Goal: Task Accomplishment & Management: Manage account settings

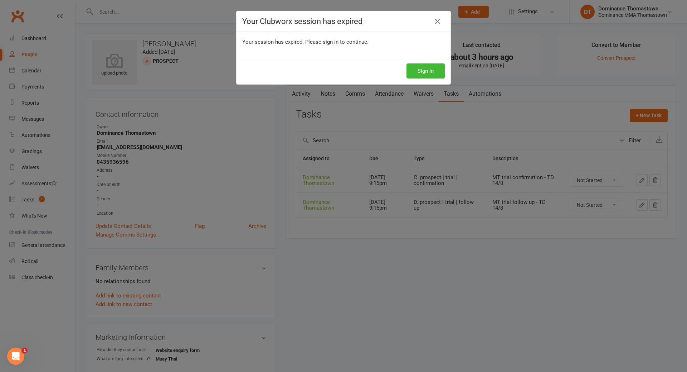
click at [429, 72] on button "Sign In" at bounding box center [426, 70] width 38 height 15
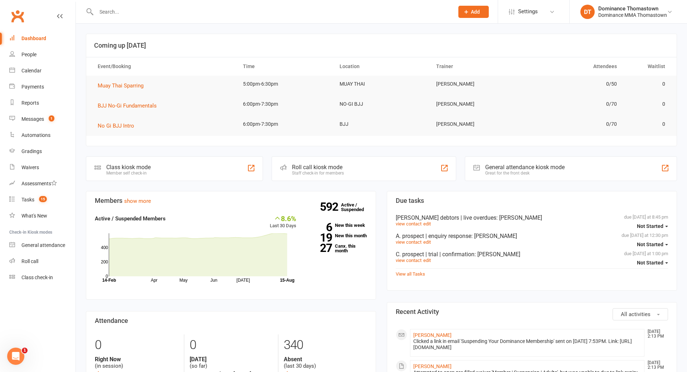
click at [123, 10] on input "text" at bounding box center [271, 12] width 355 height 10
type input "kwok"
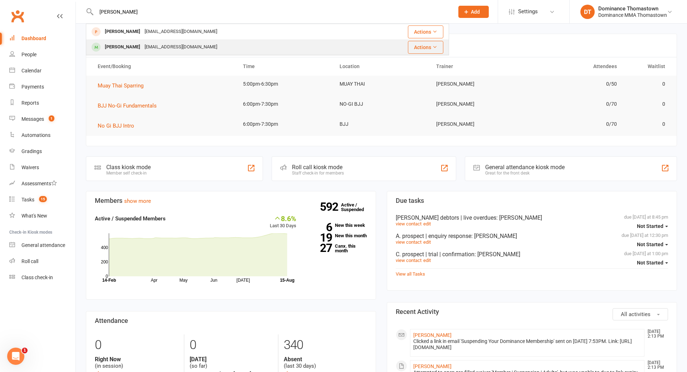
scroll to position [1, 0]
click at [139, 46] on div "Katherine Kwok" at bounding box center [123, 47] width 40 height 10
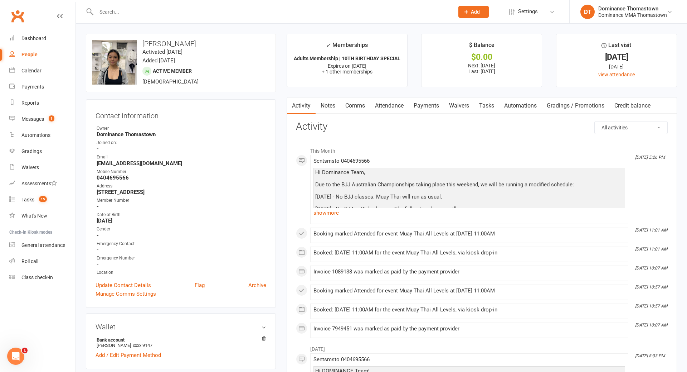
click at [460, 105] on link "Waivers" at bounding box center [459, 105] width 30 height 16
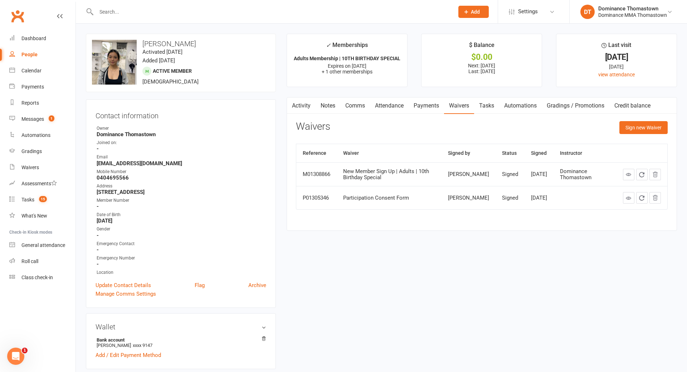
click at [419, 108] on link "Payments" at bounding box center [426, 105] width 35 height 16
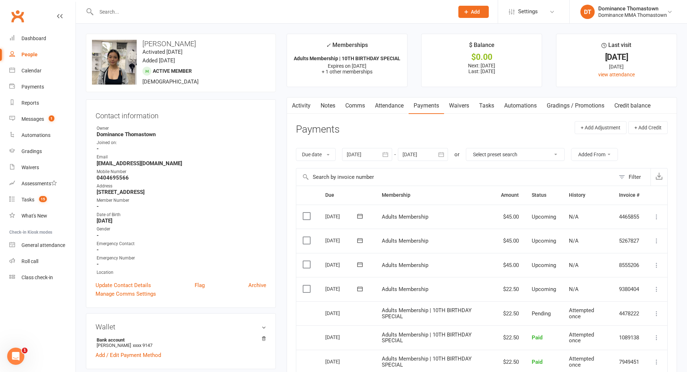
click at [463, 107] on link "Waivers" at bounding box center [459, 105] width 30 height 16
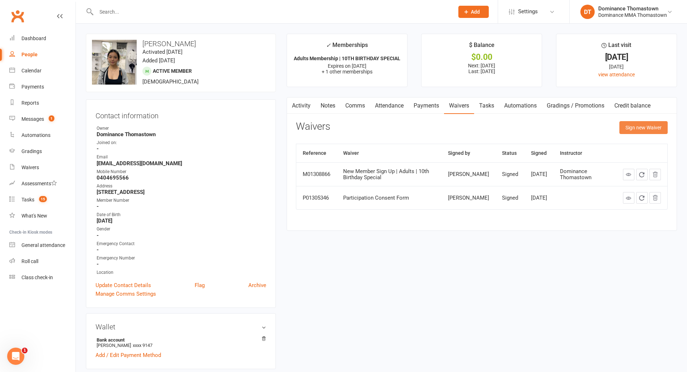
click at [658, 126] on button "Sign new Waiver" at bounding box center [644, 127] width 48 height 13
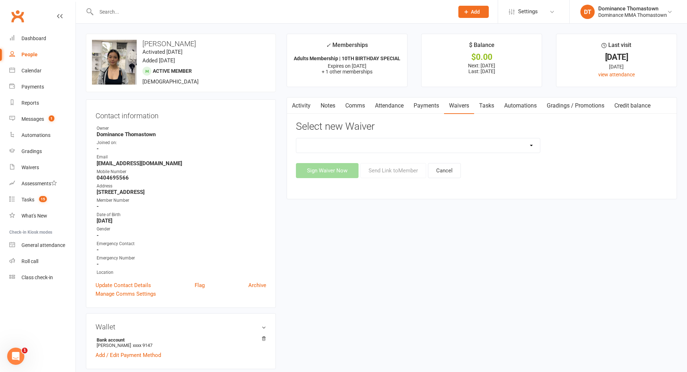
click at [465, 146] on select "Member | Cancellation | Adults Member | Injury Report Form (FOH staff use only)…" at bounding box center [418, 145] width 244 height 14
select select "8154"
click at [296, 138] on select "Member | Cancellation | Adults Member | Injury Report Form (FOH staff use only)…" at bounding box center [418, 145] width 244 height 14
click at [407, 174] on button "Send Link to Member" at bounding box center [393, 170] width 66 height 15
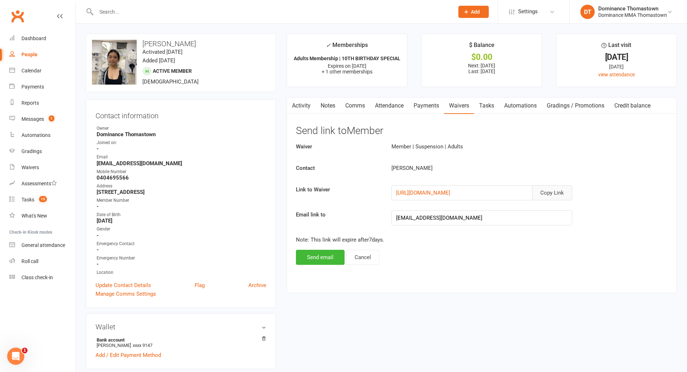
click at [552, 192] on button "Copy Link" at bounding box center [552, 192] width 40 height 15
click at [350, 108] on link "Comms" at bounding box center [355, 105] width 30 height 16
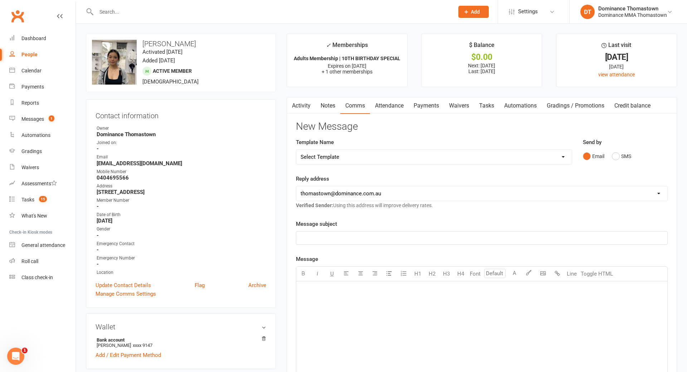
click at [399, 157] on select "Select Template [Email] MARKETING | 10TH BIRTHDAY SPECIAL | CANCELLED MEMBERS […" at bounding box center [434, 157] width 276 height 14
select select "7"
click at [296, 150] on select "Select Template [Email] MARKETING | 10TH BIRTHDAY SPECIAL | CANCELLED MEMBERS […" at bounding box center [434, 157] width 276 height 14
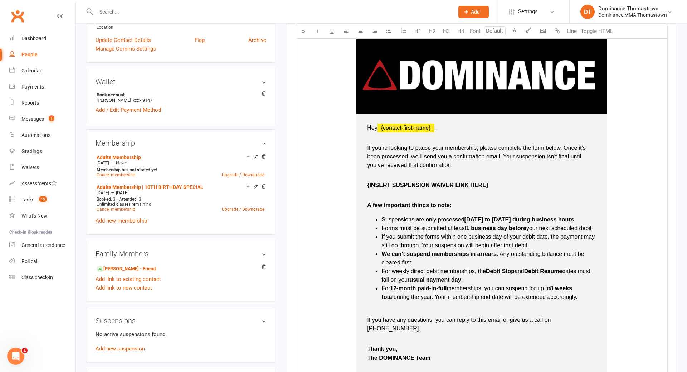
scroll to position [248, 0]
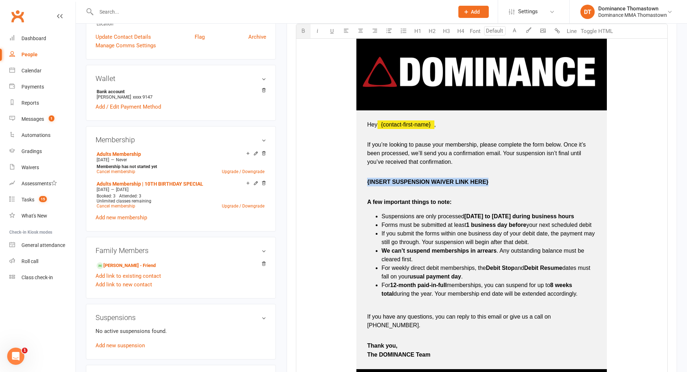
drag, startPoint x: 367, startPoint y: 181, endPoint x: 504, endPoint y: 184, distance: 137.1
click at [504, 184] on td "Hey ﻿ {contact-first-name} , If you’re looking to pause your membership, please…" at bounding box center [482, 239] width 251 height 259
drag, startPoint x: 367, startPoint y: 181, endPoint x: 483, endPoint y: 186, distance: 116.4
click at [483, 185] on td "Hey ﻿ {contact-first-name} , If you’re looking to pause your membership, please…" at bounding box center [482, 239] width 251 height 259
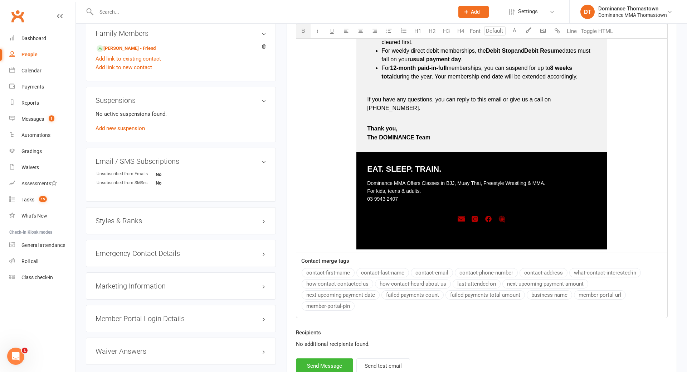
scroll to position [514, 0]
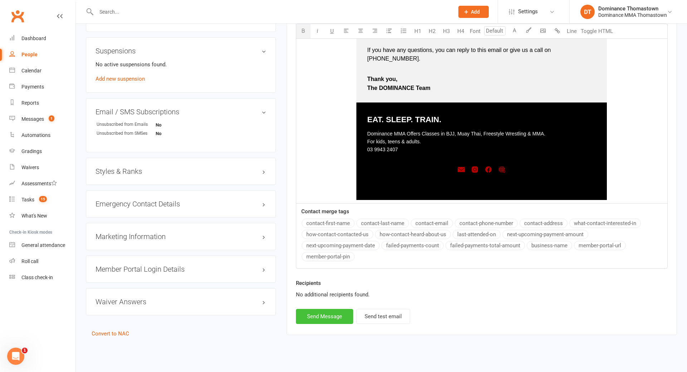
click at [331, 311] on button "Send Message" at bounding box center [324, 316] width 57 height 15
select select
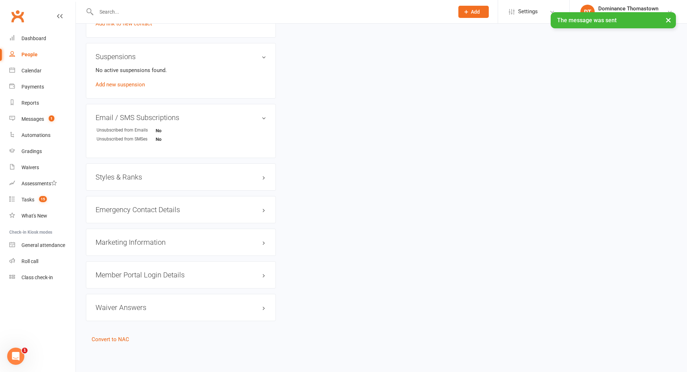
scroll to position [507, 0]
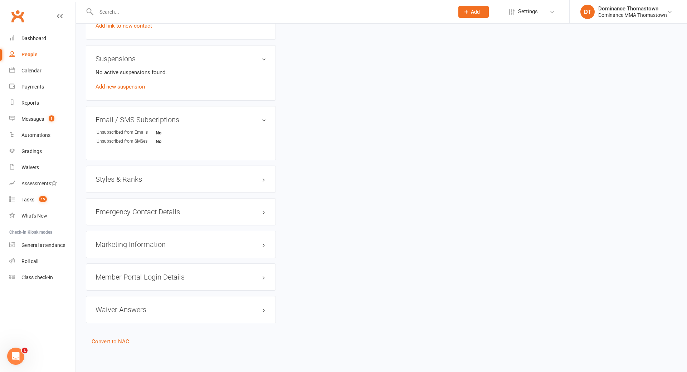
click at [119, 9] on input "text" at bounding box center [271, 12] width 355 height 10
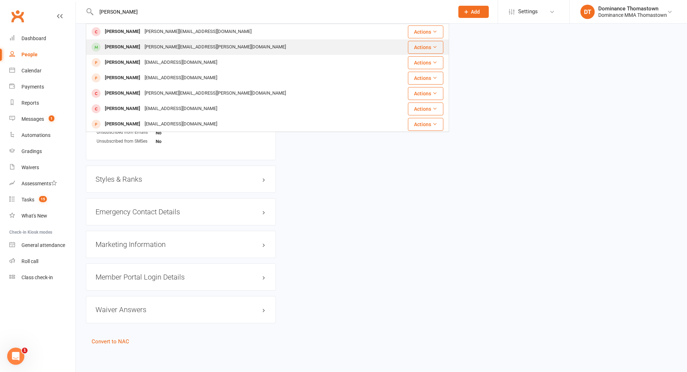
type input "aiman"
click at [142, 49] on div "aiman.s.hamoud@gmail.com" at bounding box center [215, 47] width 146 height 10
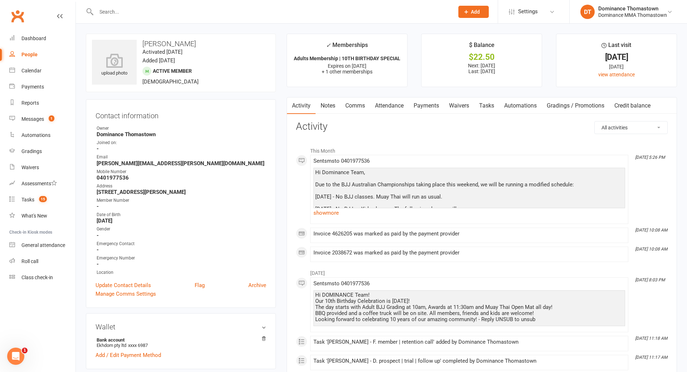
click at [457, 106] on link "Waivers" at bounding box center [459, 105] width 30 height 16
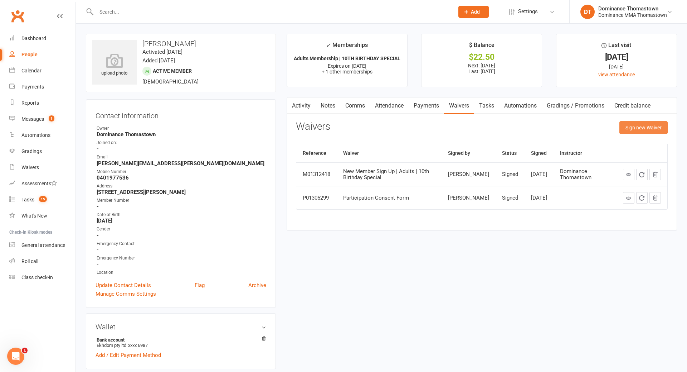
click at [633, 124] on button "Sign new Waiver" at bounding box center [644, 127] width 48 height 13
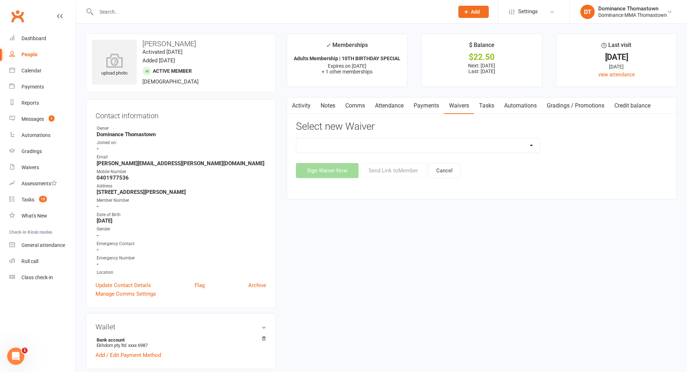
click at [462, 150] on select "Member | Cancellation | Adults Member | Injury Report Form (FOH staff use only)…" at bounding box center [418, 145] width 244 height 14
select select "8152"
click at [296, 138] on select "Member | Cancellation | Adults Member | Injury Report Form (FOH staff use only)…" at bounding box center [418, 145] width 244 height 14
click at [391, 171] on button "Send Link to Member" at bounding box center [393, 170] width 66 height 15
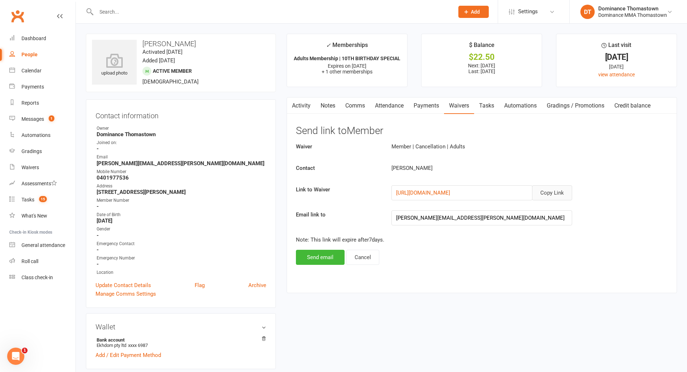
click at [552, 192] on button "Copy Link" at bounding box center [552, 192] width 40 height 15
click at [353, 108] on link "Comms" at bounding box center [355, 105] width 30 height 16
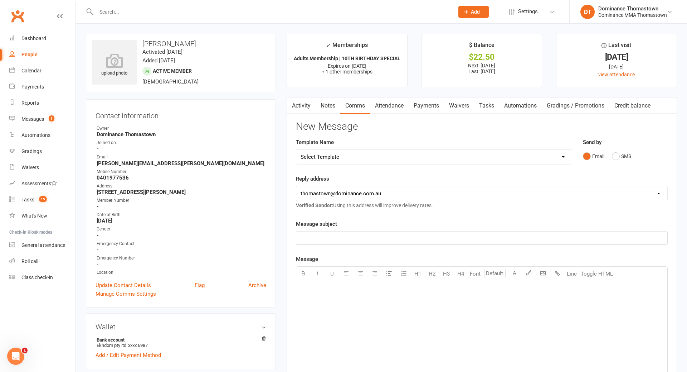
click at [489, 156] on select "Select Template [Email] MARKETING | 10TH BIRTHDAY SPECIAL | CANCELLED MEMBERS […" at bounding box center [434, 157] width 276 height 14
select select "6"
click at [296, 150] on select "Select Template [Email] MARKETING | 10TH BIRTHDAY SPECIAL | CANCELLED MEMBERS […" at bounding box center [434, 157] width 276 height 14
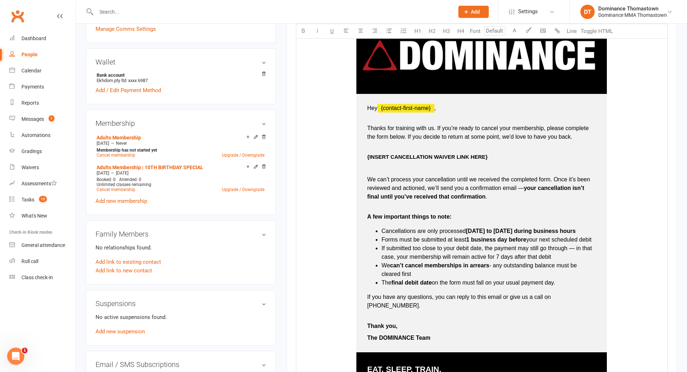
scroll to position [266, 0]
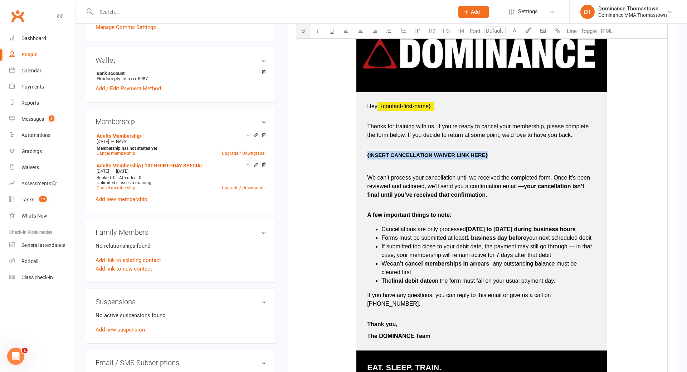
drag, startPoint x: 366, startPoint y: 154, endPoint x: 488, endPoint y: 155, distance: 122.4
click at [488, 155] on td "Hey ﻿ {contact-first-name} , Thanks for training with us. If you’re ready to ca…" at bounding box center [482, 221] width 251 height 258
drag, startPoint x: 365, startPoint y: 155, endPoint x: 473, endPoint y: 150, distance: 107.5
click at [473, 152] on td "Hey ﻿ {contact-first-name} , Thanks for training with us. If you’re ready to ca…" at bounding box center [482, 221] width 251 height 258
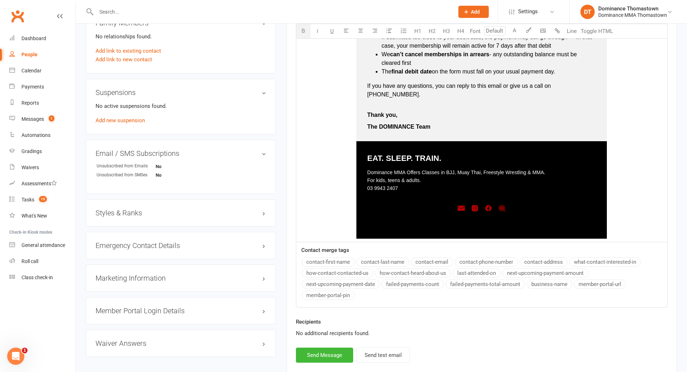
scroll to position [514, 0]
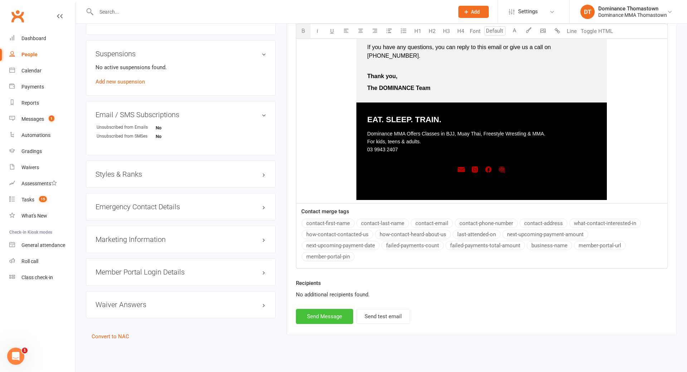
click at [324, 310] on button "Send Message" at bounding box center [324, 316] width 57 height 15
select select
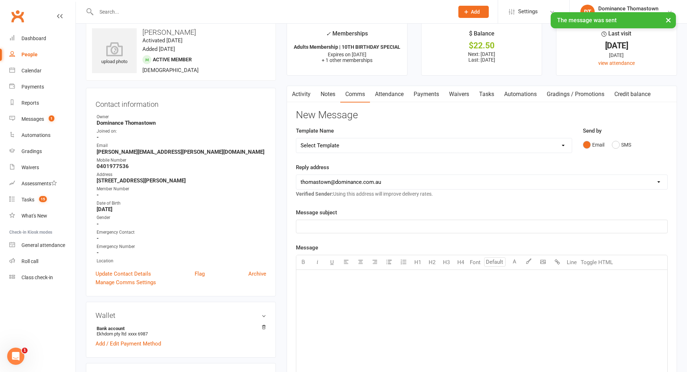
scroll to position [0, 0]
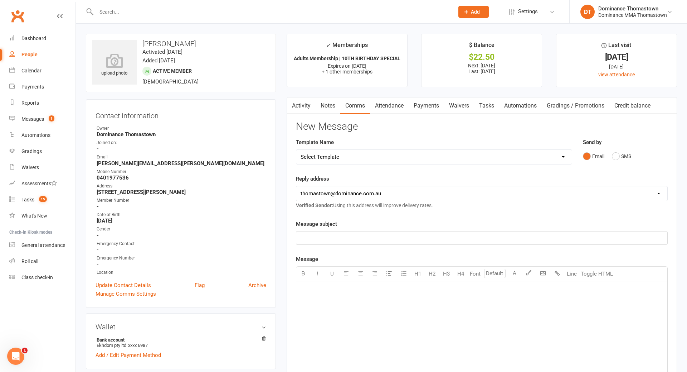
click at [131, 11] on input "text" at bounding box center [271, 12] width 355 height 10
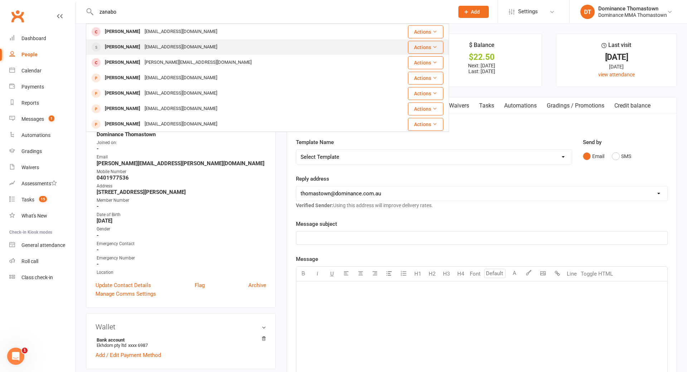
type input "zanabo"
click at [149, 45] on div "Manuele11.11@hotmail.com" at bounding box center [180, 47] width 77 height 10
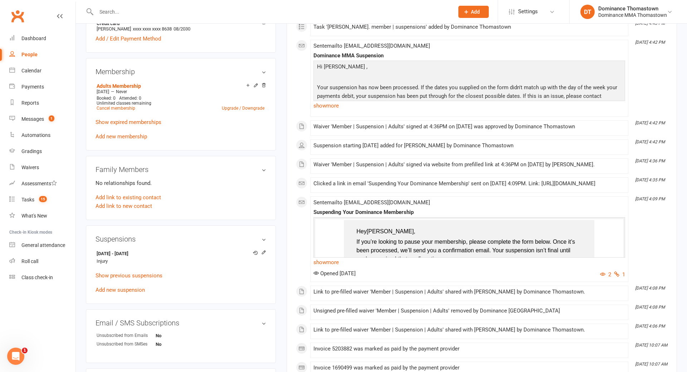
scroll to position [407, 0]
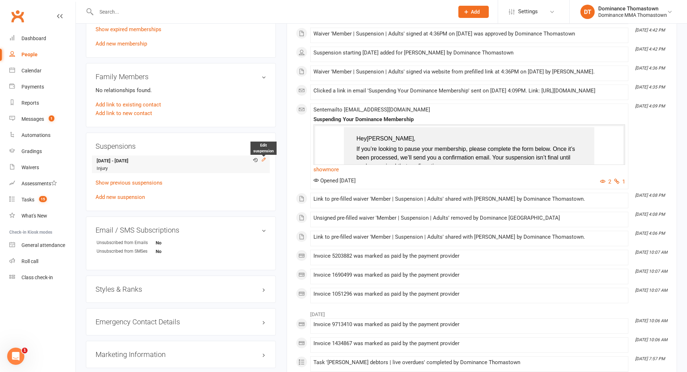
click at [262, 157] on icon at bounding box center [263, 159] width 5 height 5
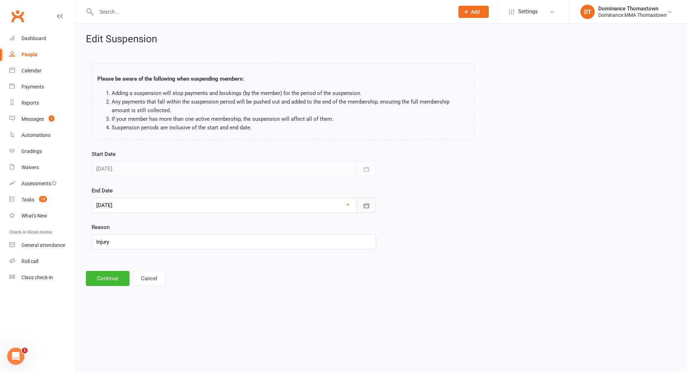
click at [370, 207] on button "button" at bounding box center [366, 205] width 19 height 15
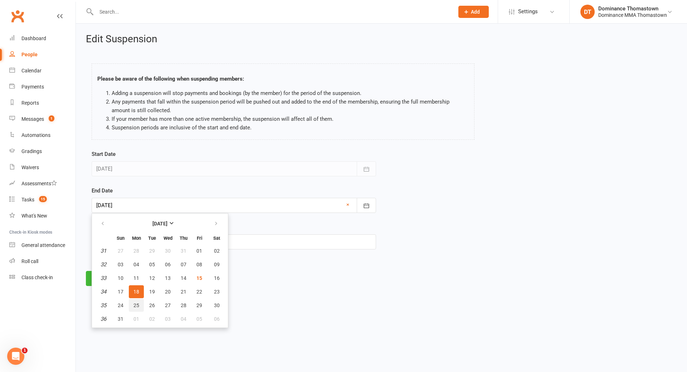
click at [137, 305] on span "25" at bounding box center [137, 305] width 6 height 6
type input "25 Aug 2025"
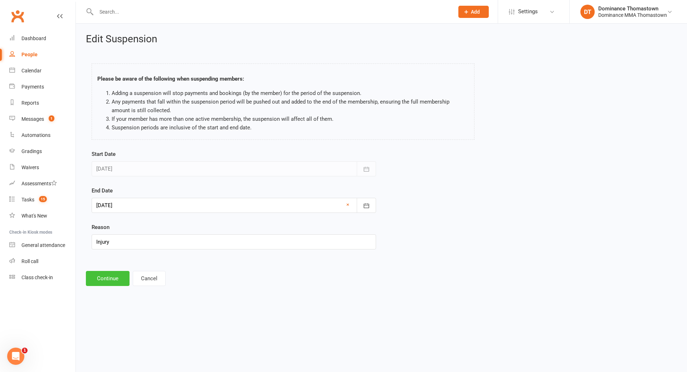
click at [108, 281] on button "Continue" at bounding box center [108, 278] width 44 height 15
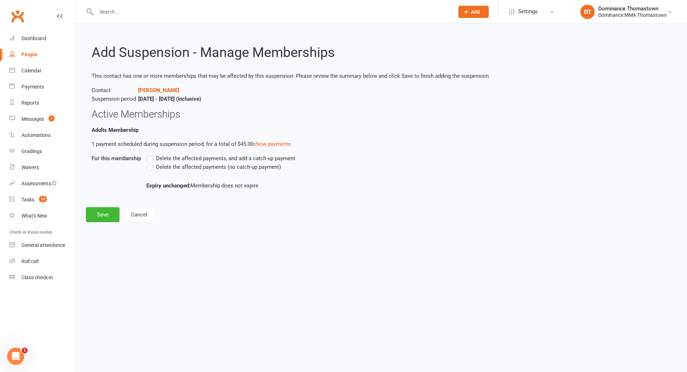
click at [151, 167] on label "Delete the affected payments (no catch-up payment)" at bounding box center [213, 167] width 135 height 9
click at [151, 163] on input "Delete the affected payments (no catch-up payment)" at bounding box center [148, 163] width 5 height 0
click at [101, 212] on button "Save" at bounding box center [103, 214] width 34 height 15
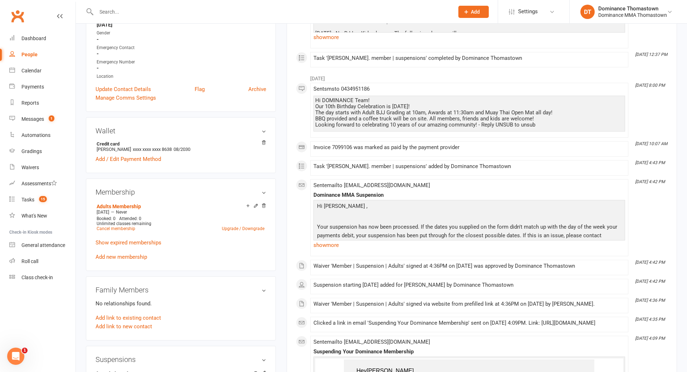
scroll to position [273, 0]
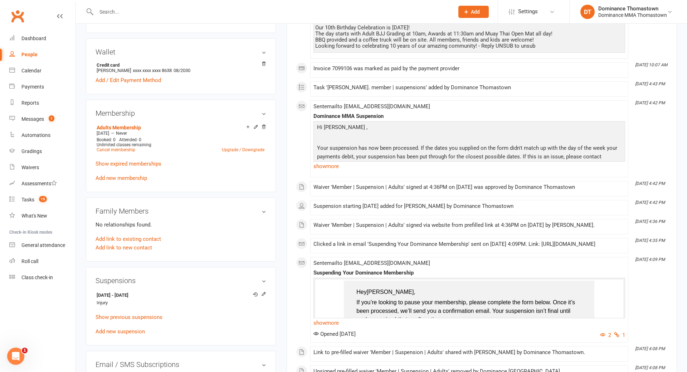
click at [120, 12] on input "text" at bounding box center [271, 12] width 355 height 10
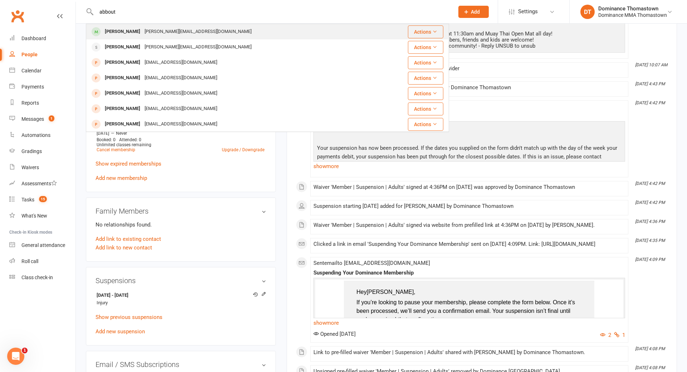
type input "abbout"
click at [132, 31] on div "Hussein Abbout" at bounding box center [123, 31] width 40 height 10
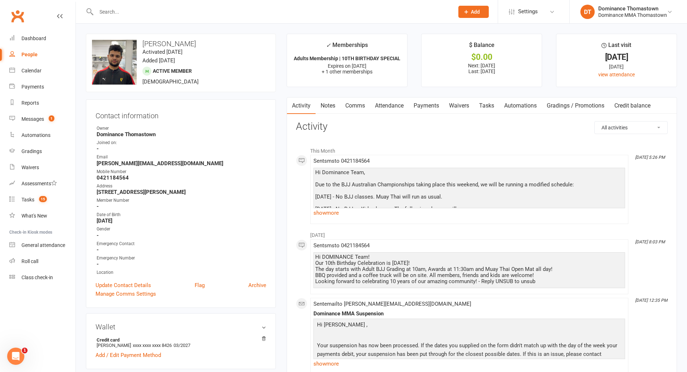
click at [431, 105] on link "Payments" at bounding box center [426, 105] width 35 height 16
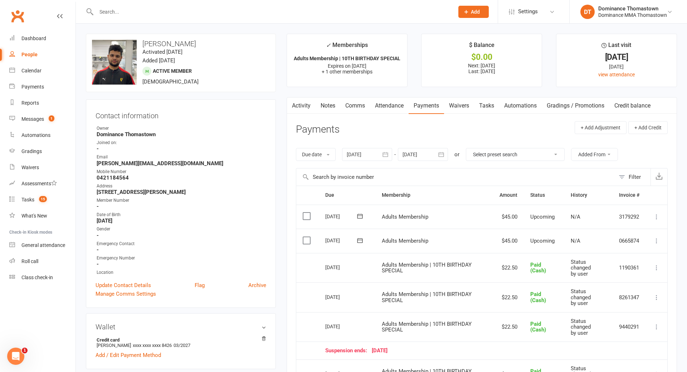
click at [454, 107] on link "Waivers" at bounding box center [459, 105] width 30 height 16
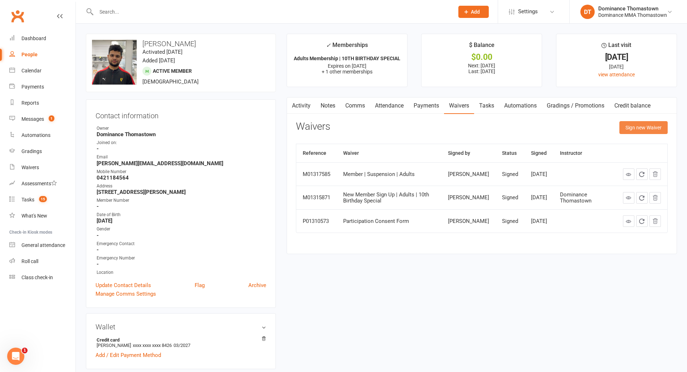
click at [645, 125] on button "Sign new Waiver" at bounding box center [644, 127] width 48 height 13
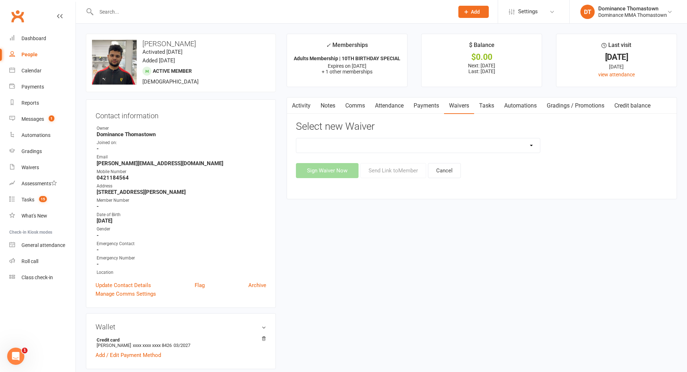
click at [469, 144] on select "Member | Cancellation | Adults Member | Injury Report Form (FOH staff use only)…" at bounding box center [418, 145] width 244 height 14
select select "8152"
click at [296, 138] on select "Member | Cancellation | Adults Member | Injury Report Form (FOH staff use only)…" at bounding box center [418, 145] width 244 height 14
click at [397, 174] on button "Send Link to Member" at bounding box center [393, 170] width 66 height 15
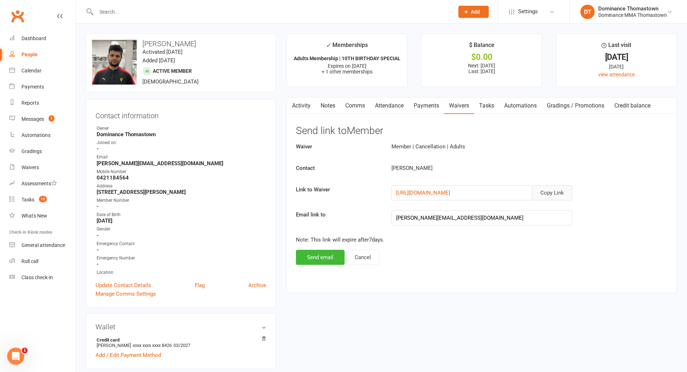
click at [554, 194] on button "Copy Link" at bounding box center [552, 192] width 40 height 15
click at [361, 108] on link "Comms" at bounding box center [355, 105] width 30 height 16
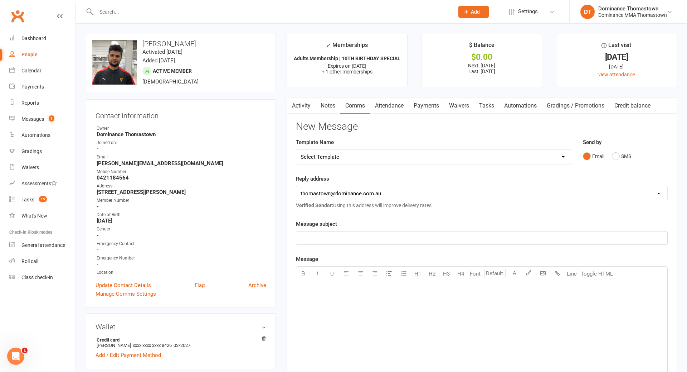
click at [483, 160] on select "Select Template [Email] MARKETING | 10TH BIRTHDAY SPECIAL | CANCELLED MEMBERS […" at bounding box center [434, 157] width 276 height 14
select select "6"
click at [296, 150] on select "Select Template [Email] MARKETING | 10TH BIRTHDAY SPECIAL | CANCELLED MEMBERS […" at bounding box center [434, 157] width 276 height 14
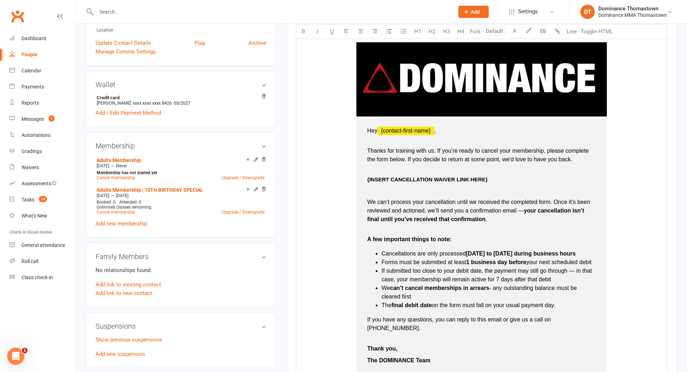
scroll to position [267, 0]
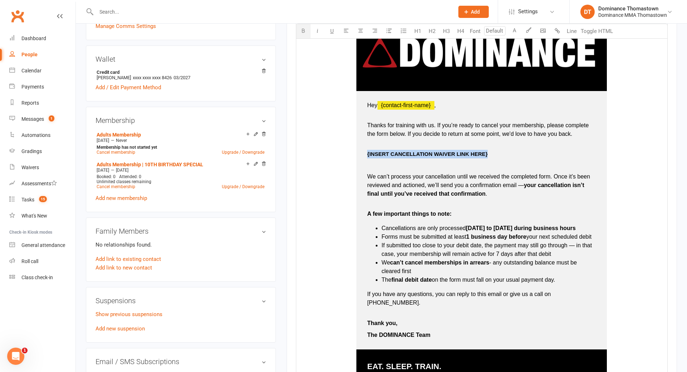
drag, startPoint x: 365, startPoint y: 153, endPoint x: 489, endPoint y: 155, distance: 123.5
click at [489, 155] on td "Hey ﻿ {contact-first-name} , Thanks for training with us. If you’re ready to ca…" at bounding box center [482, 220] width 251 height 258
drag, startPoint x: 368, startPoint y: 153, endPoint x: 457, endPoint y: 158, distance: 89.6
click at [457, 158] on p "https://dominance.short.gy/t3VrAA" at bounding box center [481, 154] width 229 height 9
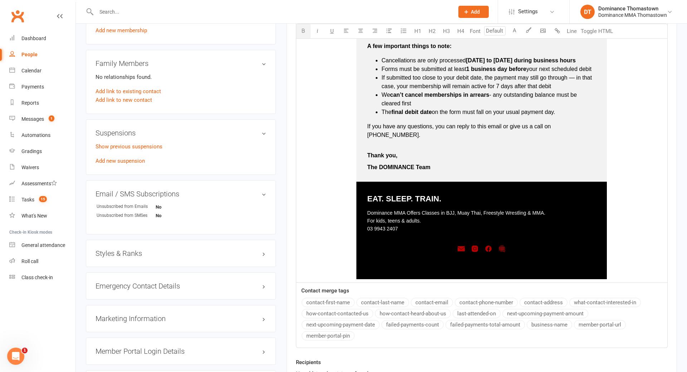
scroll to position [514, 0]
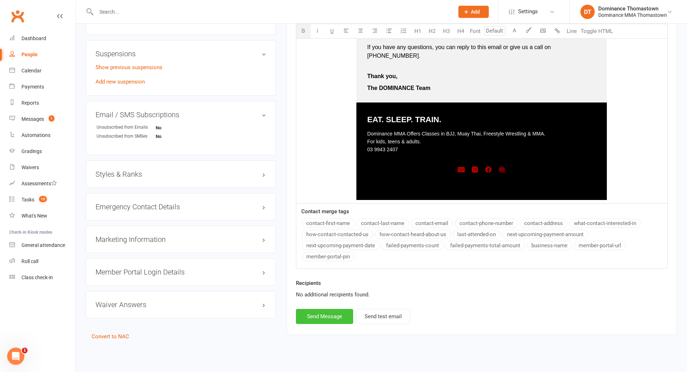
click at [320, 312] on button "Send Message" at bounding box center [324, 316] width 57 height 15
select select
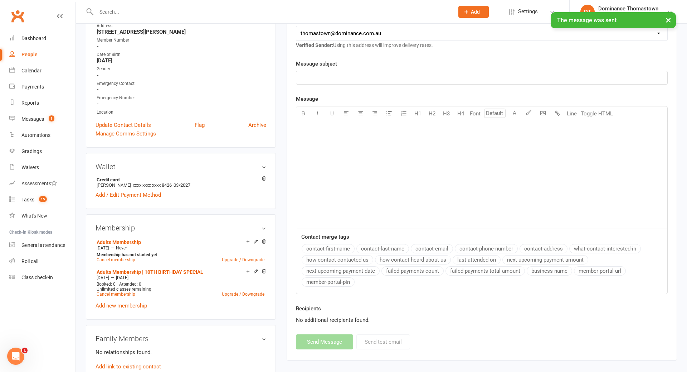
scroll to position [0, 0]
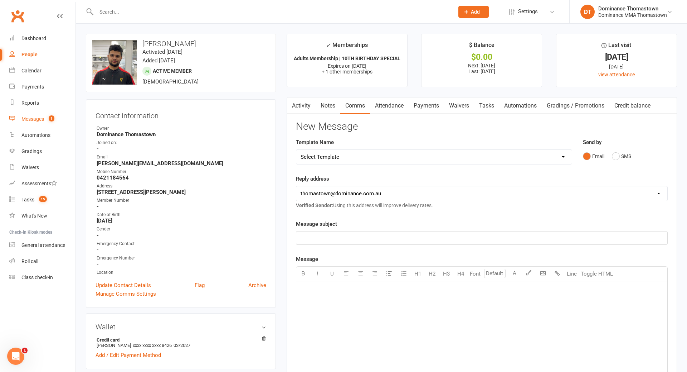
click at [34, 120] on div "Messages" at bounding box center [32, 119] width 23 height 6
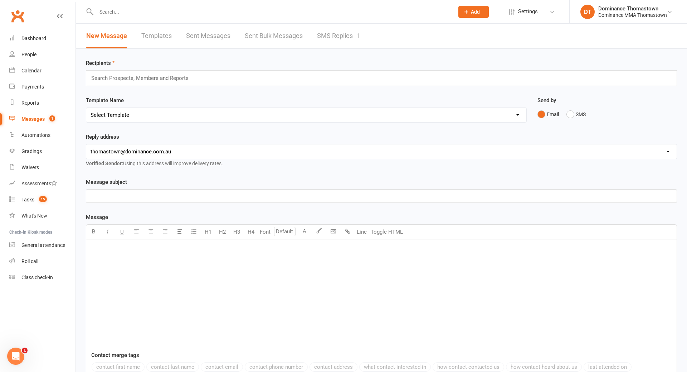
click at [339, 37] on link "SMS Replies 1" at bounding box center [338, 36] width 43 height 25
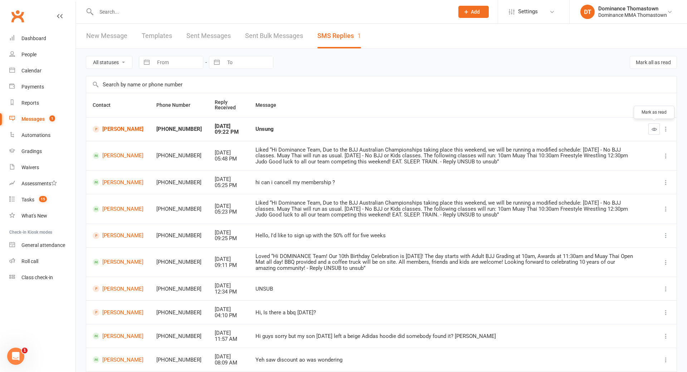
click at [657, 130] on icon "button" at bounding box center [654, 128] width 5 height 5
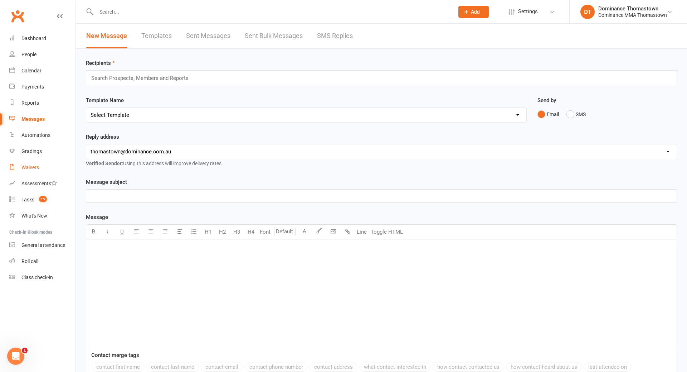
click at [30, 165] on div "Waivers" at bounding box center [30, 167] width 18 height 6
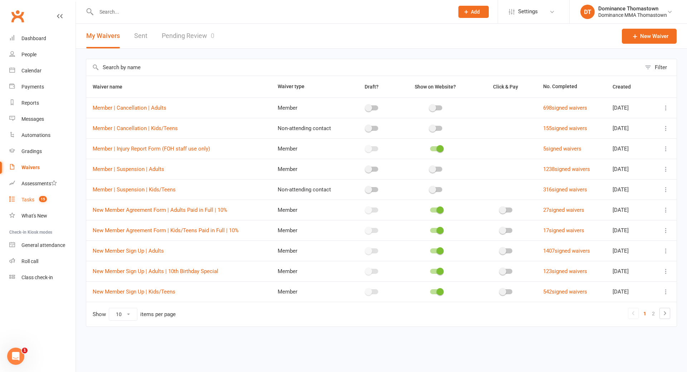
click at [32, 199] on div "Tasks" at bounding box center [27, 200] width 13 height 6
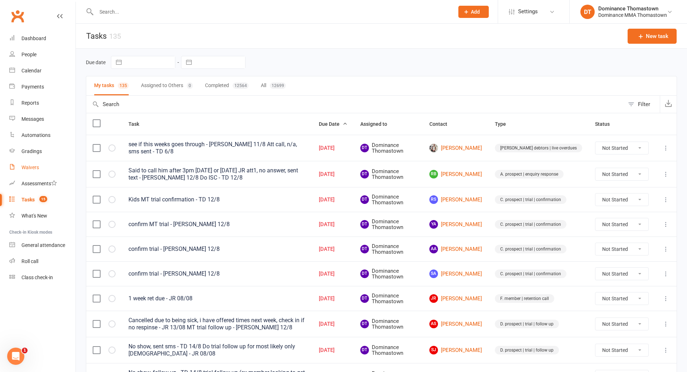
click at [32, 166] on div "Waivers" at bounding box center [30, 167] width 18 height 6
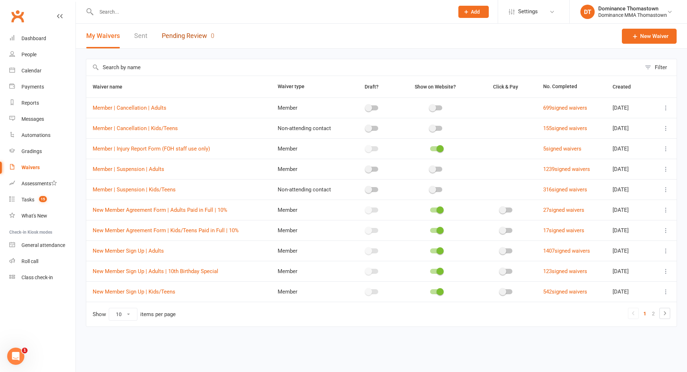
click at [185, 36] on link "Pending Review 0" at bounding box center [188, 36] width 53 height 25
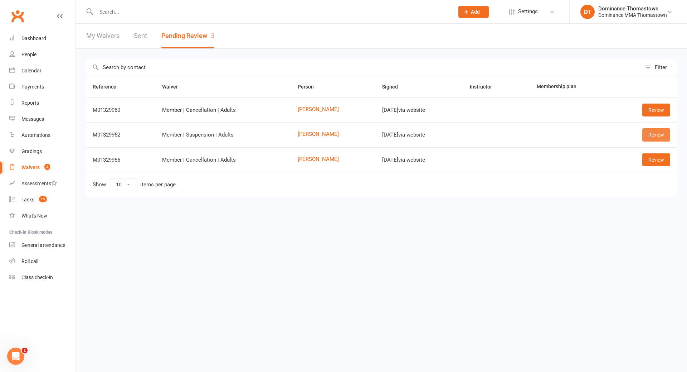
click at [652, 134] on link "Review" at bounding box center [657, 134] width 28 height 13
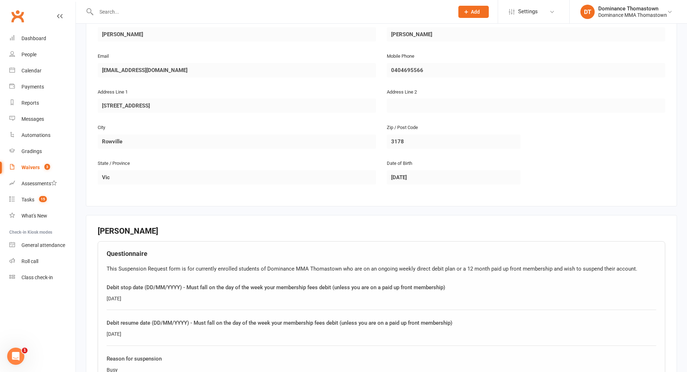
scroll to position [319, 0]
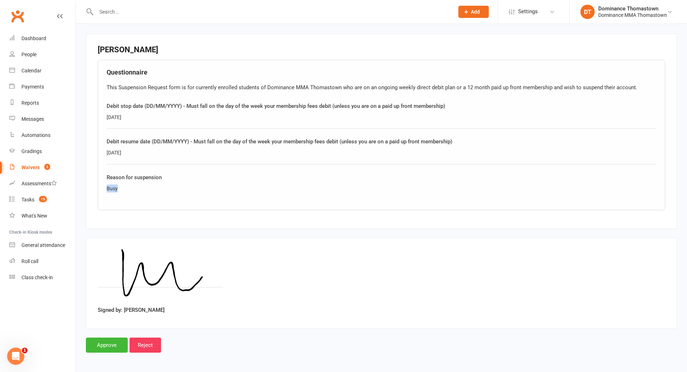
drag, startPoint x: 125, startPoint y: 186, endPoint x: 99, endPoint y: 187, distance: 26.5
click at [99, 187] on div "Questionnaire This Suspension Request form is for currently enrolled students o…" at bounding box center [382, 135] width 568 height 150
copy div "Busy"
click at [110, 343] on input "Approve" at bounding box center [107, 344] width 42 height 15
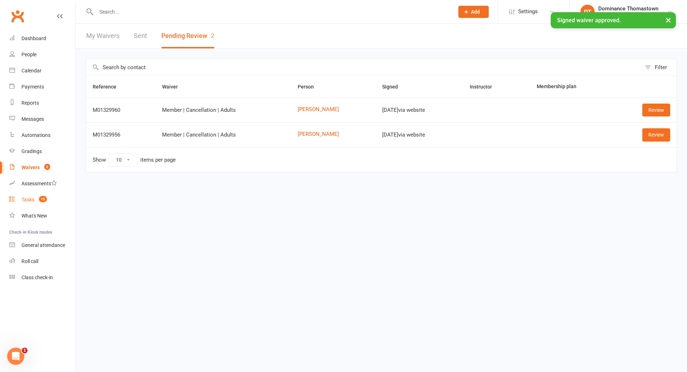
click at [25, 200] on div "Tasks" at bounding box center [27, 200] width 13 height 6
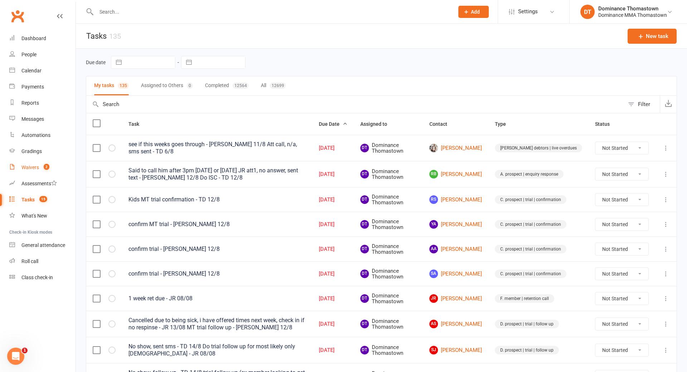
click at [31, 166] on div "Waivers" at bounding box center [30, 167] width 18 height 6
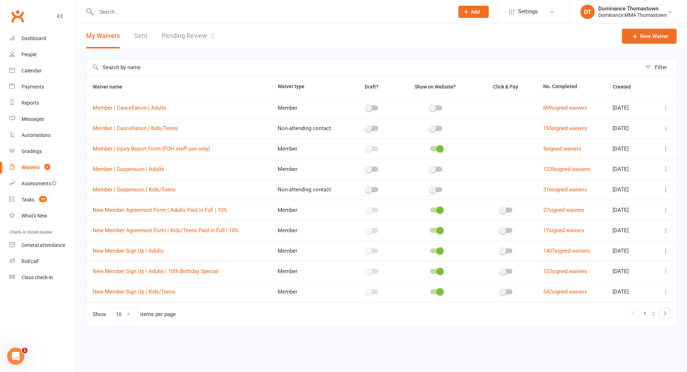
click at [197, 35] on link "Pending Review 2" at bounding box center [188, 36] width 53 height 25
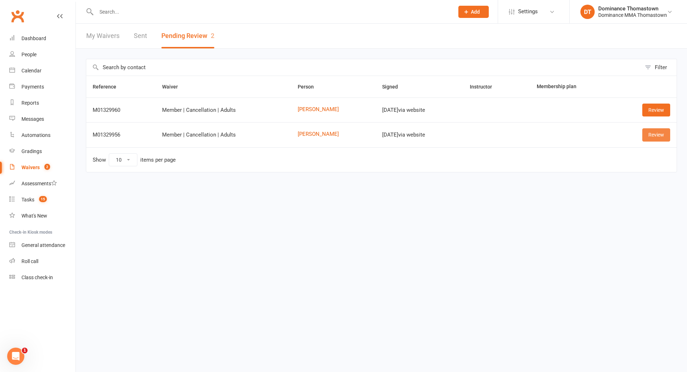
click at [656, 137] on link "Review" at bounding box center [657, 134] width 28 height 13
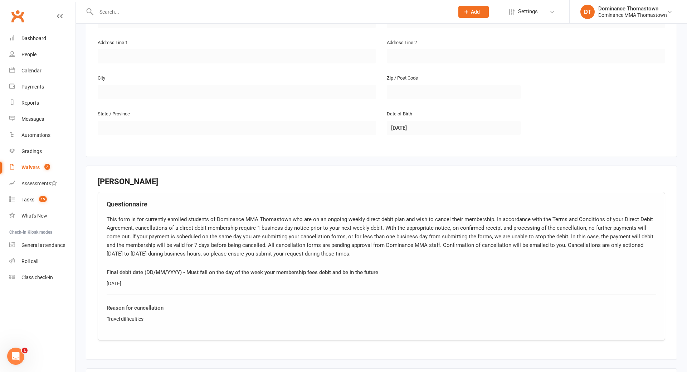
scroll to position [221, 0]
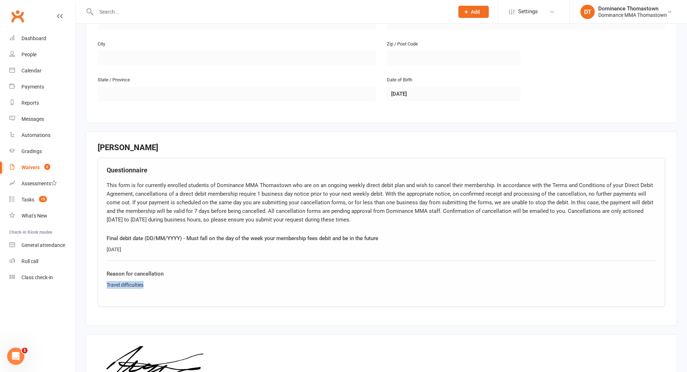
drag, startPoint x: 148, startPoint y: 284, endPoint x: 119, endPoint y: 284, distance: 29.0
click at [105, 286] on div "Questionnaire This form is for currently enrolled students of Dominance MMA Tho…" at bounding box center [382, 232] width 568 height 149
copy div "Travel difficulties"
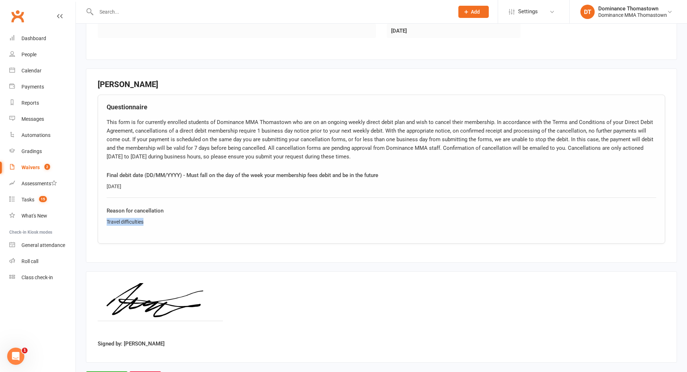
scroll to position [318, 0]
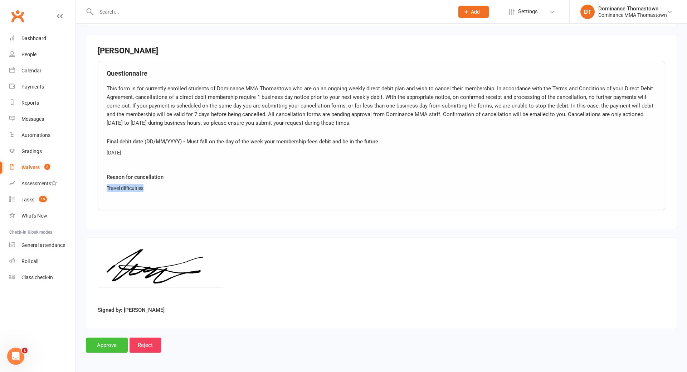
click at [110, 350] on input "Approve" at bounding box center [107, 344] width 42 height 15
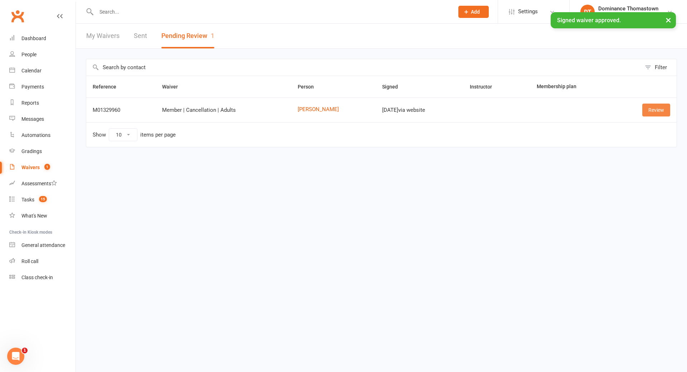
click at [656, 110] on link "Review" at bounding box center [657, 109] width 28 height 13
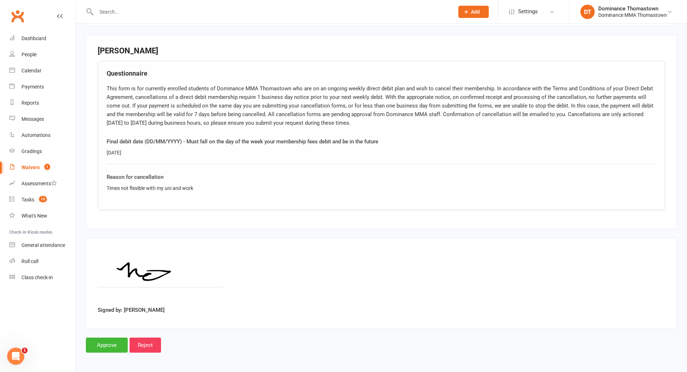
scroll to position [286, 0]
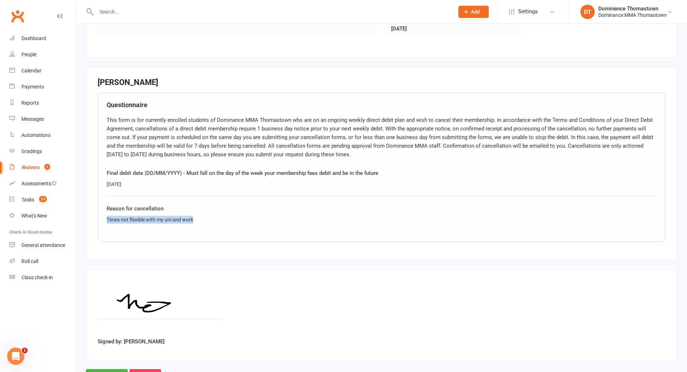
drag, startPoint x: 202, startPoint y: 217, endPoint x: 103, endPoint y: 217, distance: 98.8
click at [102, 217] on div "Questionnaire This form is for currently enrolled students of Dominance MMA Tho…" at bounding box center [382, 166] width 568 height 149
copy div "Times not flexible with my uni and work"
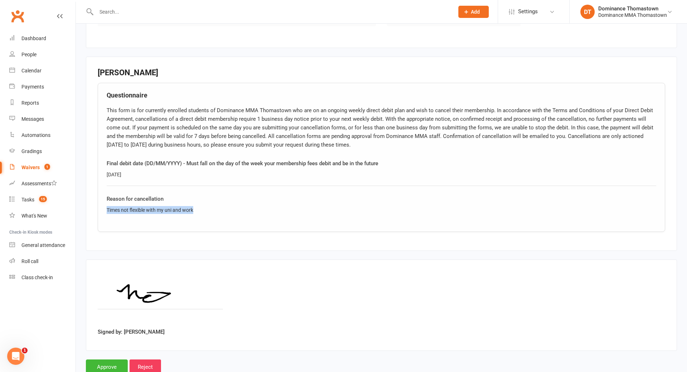
scroll to position [318, 0]
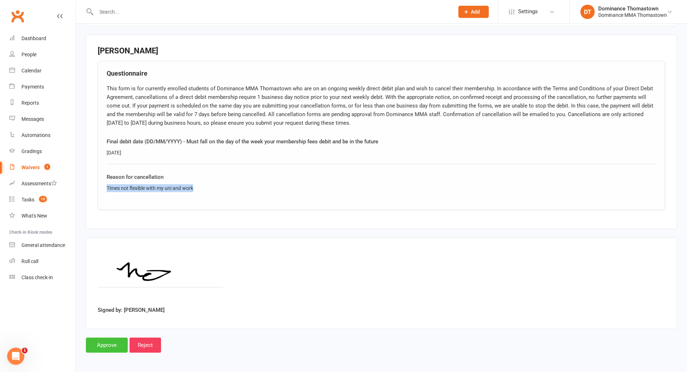
click at [100, 346] on input "Approve" at bounding box center [107, 344] width 42 height 15
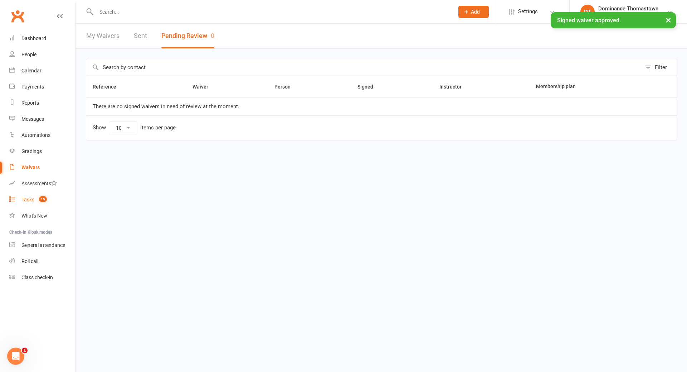
click at [21, 199] on div "Tasks" at bounding box center [27, 200] width 13 height 6
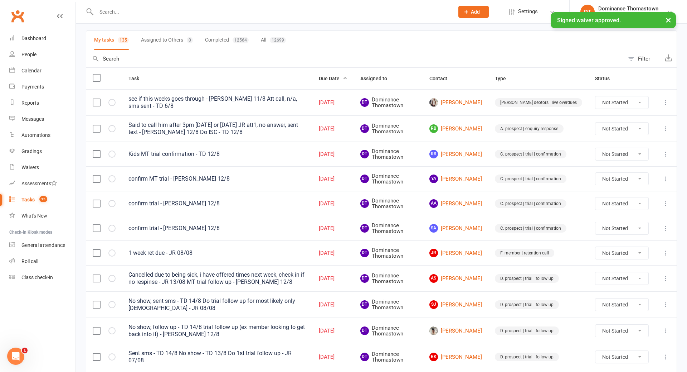
scroll to position [47, 0]
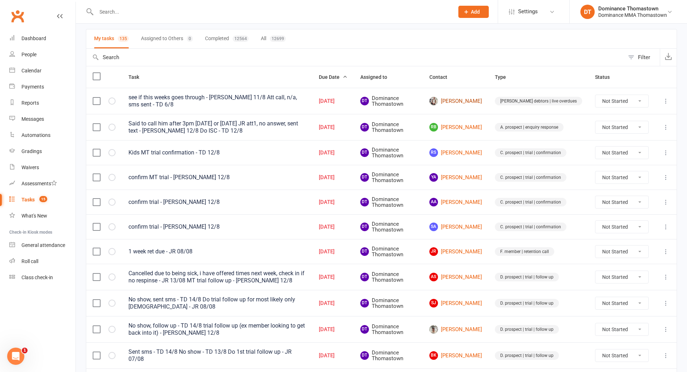
click at [471, 100] on link "Dylan Jansen" at bounding box center [456, 101] width 53 height 9
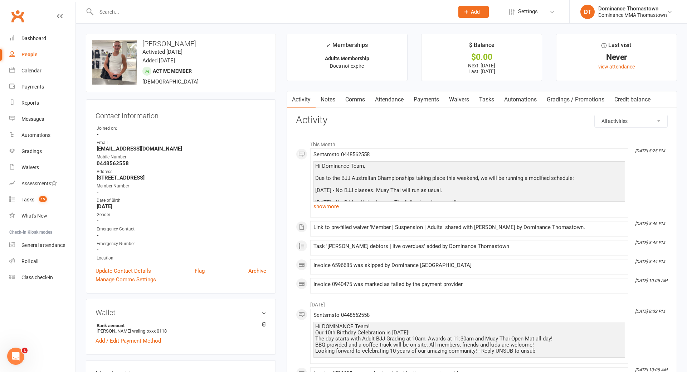
click at [425, 100] on link "Payments" at bounding box center [426, 99] width 35 height 16
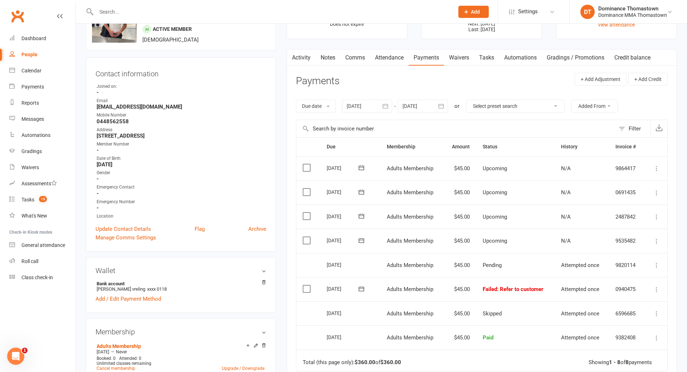
scroll to position [44, 0]
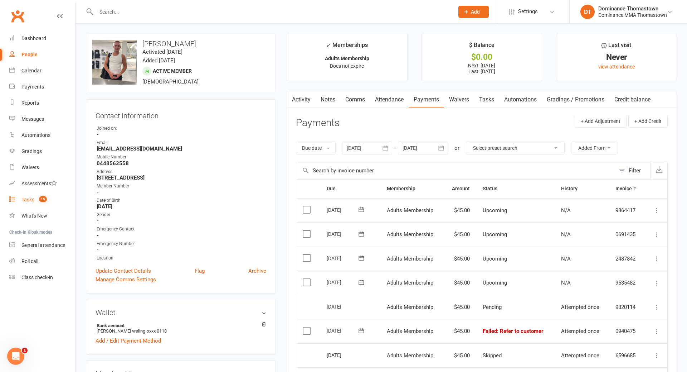
click at [28, 200] on div "Tasks" at bounding box center [27, 200] width 13 height 6
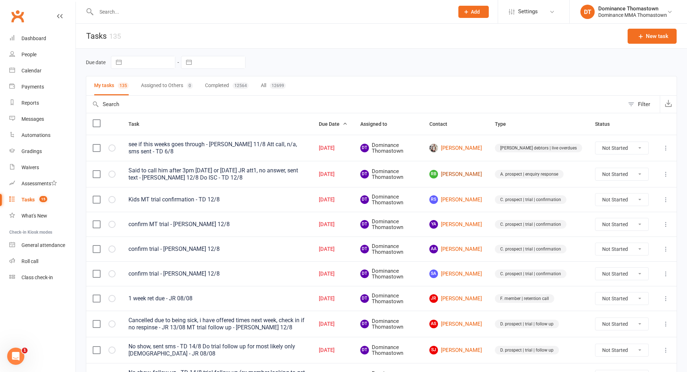
click at [471, 174] on link "RB Ruben Bogdanovski" at bounding box center [456, 174] width 53 height 9
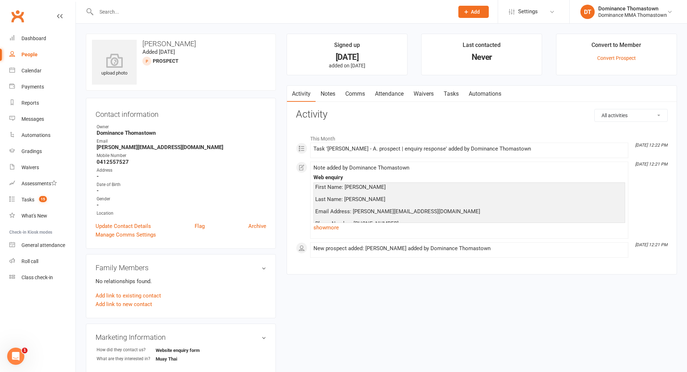
click at [331, 228] on link "show more" at bounding box center [470, 227] width 312 height 10
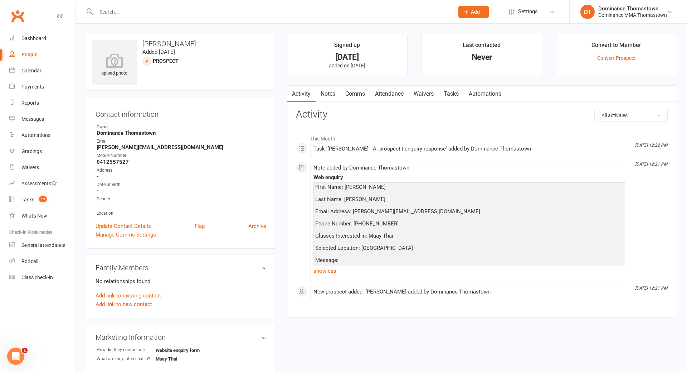
click at [448, 92] on link "Tasks" at bounding box center [451, 94] width 25 height 16
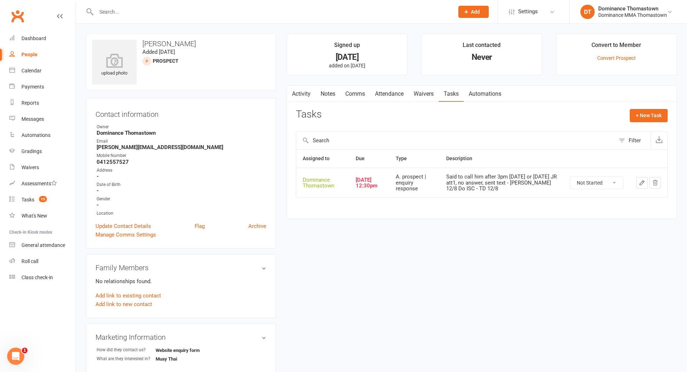
click at [640, 181] on icon "button" at bounding box center [642, 182] width 6 height 6
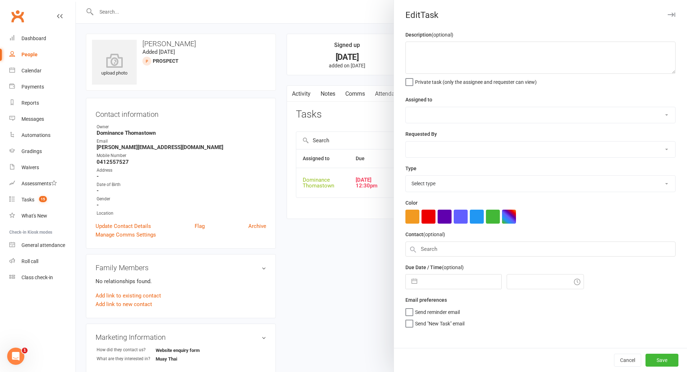
type textarea "Said to call him after 3pm on wednesday or friday - 13/08 JR att1, no answer, s…"
select select "12547"
type input "15 Aug 2025"
type input "12:30pm"
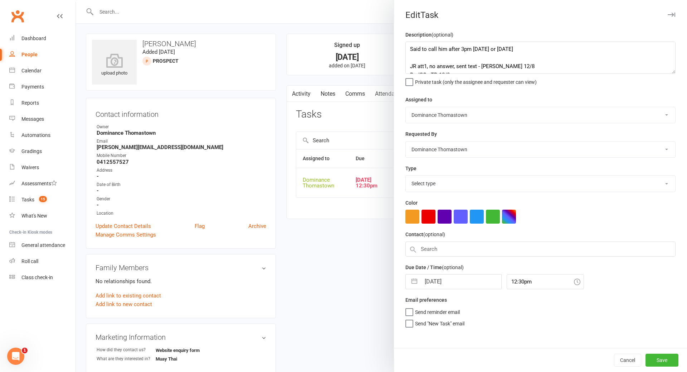
select select "3809"
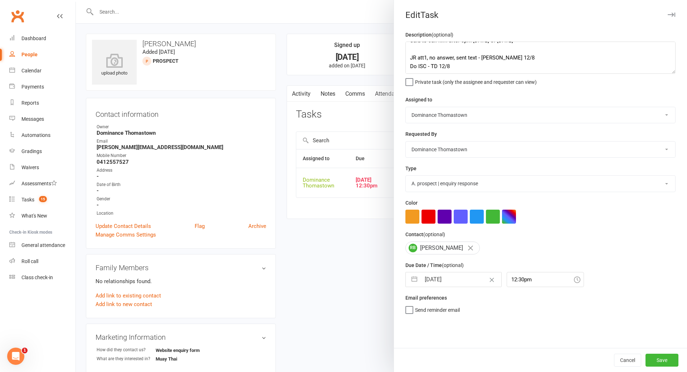
scroll to position [1, 0]
click at [445, 59] on textarea "Said to call him after 3pm on wednesday or friday - 13/08 JR att1, no answer, s…" at bounding box center [541, 58] width 270 height 32
click at [412, 48] on textarea "Said to call him after 3pm on wednesday or friday - 13/08 JR att1, no answer, s…" at bounding box center [541, 58] width 270 height 32
type textarea "Said to call him after 3pm on wednesday or friday - 13/08 JR att1, no answer, s…"
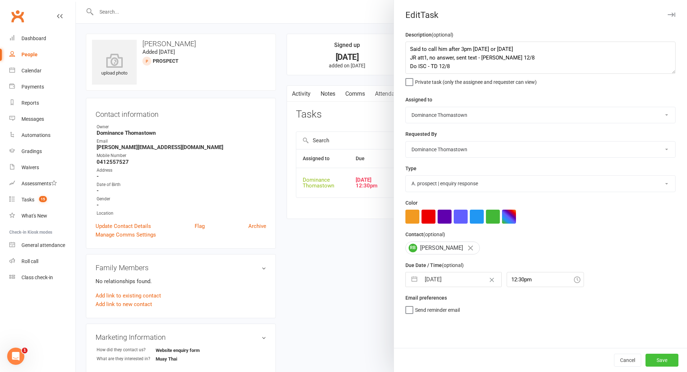
click at [667, 359] on button "Save" at bounding box center [662, 359] width 33 height 13
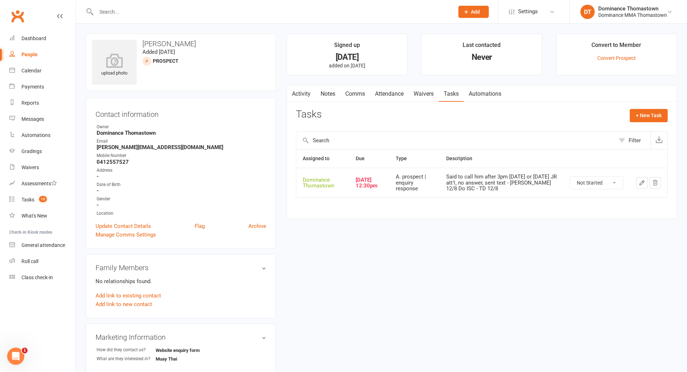
click at [593, 181] on select "Not Started In Progress Waiting Complete" at bounding box center [596, 182] width 53 height 12
click at [570, 176] on select "Not Started In Progress Waiting Complete" at bounding box center [596, 182] width 53 height 12
select select "unstarted"
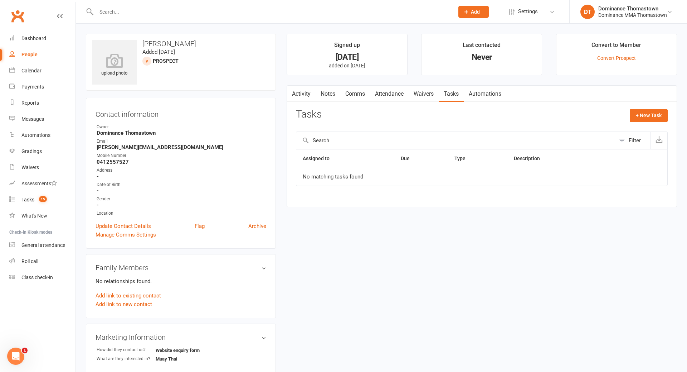
drag, startPoint x: 324, startPoint y: 91, endPoint x: 328, endPoint y: 92, distance: 4.4
click at [324, 91] on link "Notes" at bounding box center [328, 94] width 25 height 16
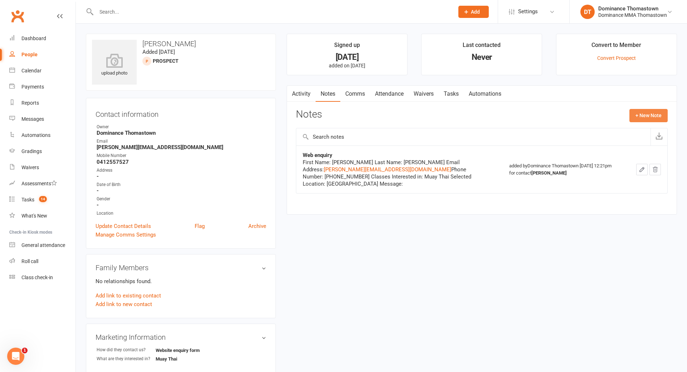
click at [647, 115] on button "+ New Note" at bounding box center [649, 115] width 38 height 13
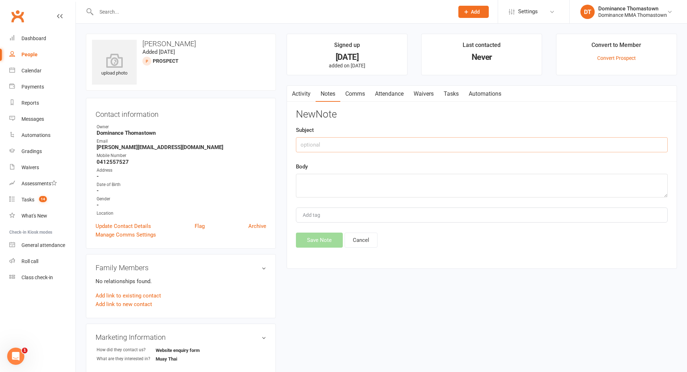
click at [349, 145] on input "text" at bounding box center [482, 144] width 372 height 15
type input "ISC"
drag, startPoint x: 324, startPoint y: 186, endPoint x: 333, endPoint y: 185, distance: 9.1
click at [325, 186] on textarea at bounding box center [482, 186] width 372 height 24
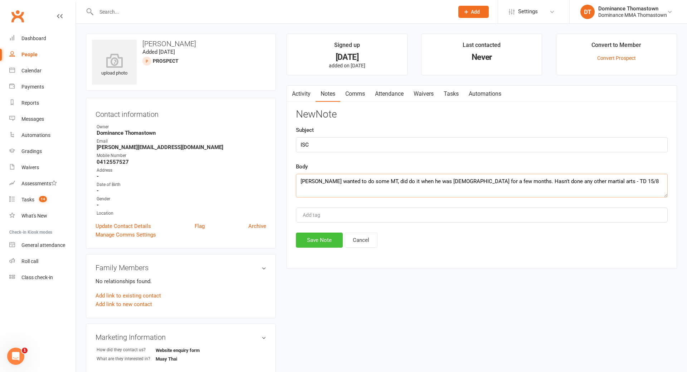
type textarea "Ruben wanted to do some MT, did do it when he was 12yo for a few months. Hasn't…"
click at [336, 241] on button "Save Note" at bounding box center [319, 239] width 47 height 15
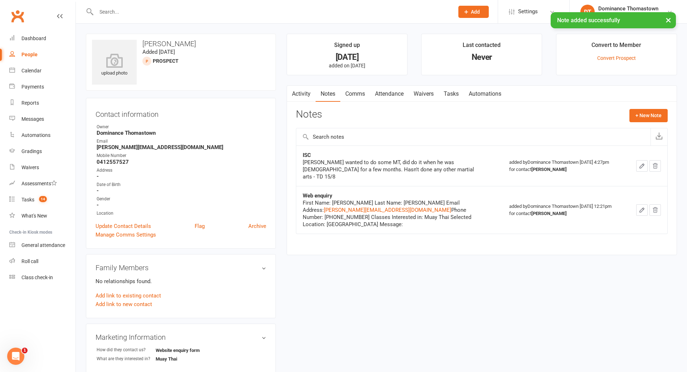
click at [388, 92] on link "Attendance" at bounding box center [389, 94] width 39 height 16
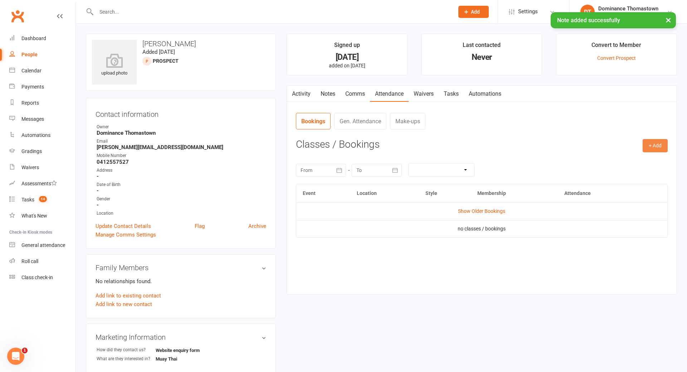
click at [659, 145] on button "+ Add" at bounding box center [655, 145] width 25 height 13
click at [625, 161] on link "Book Event" at bounding box center [632, 162] width 71 height 14
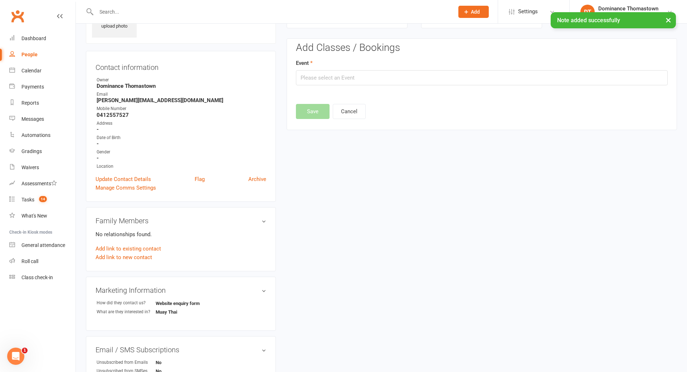
scroll to position [49, 0]
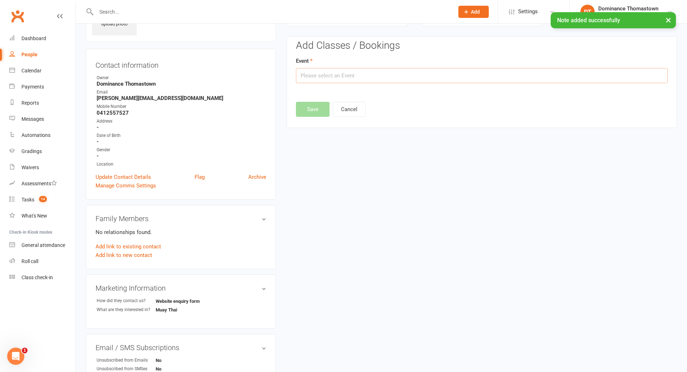
click at [378, 70] on input "text" at bounding box center [482, 75] width 372 height 15
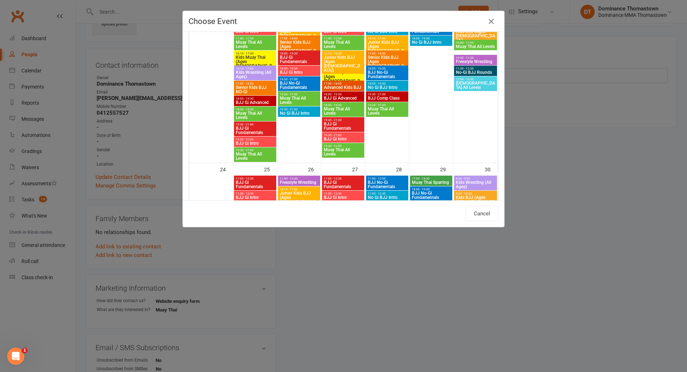
scroll to position [583, 0]
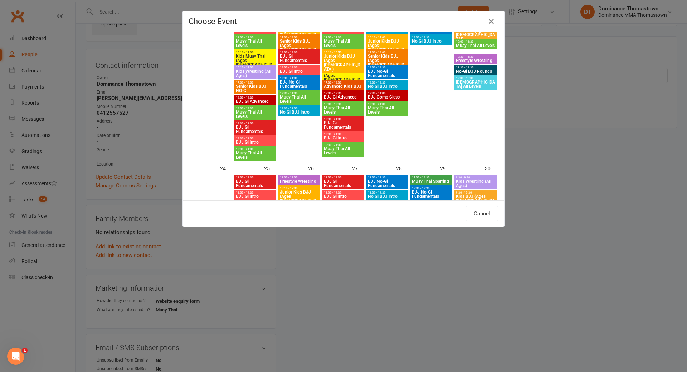
click at [342, 148] on span "Muay Thai All Levels" at bounding box center [343, 150] width 39 height 9
type input "Muay Thai All Levels - Aug 20, 2025 7:30:00 PM"
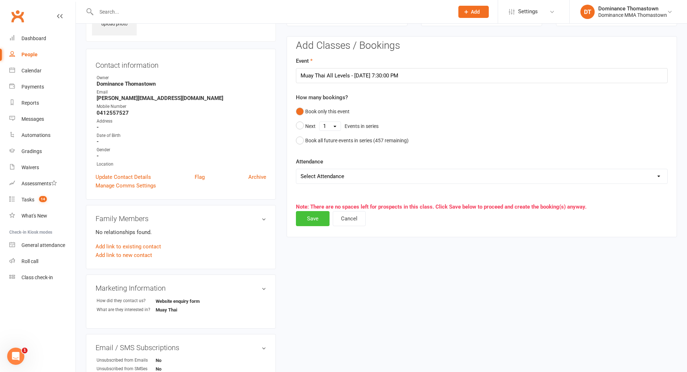
click at [316, 221] on button "Save" at bounding box center [313, 218] width 34 height 15
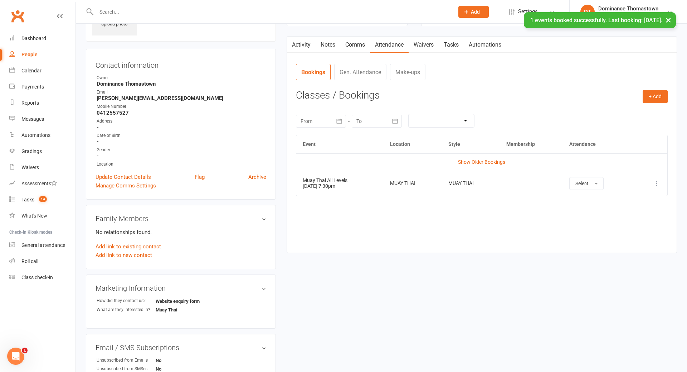
click at [427, 44] on link "Waivers" at bounding box center [424, 45] width 30 height 16
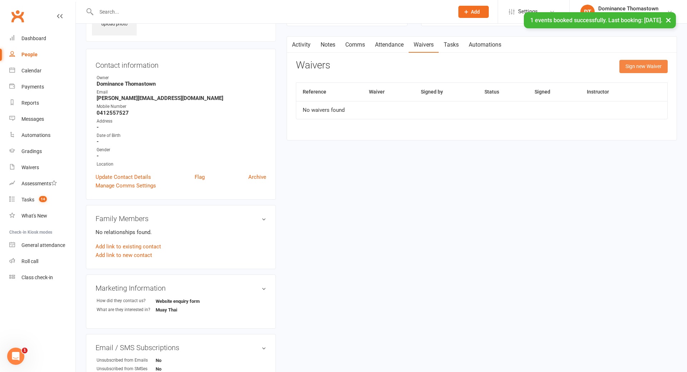
click at [638, 65] on button "Sign new Waiver" at bounding box center [644, 66] width 48 height 13
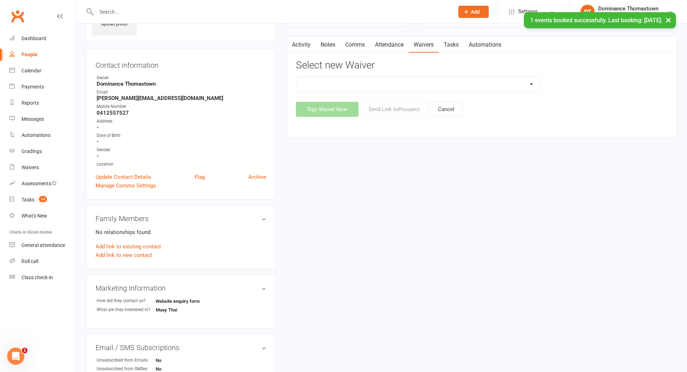
click at [450, 83] on select "Member | Cancellation | Adults Member | Injury Report Form (FOH staff use only)…" at bounding box center [418, 84] width 244 height 14
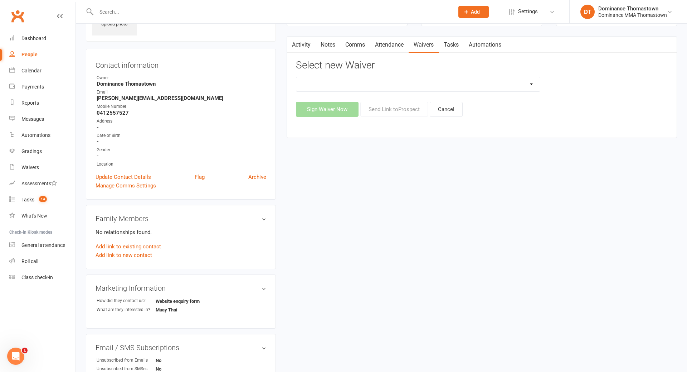
select select "375"
click at [296, 77] on select "Member | Cancellation | Adults Member | Injury Report Form (FOH staff use only)…" at bounding box center [418, 84] width 244 height 14
click at [394, 111] on button "Send Link to Prospect" at bounding box center [394, 109] width 68 height 15
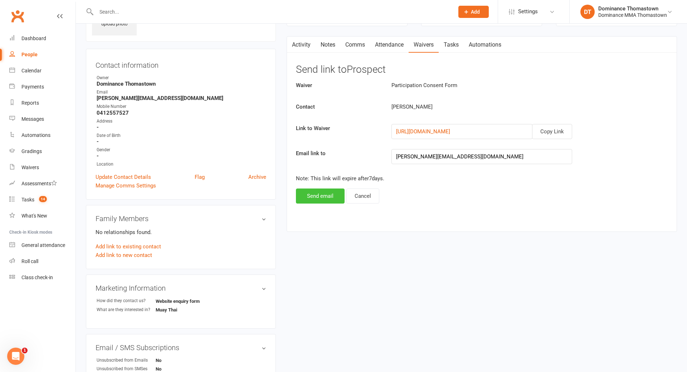
click at [325, 199] on button "Send email" at bounding box center [320, 195] width 49 height 15
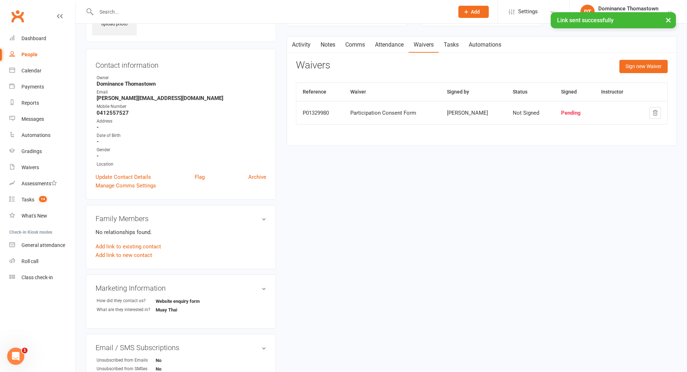
click at [455, 43] on link "Tasks" at bounding box center [451, 45] width 25 height 16
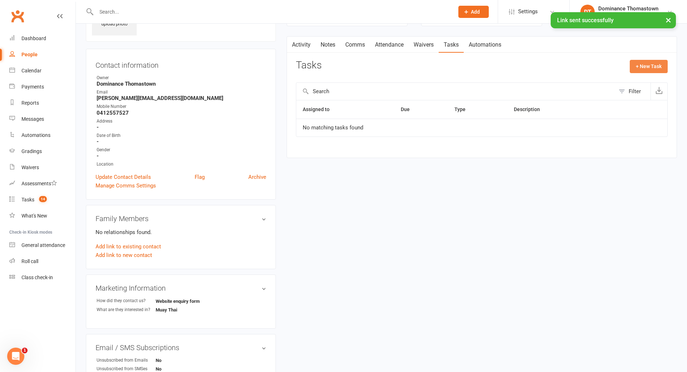
click at [643, 67] on button "+ New Task" at bounding box center [649, 66] width 38 height 13
select select "12547"
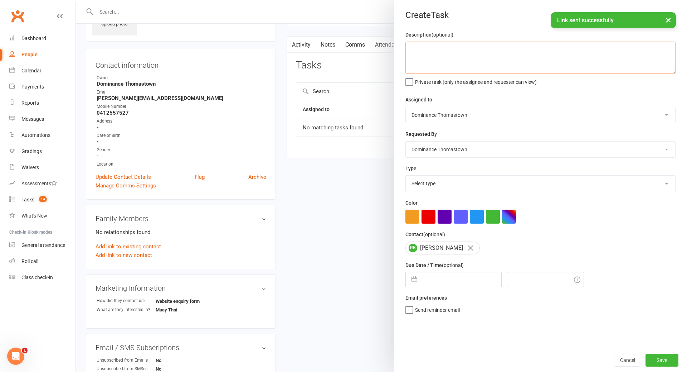
click at [489, 55] on textarea at bounding box center [541, 58] width 270 height 32
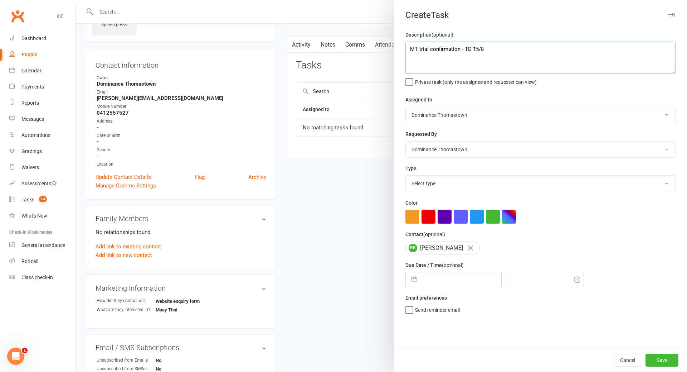
type textarea "MT trial confirmation - TD 15/8"
click at [442, 184] on select "Select type A. prospect | enquiry response B. prospect | trial | booking C. pro…" at bounding box center [541, 183] width 270 height 16
select select "3811"
click at [406, 176] on select "Select type A. prospect | enquiry response B. prospect | trial | booking C. pro…" at bounding box center [541, 183] width 270 height 16
select select "6"
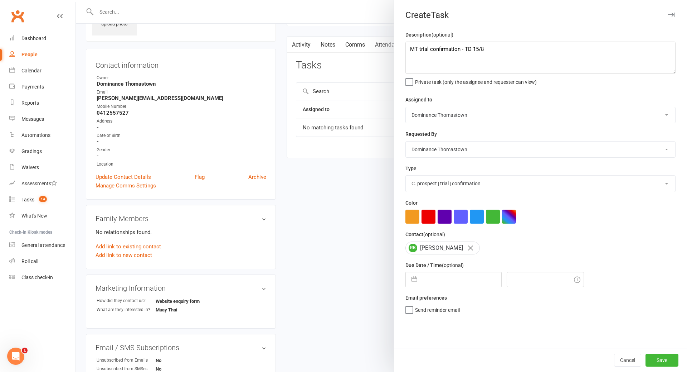
select select "2025"
select select "7"
select select "2025"
select select "8"
select select "2025"
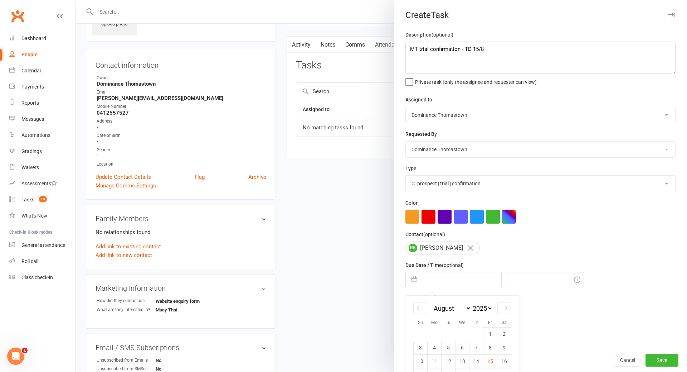
click at [450, 283] on input "text" at bounding box center [461, 279] width 81 height 14
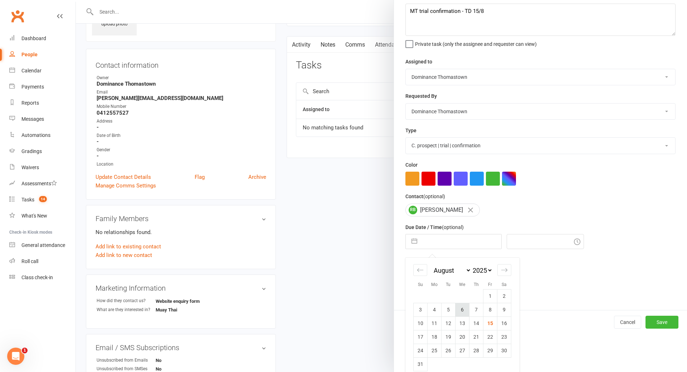
scroll to position [47, 0]
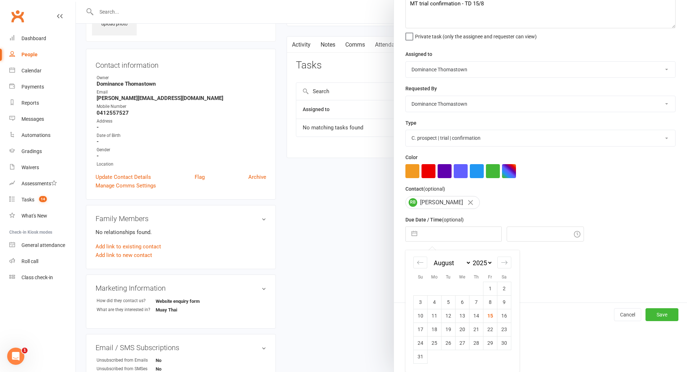
drag, startPoint x: 447, startPoint y: 329, endPoint x: 451, endPoint y: 330, distance: 4.0
click at [448, 329] on td "19" at bounding box center [449, 329] width 14 height 14
type input "[DATE]"
type input "4:30pm"
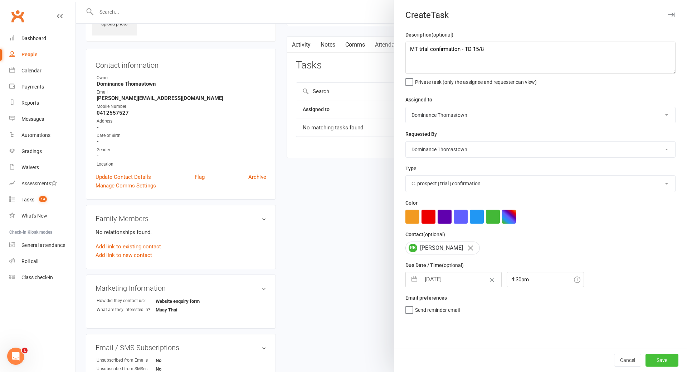
click at [658, 361] on button "Save" at bounding box center [662, 359] width 33 height 13
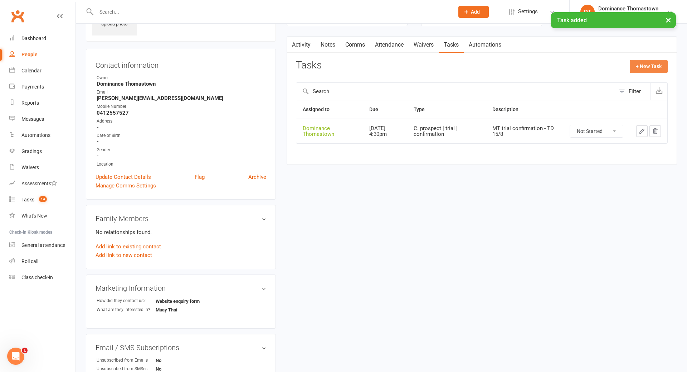
click at [656, 72] on button "+ New Task" at bounding box center [649, 66] width 38 height 13
select select "12547"
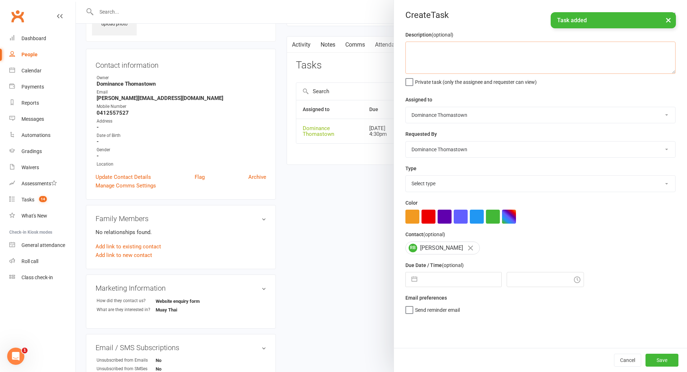
click at [466, 54] on textarea at bounding box center [541, 58] width 270 height 32
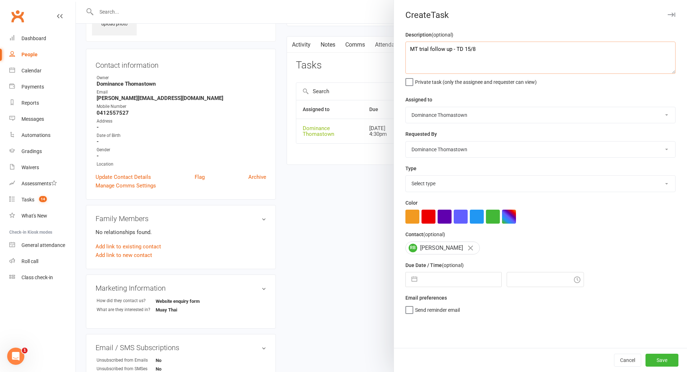
type textarea "MT trial follow up - TD 15/8"
click at [462, 182] on select "Select type A. prospect | enquiry response B. prospect | trial | booking C. pro…" at bounding box center [541, 183] width 270 height 16
select select "3812"
click at [406, 176] on select "Select type A. prospect | enquiry response B. prospect | trial | booking C. pro…" at bounding box center [541, 183] width 270 height 16
select select "6"
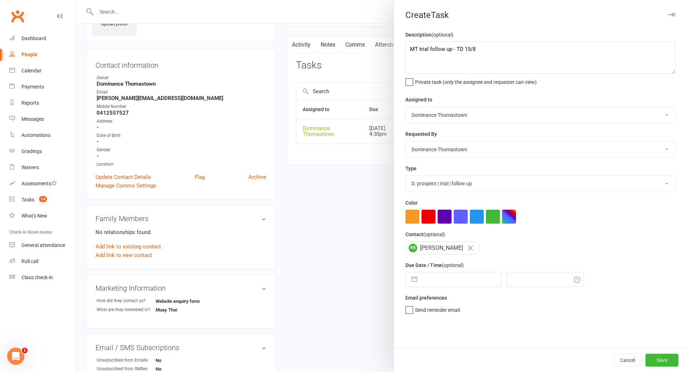
select select "2025"
select select "7"
select select "2025"
select select "8"
select select "2025"
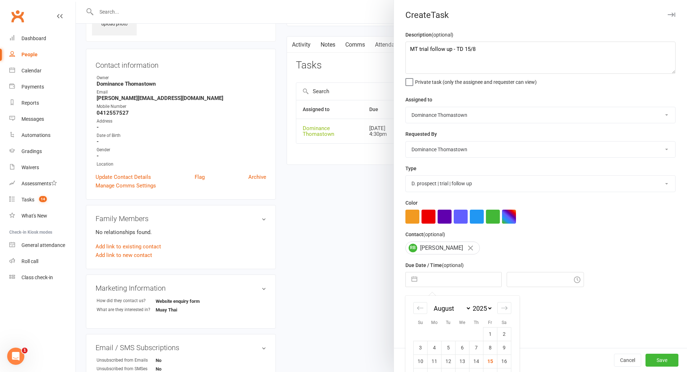
click at [450, 279] on input "text" at bounding box center [461, 279] width 81 height 14
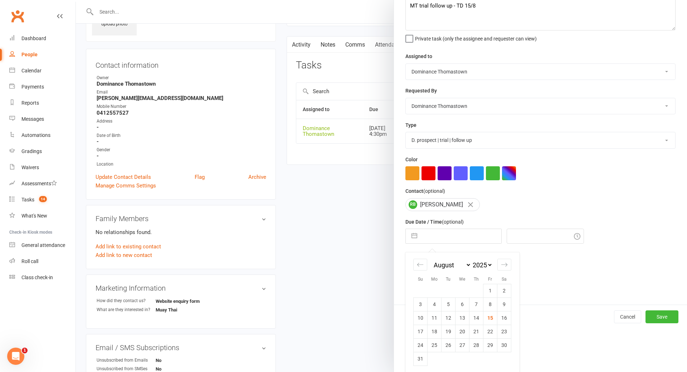
scroll to position [47, 0]
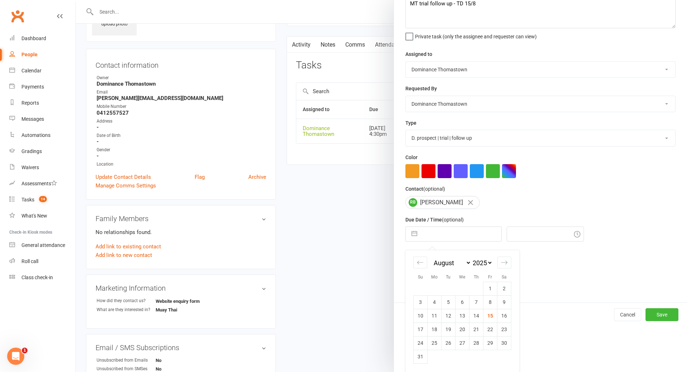
click at [479, 329] on td "21" at bounding box center [477, 329] width 14 height 14
type input "21 Aug 2025"
type input "4:30pm"
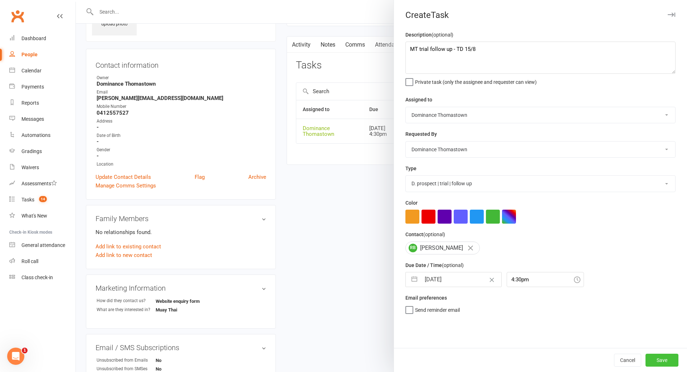
click at [656, 360] on button "Save" at bounding box center [662, 359] width 33 height 13
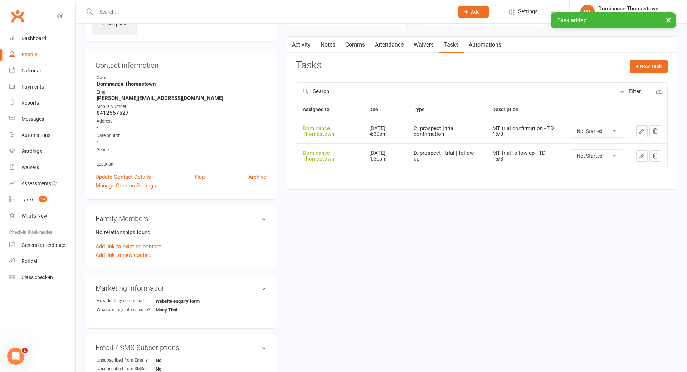
click at [355, 45] on link "Comms" at bounding box center [355, 45] width 30 height 16
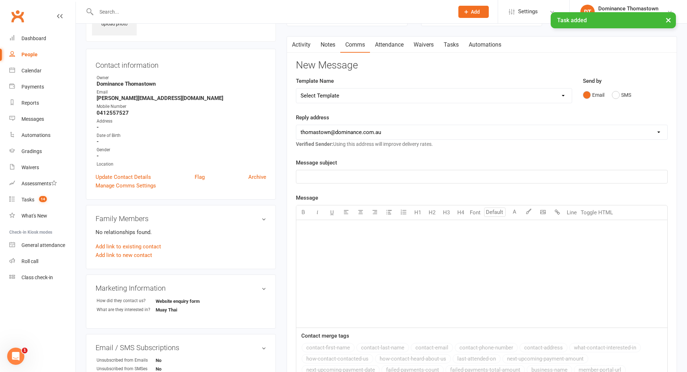
click at [447, 98] on select "Select Template [Email] MARKETING | 10TH BIRTHDAY SPECIAL | CANCELLED MEMBERS […" at bounding box center [434, 95] width 276 height 14
select select "19"
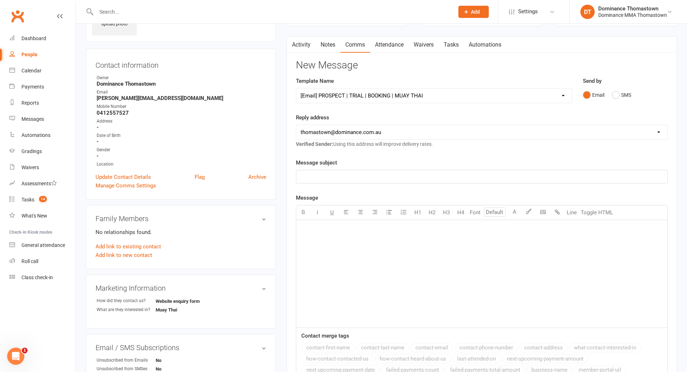
click at [296, 88] on select "Select Template [Email] MARKETING | 10TH BIRTHDAY SPECIAL | CANCELLED MEMBERS […" at bounding box center [434, 95] width 276 height 14
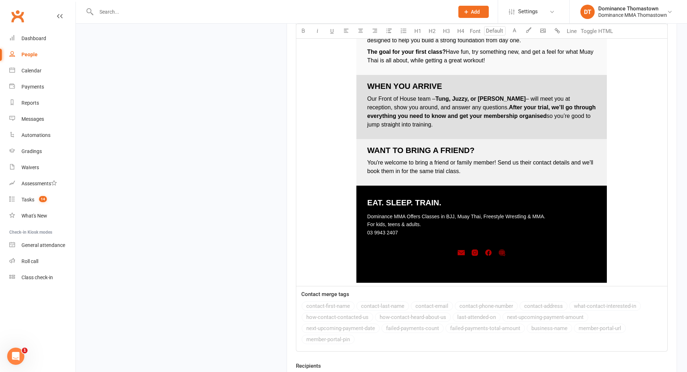
scroll to position [945, 0]
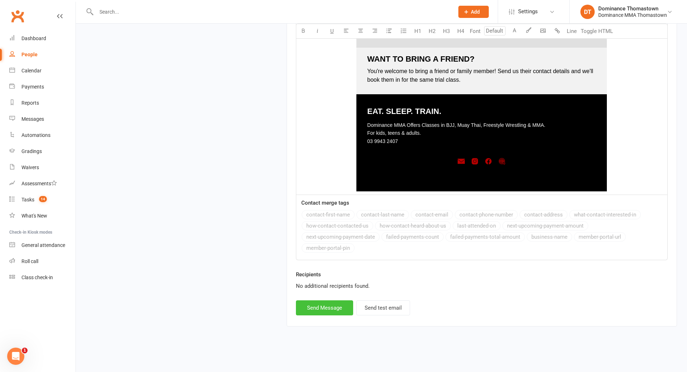
click at [335, 310] on button "Send Message" at bounding box center [324, 307] width 57 height 15
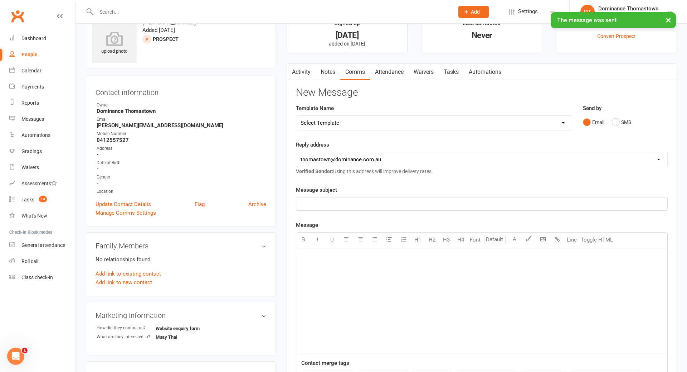
scroll to position [0, 0]
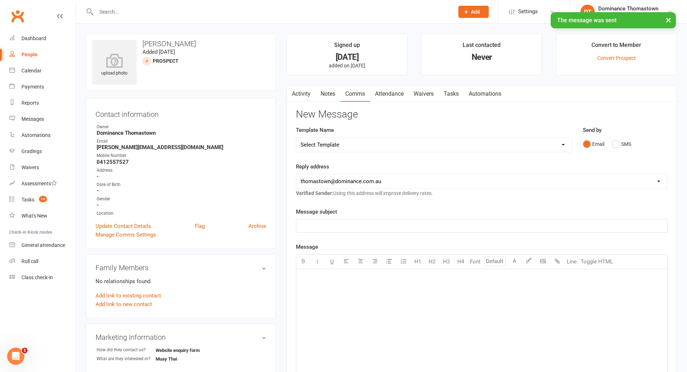
click at [373, 146] on select "Select Template [Email] MARKETING | 10TH BIRTHDAY SPECIAL | CANCELLED MEMBERS […" at bounding box center [434, 144] width 276 height 14
select select "13"
click at [296, 137] on select "Select Template [Email] MARKETING | 10TH BIRTHDAY SPECIAL | CANCELLED MEMBERS […" at bounding box center [434, 144] width 276 height 14
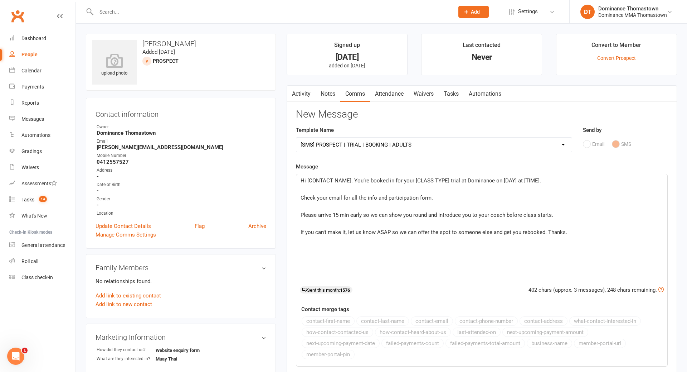
click at [351, 179] on span "Hi [CONTACT NAME]. You’re booked in for your [CLASS TYPE] trial at Dominance on…" at bounding box center [421, 180] width 241 height 6
click at [418, 180] on span "Hi Ruben. You’re booked in for your [CLASS TYPE] trial at Dominance on [DAY] at…" at bounding box center [420, 180] width 238 height 6
drag, startPoint x: 477, startPoint y: 181, endPoint x: 499, endPoint y: 178, distance: 22.1
click at [477, 181] on span "Hi Ruben. You’re booked in for your Muay Thai trial at Dominance on [DAY] at [T…" at bounding box center [415, 180] width 229 height 6
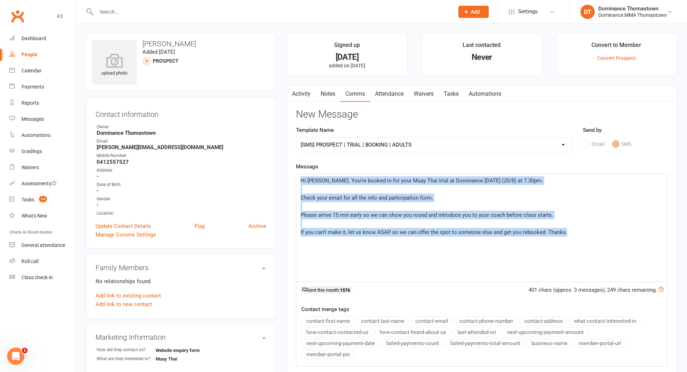
drag, startPoint x: 299, startPoint y: 179, endPoint x: 586, endPoint y: 233, distance: 293.0
click at [590, 233] on div "Hi Ruben. You’re booked in for your Muay Thai trial at Dominance on Wednesday (…" at bounding box center [481, 227] width 371 height 107
copy div "Hi Ruben. You’re booked in for your Muay Thai trial at Dominance on Wednesday (…"
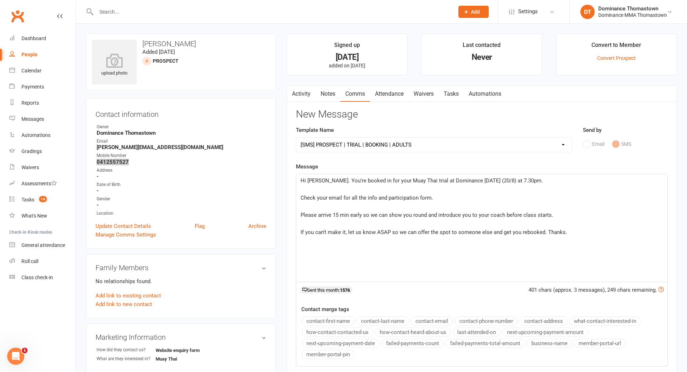
copy strong "0412557527"
click at [447, 91] on link "Tasks" at bounding box center [451, 94] width 25 height 16
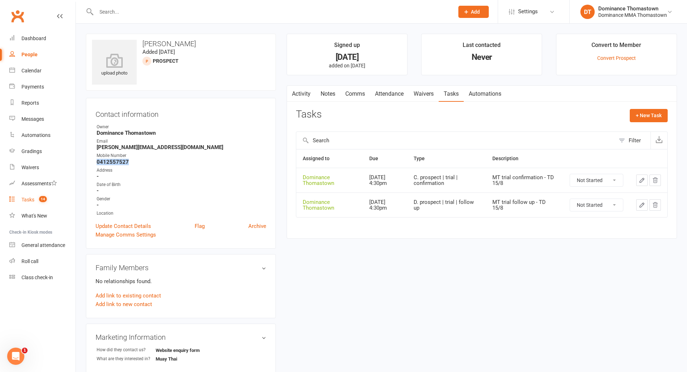
click at [29, 199] on div "Tasks" at bounding box center [27, 200] width 13 height 6
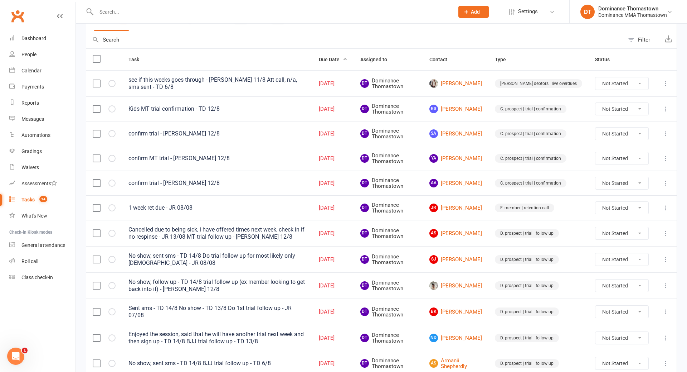
scroll to position [65, 0]
click at [473, 107] on link "RS Rebecca Soldini" at bounding box center [456, 108] width 53 height 9
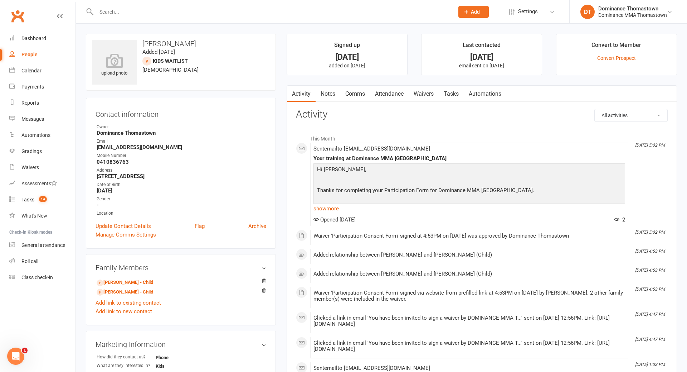
click at [417, 96] on link "Waivers" at bounding box center [424, 94] width 30 height 16
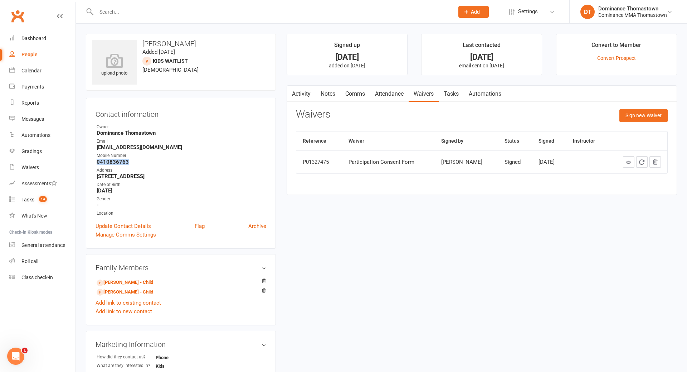
click at [452, 94] on link "Tasks" at bounding box center [451, 94] width 25 height 16
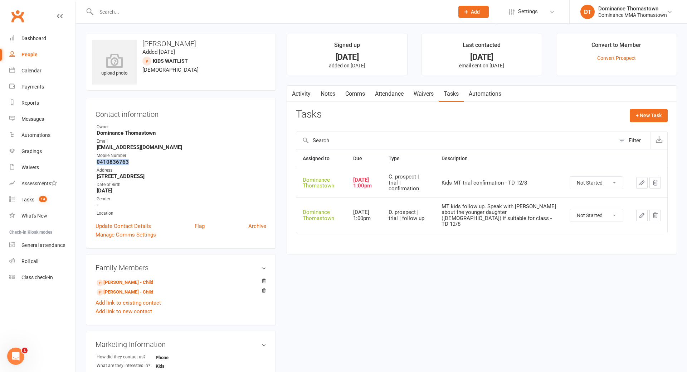
click at [584, 184] on select "Not Started In Progress Waiting Complete" at bounding box center [596, 182] width 53 height 12
click at [570, 176] on select "Not Started In Progress Waiting Complete" at bounding box center [596, 182] width 53 height 12
select select "unstarted"
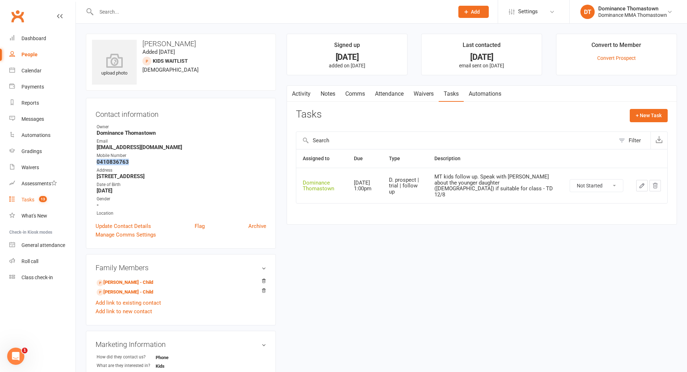
click at [26, 199] on div "Tasks" at bounding box center [27, 200] width 13 height 6
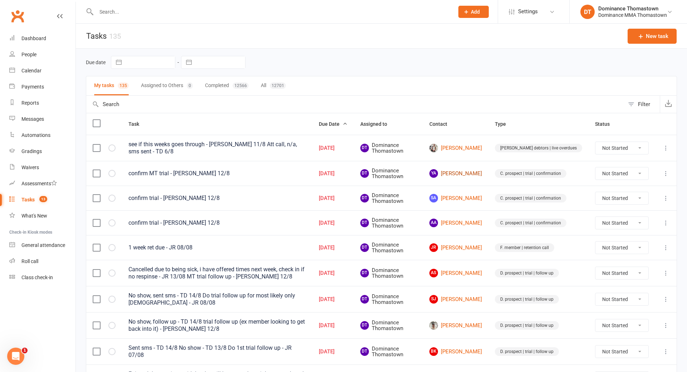
click at [482, 171] on link "YA Yasa Abdullahi" at bounding box center [456, 173] width 53 height 9
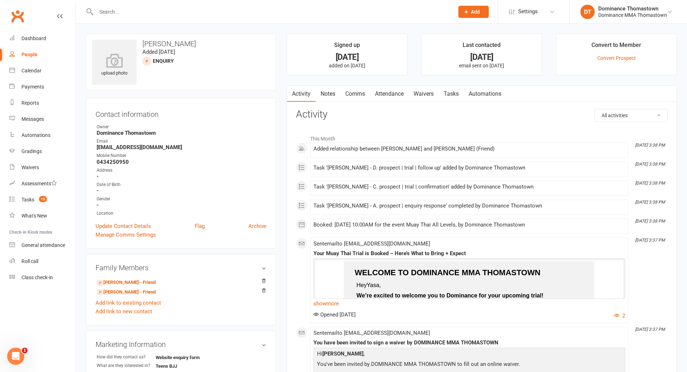
scroll to position [3, 0]
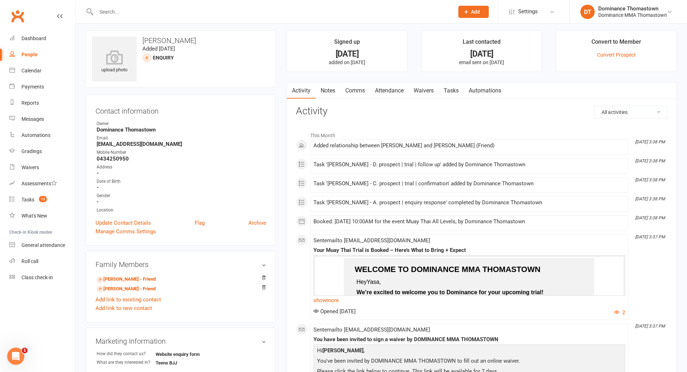
click at [424, 91] on link "Waivers" at bounding box center [424, 90] width 30 height 16
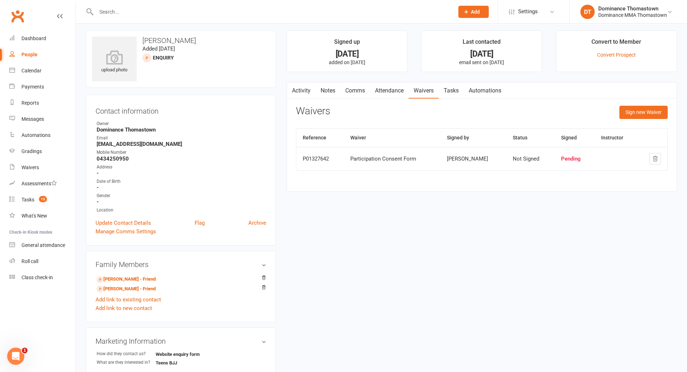
scroll to position [4, 0]
click at [459, 93] on link "Tasks" at bounding box center [451, 90] width 25 height 16
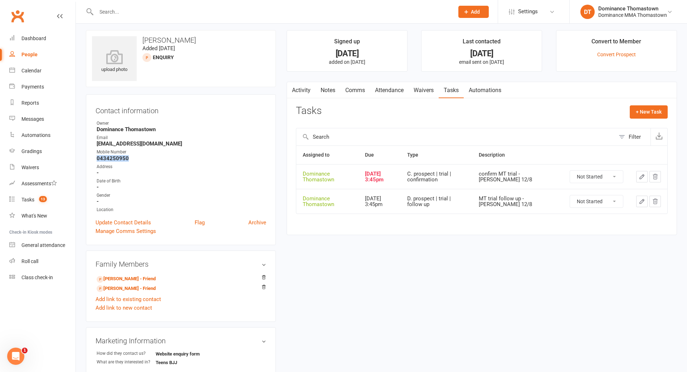
click at [594, 178] on select "Not Started In Progress Waiting Complete" at bounding box center [596, 176] width 53 height 12
click at [570, 170] on select "Not Started In Progress Waiting Complete" at bounding box center [596, 176] width 53 height 12
select select "unstarted"
click at [328, 92] on link "Notes" at bounding box center [328, 90] width 25 height 16
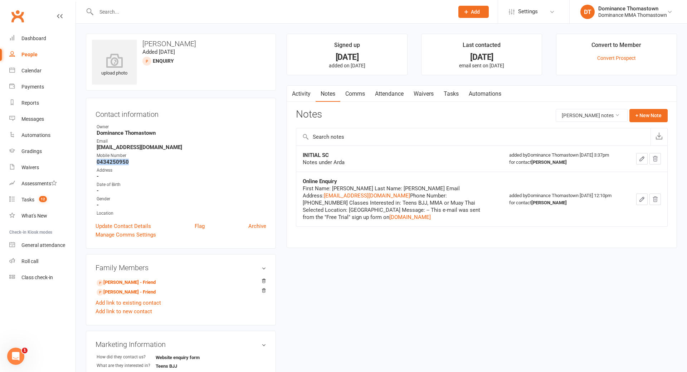
click at [452, 93] on link "Tasks" at bounding box center [451, 94] width 25 height 16
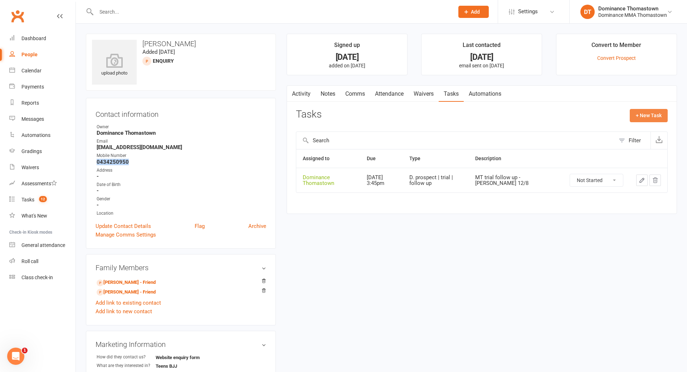
click at [641, 118] on button "+ New Task" at bounding box center [649, 115] width 38 height 13
select select "12547"
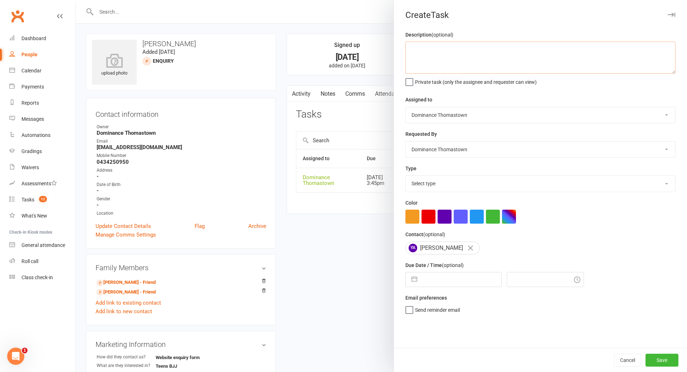
click at [470, 69] on textarea at bounding box center [541, 58] width 270 height 32
type textarea "Check waiver is signed - TD 15/8"
click at [425, 184] on select "Select type A. prospect | enquiry response B. prospect | trial | booking C. pro…" at bounding box center [541, 183] width 270 height 16
select select "3858"
click at [406, 176] on select "Select type A. prospect | enquiry response B. prospect | trial | booking C. pro…" at bounding box center [541, 183] width 270 height 16
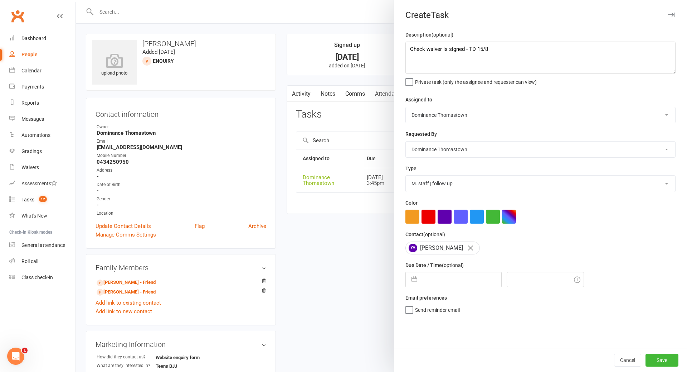
select select "6"
select select "2025"
select select "7"
select select "2025"
select select "8"
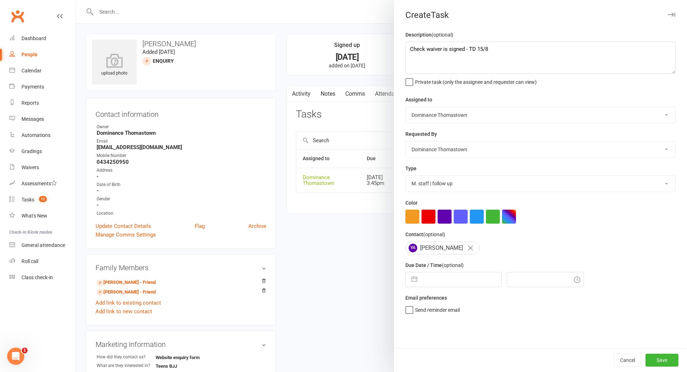
select select "2025"
click at [444, 284] on input "text" at bounding box center [461, 279] width 81 height 14
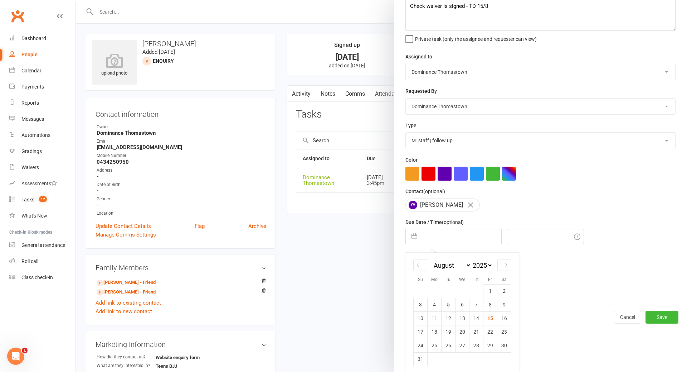
scroll to position [47, 0]
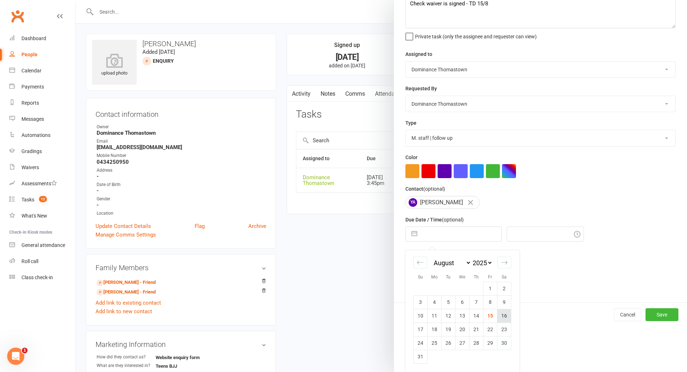
click at [504, 318] on td "16" at bounding box center [505, 316] width 14 height 14
type input "16 Aug 2025"
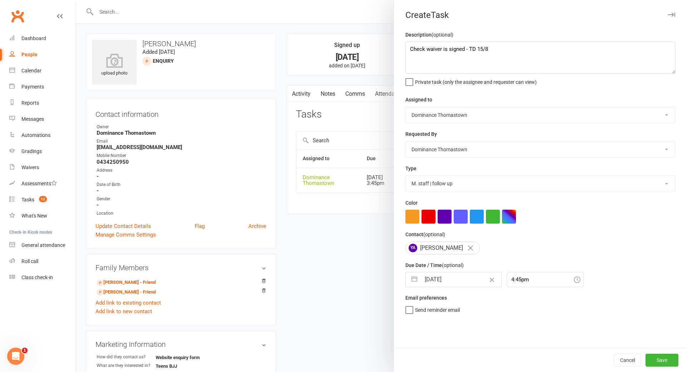
scroll to position [0, 0]
click at [514, 279] on input "4:45pm" at bounding box center [545, 279] width 77 height 15
drag, startPoint x: 513, startPoint y: 312, endPoint x: 506, endPoint y: 312, distance: 7.2
click at [513, 312] on div "9:30am" at bounding box center [545, 310] width 77 height 11
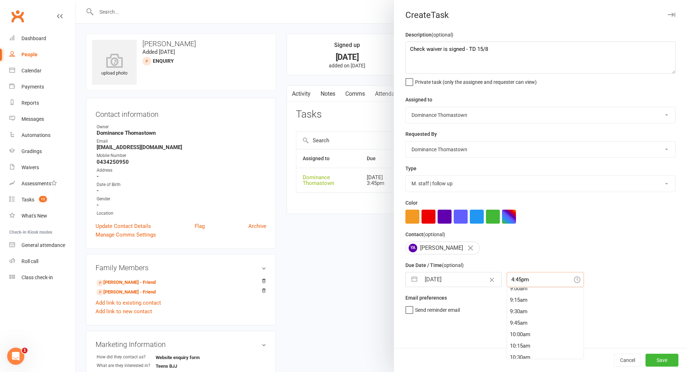
type input "9:30am"
click at [665, 359] on button "Save" at bounding box center [662, 359] width 33 height 13
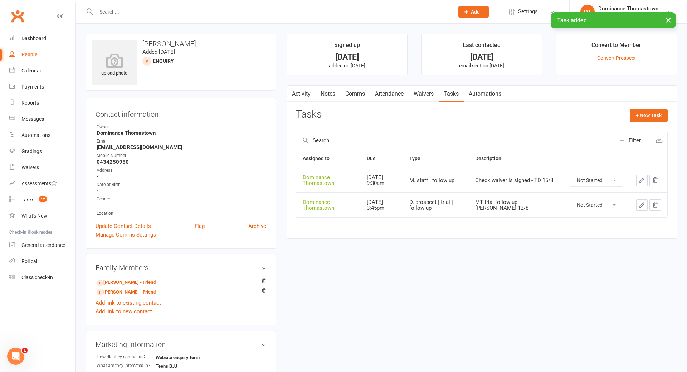
click at [121, 8] on input "text" at bounding box center [271, 12] width 355 height 10
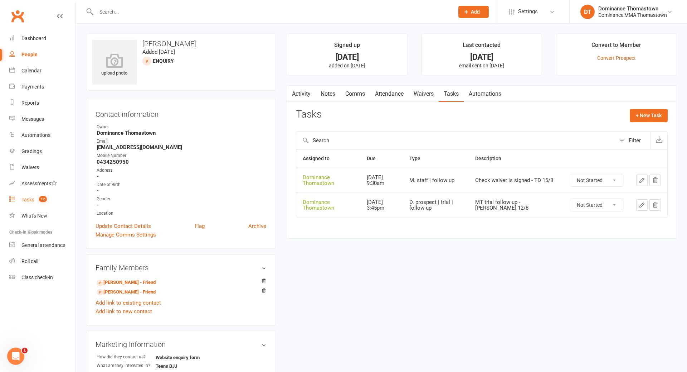
click at [31, 196] on link "Tasks 12" at bounding box center [42, 200] width 66 height 16
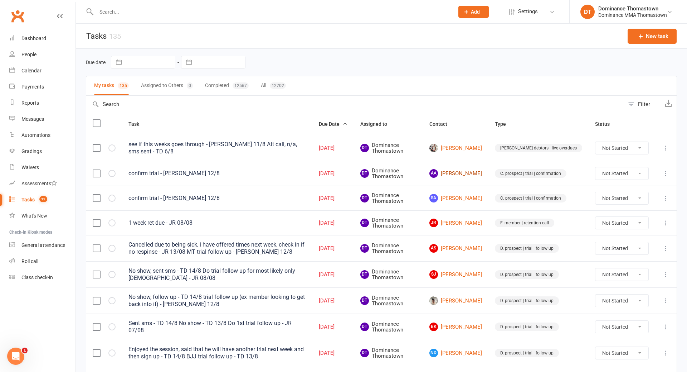
click at [469, 173] on link "AA Arda Ali" at bounding box center [456, 173] width 53 height 9
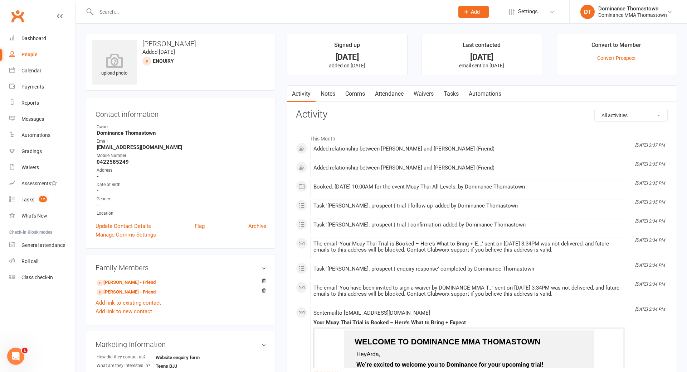
click at [325, 95] on link "Notes" at bounding box center [328, 94] width 25 height 16
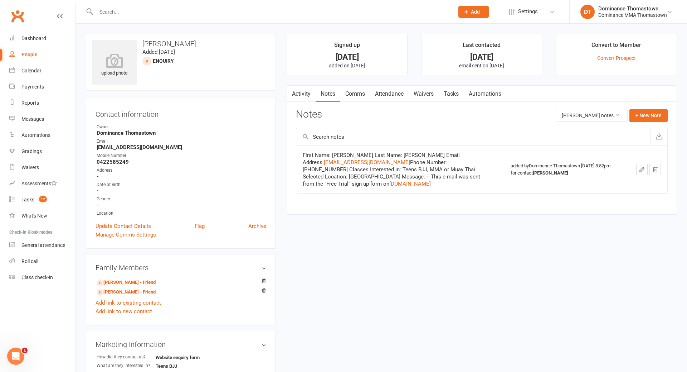
click at [426, 93] on link "Waivers" at bounding box center [424, 94] width 30 height 16
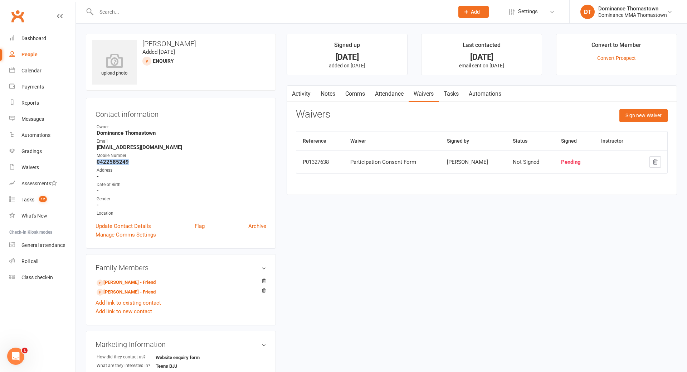
click at [451, 95] on link "Tasks" at bounding box center [451, 94] width 25 height 16
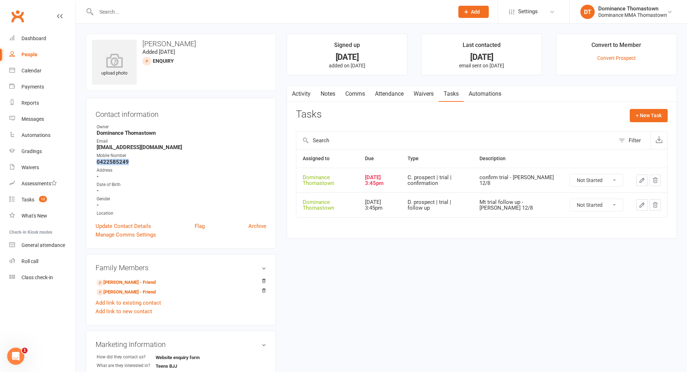
click at [594, 179] on select "Not Started In Progress Waiting Complete" at bounding box center [596, 180] width 53 height 12
click at [570, 174] on select "Not Started In Progress Waiting Complete" at bounding box center [596, 180] width 53 height 12
select select "unstarted"
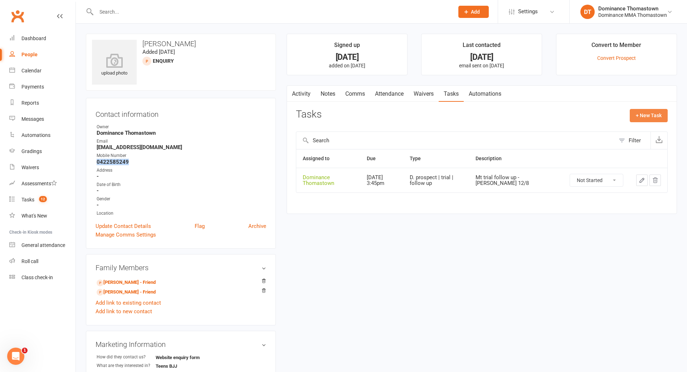
click at [653, 113] on button "+ New Task" at bounding box center [649, 115] width 38 height 13
select select "12547"
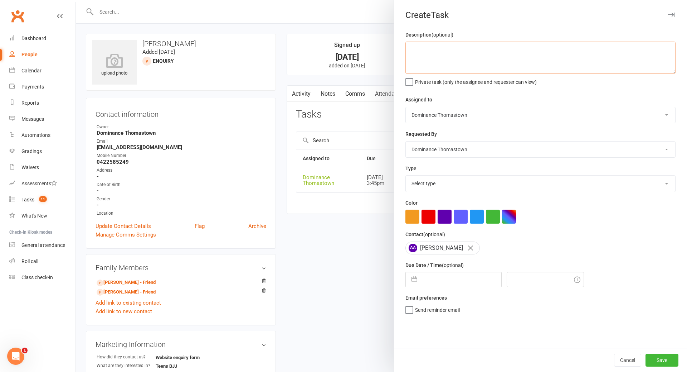
click at [464, 48] on textarea at bounding box center [541, 58] width 270 height 32
type textarea "Check waiver is signed - TD 15/8"
click at [439, 184] on select "Select type A. prospect | enquiry response B. prospect | trial | booking C. pro…" at bounding box center [541, 183] width 270 height 16
select select "3858"
click at [406, 176] on select "Select type A. prospect | enquiry response B. prospect | trial | booking C. pro…" at bounding box center [541, 183] width 270 height 16
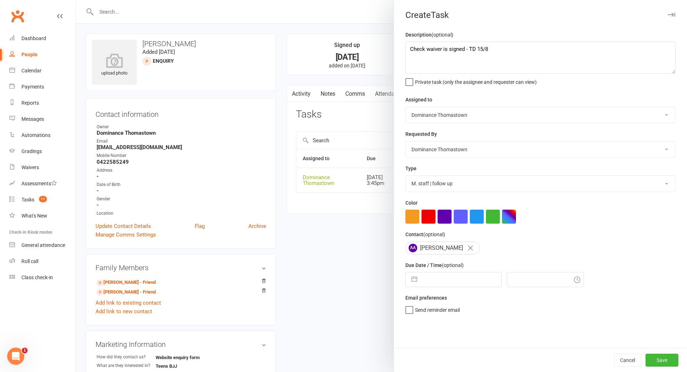
drag, startPoint x: 458, startPoint y: 278, endPoint x: 459, endPoint y: 282, distance: 4.0
click at [458, 278] on input "text" at bounding box center [461, 279] width 81 height 14
select select "6"
select select "2025"
select select "7"
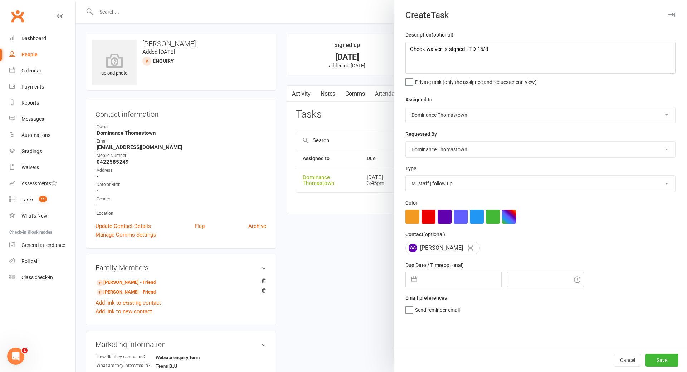
select select "2025"
select select "8"
select select "2025"
click at [506, 361] on td "16" at bounding box center [505, 361] width 14 height 14
type input "16 Aug 2025"
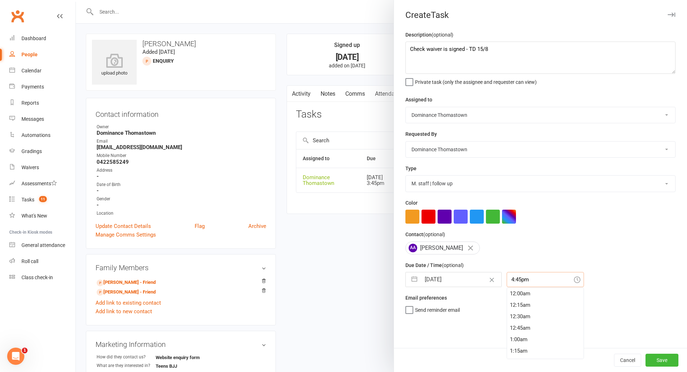
click at [527, 282] on input "4:45pm" at bounding box center [545, 279] width 77 height 15
click at [514, 326] on div "8:30am" at bounding box center [545, 326] width 77 height 11
click at [509, 284] on input "8:30am" at bounding box center [545, 279] width 77 height 15
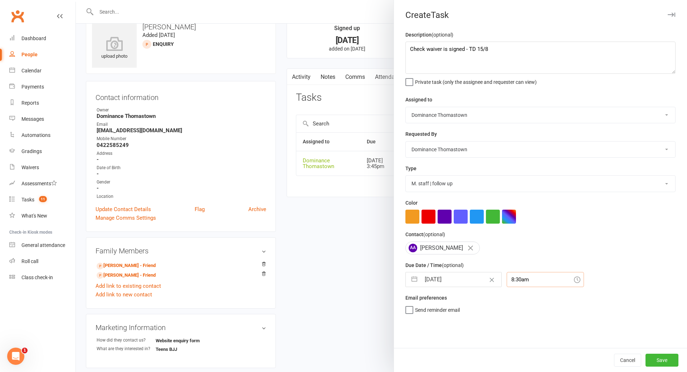
scroll to position [18, 0]
click at [512, 281] on input "8:30am" at bounding box center [545, 279] width 77 height 15
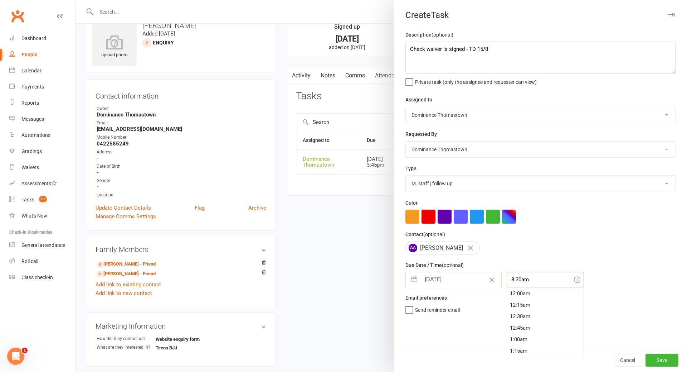
scroll to position [378, 0]
click at [515, 348] on div "9:30am" at bounding box center [545, 350] width 77 height 11
type input "9:30am"
click at [662, 362] on button "Save" at bounding box center [662, 359] width 33 height 13
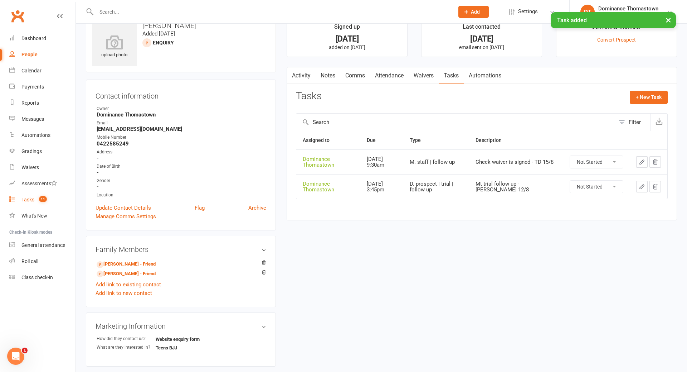
click at [28, 202] on div "Tasks" at bounding box center [27, 200] width 13 height 6
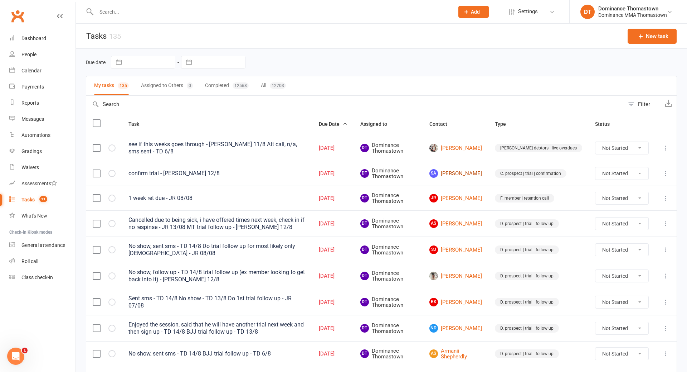
click at [469, 172] on link "SA Sedra Abdullahi" at bounding box center [456, 173] width 53 height 9
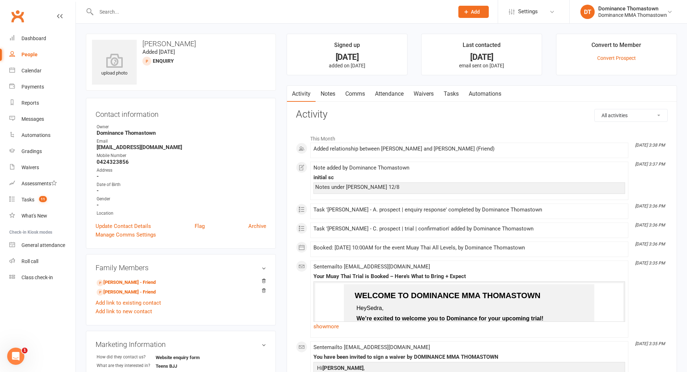
click at [421, 93] on link "Waivers" at bounding box center [424, 94] width 30 height 16
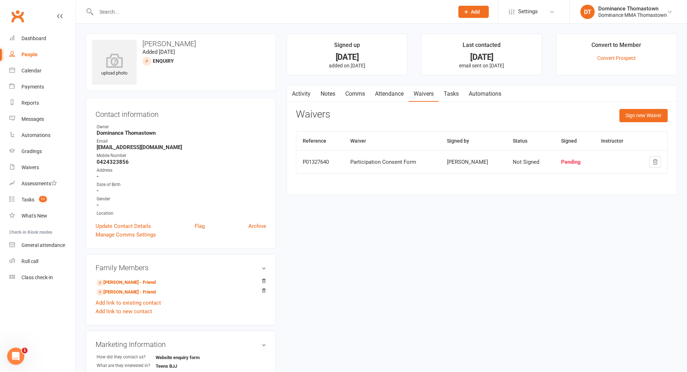
click at [326, 93] on link "Notes" at bounding box center [328, 94] width 25 height 16
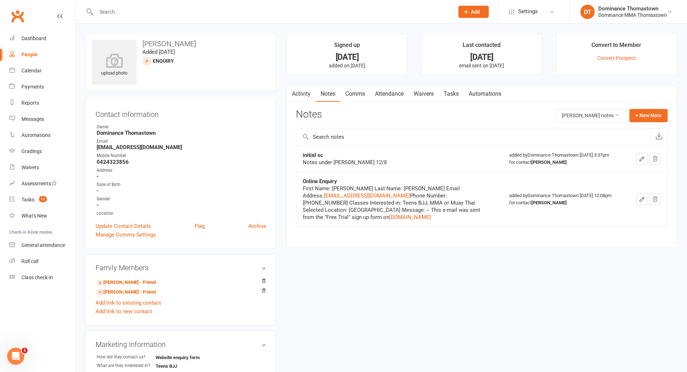
click at [360, 92] on link "Comms" at bounding box center [355, 94] width 30 height 16
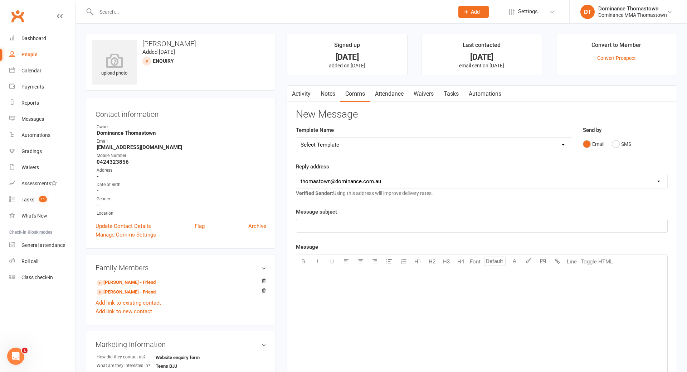
click at [379, 94] on link "Attendance" at bounding box center [389, 94] width 39 height 16
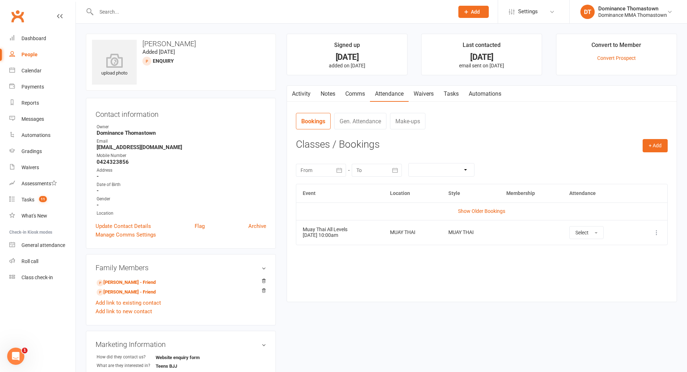
drag, startPoint x: 415, startPoint y: 95, endPoint x: 420, endPoint y: 95, distance: 4.3
click at [415, 95] on link "Waivers" at bounding box center [424, 94] width 30 height 16
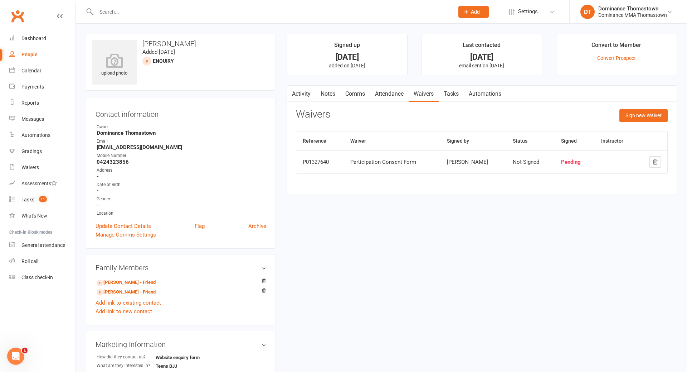
click at [457, 94] on link "Tasks" at bounding box center [451, 94] width 25 height 16
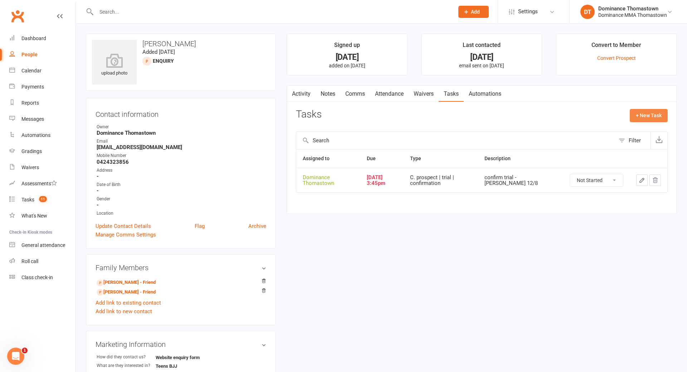
click at [646, 118] on button "+ New Task" at bounding box center [649, 115] width 38 height 13
select select "12547"
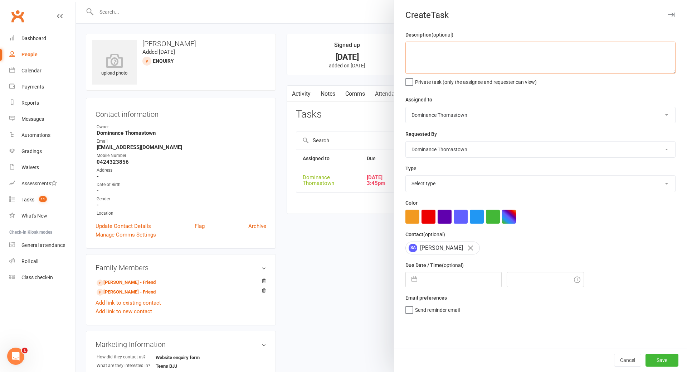
click at [449, 59] on textarea at bounding box center [541, 58] width 270 height 32
type textarea "MT trial follow up - TD 15/8"
click at [438, 186] on select "Select type A. prospect | enquiry response B. prospect | trial | booking C. pro…" at bounding box center [541, 183] width 270 height 16
select select "3812"
click at [406, 176] on select "Select type A. prospect | enquiry response B. prospect | trial | booking C. pro…" at bounding box center [541, 183] width 270 height 16
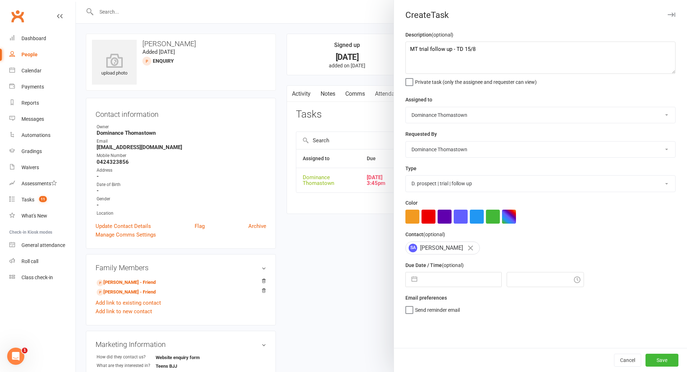
click at [454, 279] on input "text" at bounding box center [461, 279] width 81 height 14
select select "6"
select select "2025"
select select "7"
select select "2025"
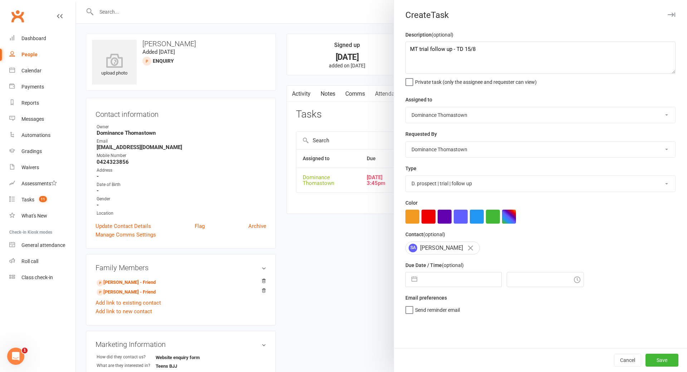
select select "8"
select select "2025"
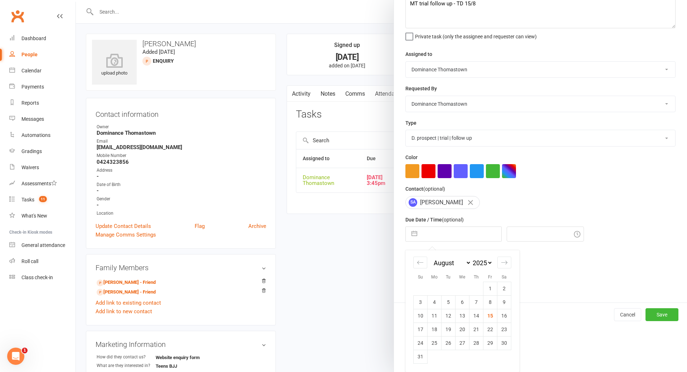
click at [433, 328] on td "18" at bounding box center [435, 329] width 14 height 14
type input "18 Aug 2025"
type input "4:45pm"
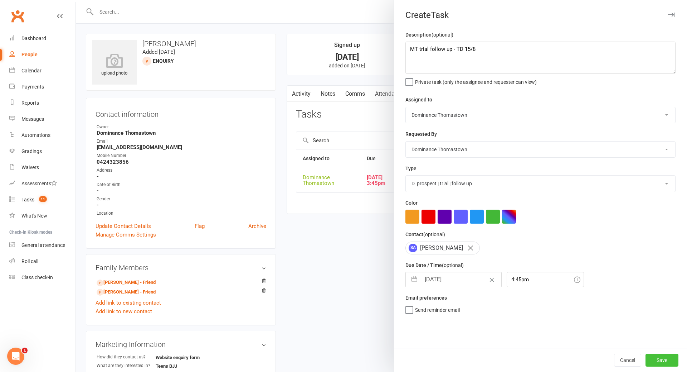
click at [668, 359] on button "Save" at bounding box center [662, 359] width 33 height 13
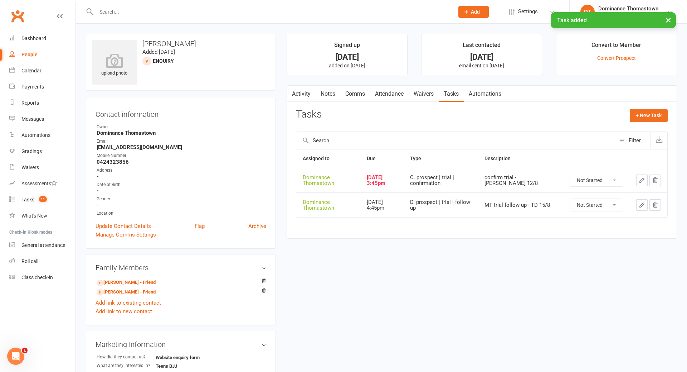
click at [597, 182] on select "Not Started In Progress Waiting Complete" at bounding box center [596, 180] width 53 height 12
click at [570, 174] on select "Not Started In Progress Waiting Complete" at bounding box center [596, 180] width 53 height 12
select select "unstarted"
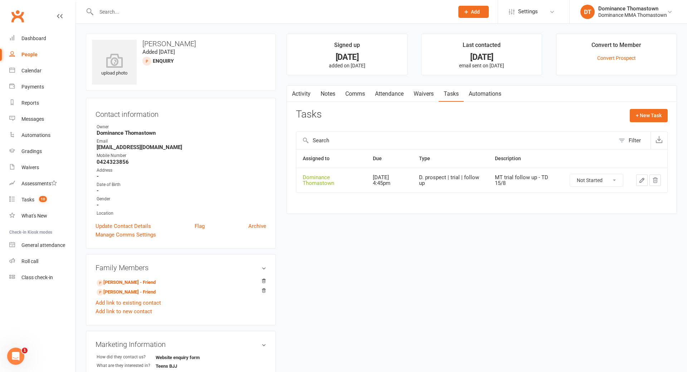
click at [427, 96] on link "Waivers" at bounding box center [424, 94] width 30 height 16
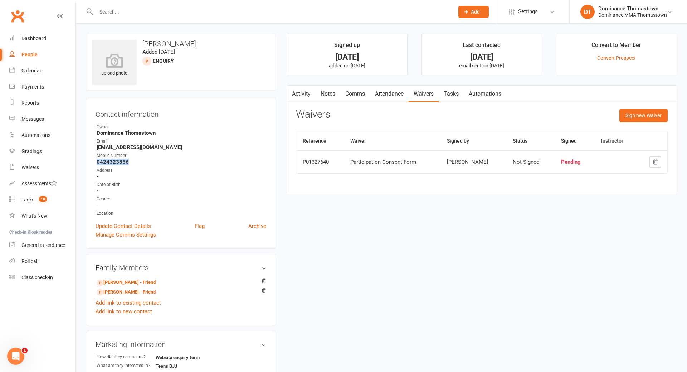
click at [450, 97] on link "Tasks" at bounding box center [451, 94] width 25 height 16
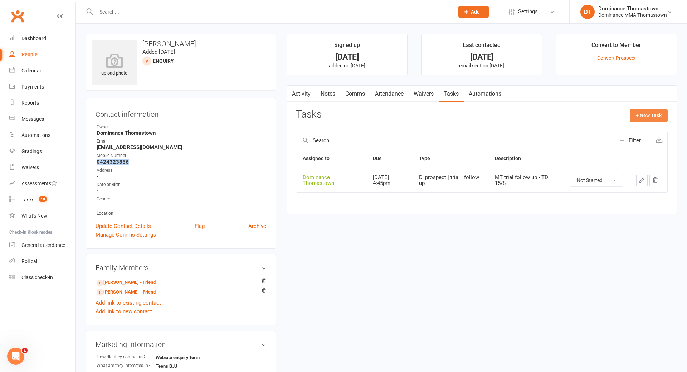
click at [641, 115] on button "+ New Task" at bounding box center [649, 115] width 38 height 13
select select "12547"
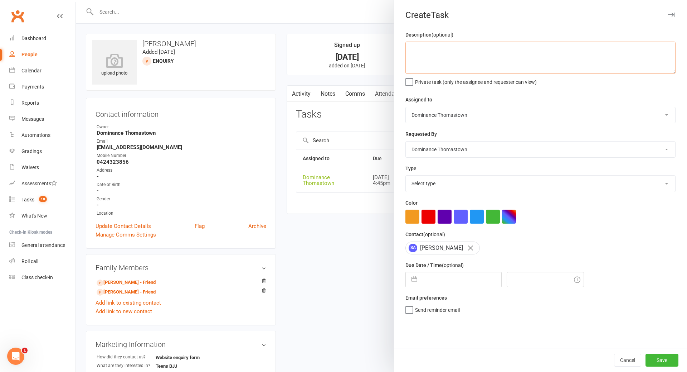
drag, startPoint x: 472, startPoint y: 66, endPoint x: 475, endPoint y: 65, distance: 3.7
click at [474, 66] on textarea at bounding box center [541, 58] width 270 height 32
type textarea "Check waiver is signed - TD 15/8"
click at [447, 189] on select "Select type A. prospect | enquiry response B. prospect | trial | booking C. pro…" at bounding box center [541, 183] width 270 height 16
click at [406, 176] on select "Select type A. prospect | enquiry response B. prospect | trial | booking C. pro…" at bounding box center [541, 183] width 270 height 16
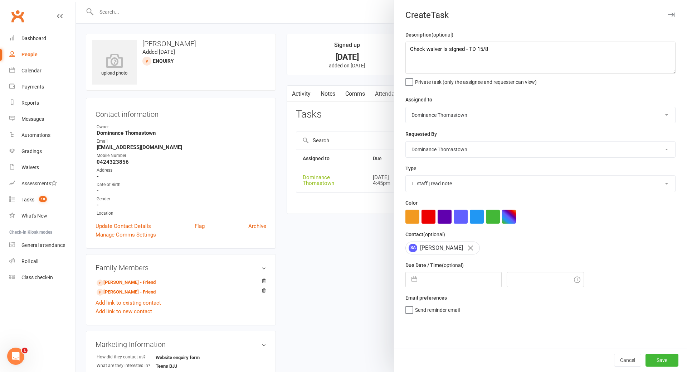
click at [448, 179] on select "A. prospect | enquiry response B. prospect | trial | booking C. prospect | tria…" at bounding box center [541, 183] width 270 height 16
select select "3858"
click at [406, 176] on select "A. prospect | enquiry response B. prospect | trial | booking C. prospect | tria…" at bounding box center [541, 183] width 270 height 16
click at [444, 286] on input "text" at bounding box center [461, 279] width 81 height 14
select select "6"
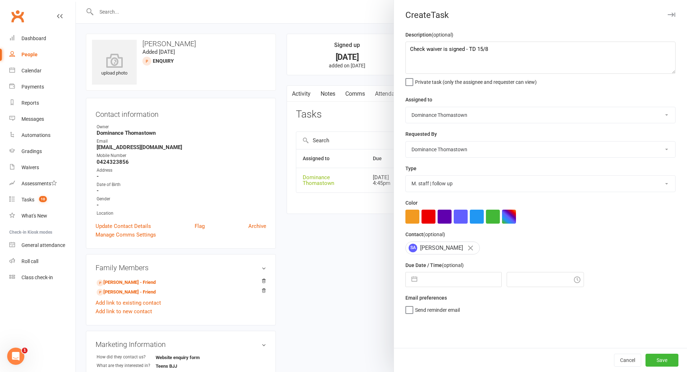
select select "2025"
select select "7"
select select "2025"
select select "8"
select select "2025"
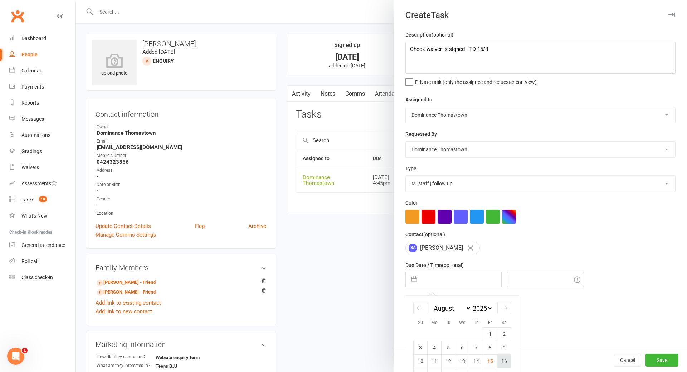
click at [508, 363] on td "16" at bounding box center [505, 361] width 14 height 14
type input "16 Aug 2025"
click at [528, 284] on input "4:45pm" at bounding box center [545, 279] width 77 height 15
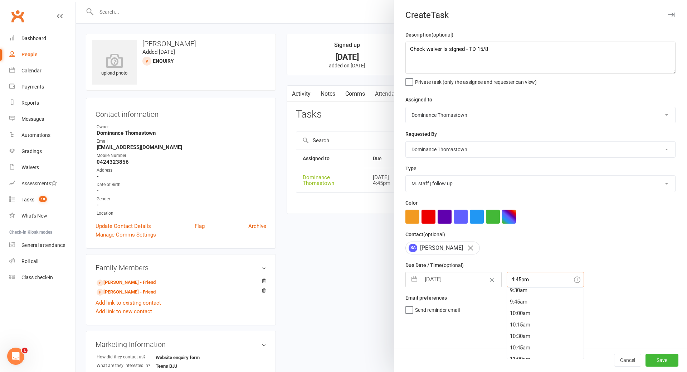
scroll to position [422, 0]
click at [518, 305] on div "9:30am" at bounding box center [545, 305] width 77 height 11
type input "9:30am"
click at [667, 359] on button "Save" at bounding box center [662, 359] width 33 height 13
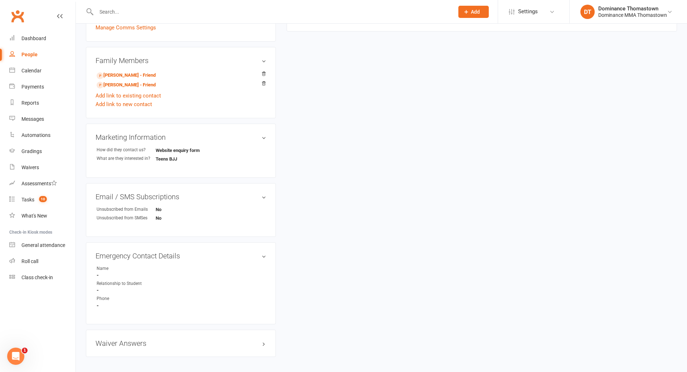
scroll to position [208, 0]
click at [26, 199] on div "Tasks" at bounding box center [27, 200] width 13 height 6
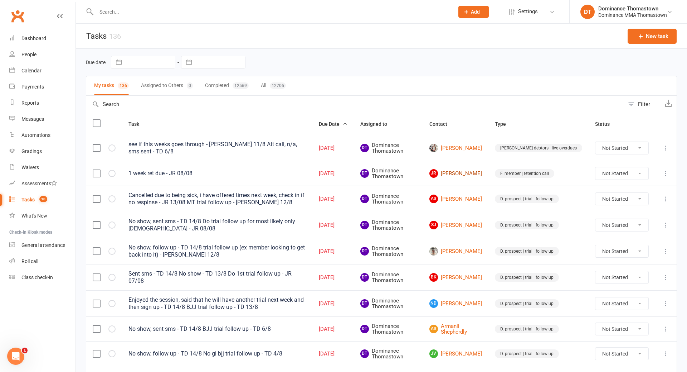
click at [475, 173] on link "JR James Ravalli" at bounding box center [456, 173] width 53 height 9
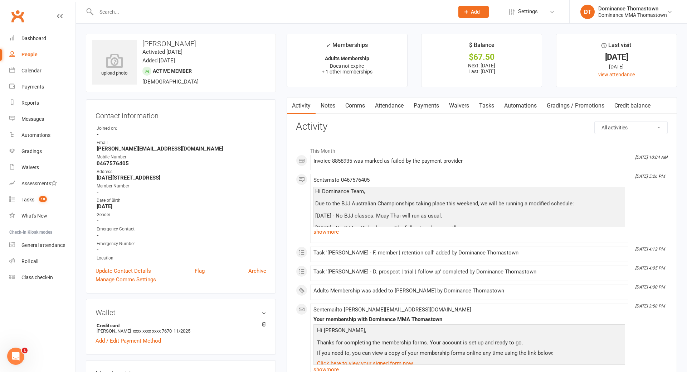
click at [494, 106] on link "Tasks" at bounding box center [486, 105] width 25 height 16
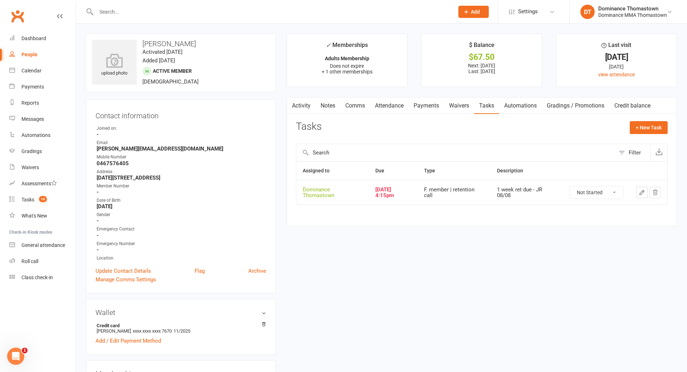
click at [646, 193] on button "button" at bounding box center [641, 191] width 11 height 11
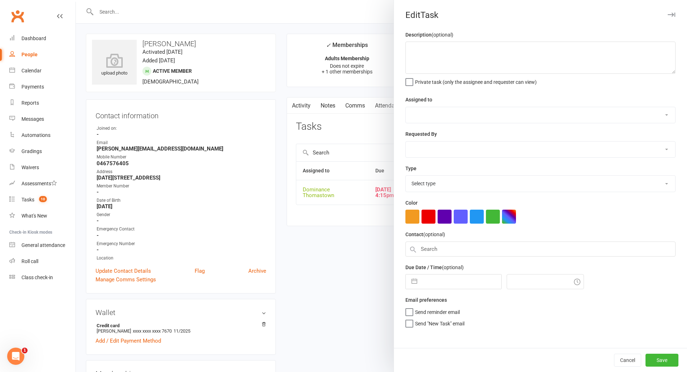
type textarea "1 week ret due - JR 08/08"
select select "12547"
type input "15 Aug 2025"
type input "4:15pm"
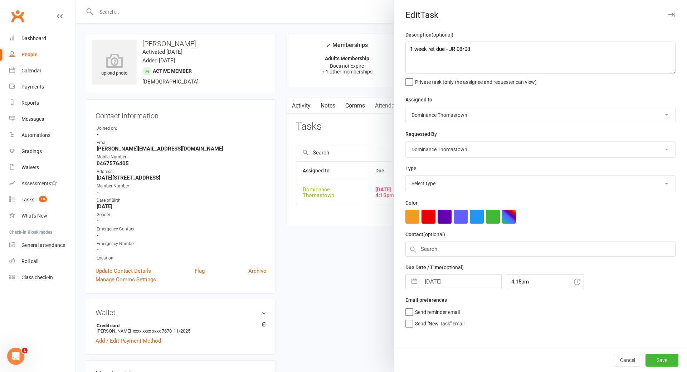
select select "3814"
drag, startPoint x: 410, startPoint y: 49, endPoint x: 472, endPoint y: 48, distance: 62.3
click at [410, 49] on textarea "1 week ret due - JR 08/08" at bounding box center [541, 58] width 270 height 32
type textarea "2 week ret - TD 15/8 1 week ret due - JR 08/08"
select select "6"
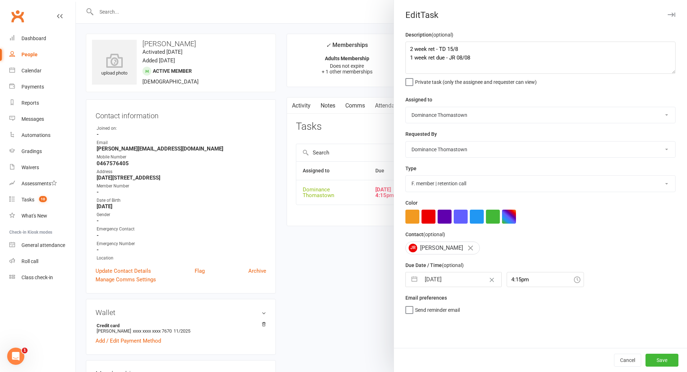
select select "2025"
select select "7"
select select "2025"
select select "8"
select select "2025"
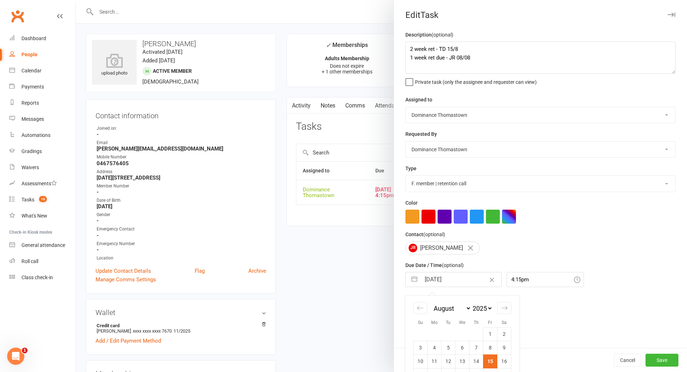
click at [460, 281] on input "15 Aug 2025" at bounding box center [461, 279] width 81 height 14
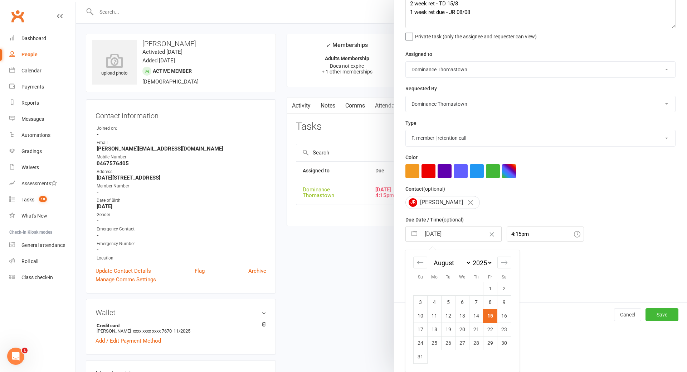
click at [491, 327] on td "22" at bounding box center [491, 329] width 14 height 14
type input "22 Aug 2025"
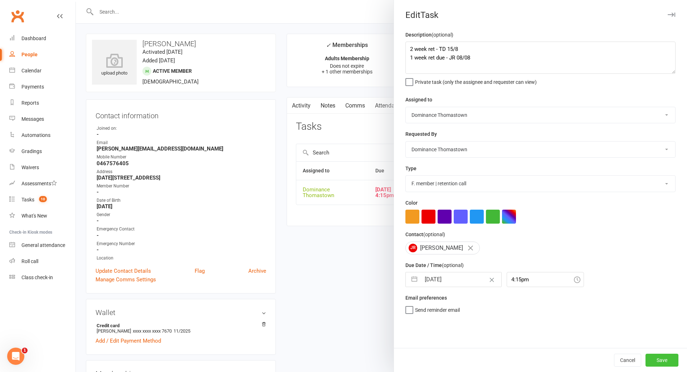
click at [658, 359] on button "Save" at bounding box center [662, 359] width 33 height 13
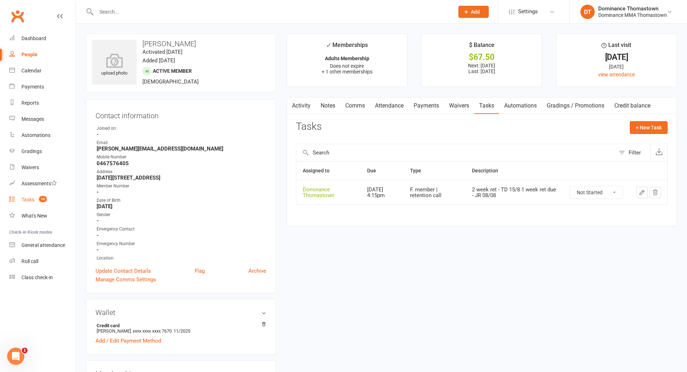
click at [29, 201] on div "Tasks" at bounding box center [27, 200] width 13 height 6
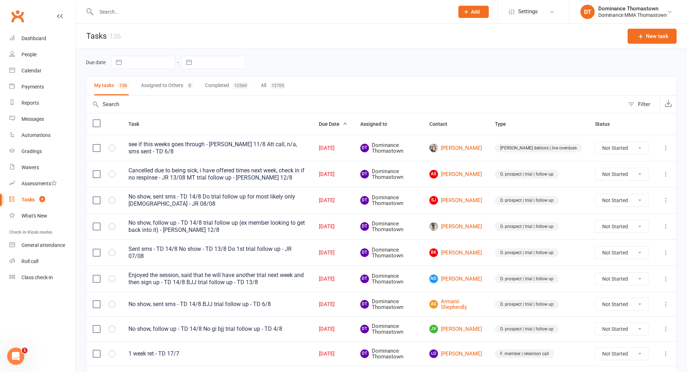
click at [125, 12] on input "text" at bounding box center [271, 12] width 355 height 10
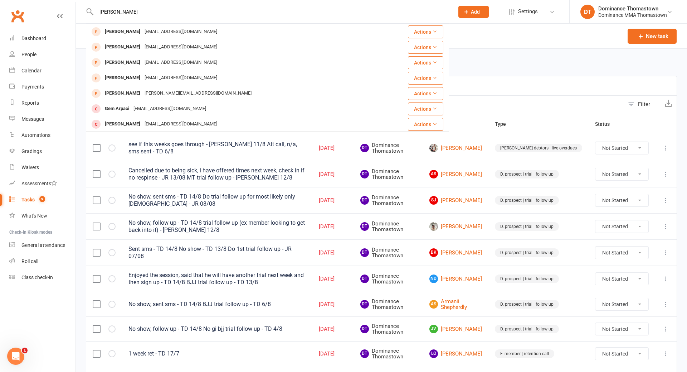
type input "arda ali"
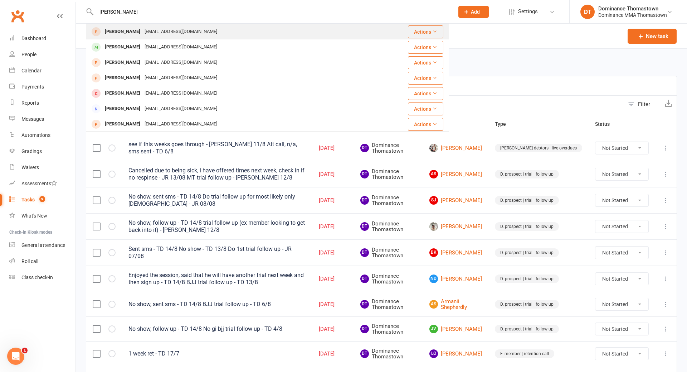
click at [142, 31] on div "arddaa08@gmail.com" at bounding box center [180, 31] width 77 height 10
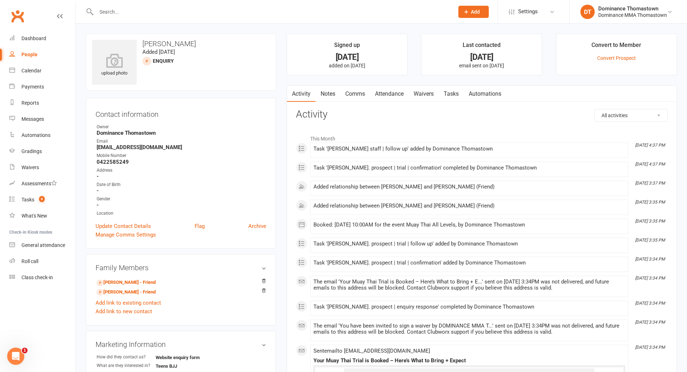
drag, startPoint x: 418, startPoint y: 95, endPoint x: 422, endPoint y: 97, distance: 3.7
click at [418, 95] on link "Waivers" at bounding box center [424, 94] width 30 height 16
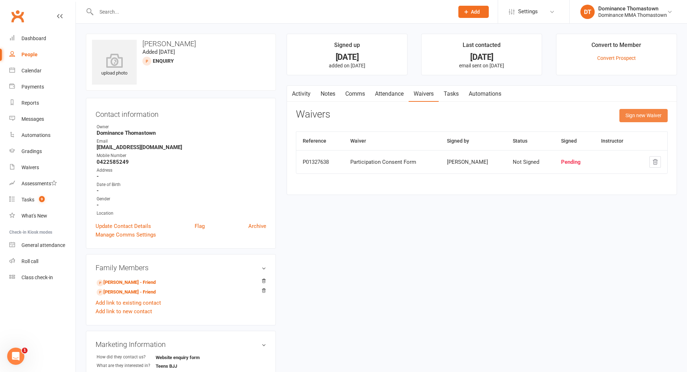
click at [630, 116] on button "Sign new Waiver" at bounding box center [644, 115] width 48 height 13
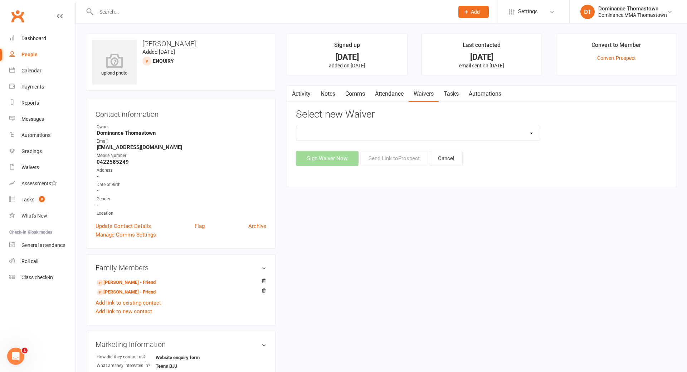
click at [454, 136] on select "Member | Cancellation | Adults Member | Injury Report Form (FOH staff use only)…" at bounding box center [418, 133] width 244 height 14
select select "375"
click at [296, 126] on select "Member | Cancellation | Adults Member | Injury Report Form (FOH staff use only)…" at bounding box center [418, 133] width 244 height 14
drag, startPoint x: 155, startPoint y: 154, endPoint x: 155, endPoint y: 150, distance: 3.9
click at [155, 154] on div "Mobile Number" at bounding box center [182, 155] width 170 height 7
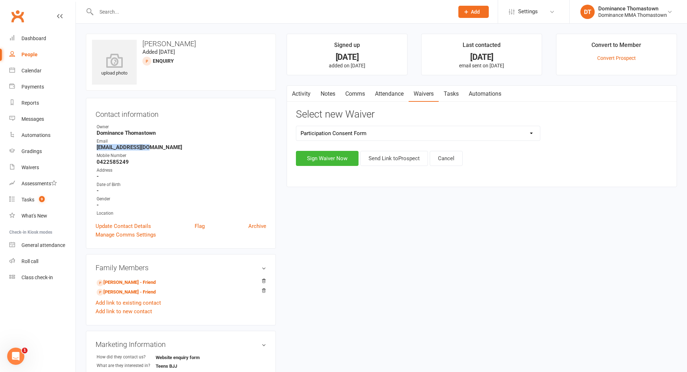
drag, startPoint x: 153, startPoint y: 147, endPoint x: 90, endPoint y: 146, distance: 63.4
click at [90, 146] on div "Contact information Owner Dominance Thomastown Email arddaa08@gmail.com Mobile …" at bounding box center [181, 173] width 190 height 151
copy strong "arddaa08@gmail.com"
click at [383, 159] on button "Send Link to Prospect" at bounding box center [394, 158] width 68 height 15
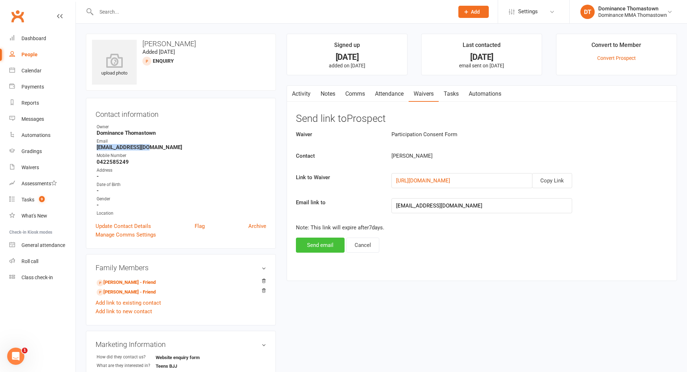
click at [314, 246] on button "Send email" at bounding box center [320, 244] width 49 height 15
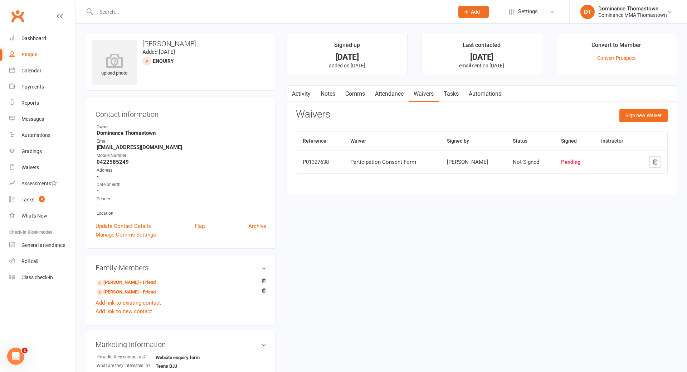
click at [166, 157] on div "Mobile Number" at bounding box center [182, 155] width 170 height 7
click at [112, 225] on link "Update Contact Details" at bounding box center [123, 226] width 55 height 9
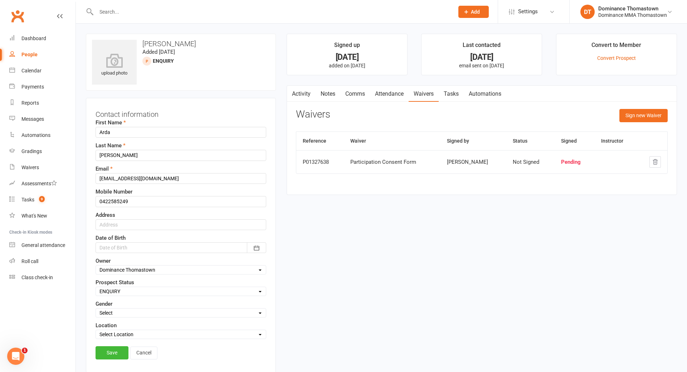
scroll to position [34, 0]
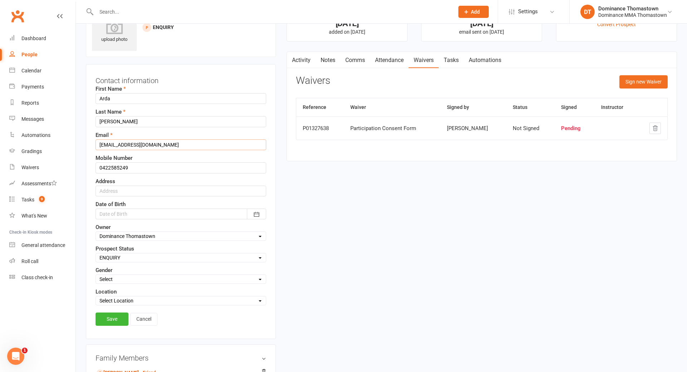
drag, startPoint x: 163, startPoint y: 144, endPoint x: 105, endPoint y: 146, distance: 57.3
click at [74, 139] on ui-view "Prospect Member Non-attending contact Class / event Appointment Task Bulk messa…" at bounding box center [343, 331] width 687 height 726
paste input "li"
type input "arddaali08@gmail.com"
click at [112, 320] on link "Save" at bounding box center [112, 318] width 33 height 13
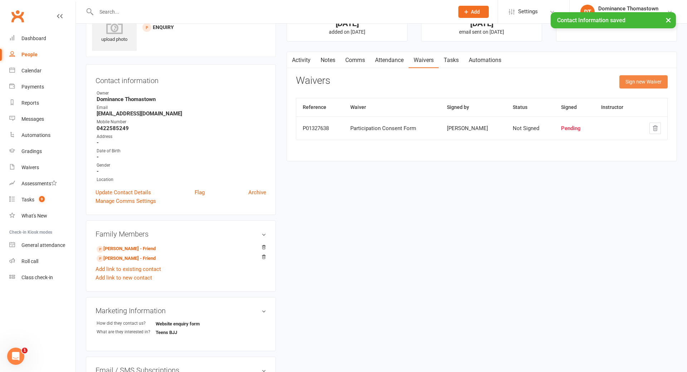
drag, startPoint x: 641, startPoint y: 84, endPoint x: 631, endPoint y: 88, distance: 11.2
click at [641, 84] on button "Sign new Waiver" at bounding box center [644, 81] width 48 height 13
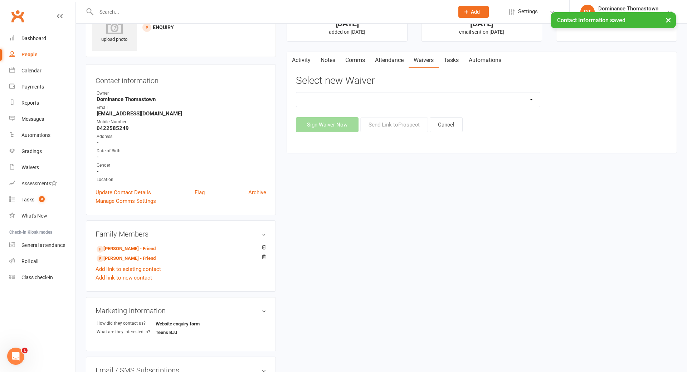
click at [449, 102] on select "Member | Cancellation | Adults Member | Injury Report Form (FOH staff use only)…" at bounding box center [418, 99] width 244 height 14
select select "375"
click at [296, 92] on select "Member | Cancellation | Adults Member | Injury Report Form (FOH staff use only)…" at bounding box center [418, 99] width 244 height 14
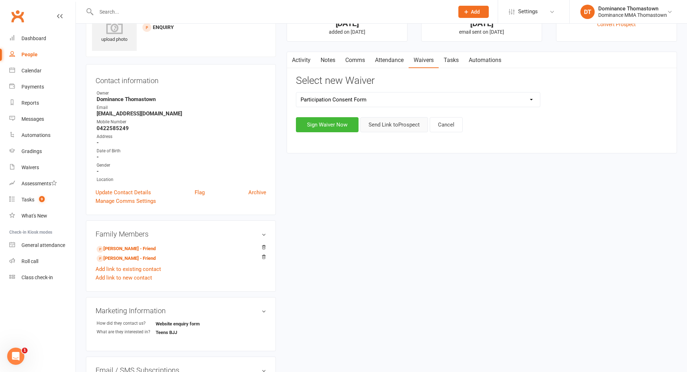
click at [380, 127] on button "Send Link to Prospect" at bounding box center [394, 124] width 68 height 15
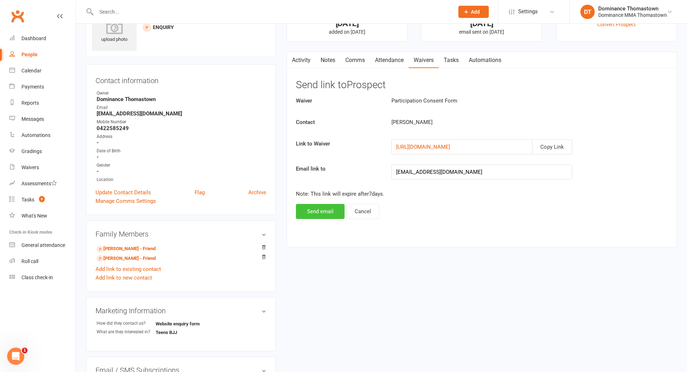
click at [323, 212] on button "Send email" at bounding box center [320, 211] width 49 height 15
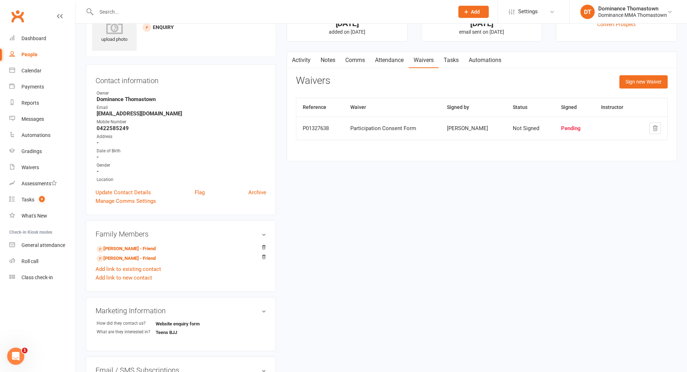
scroll to position [0, 0]
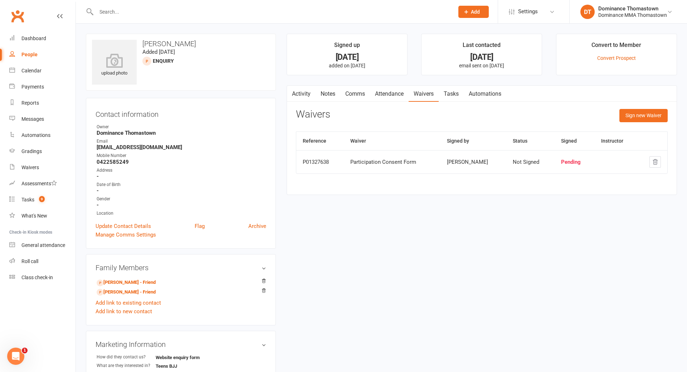
click at [351, 96] on link "Comms" at bounding box center [355, 94] width 30 height 16
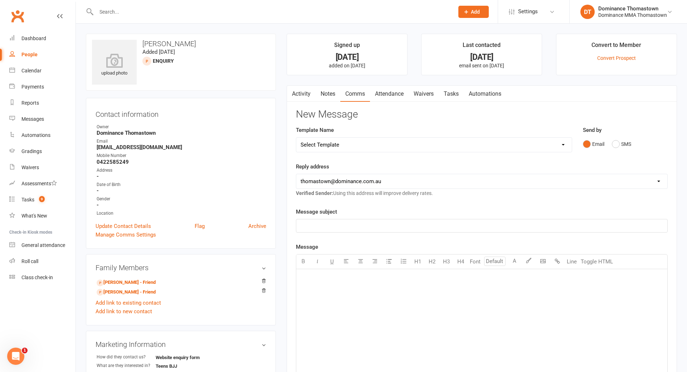
click at [391, 142] on select "Select Template [Email] MARKETING | 10TH BIRTHDAY SPECIAL | CANCELLED MEMBERS […" at bounding box center [434, 144] width 276 height 14
select select "19"
click at [296, 137] on select "Select Template [Email] MARKETING | 10TH BIRTHDAY SPECIAL | CANCELLED MEMBERS […" at bounding box center [434, 144] width 276 height 14
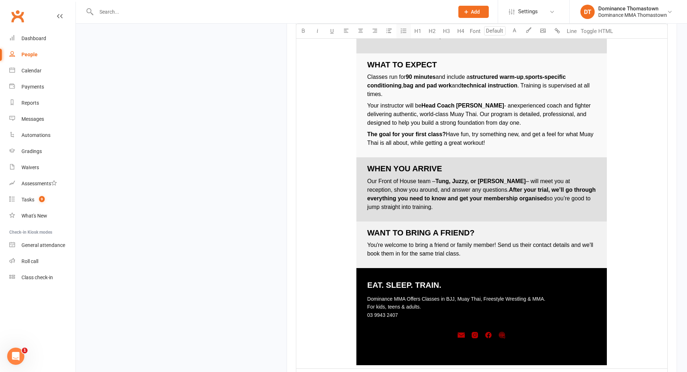
scroll to position [945, 0]
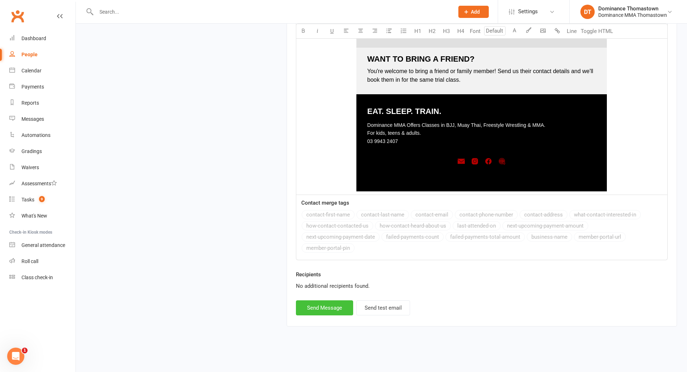
click at [328, 300] on button "Send Message" at bounding box center [324, 307] width 57 height 15
select select
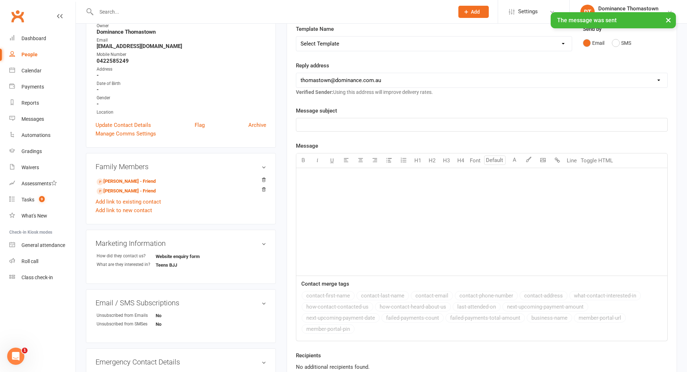
scroll to position [0, 0]
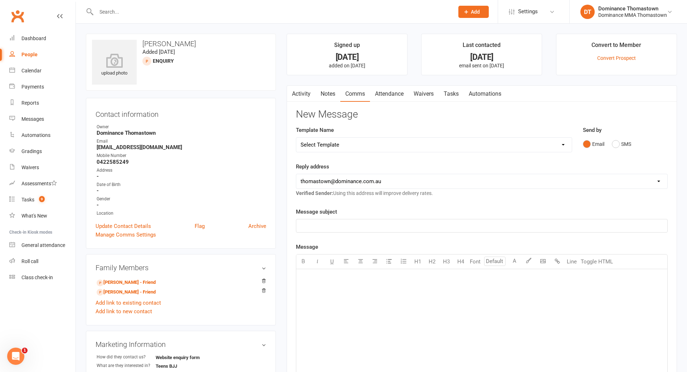
click at [110, 8] on input "text" at bounding box center [271, 12] width 355 height 10
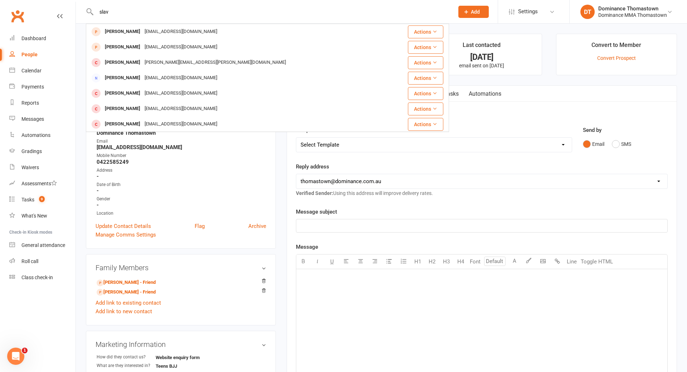
type input "slav"
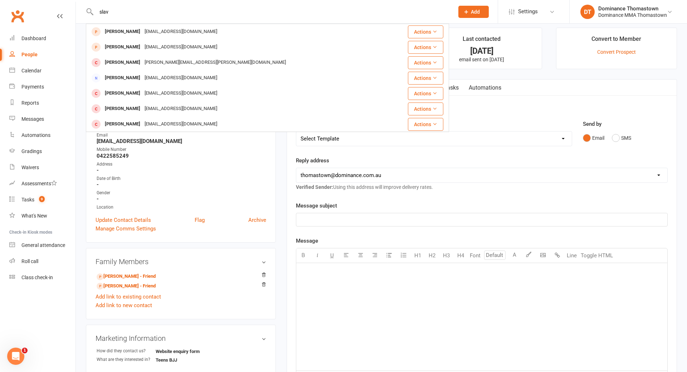
drag, startPoint x: 126, startPoint y: 13, endPoint x: 77, endPoint y: 9, distance: 49.9
click at [77, 9] on react-component "slav Slavco Kanevce Slavco_18@hotmail.com Actions Pavel Slavkoski pavel123bt@gm…" at bounding box center [224, 11] width 449 height 23
type input "juresic"
click at [449, 184] on div "Reply address hello@clubworx.com thomastown@dominance.com.au cat@dominance.com.…" at bounding box center [482, 173] width 372 height 35
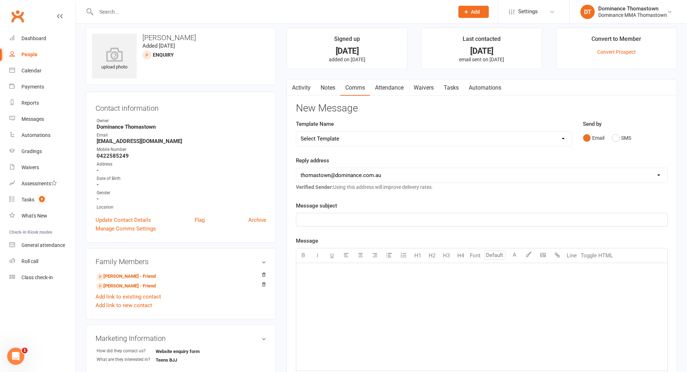
click at [334, 90] on link "Notes" at bounding box center [328, 87] width 25 height 16
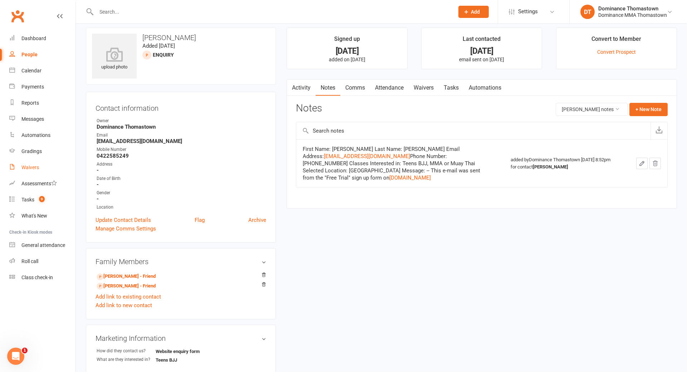
click at [32, 165] on div "Waivers" at bounding box center [30, 167] width 18 height 6
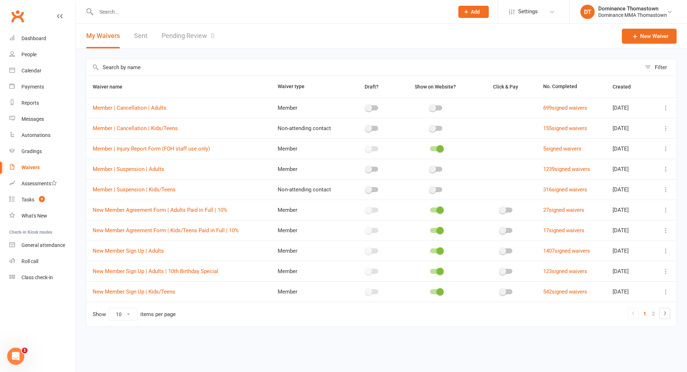
click at [186, 37] on link "Pending Review 0" at bounding box center [188, 36] width 53 height 25
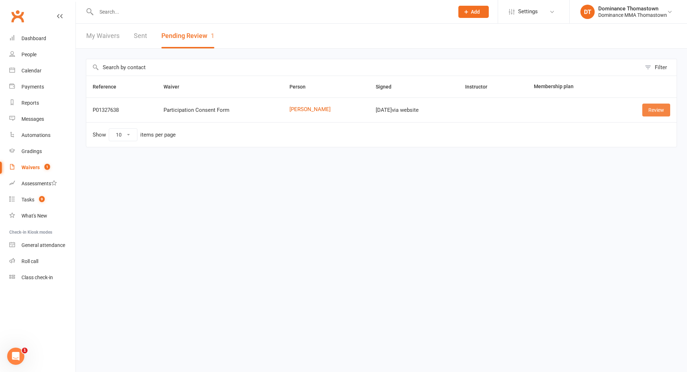
click at [658, 113] on link "Review" at bounding box center [657, 109] width 28 height 13
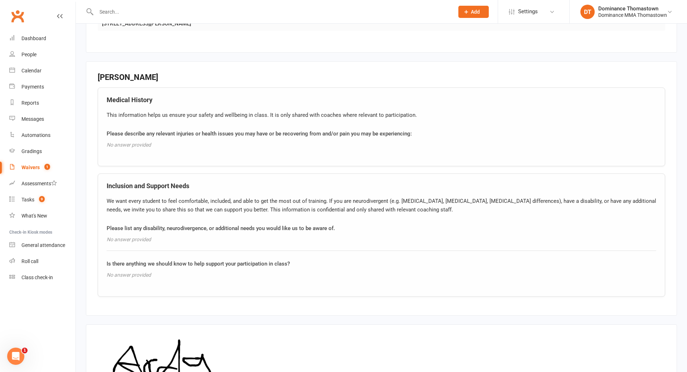
scroll to position [537, 0]
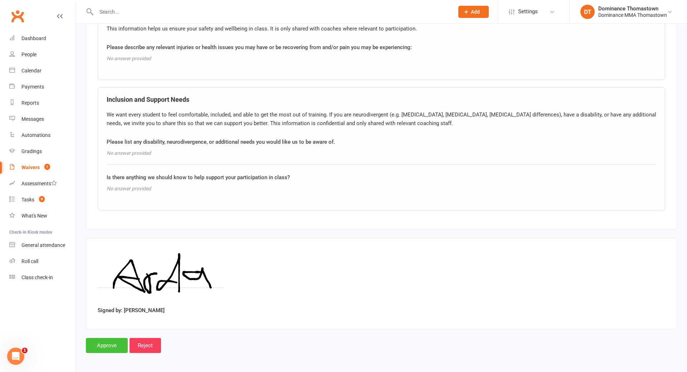
click at [106, 344] on input "Approve" at bounding box center [107, 345] width 42 height 15
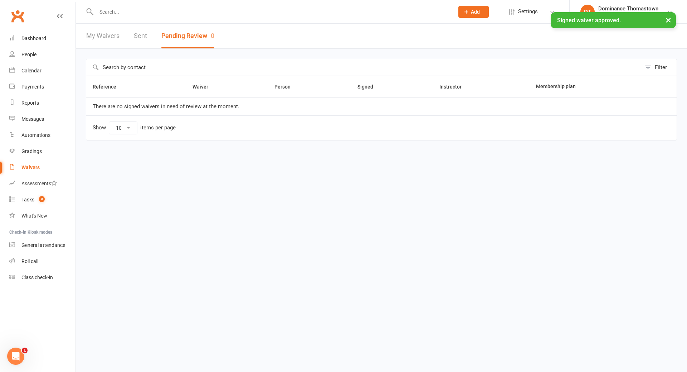
click at [133, 9] on input "text" at bounding box center [271, 12] width 355 height 10
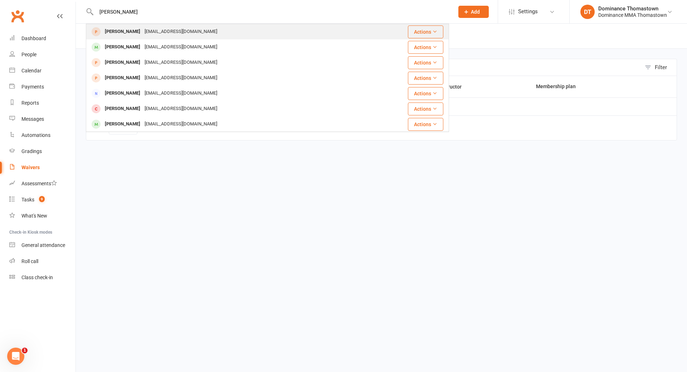
type input "arda ali"
click at [142, 30] on div "arddaali08@gmail.com" at bounding box center [180, 31] width 77 height 10
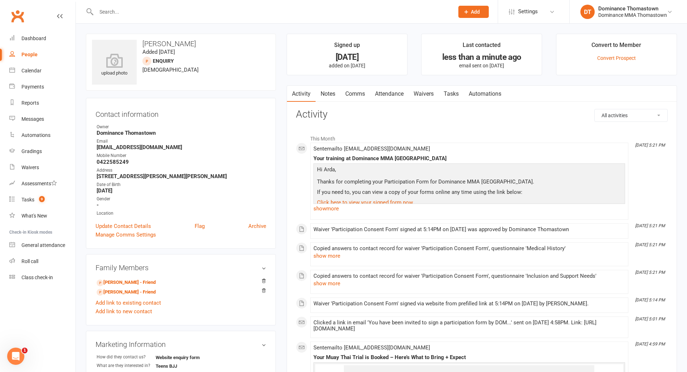
click at [452, 94] on link "Tasks" at bounding box center [451, 94] width 25 height 16
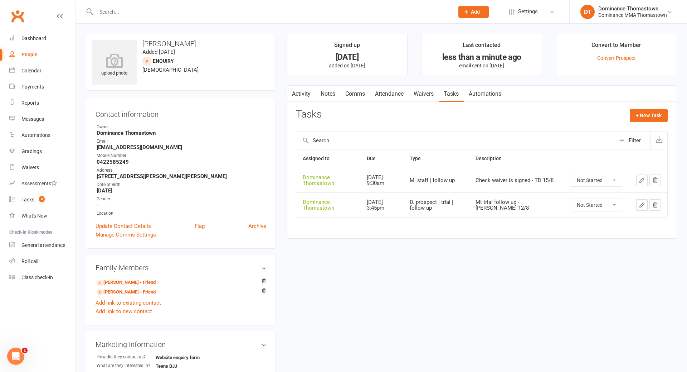
click at [642, 180] on icon "button" at bounding box center [642, 180] width 6 height 6
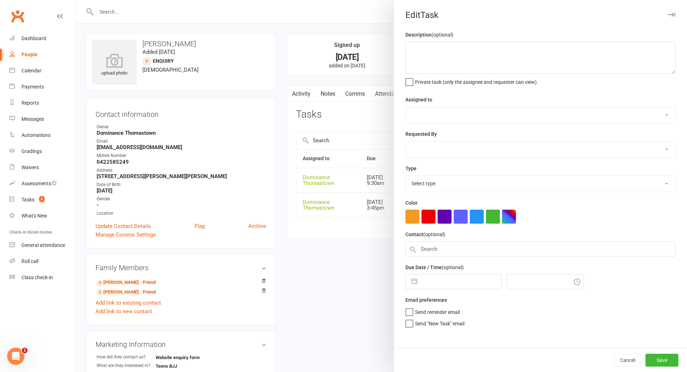
type textarea "Check waiver is signed - TD 15/8"
select select "12547"
type input "16 Aug 2025"
type input "9:30am"
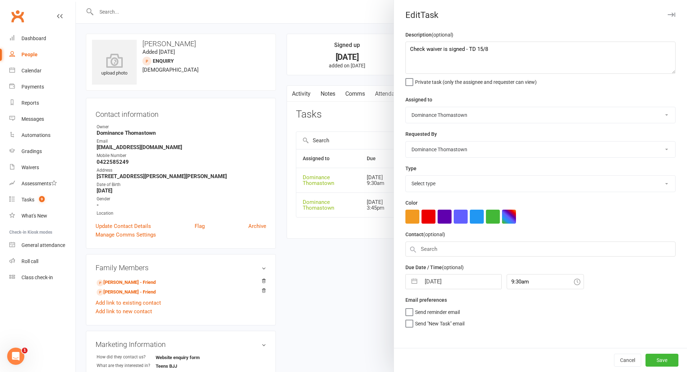
select select "3858"
drag, startPoint x: 464, startPoint y: 48, endPoint x: 468, endPoint y: 48, distance: 4.0
click at [465, 48] on textarea "Check waiver is signed - TD 15/8" at bounding box center [541, 58] width 270 height 32
drag, startPoint x: 410, startPoint y: 48, endPoint x: 435, endPoint y: 48, distance: 25.4
click at [410, 48] on textarea "Check waiver is signed - TD 15/8" at bounding box center [541, 58] width 270 height 32
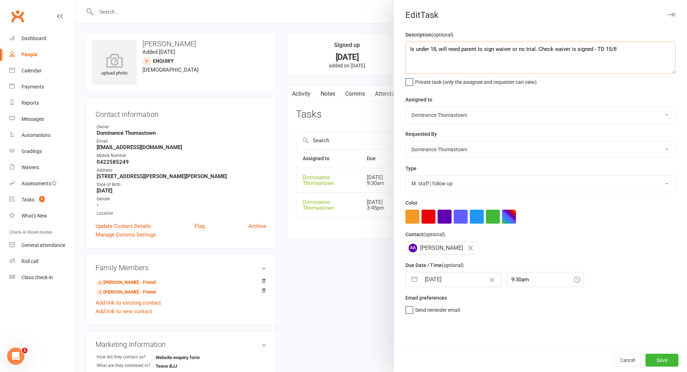
drag, startPoint x: 410, startPoint y: 48, endPoint x: 535, endPoint y: 51, distance: 125.3
click at [535, 51] on textarea "Is under 18, will need parent to sign waiver or no trial. Check waiver is signe…" at bounding box center [541, 58] width 270 height 32
type textarea "Is under 18, will need parent to sign waiver or no trial. Check waiver is signe…"
click at [661, 360] on button "Save" at bounding box center [662, 359] width 33 height 13
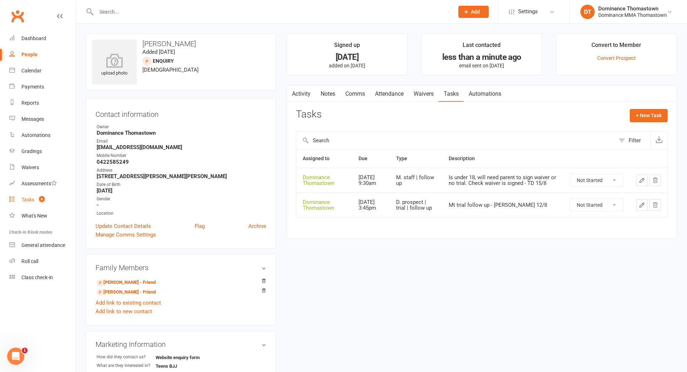
click at [22, 202] on div "Tasks" at bounding box center [27, 200] width 13 height 6
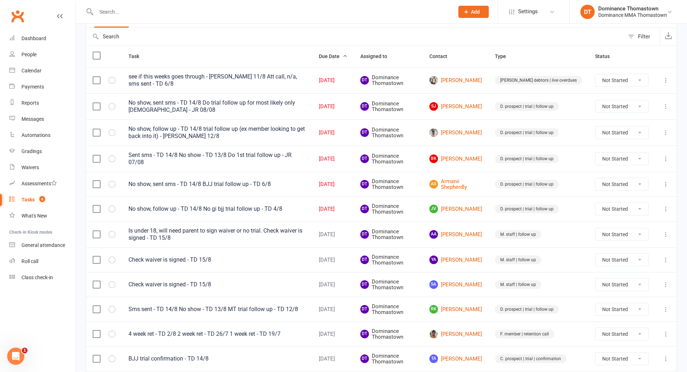
scroll to position [134, 0]
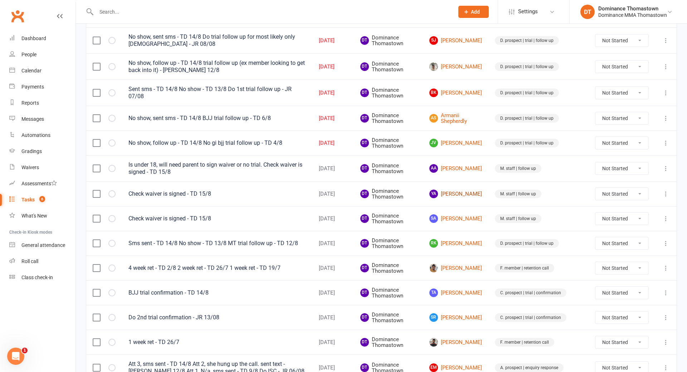
click at [475, 192] on link "YA Yasa Abdullahi" at bounding box center [456, 193] width 53 height 9
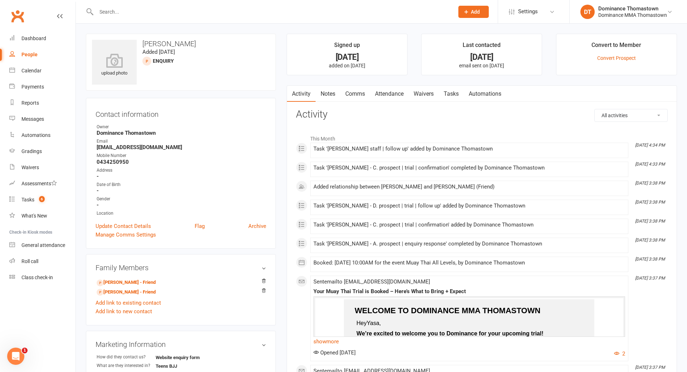
click at [424, 95] on link "Waivers" at bounding box center [424, 94] width 30 height 16
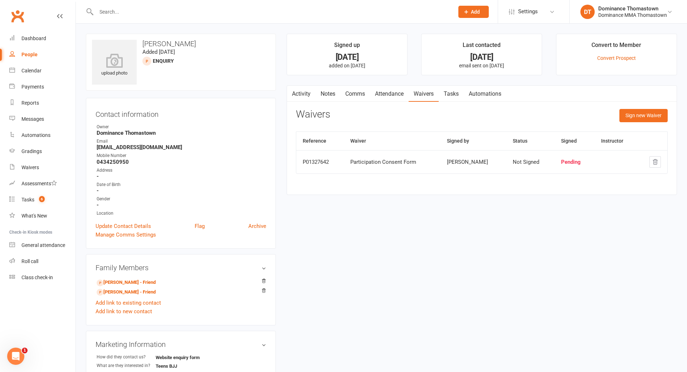
drag, startPoint x: 450, startPoint y: 94, endPoint x: 441, endPoint y: 99, distance: 10.3
click at [450, 94] on link "Tasks" at bounding box center [451, 94] width 25 height 16
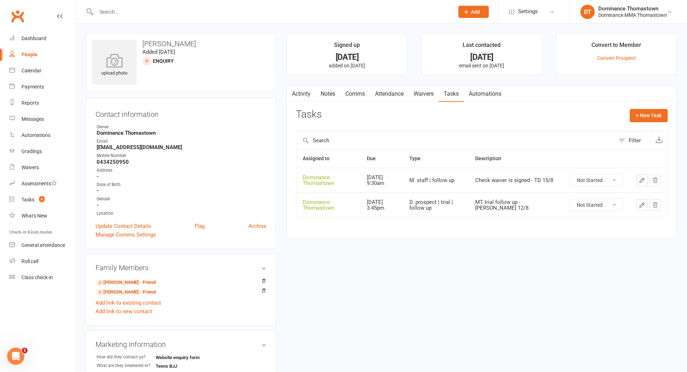
click at [644, 180] on icon "button" at bounding box center [642, 180] width 6 height 6
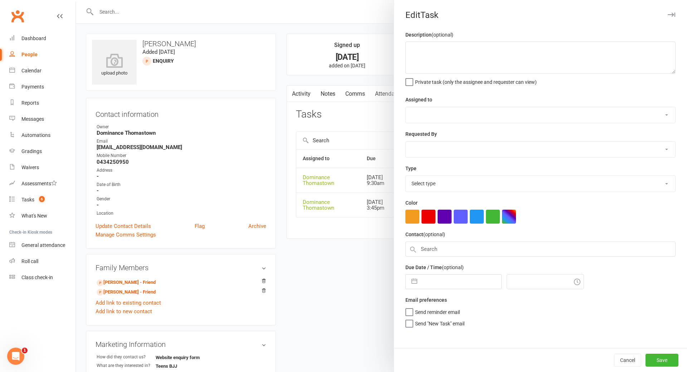
type textarea "Check waiver is signed - TD 15/8"
select select "12547"
type input "16 Aug 2025"
type input "9:30am"
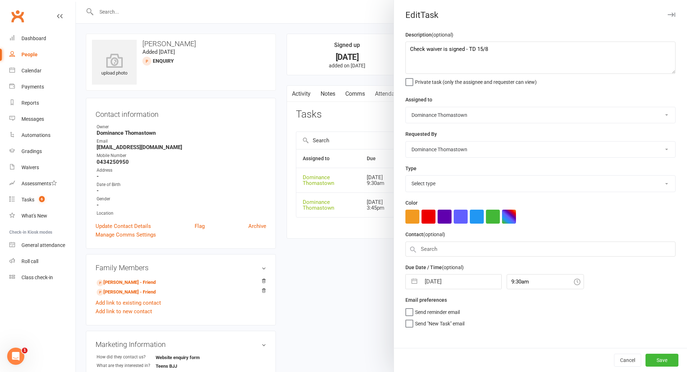
select select "3858"
drag, startPoint x: 409, startPoint y: 49, endPoint x: 519, endPoint y: 49, distance: 110.3
click at [519, 49] on textarea "Check waiver is signed - TD 15/8" at bounding box center [541, 58] width 270 height 32
paste textarea "Is under 18, will need parent to sign waiver or no trial"
type textarea "Is under 18, will need parent to sign waiver or no trial - TD 15/8"
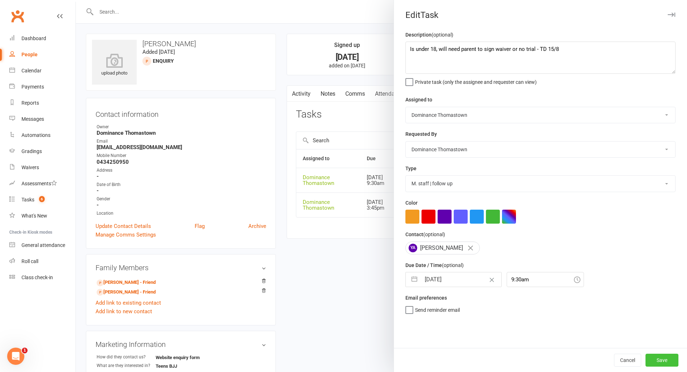
click at [661, 362] on button "Save" at bounding box center [662, 359] width 33 height 13
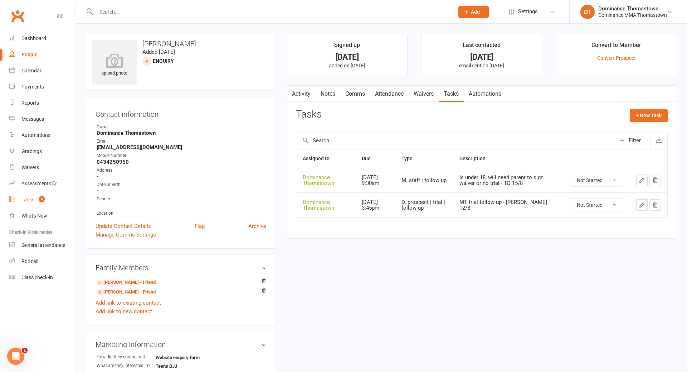
click at [25, 200] on div "Tasks" at bounding box center [27, 200] width 13 height 6
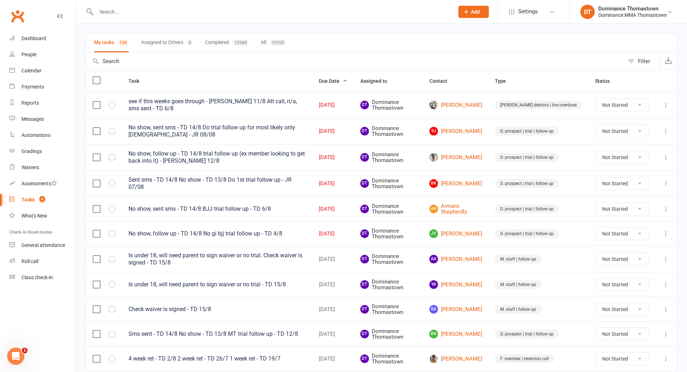
scroll to position [78, 0]
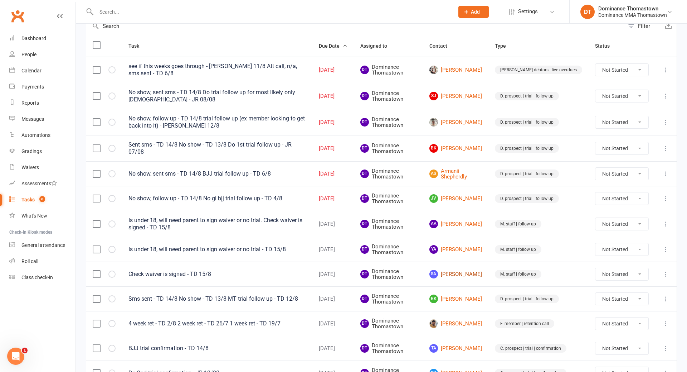
click at [474, 271] on link "SA Sedra Abdullahi" at bounding box center [456, 274] width 53 height 9
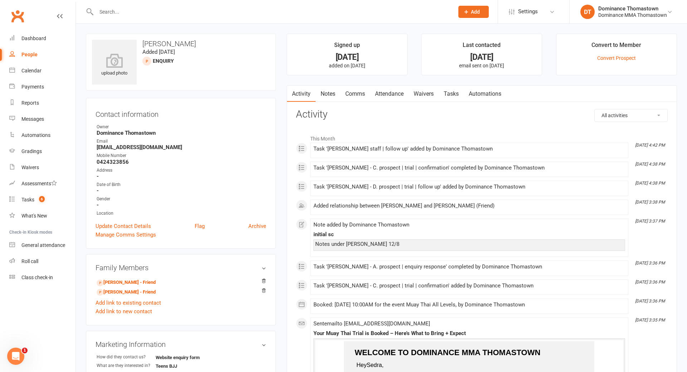
click at [452, 91] on link "Tasks" at bounding box center [451, 94] width 25 height 16
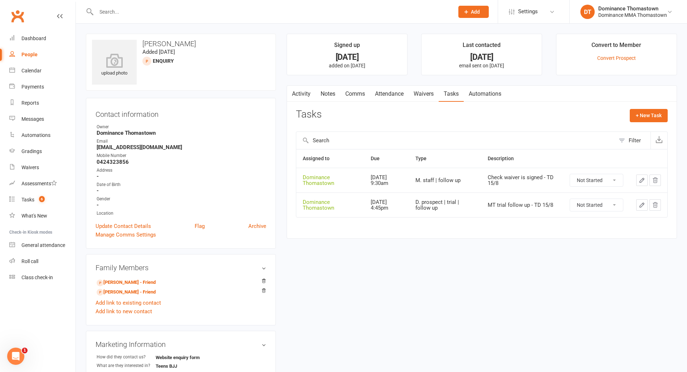
click at [639, 179] on icon "button" at bounding box center [642, 180] width 6 height 6
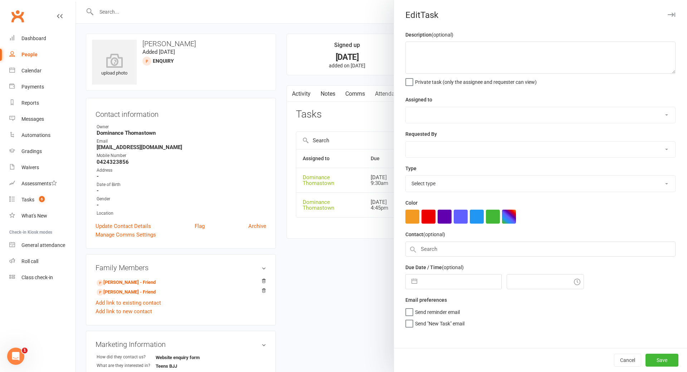
type textarea "Check waiver is signed - TD 15/8"
select select "12547"
type input "16 Aug 2025"
type input "9:30am"
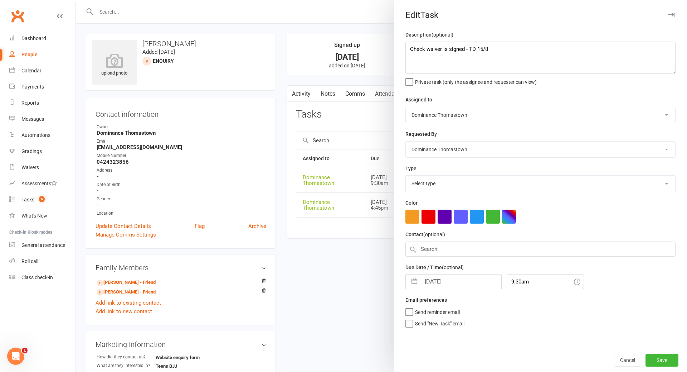
select select "3858"
drag, startPoint x: 410, startPoint y: 48, endPoint x: 517, endPoint y: 54, distance: 106.5
click at [517, 54] on textarea "Check waiver is signed - TD 15/8" at bounding box center [541, 58] width 270 height 32
paste textarea "Is under 18, will need parent to sign waiver or no trial"
type textarea "Is under 18, will need parent to sign waiver or no trial - TD 15/8"
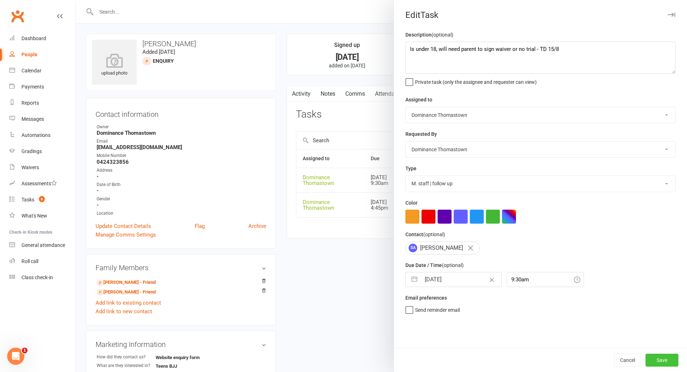
click at [663, 360] on button "Save" at bounding box center [662, 359] width 33 height 13
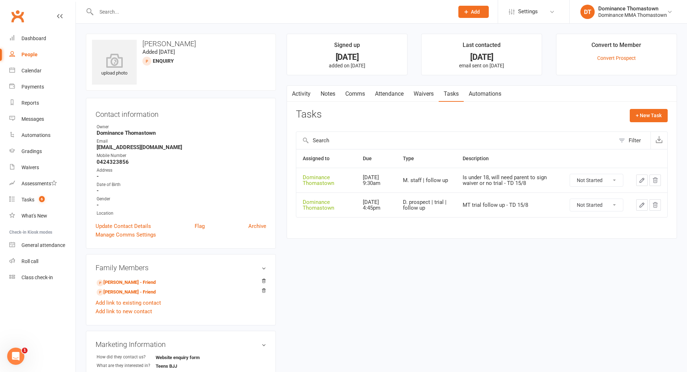
click at [158, 16] on input "text" at bounding box center [271, 12] width 355 height 10
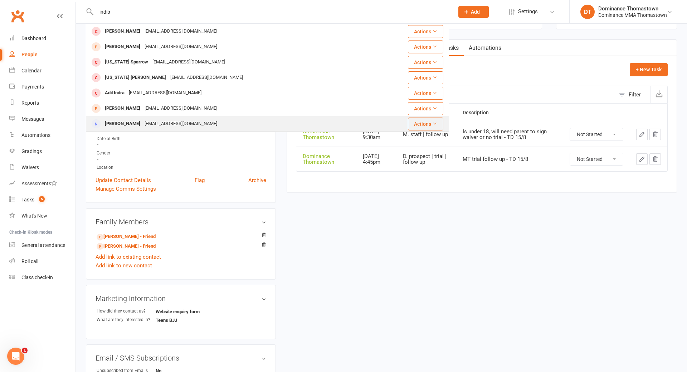
scroll to position [48, 0]
type input "indib"
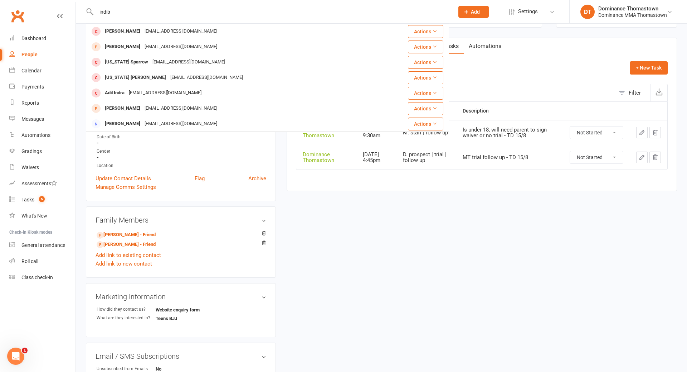
click at [147, 123] on div "emailindy.s@gmail.com" at bounding box center [180, 123] width 77 height 10
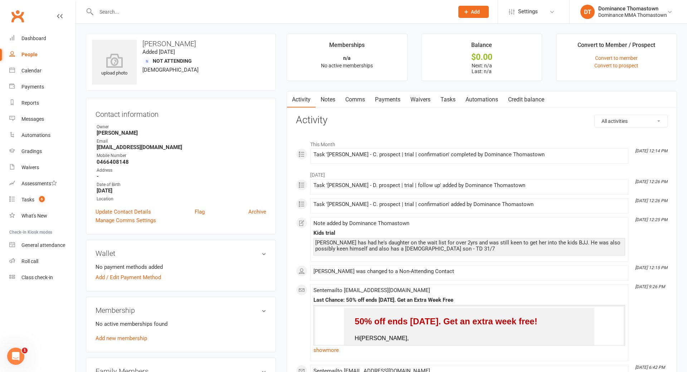
click at [443, 98] on link "Tasks" at bounding box center [448, 99] width 25 height 16
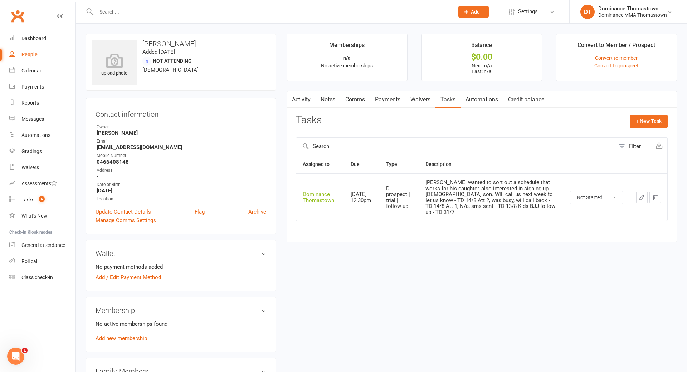
click at [645, 192] on button "button" at bounding box center [641, 197] width 11 height 11
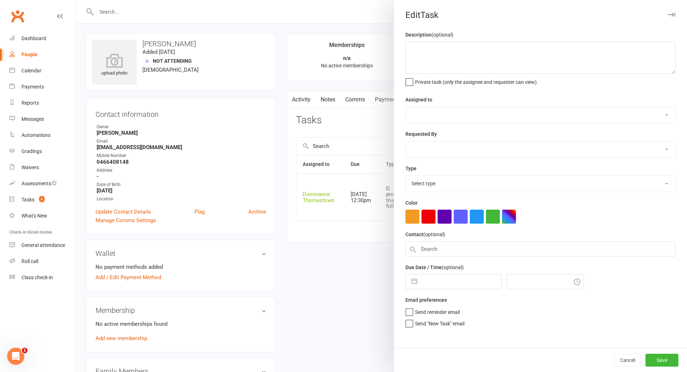
type textarea "Indi wanted to sort out a schedule that works for his daughter, also interested…"
select select "12547"
type input "18 Aug 2025"
type input "12:30pm"
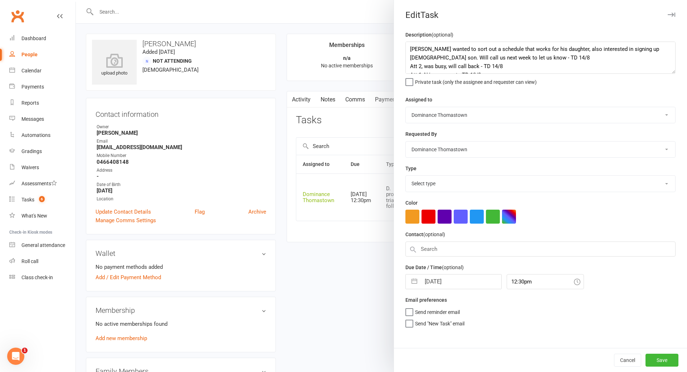
select select "3812"
click at [476, 57] on textarea "Indi wanted to sort out a schedule that works for his daughter, also interested…" at bounding box center [541, 58] width 270 height 32
type textarea "Indi wanted to sort out a schedule that works for his daughter, also interested…"
drag, startPoint x: 662, startPoint y: 359, endPoint x: 650, endPoint y: 354, distance: 12.8
click at [662, 359] on button "Save" at bounding box center [662, 359] width 33 height 13
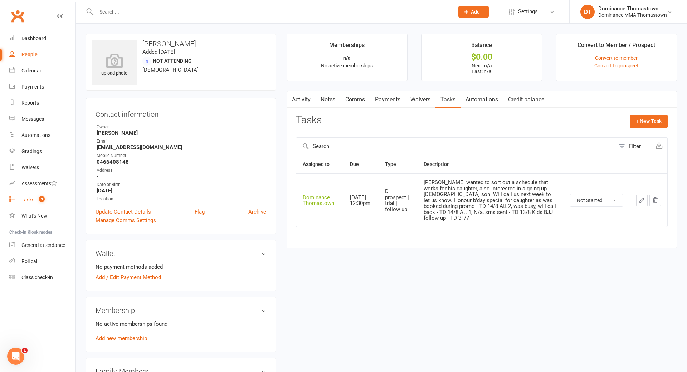
click at [30, 195] on link "Tasks 3" at bounding box center [42, 200] width 66 height 16
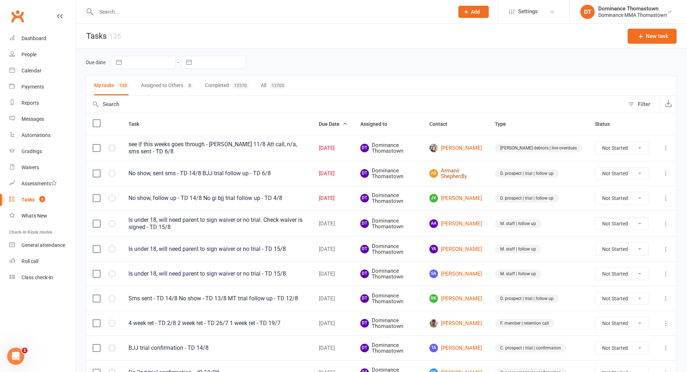
click at [475, 171] on link "AS Armanii Shepherdly" at bounding box center [456, 174] width 53 height 12
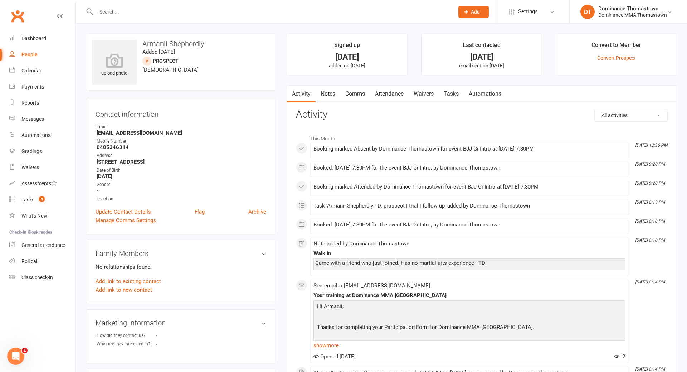
click at [459, 93] on link "Tasks" at bounding box center [451, 94] width 25 height 16
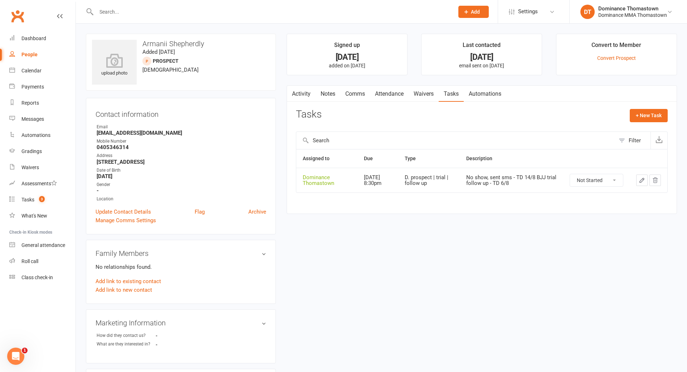
click at [640, 182] on icon "button" at bounding box center [642, 180] width 4 height 4
type textarea "No show, sent sms - TD 14/8 BJJ trial follow up - TD 6/8"
select select "12547"
type input "15 Aug 2025"
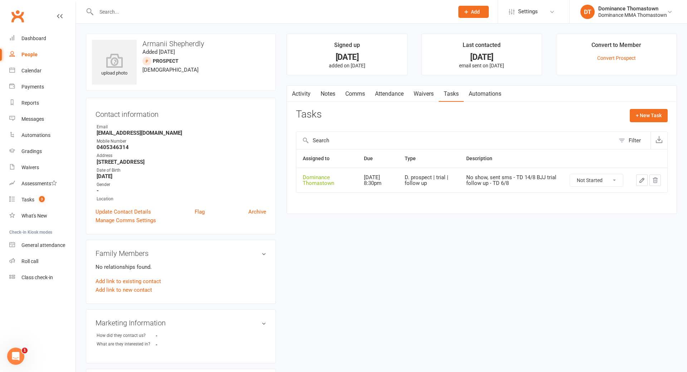
type input "8:30pm"
select select "3812"
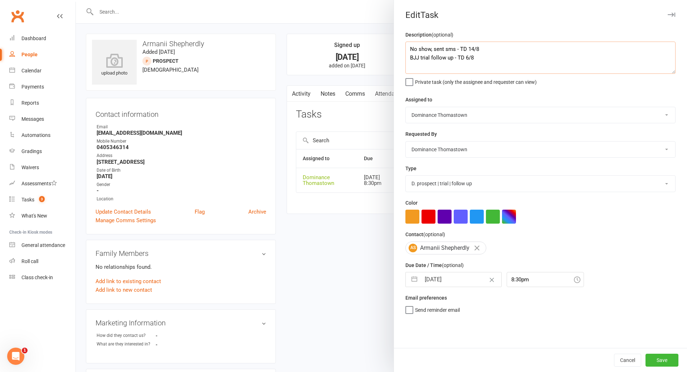
drag, startPoint x: 410, startPoint y: 49, endPoint x: 452, endPoint y: 49, distance: 42.2
click at [411, 49] on textarea "No show, sent sms - TD 14/8 BJJ trial follow up - TD 6/8" at bounding box center [541, 58] width 270 height 32
type textarea "Att 2, N/A, dnlm - TD 15/8 No show, sent sms - TD 14/8 BJJ trial follow up - TD…"
select select "6"
select select "2025"
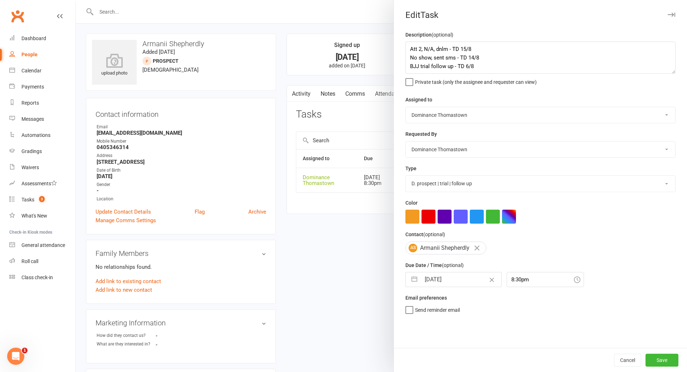
select select "7"
select select "2025"
select select "8"
select select "2025"
click at [444, 285] on input "15 Aug 2025" at bounding box center [461, 279] width 81 height 14
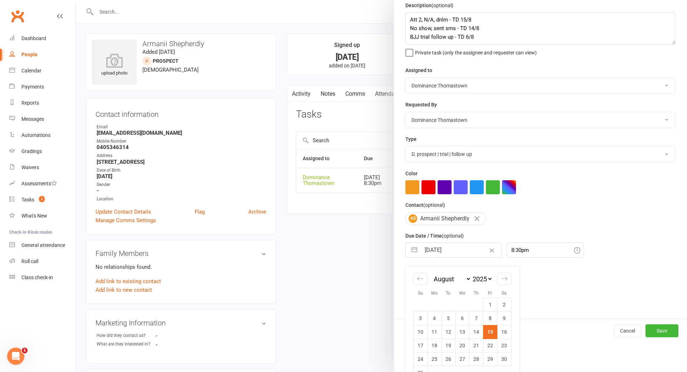
scroll to position [47, 0]
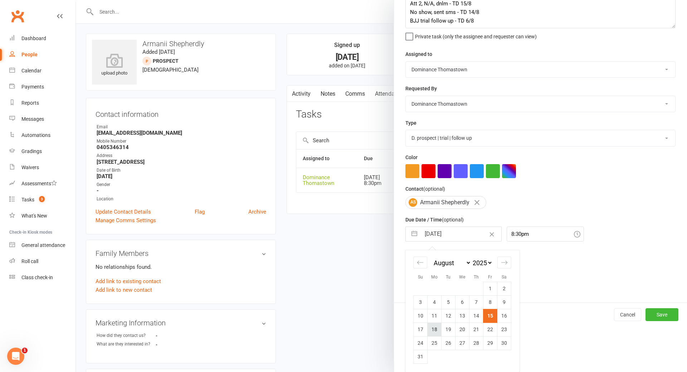
click at [438, 328] on td "18" at bounding box center [435, 329] width 14 height 14
type input "18 Aug 2025"
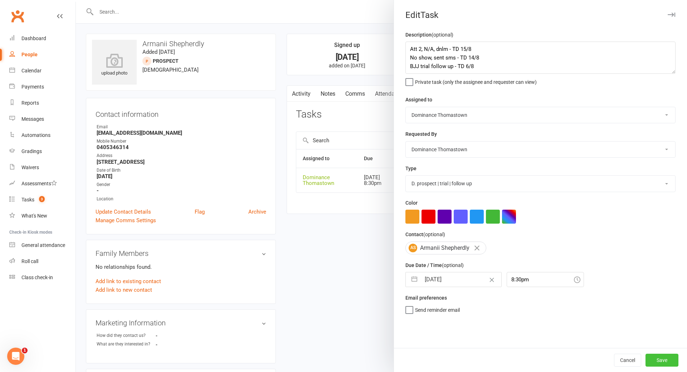
click at [661, 362] on button "Save" at bounding box center [662, 359] width 33 height 13
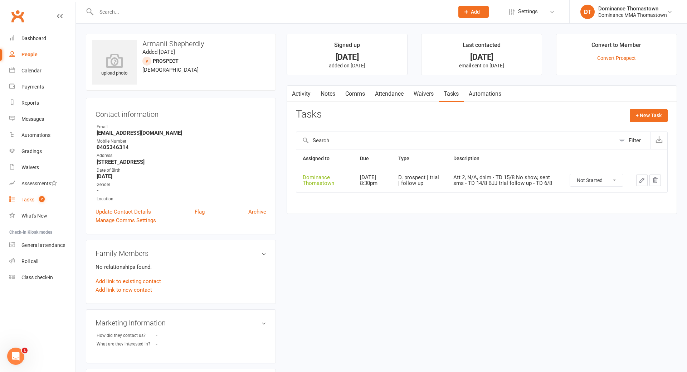
click at [29, 199] on div "Tasks" at bounding box center [27, 200] width 13 height 6
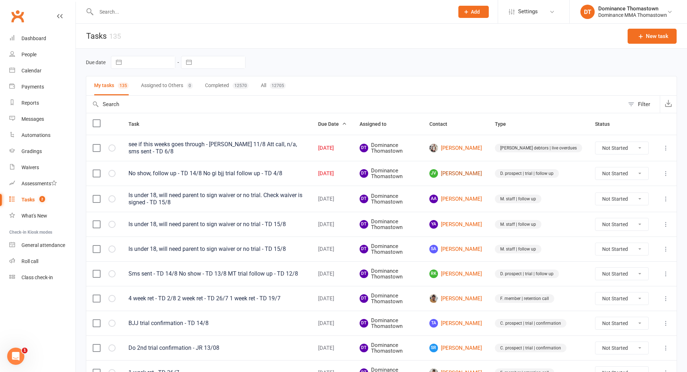
click at [471, 173] on link "JV Jason Verma" at bounding box center [456, 173] width 53 height 9
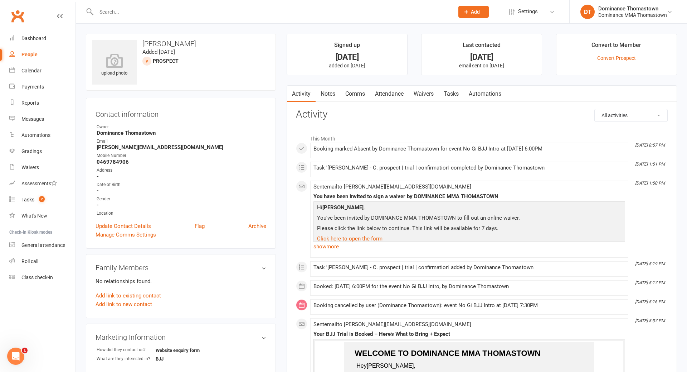
click at [456, 92] on link "Tasks" at bounding box center [451, 94] width 25 height 16
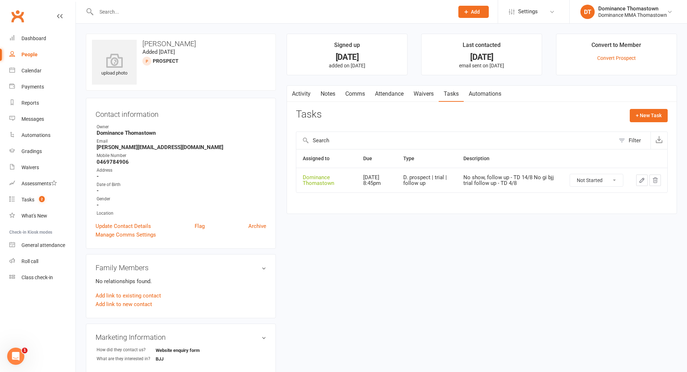
click at [640, 180] on icon "button" at bounding box center [642, 180] width 6 height 6
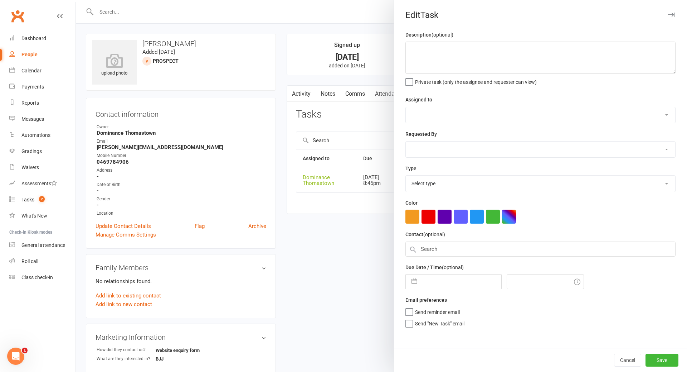
type textarea "No show, follow up - TD 14/8 No gi bjj trial follow up - TD 4/8"
select select "12547"
type input "15 Aug 2025"
type input "8:45pm"
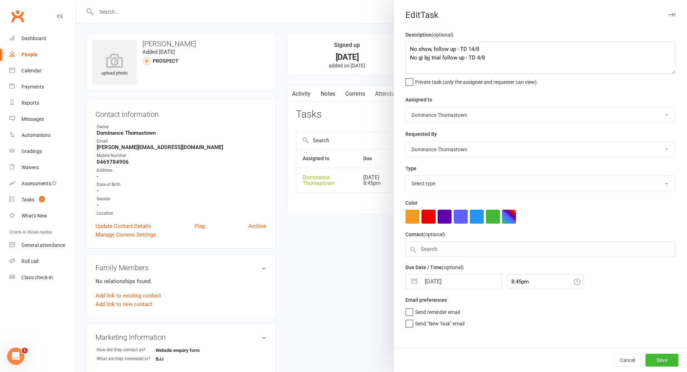
select select "3812"
click at [653, 361] on button "Save" at bounding box center [662, 359] width 33 height 13
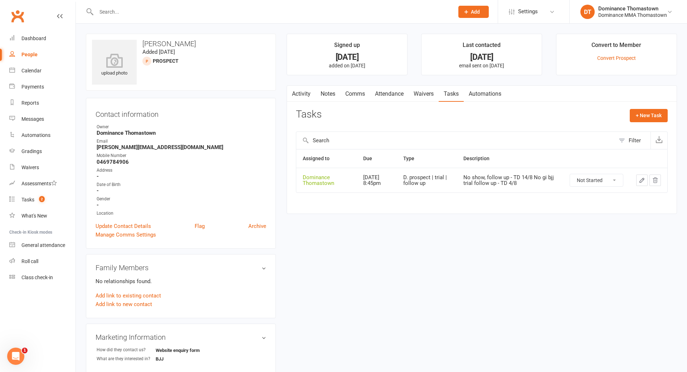
click at [586, 178] on select "Not Started In Progress Waiting Complete" at bounding box center [596, 180] width 53 height 12
click at [570, 174] on select "Not Started In Progress Waiting Complete" at bounding box center [596, 180] width 53 height 12
select select "unstarted"
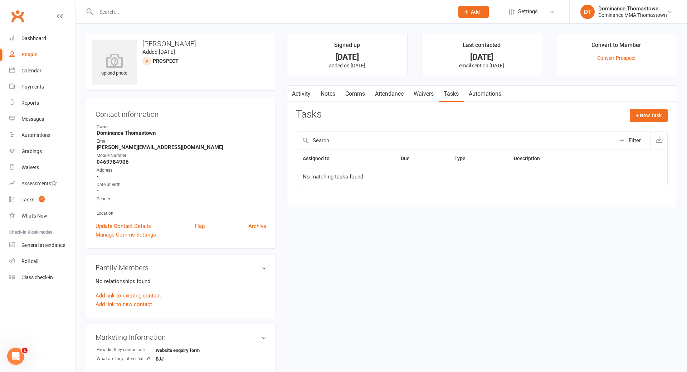
drag, startPoint x: 324, startPoint y: 94, endPoint x: 339, endPoint y: 97, distance: 15.6
click at [324, 94] on link "Notes" at bounding box center [328, 94] width 25 height 16
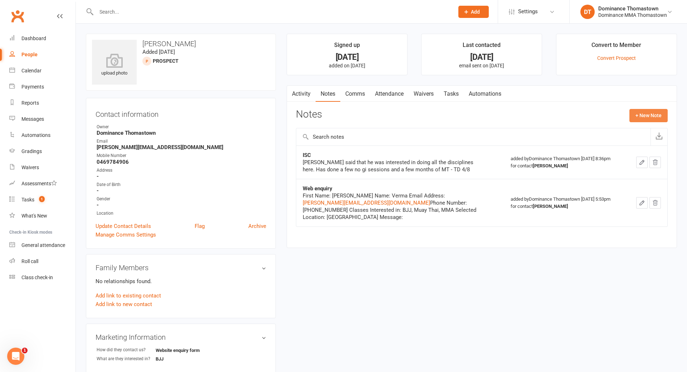
click at [641, 116] on button "+ New Note" at bounding box center [649, 115] width 38 height 13
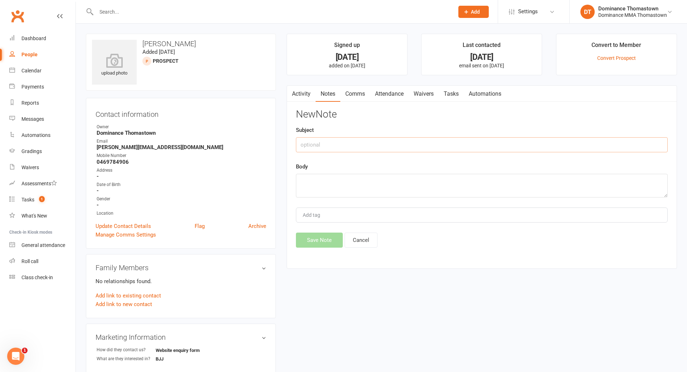
click at [386, 144] on input "text" at bounding box center [482, 144] width 372 height 15
type input "J"
type input "drop"
drag, startPoint x: 373, startPoint y: 188, endPoint x: 378, endPoint y: 188, distance: 5.1
click at [377, 188] on textarea at bounding box center [482, 186] width 372 height 24
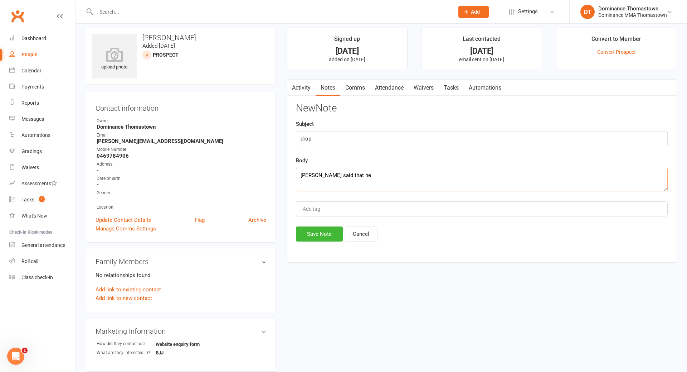
scroll to position [7, 0]
type textarea "Jason said that he currently couldn't commit financially to the membership at t…"
click at [314, 234] on button "Save Note" at bounding box center [319, 232] width 47 height 15
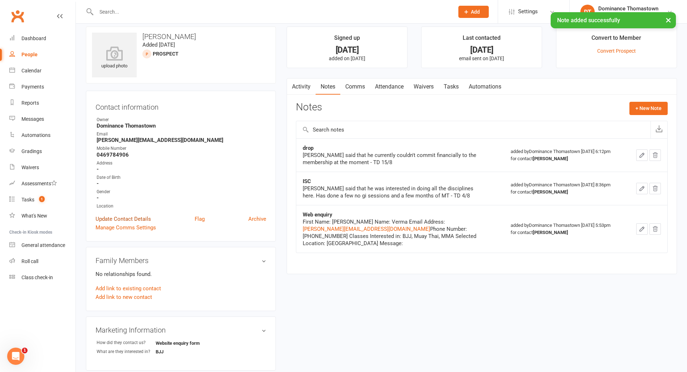
click at [123, 219] on link "Update Contact Details" at bounding box center [123, 218] width 55 height 9
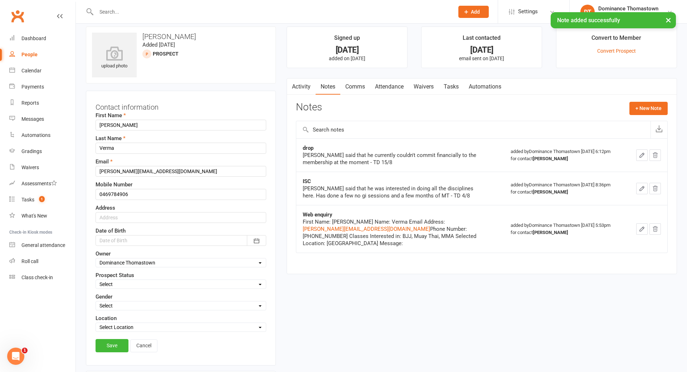
scroll to position [34, 0]
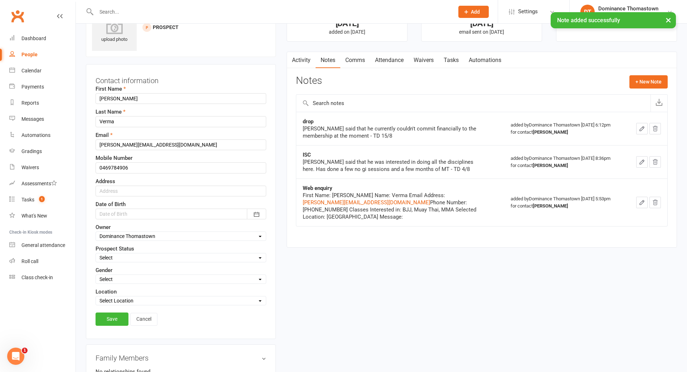
click at [128, 256] on select "Select ENQUIRY WEBSITE ENQUIRY META ADS ENQUIRY DROPPED PROSPECT DROP-IN VISITO…" at bounding box center [181, 257] width 170 height 8
select select "DROPPED PROSPECT"
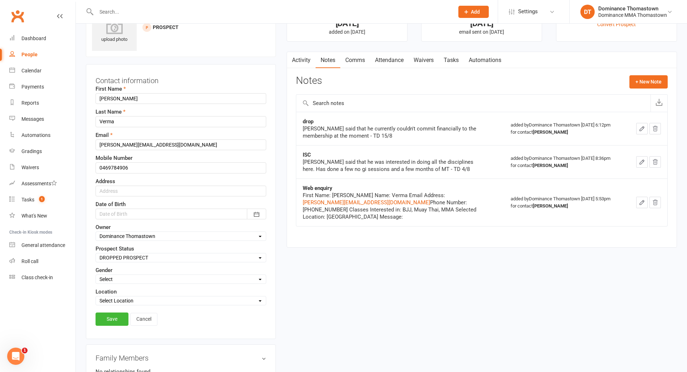
click at [96, 253] on select "Select ENQUIRY WEBSITE ENQUIRY META ADS ENQUIRY DROPPED PROSPECT DROP-IN VISITO…" at bounding box center [181, 257] width 170 height 8
click at [112, 320] on link "Save" at bounding box center [112, 318] width 33 height 13
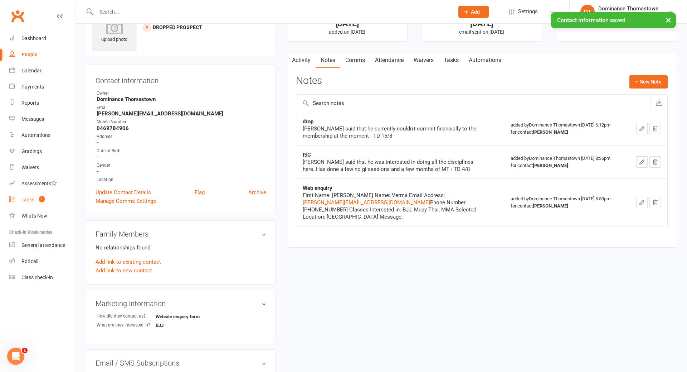
click at [27, 198] on div "Tasks" at bounding box center [27, 200] width 13 height 6
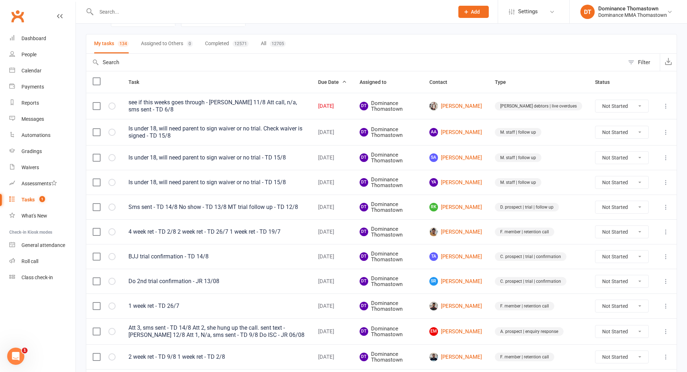
scroll to position [42, 0]
click at [476, 206] on link "RK Raed Khouli" at bounding box center [456, 206] width 53 height 9
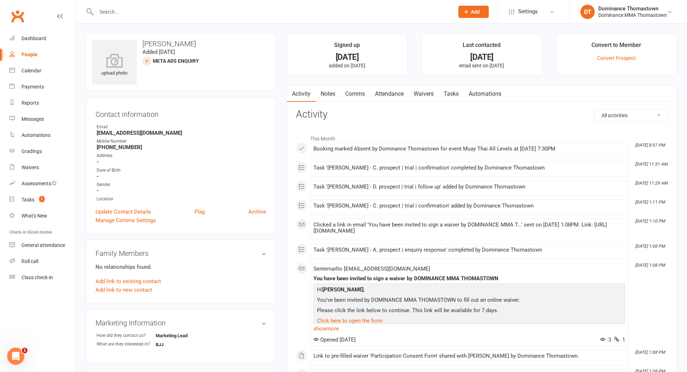
click at [448, 94] on link "Tasks" at bounding box center [451, 94] width 25 height 16
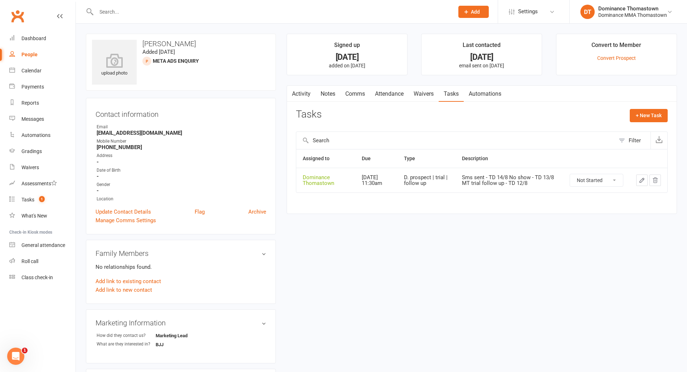
scroll to position [2, 0]
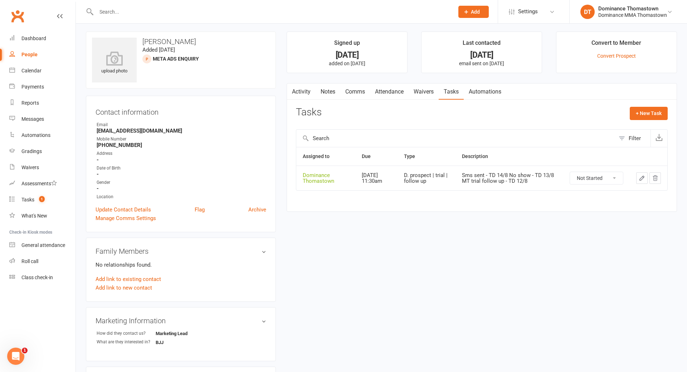
click at [383, 94] on link "Attendance" at bounding box center [389, 91] width 39 height 16
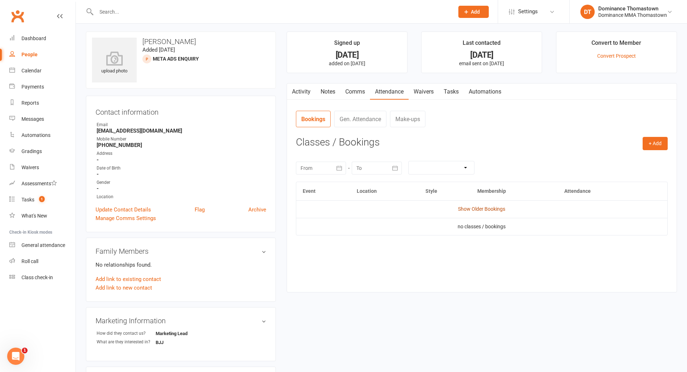
click at [468, 208] on link "Show Older Bookings" at bounding box center [481, 209] width 47 height 6
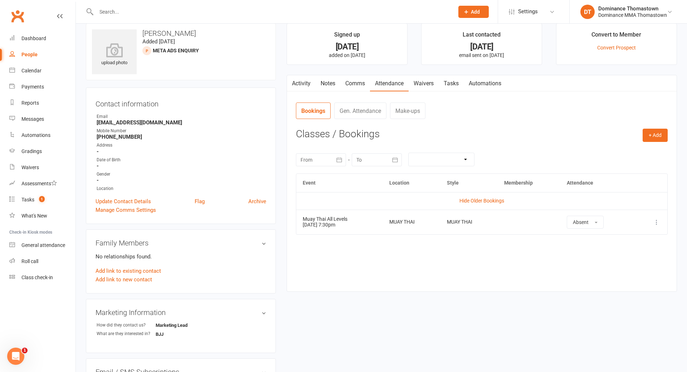
scroll to position [13, 0]
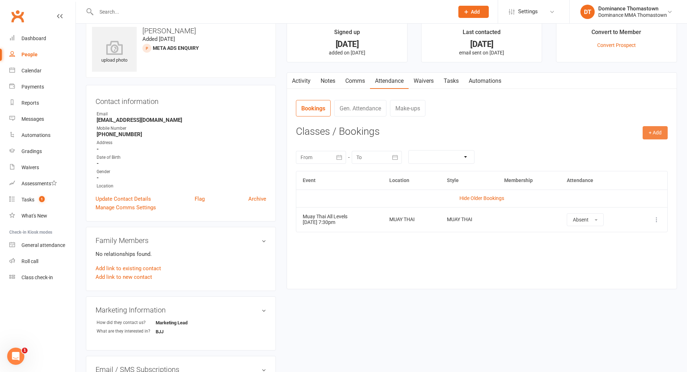
click at [666, 135] on button "+ Add" at bounding box center [655, 132] width 25 height 13
click at [617, 152] on link "Book Event" at bounding box center [632, 149] width 71 height 14
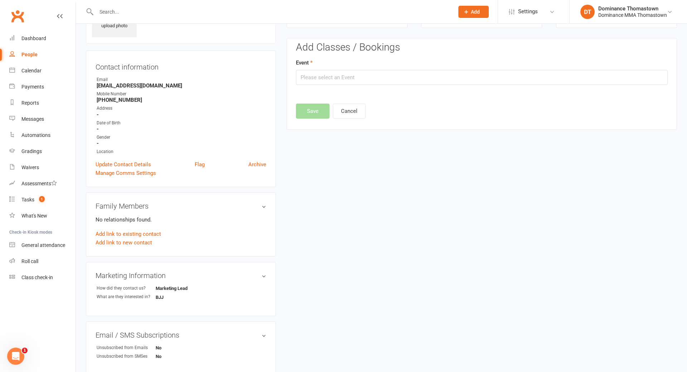
scroll to position [49, 0]
click at [410, 78] on input "text" at bounding box center [482, 75] width 372 height 15
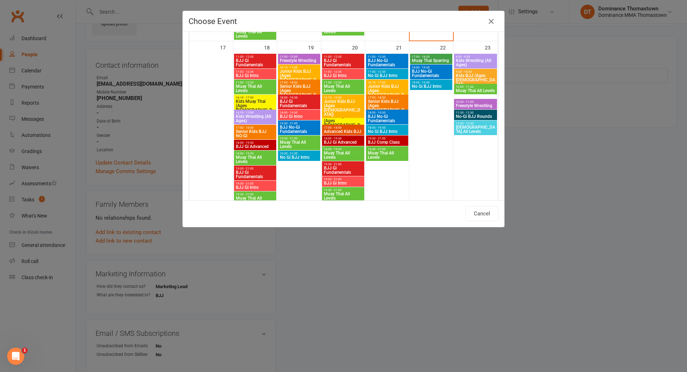
scroll to position [538, 0]
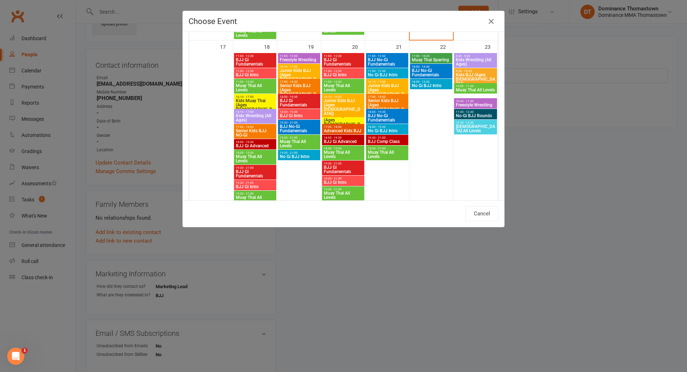
click at [345, 195] on span "Muay Thai All Levels" at bounding box center [343, 195] width 39 height 9
type input "Muay Thai All Levels - Aug 20, 2025 7:30:00 PM"
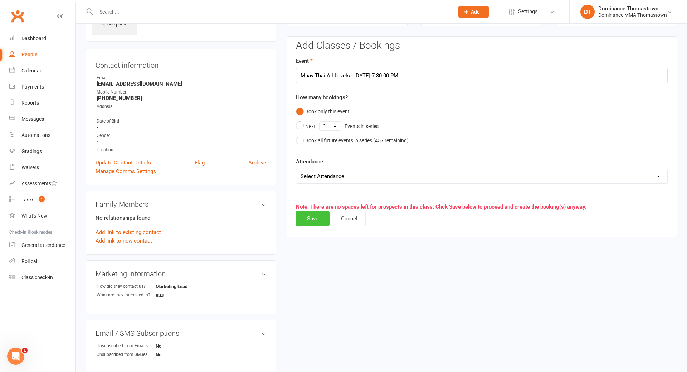
click at [312, 221] on button "Save" at bounding box center [313, 218] width 34 height 15
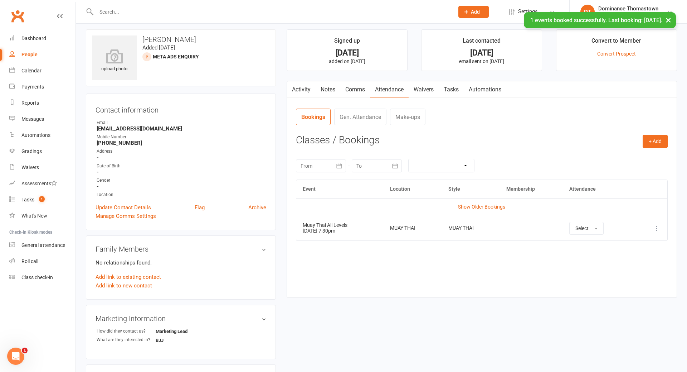
scroll to position [0, 0]
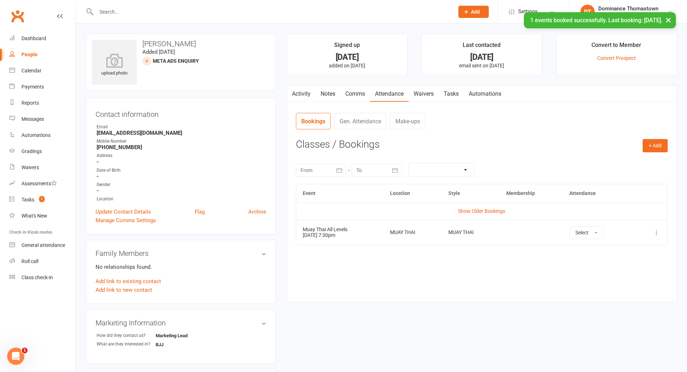
click at [452, 95] on link "Tasks" at bounding box center [451, 94] width 25 height 16
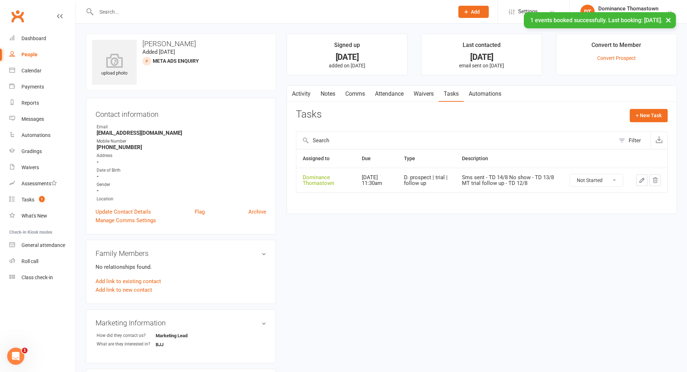
click at [639, 180] on button "button" at bounding box center [641, 179] width 11 height 11
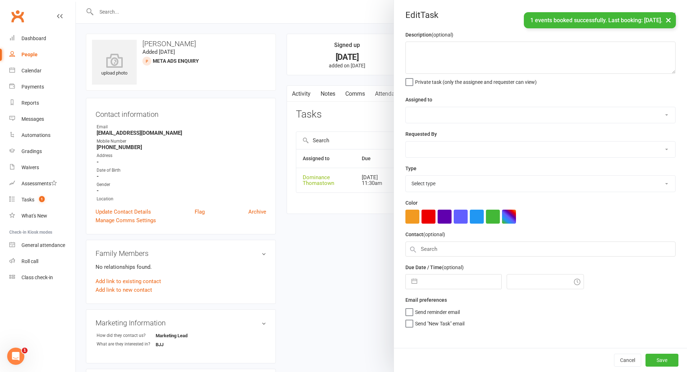
type textarea "Sms sent - TD 14/8 No show - TD 13/8 MT trial follow up - TD 12/8"
select select "12547"
type input "16 Aug 2025"
type input "11:30am"
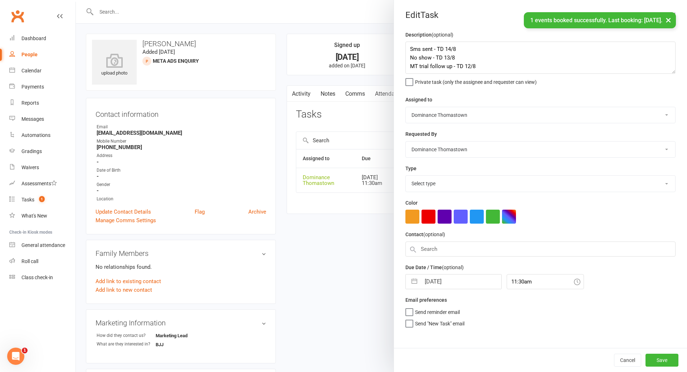
select select "3812"
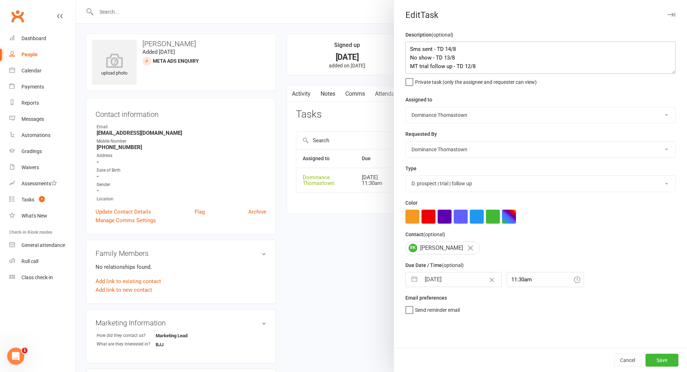
drag, startPoint x: 410, startPoint y: 48, endPoint x: 486, endPoint y: 51, distance: 77.0
click at [410, 49] on textarea "Sms sent - TD 14/8 No show - TD 13/8 MT trial follow up - TD 12/8" at bounding box center [541, 58] width 270 height 32
click at [413, 48] on textarea "rebooked trial follow up Sms sent - TD 14/8 No show - TD 13/8 MT trial follow u…" at bounding box center [541, 58] width 270 height 32
click at [493, 48] on textarea "Rebooked trial follow up Sms sent - TD 14/8 No show - TD 13/8 MT trial follow u…" at bounding box center [541, 58] width 270 height 32
type textarea "Rebooked trial follow up - TD 15/8 Sms sent - TD 14/8 No show - TD 13/8 MT tria…"
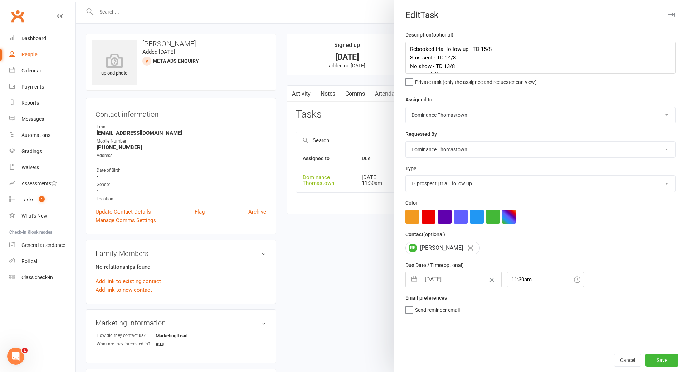
select select "6"
select select "2025"
select select "7"
click at [457, 277] on input "16 Aug 2025" at bounding box center [461, 279] width 81 height 14
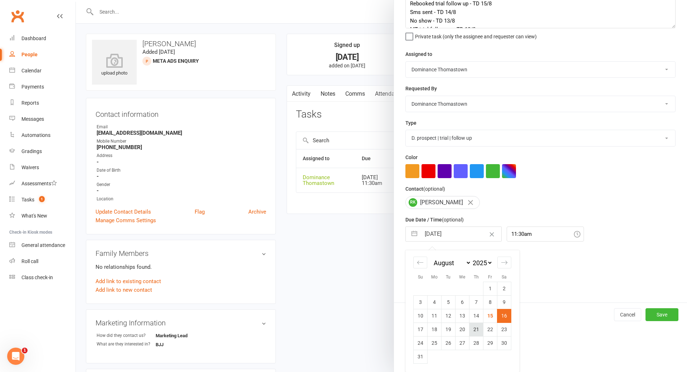
click at [479, 328] on td "21" at bounding box center [477, 329] width 14 height 14
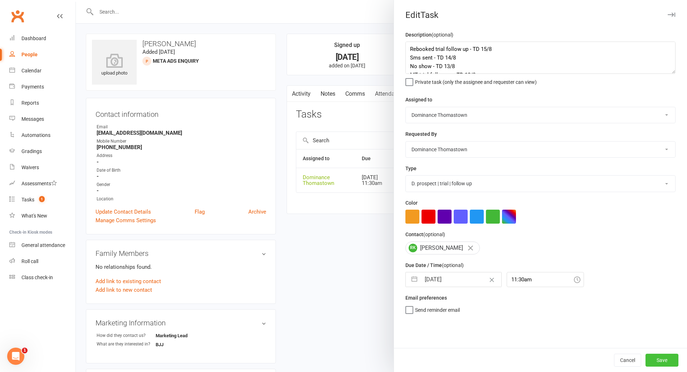
click at [668, 358] on button "Save" at bounding box center [662, 359] width 33 height 13
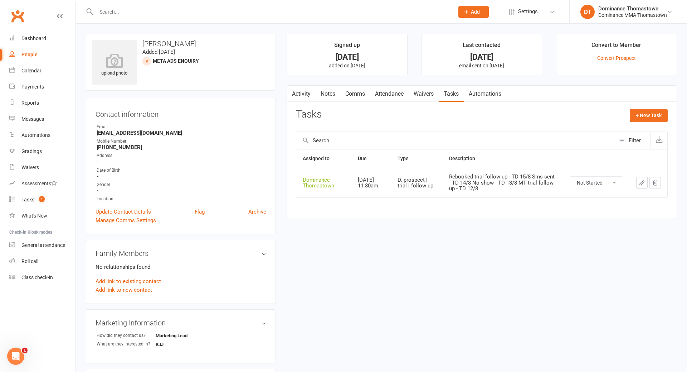
click at [427, 93] on link "Waivers" at bounding box center [424, 94] width 30 height 16
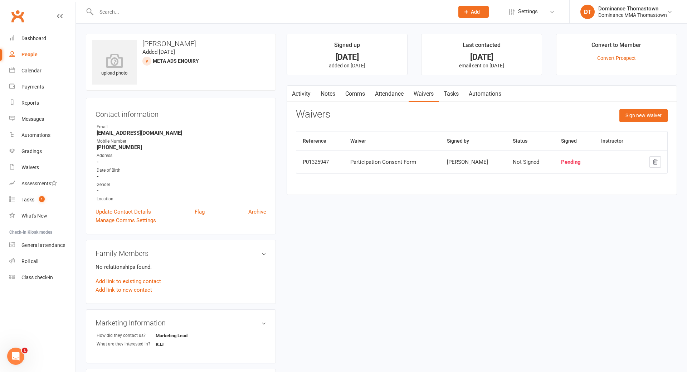
click at [460, 93] on link "Tasks" at bounding box center [451, 94] width 25 height 16
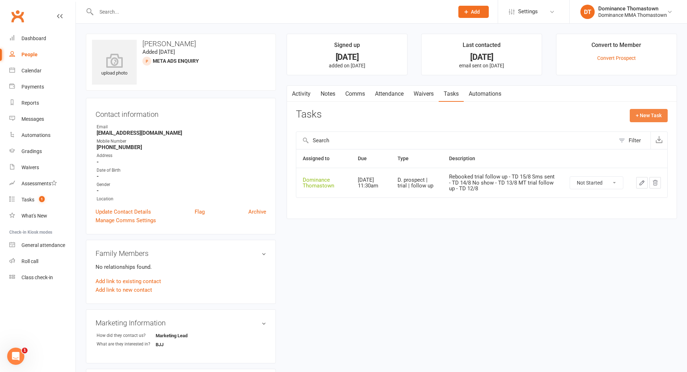
click at [643, 118] on button "+ New Task" at bounding box center [649, 115] width 38 height 13
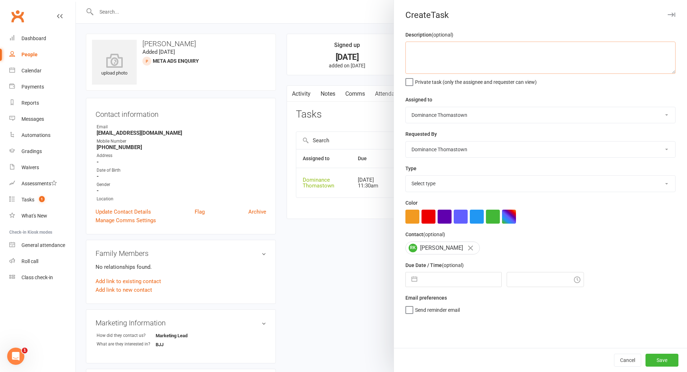
click at [477, 62] on textarea at bounding box center [541, 58] width 270 height 32
click at [443, 188] on select "Select type A. prospect | enquiry response B. prospect | trial | booking C. pro…" at bounding box center [541, 183] width 270 height 16
click at [406, 176] on select "Select type A. prospect | enquiry response B. prospect | trial | booking C. pro…" at bounding box center [541, 183] width 270 height 16
click at [453, 280] on input "text" at bounding box center [461, 279] width 81 height 14
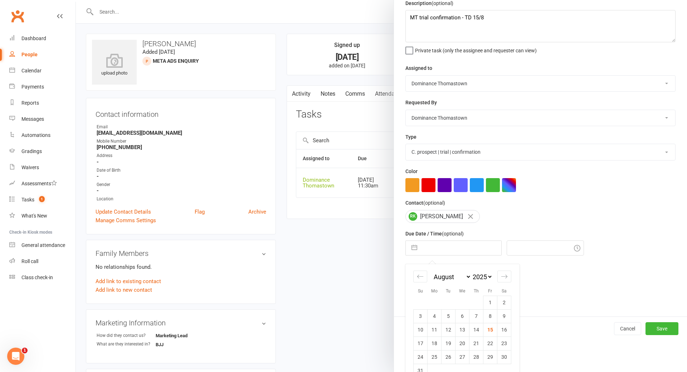
scroll to position [47, 0]
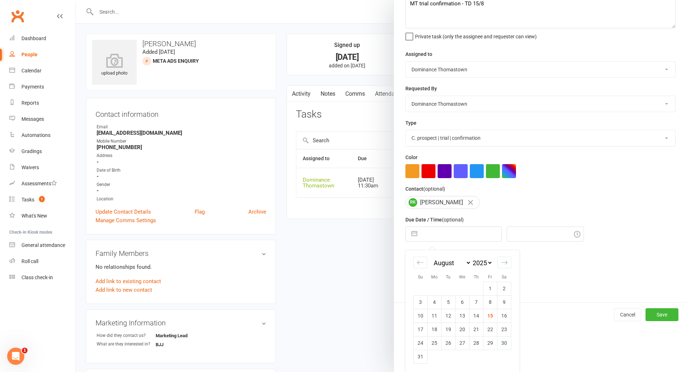
click at [447, 327] on td "19" at bounding box center [449, 329] width 14 height 14
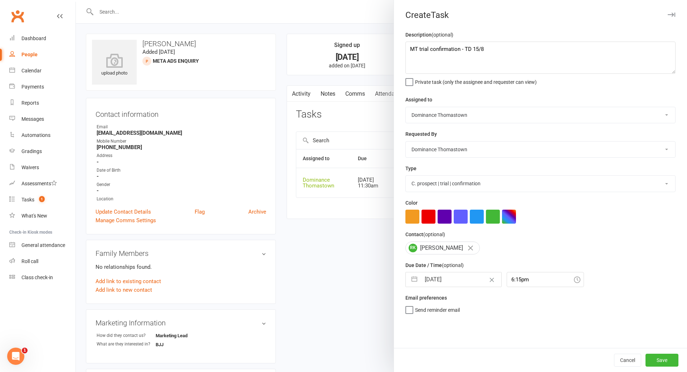
scroll to position [0, 0]
click at [661, 360] on button "Save" at bounding box center [662, 359] width 33 height 13
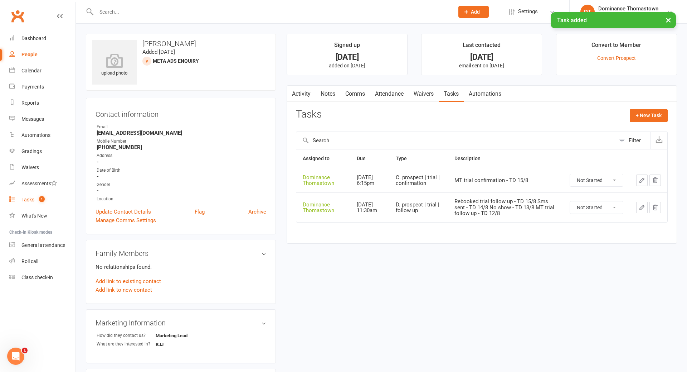
click at [28, 201] on div "Tasks" at bounding box center [27, 200] width 13 height 6
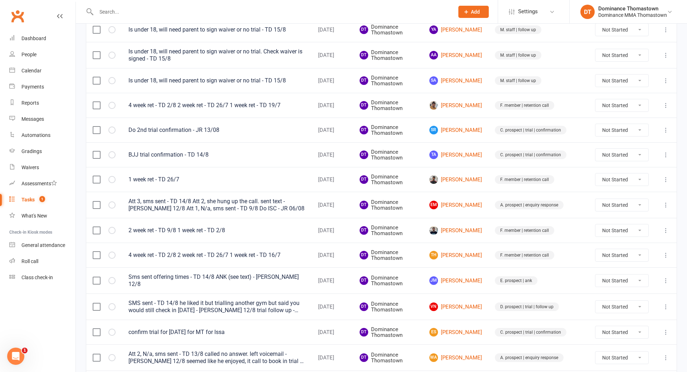
scroll to position [145, 0]
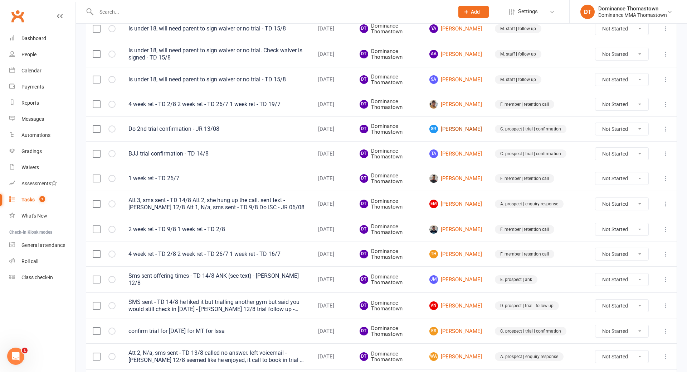
click at [471, 129] on link "SR Sharna Ratnayaka" at bounding box center [456, 129] width 53 height 9
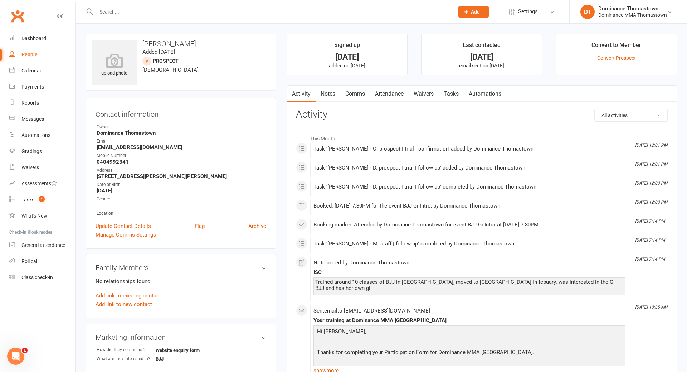
click at [395, 92] on link "Attendance" at bounding box center [389, 94] width 39 height 16
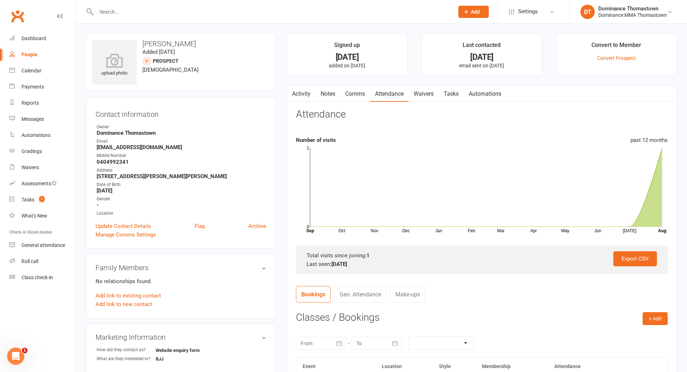
click at [332, 96] on link "Notes" at bounding box center [328, 94] width 25 height 16
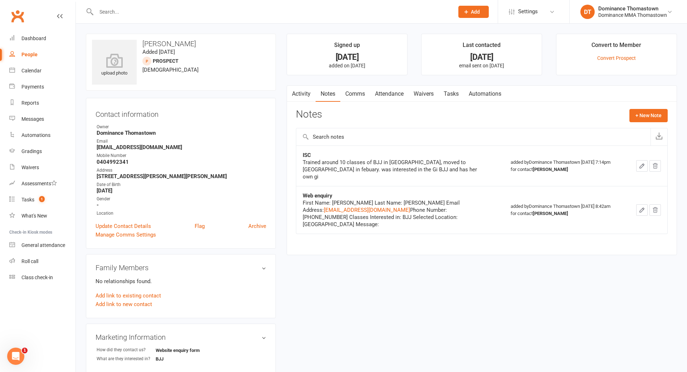
click at [353, 91] on link "Comms" at bounding box center [355, 94] width 30 height 16
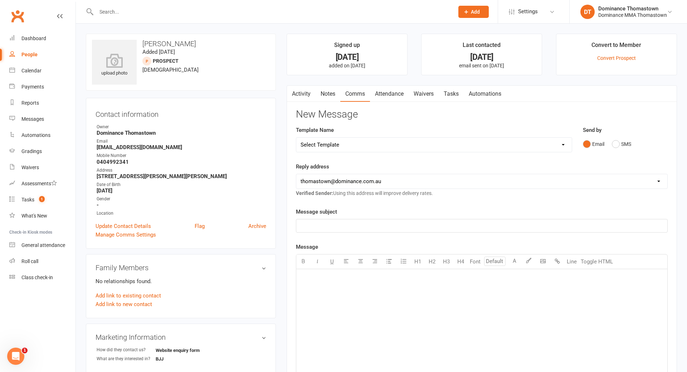
click at [384, 93] on link "Attendance" at bounding box center [389, 94] width 39 height 16
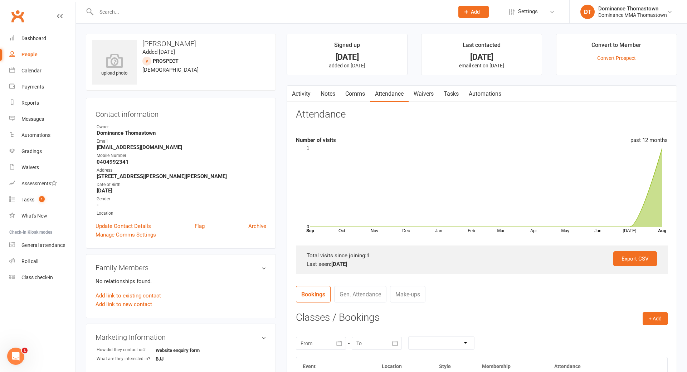
click at [423, 94] on link "Waivers" at bounding box center [424, 94] width 30 height 16
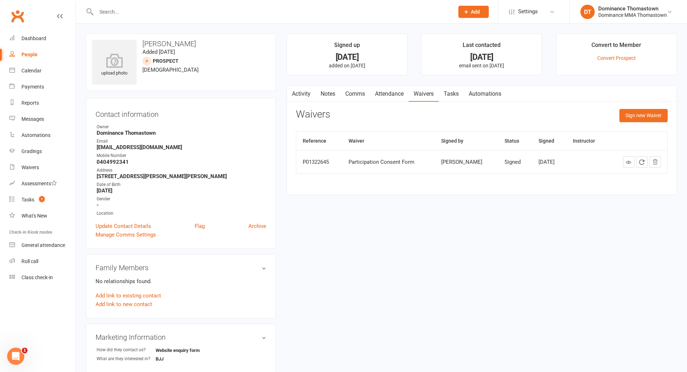
click at [455, 92] on link "Tasks" at bounding box center [451, 94] width 25 height 16
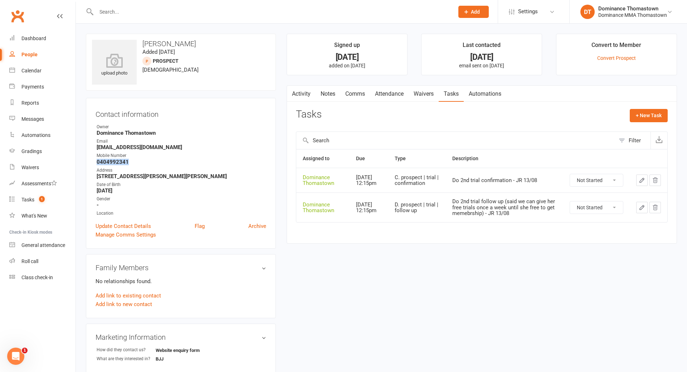
click at [583, 183] on select "Not Started In Progress Waiting Complete" at bounding box center [596, 180] width 53 height 12
click at [570, 176] on select "Not Started In Progress Waiting Complete" at bounding box center [596, 180] width 53 height 12
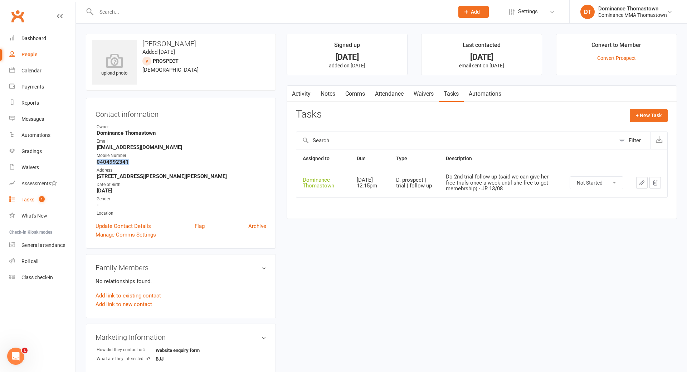
click at [24, 199] on div "Tasks" at bounding box center [27, 200] width 13 height 6
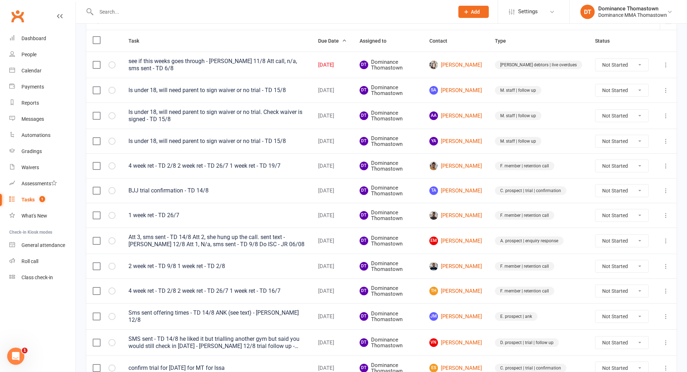
scroll to position [107, 0]
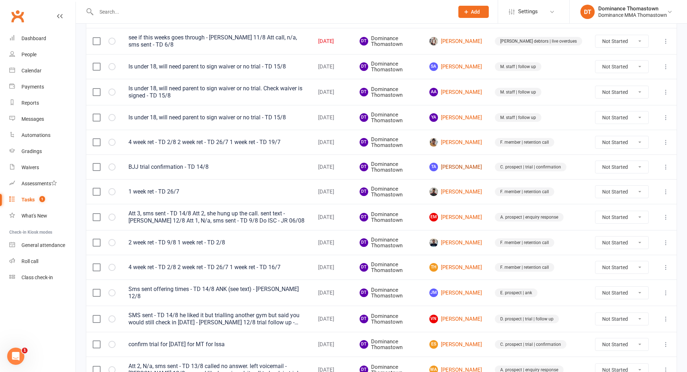
click at [478, 164] on link "TA Tim Ashby" at bounding box center [456, 167] width 53 height 9
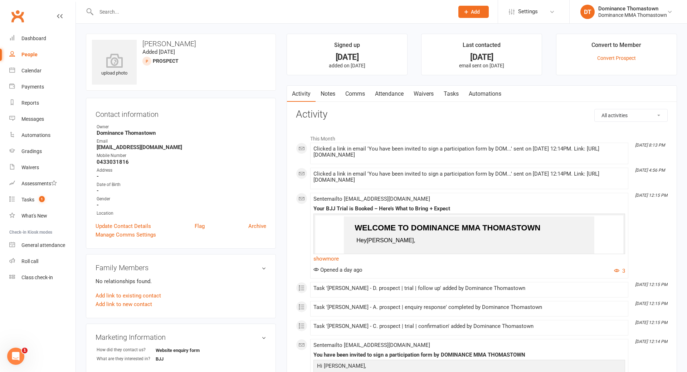
click at [425, 94] on link "Waivers" at bounding box center [424, 94] width 30 height 16
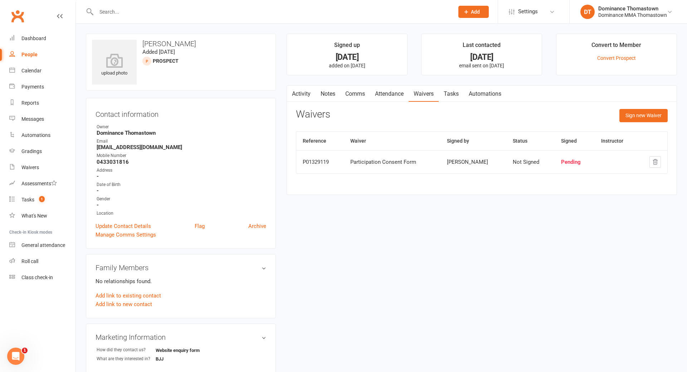
click at [392, 93] on link "Attendance" at bounding box center [389, 94] width 39 height 16
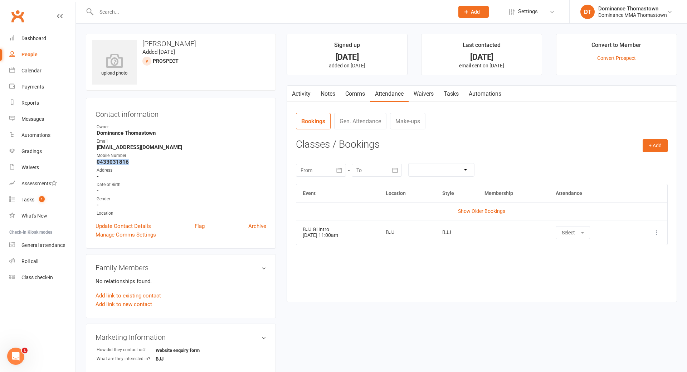
click at [426, 97] on link "Waivers" at bounding box center [424, 94] width 30 height 16
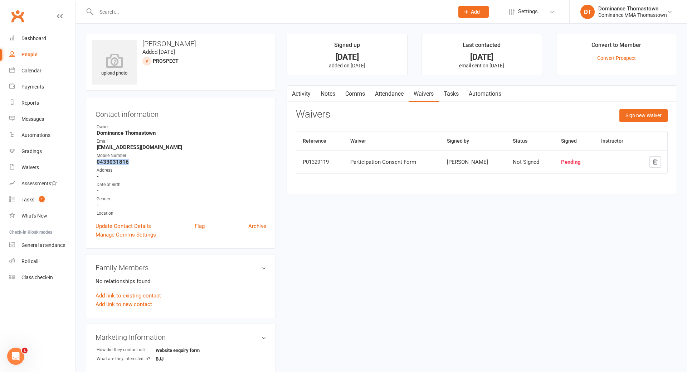
click at [457, 95] on link "Tasks" at bounding box center [451, 94] width 25 height 16
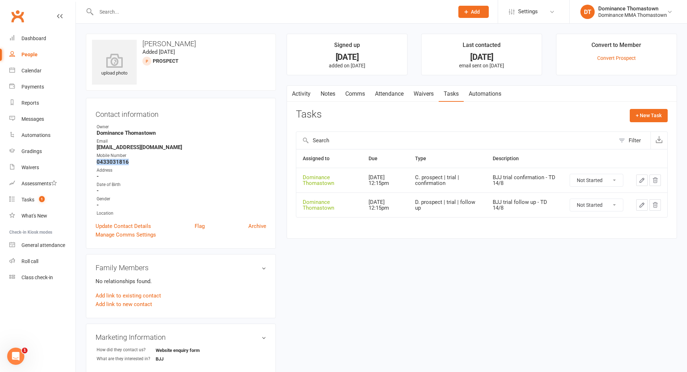
click at [592, 181] on select "Not Started In Progress Waiting Complete" at bounding box center [596, 180] width 53 height 12
click at [570, 174] on select "Not Started In Progress Waiting Complete" at bounding box center [596, 180] width 53 height 12
drag, startPoint x: 27, startPoint y: 199, endPoint x: 32, endPoint y: 199, distance: 5.1
click at [27, 198] on div "Tasks" at bounding box center [27, 200] width 13 height 6
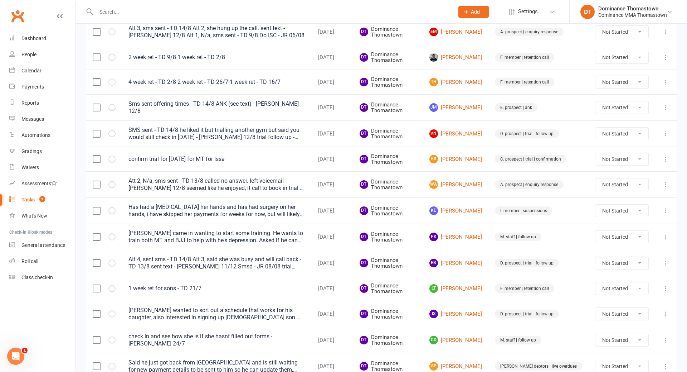
scroll to position [267, 0]
click at [472, 157] on link "ES Ellie Saadat" at bounding box center [456, 158] width 53 height 9
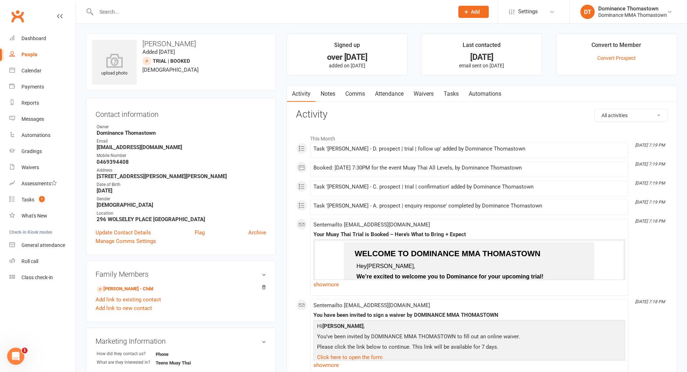
click at [328, 91] on link "Notes" at bounding box center [328, 94] width 25 height 16
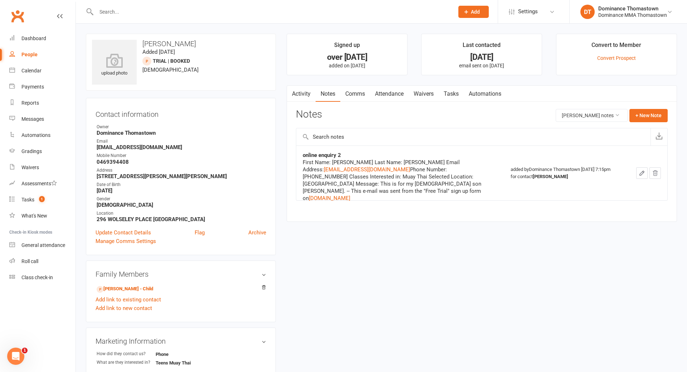
click at [355, 92] on link "Comms" at bounding box center [355, 94] width 30 height 16
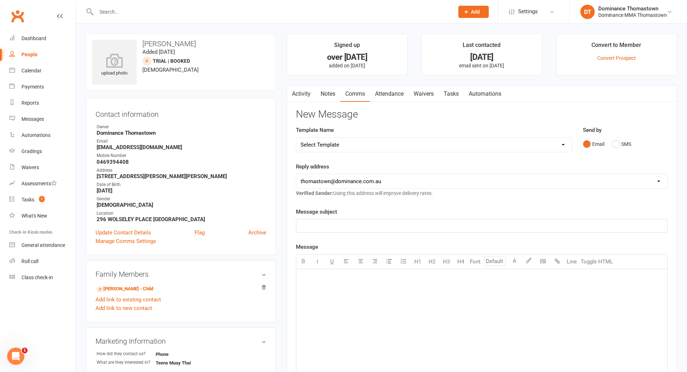
click at [392, 93] on link "Attendance" at bounding box center [389, 94] width 39 height 16
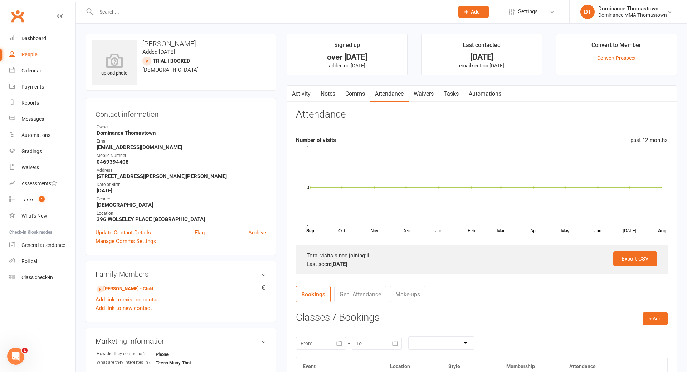
click at [426, 94] on link "Waivers" at bounding box center [424, 94] width 30 height 16
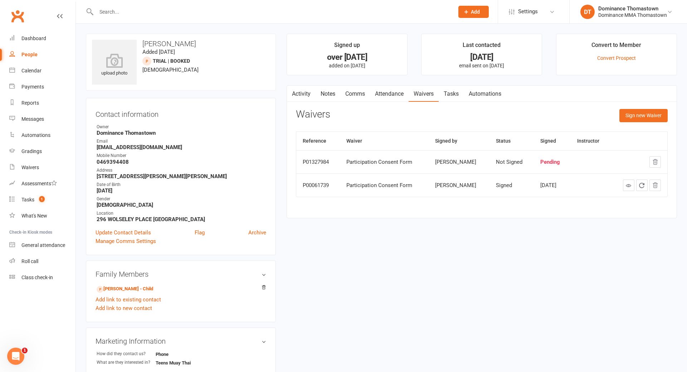
scroll to position [1, 0]
click at [450, 94] on link "Tasks" at bounding box center [451, 93] width 25 height 16
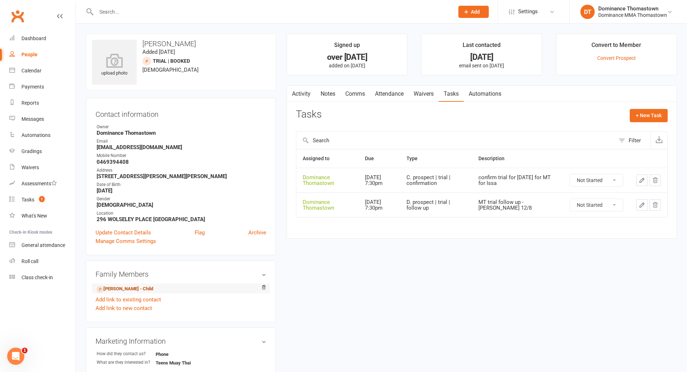
click at [128, 287] on link "Issa Saadat - Child" at bounding box center [125, 289] width 57 height 8
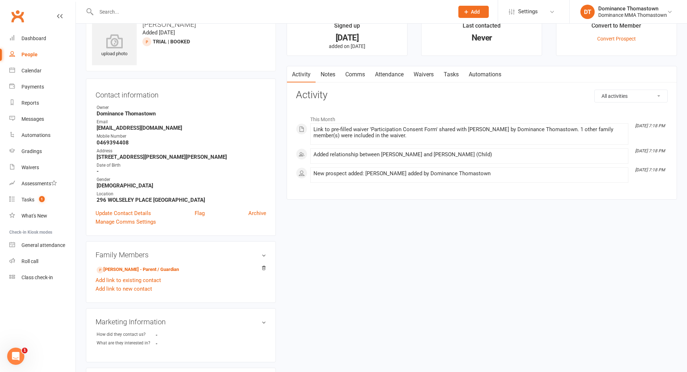
scroll to position [19, 0]
click at [140, 270] on link "Ellie Saadat - Parent / Guardian" at bounding box center [138, 270] width 82 height 8
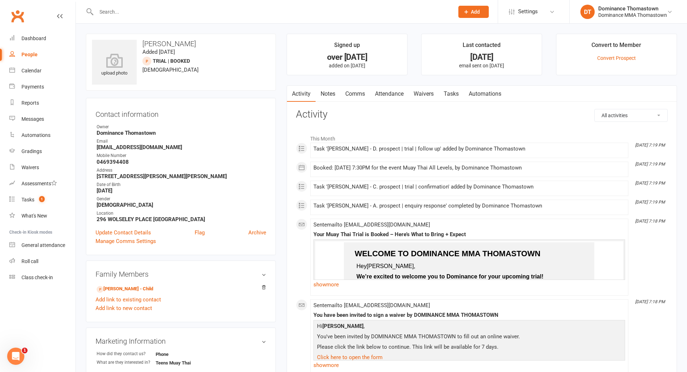
click at [419, 96] on link "Waivers" at bounding box center [424, 94] width 30 height 16
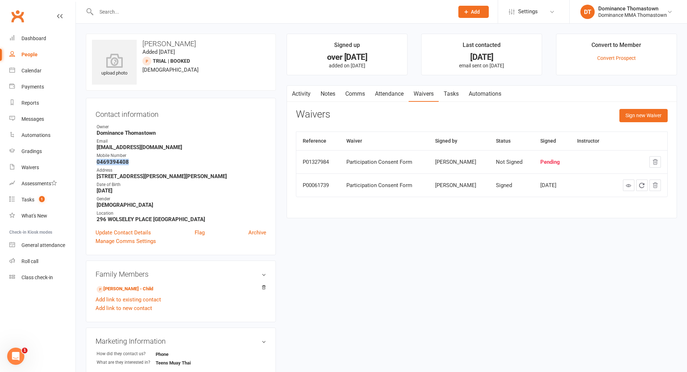
click at [324, 98] on link "Notes" at bounding box center [328, 94] width 25 height 16
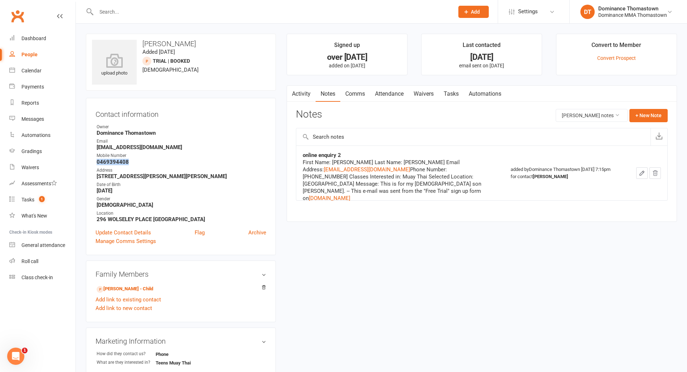
click at [357, 94] on link "Comms" at bounding box center [355, 94] width 30 height 16
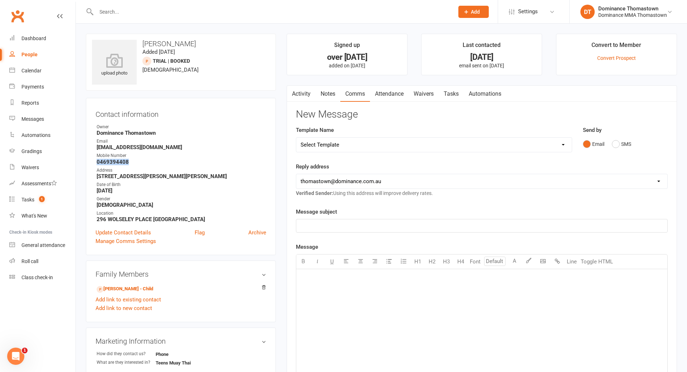
click at [303, 99] on link "Activity" at bounding box center [301, 94] width 29 height 16
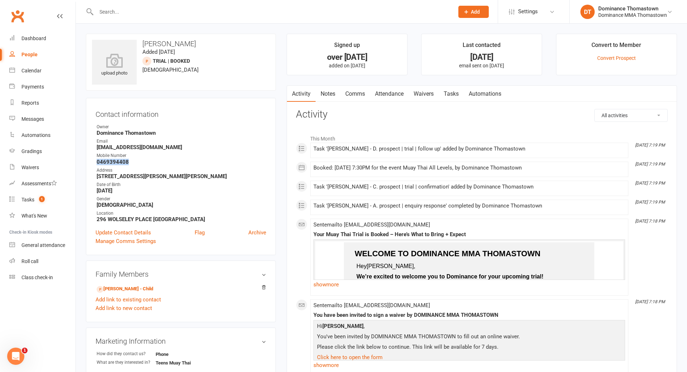
click at [454, 93] on link "Tasks" at bounding box center [451, 94] width 25 height 16
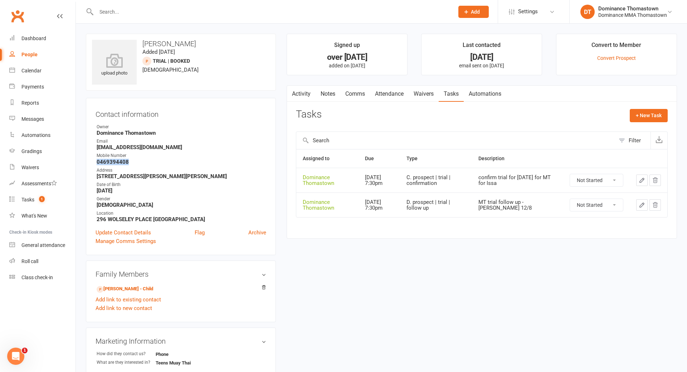
click at [597, 181] on select "Not Started In Progress Waiting Complete" at bounding box center [596, 180] width 53 height 12
click at [570, 174] on select "Not Started In Progress Waiting Complete" at bounding box center [596, 180] width 53 height 12
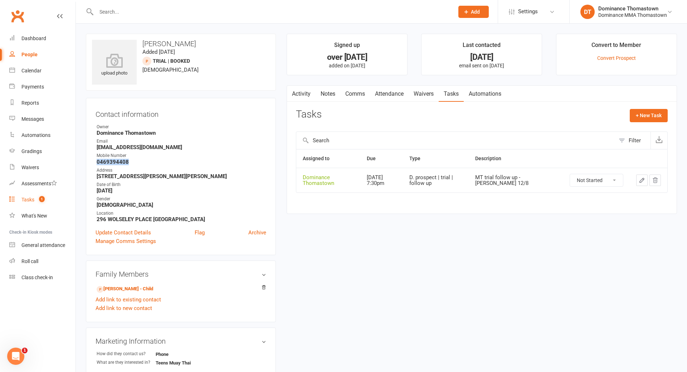
click at [25, 199] on div "Tasks" at bounding box center [27, 200] width 13 height 6
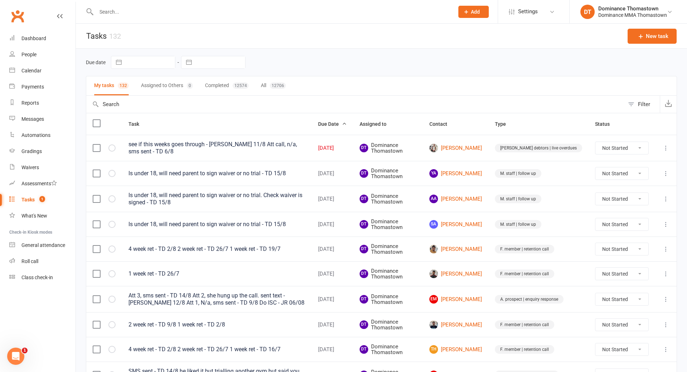
click at [142, 8] on input "text" at bounding box center [271, 12] width 355 height 10
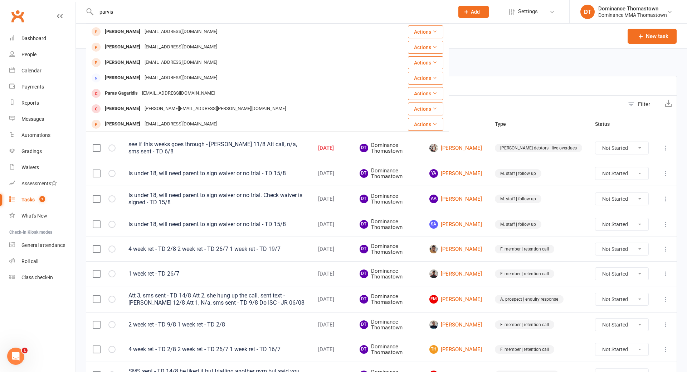
click at [132, 76] on div "Parviz Khalafi" at bounding box center [123, 78] width 40 height 10
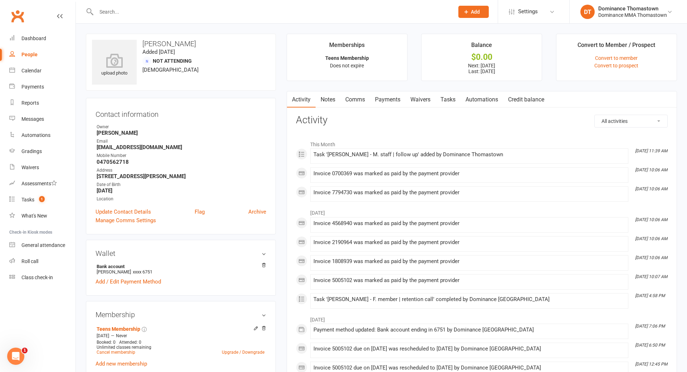
drag, startPoint x: 328, startPoint y: 99, endPoint x: 320, endPoint y: 103, distance: 8.5
click at [329, 99] on link "Notes" at bounding box center [328, 99] width 25 height 16
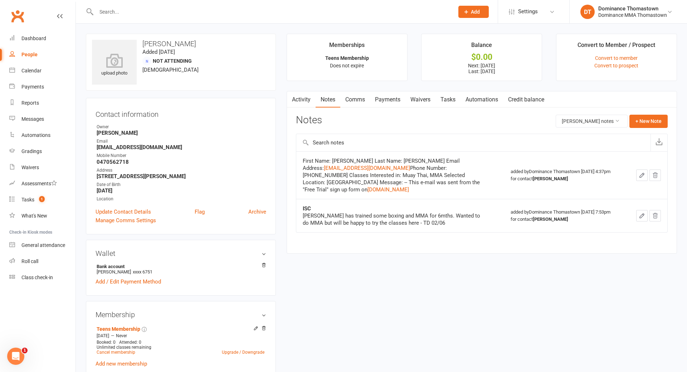
click at [449, 101] on link "Tasks" at bounding box center [448, 99] width 25 height 16
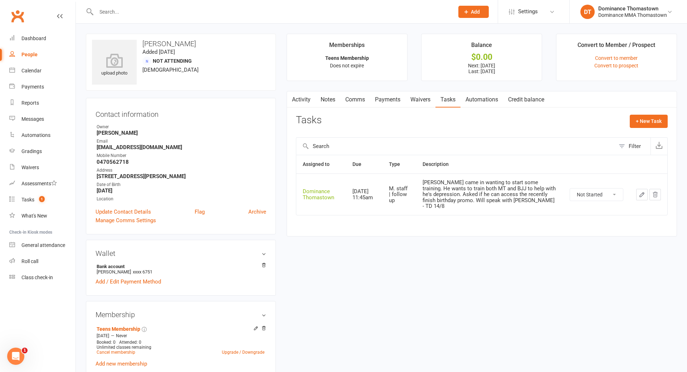
click at [592, 191] on select "Not Started In Progress Waiting Complete" at bounding box center [596, 194] width 53 height 12
click at [644, 191] on icon "button" at bounding box center [642, 194] width 6 height 6
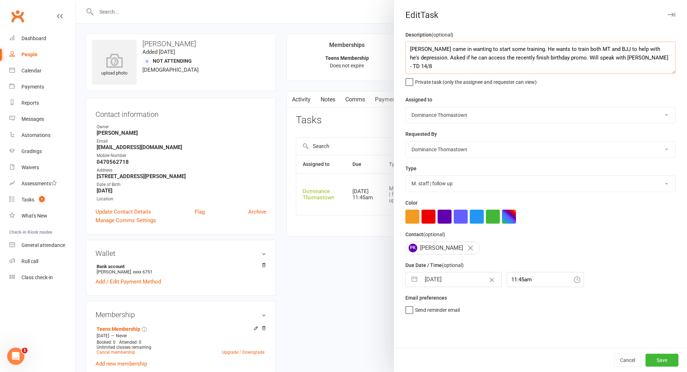
drag, startPoint x: 411, startPoint y: 48, endPoint x: 662, endPoint y: 57, distance: 251.8
click at [662, 57] on textarea "Parviz came in wanting to start some training. He wants to train both MT and BJ…" at bounding box center [541, 58] width 270 height 32
drag, startPoint x: 506, startPoint y: 92, endPoint x: 522, endPoint y: 106, distance: 21.0
click at [506, 92] on div "Description (optional) Parviz came in wanting to start some training. He wants …" at bounding box center [540, 188] width 293 height 317
click at [670, 361] on button "Save" at bounding box center [662, 359] width 33 height 13
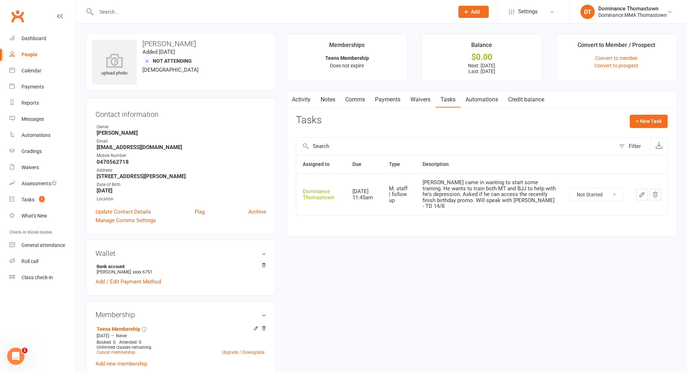
click at [584, 192] on select "Not Started In Progress Waiting Complete" at bounding box center [596, 194] width 53 height 12
click at [570, 188] on select "Not Started In Progress Waiting Complete" at bounding box center [596, 194] width 53 height 12
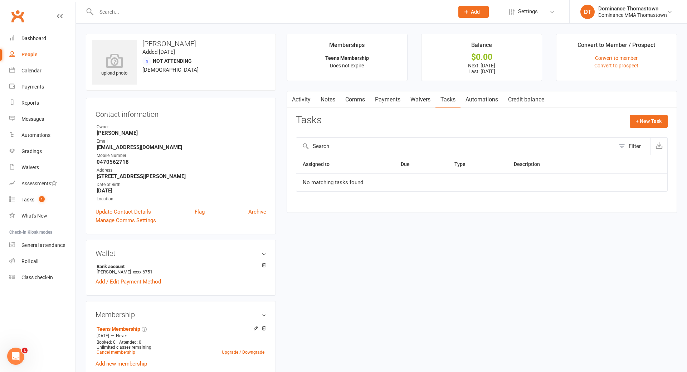
click at [326, 99] on link "Notes" at bounding box center [328, 99] width 25 height 16
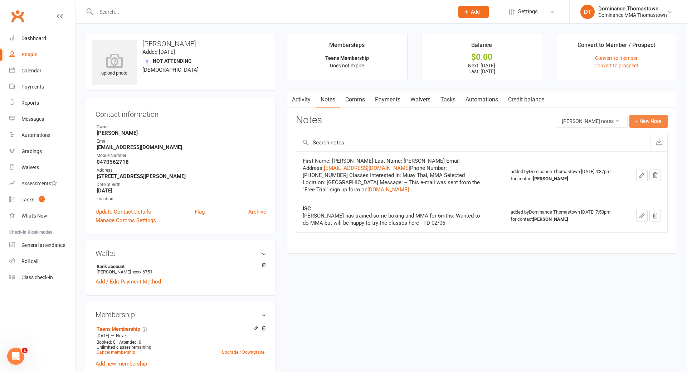
click at [644, 119] on button "+ New Note" at bounding box center [649, 121] width 38 height 13
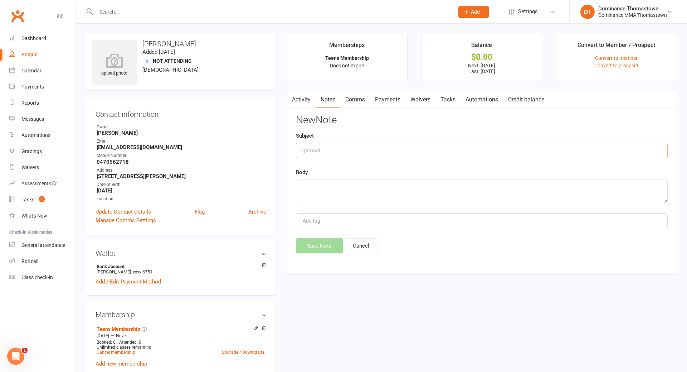
drag, startPoint x: 321, startPoint y: 151, endPoint x: 359, endPoint y: 155, distance: 38.2
click at [321, 151] on input "text" at bounding box center [482, 150] width 372 height 15
click at [312, 184] on textarea at bounding box center [482, 191] width 372 height 24
paste textarea "Parviz came in wanting to start some training. He wants to train both MT and BJ…"
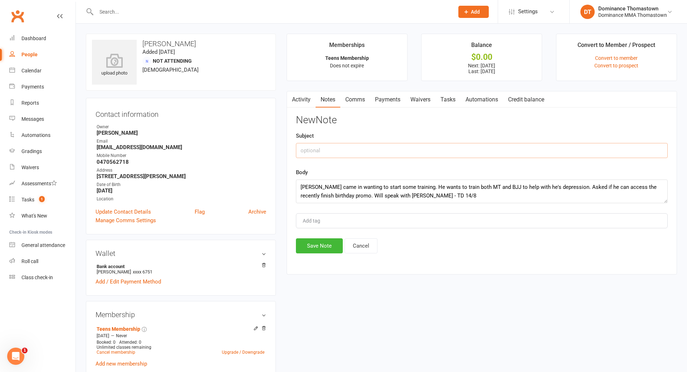
drag, startPoint x: 317, startPoint y: 147, endPoint x: 339, endPoint y: 147, distance: 22.2
click at [319, 148] on input "text" at bounding box center [482, 150] width 372 height 15
click at [324, 243] on button "Save Note" at bounding box center [319, 245] width 47 height 15
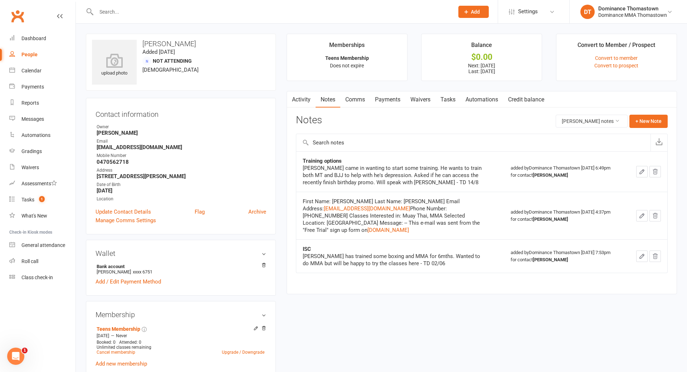
click at [134, 10] on input "text" at bounding box center [271, 12] width 355 height 10
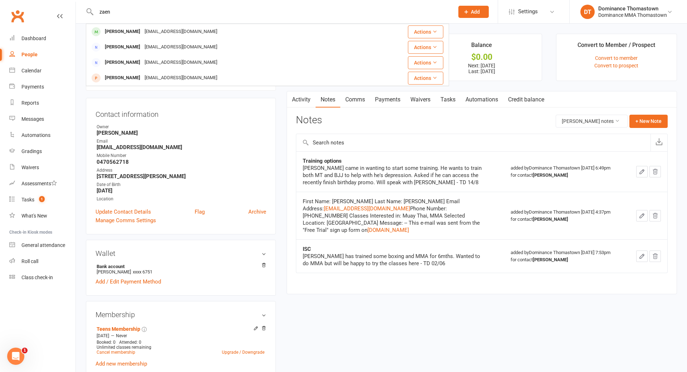
drag, startPoint x: 134, startPoint y: 31, endPoint x: 129, endPoint y: 32, distance: 5.6
click at [142, 31] on div "Zaenali2804@gmail.com" at bounding box center [180, 31] width 77 height 10
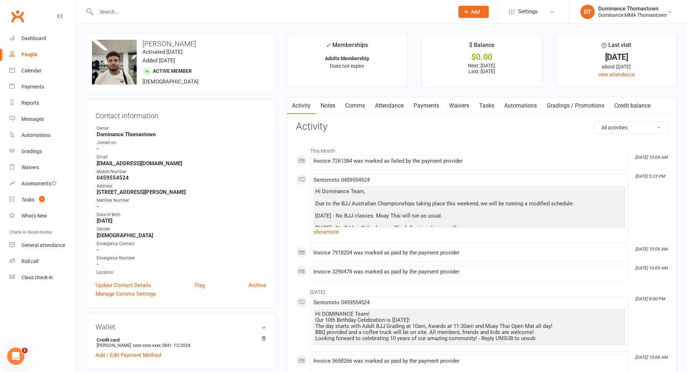
click at [432, 108] on link "Payments" at bounding box center [426, 105] width 35 height 16
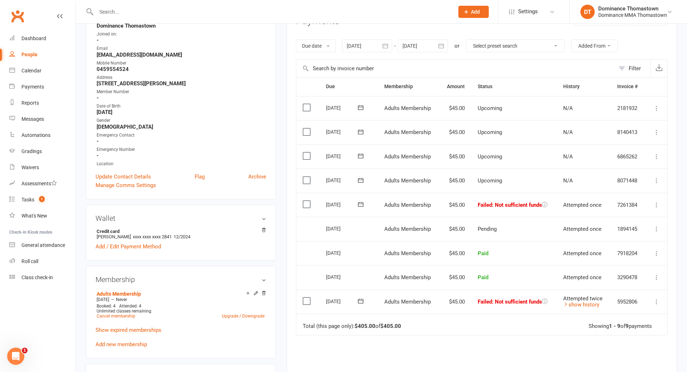
scroll to position [109, 0]
click at [658, 297] on icon at bounding box center [656, 300] width 7 height 7
click at [618, 352] on link "Skip" at bounding box center [625, 358] width 71 height 14
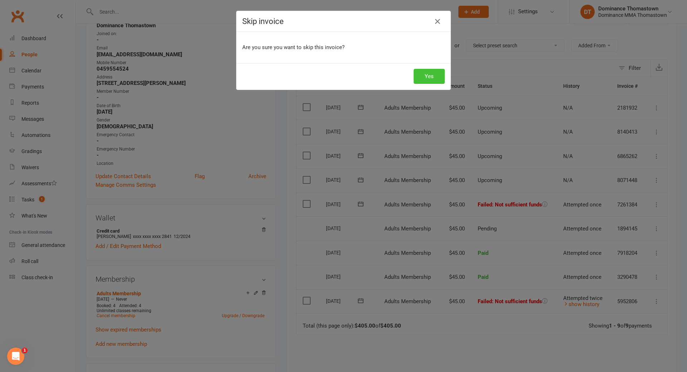
click at [429, 78] on button "Yes" at bounding box center [429, 76] width 31 height 15
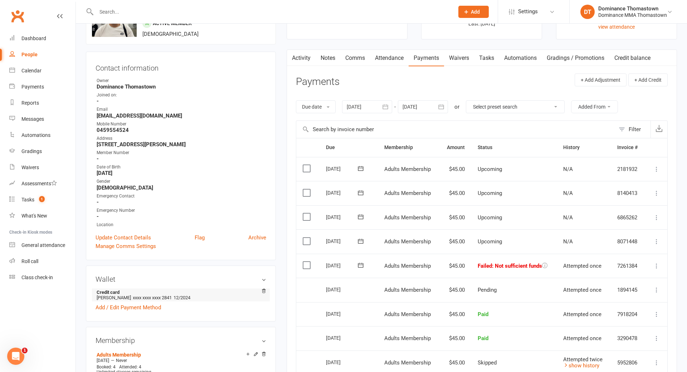
scroll to position [0, 0]
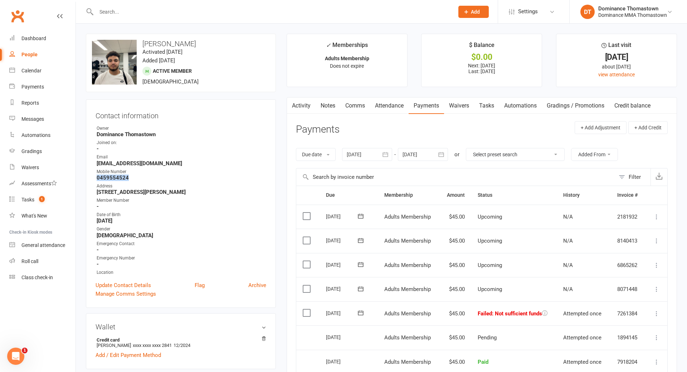
drag, startPoint x: 362, startPoint y: 311, endPoint x: 366, endPoint y: 310, distance: 4.7
click at [363, 311] on icon at bounding box center [360, 312] width 5 height 5
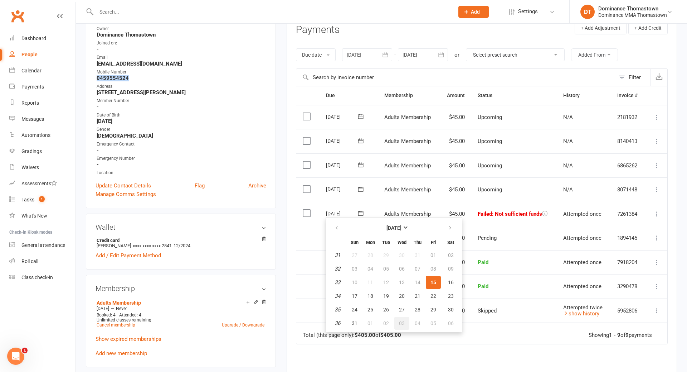
scroll to position [128, 0]
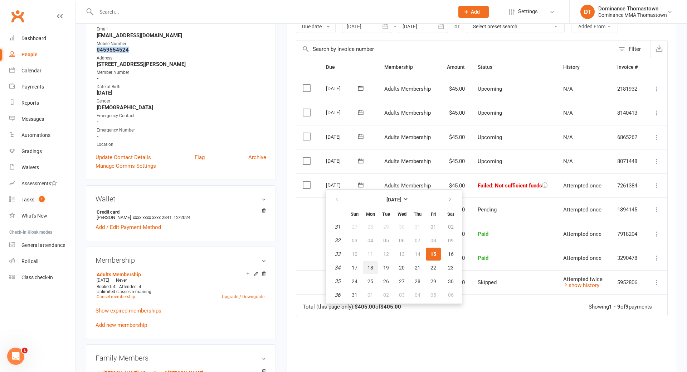
click at [373, 267] on button "18" at bounding box center [370, 267] width 15 height 13
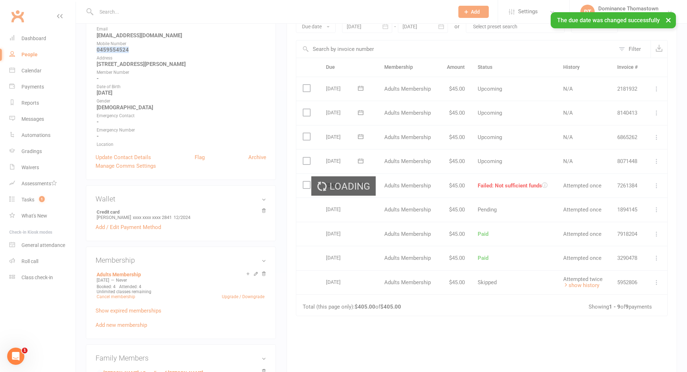
scroll to position [129, 0]
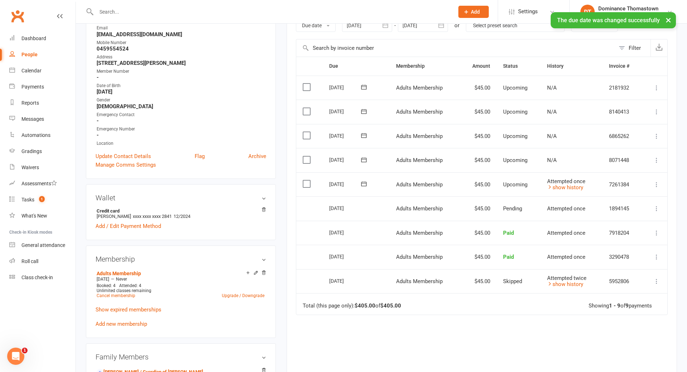
click at [136, 12] on div "× The due date was changed successfully" at bounding box center [339, 12] width 678 height 0
click at [115, 12] on input "text" at bounding box center [271, 12] width 355 height 10
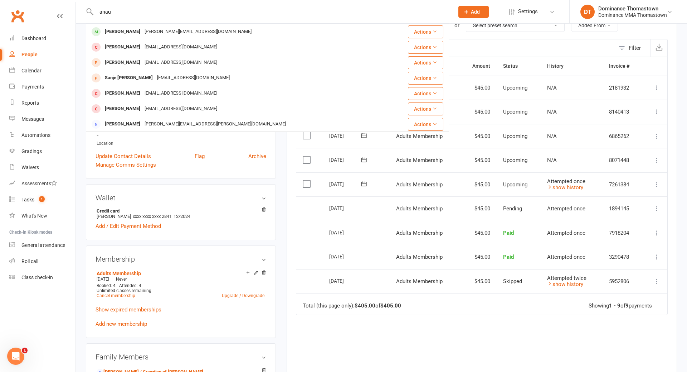
click at [129, 30] on div "Cameron Anau" at bounding box center [123, 31] width 40 height 10
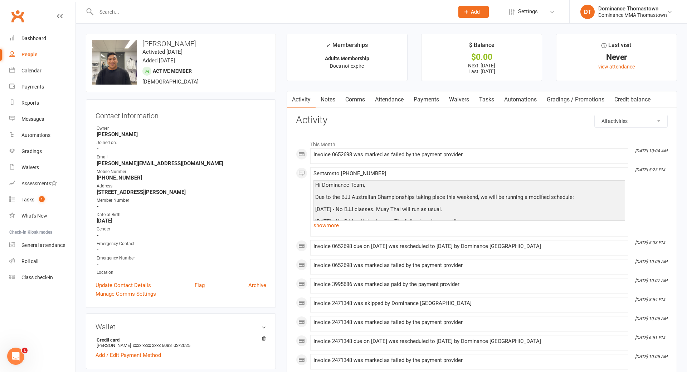
click at [431, 97] on link "Payments" at bounding box center [426, 99] width 35 height 16
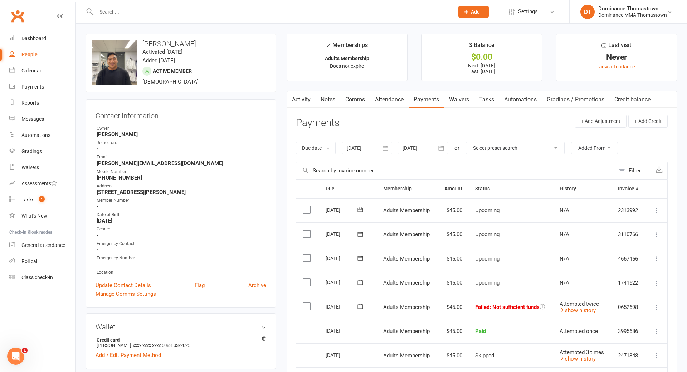
scroll to position [146, 0]
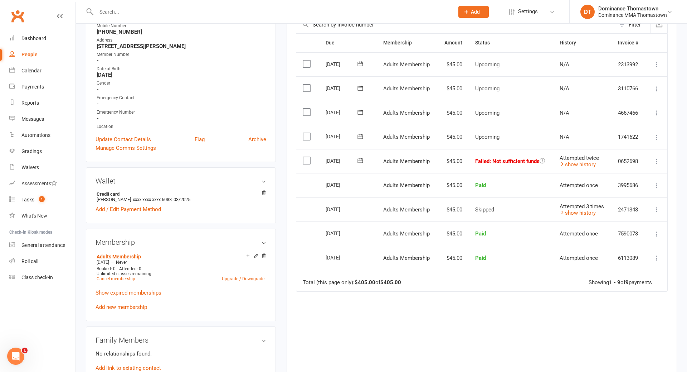
click at [659, 161] on icon at bounding box center [656, 161] width 7 height 7
click at [613, 216] on link "Skip" at bounding box center [625, 218] width 71 height 14
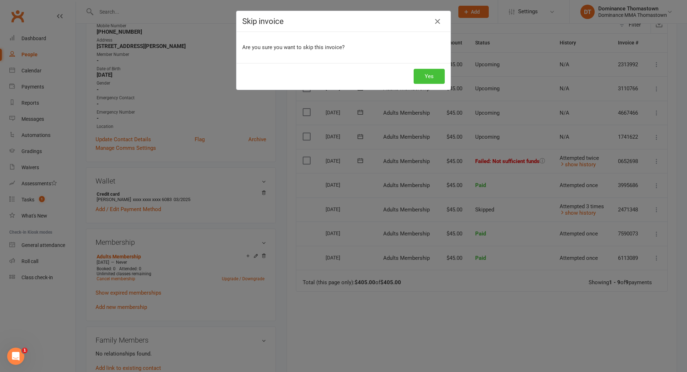
click at [426, 82] on button "Yes" at bounding box center [429, 76] width 31 height 15
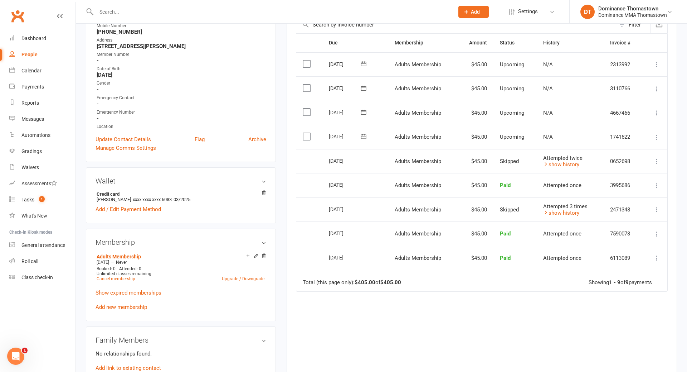
click at [110, 12] on input "text" at bounding box center [271, 12] width 355 height 10
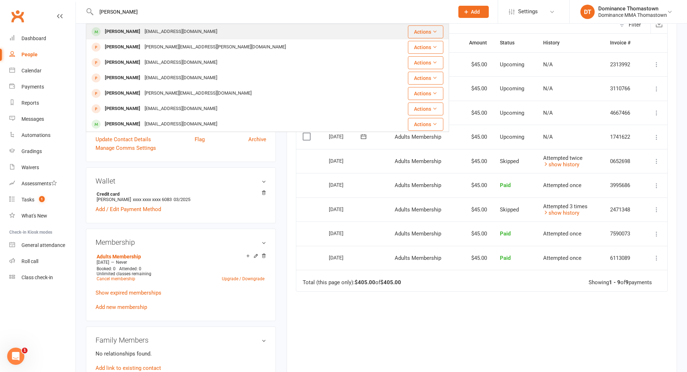
click at [121, 35] on div "Sean Lunda" at bounding box center [123, 31] width 40 height 10
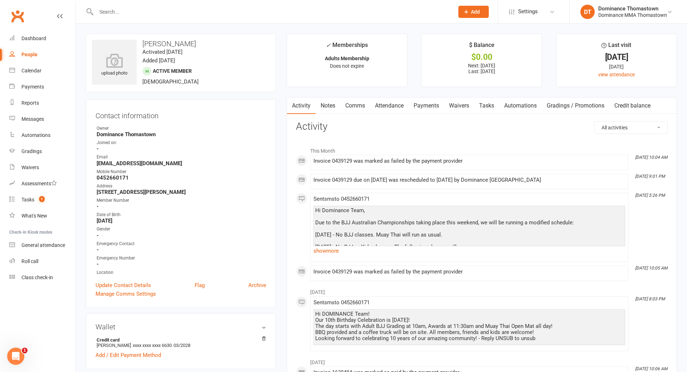
click at [463, 105] on link "Waivers" at bounding box center [459, 105] width 30 height 16
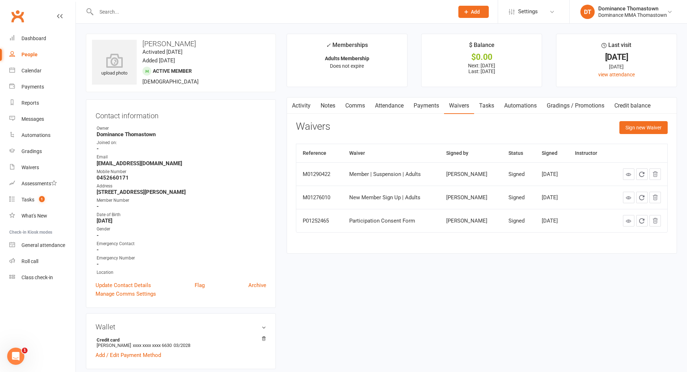
click at [437, 109] on link "Payments" at bounding box center [426, 105] width 35 height 16
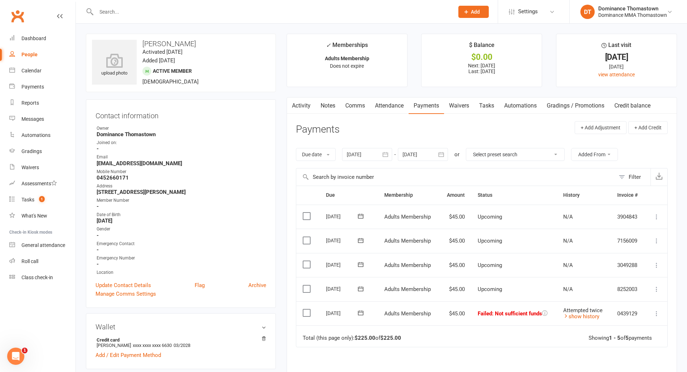
click at [659, 312] on icon at bounding box center [656, 313] width 7 height 7
click at [616, 364] on link "Skip" at bounding box center [625, 370] width 71 height 14
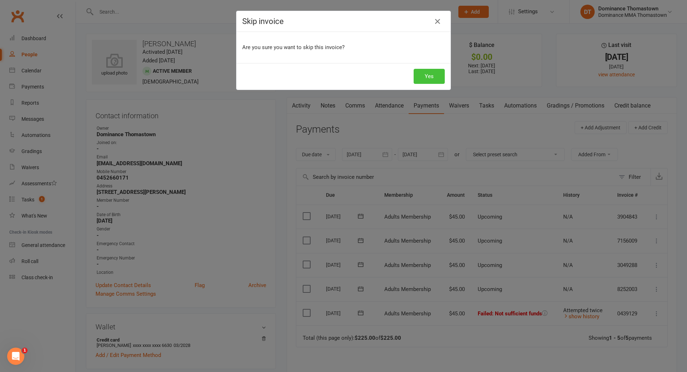
click at [438, 73] on button "Yes" at bounding box center [429, 76] width 31 height 15
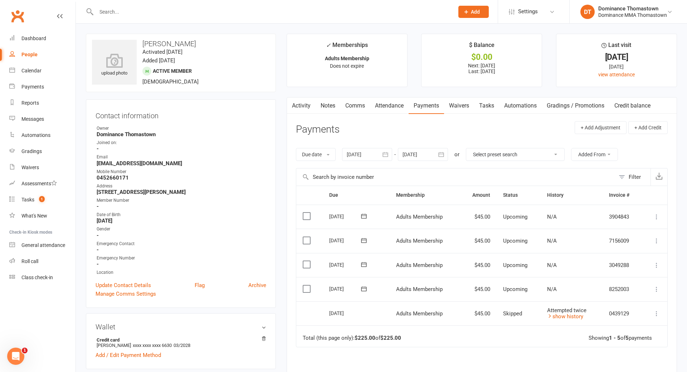
click at [152, 15] on input "text" at bounding box center [271, 12] width 355 height 10
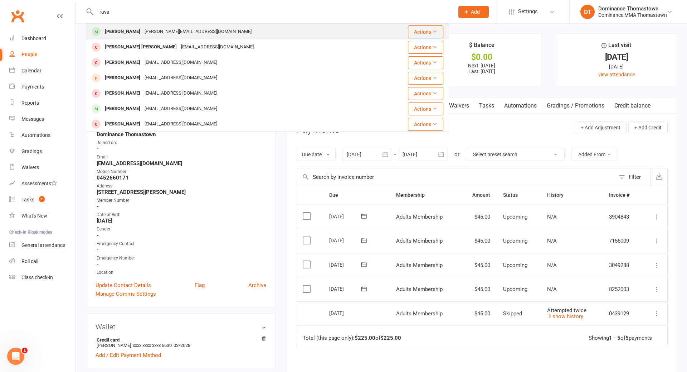
click at [143, 32] on div "James.ravalli@gmail.com" at bounding box center [197, 31] width 111 height 10
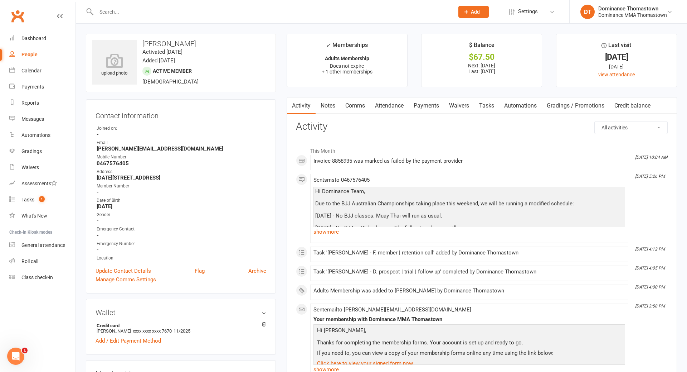
click at [419, 106] on link "Payments" at bounding box center [426, 105] width 35 height 16
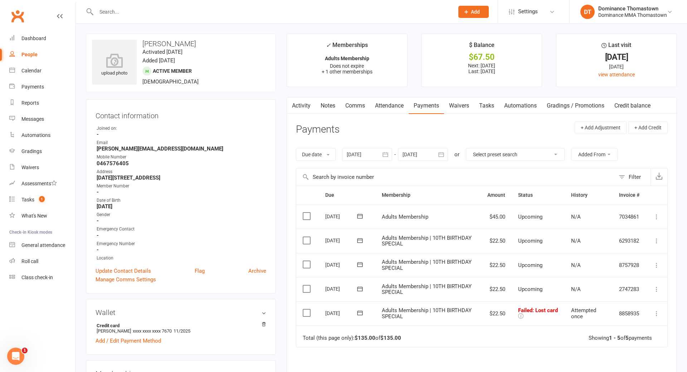
scroll to position [0, 0]
click at [125, 12] on input "text" at bounding box center [271, 12] width 355 height 10
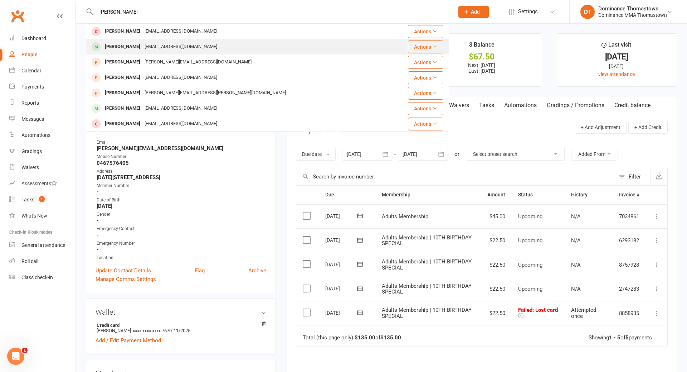
click at [131, 49] on div "Anthony Tran" at bounding box center [123, 47] width 40 height 10
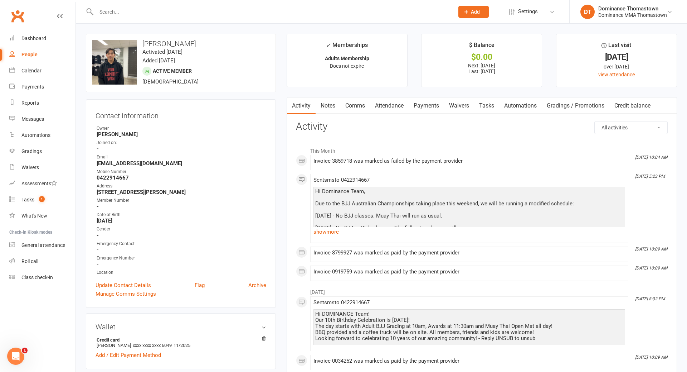
click at [430, 108] on link "Payments" at bounding box center [426, 105] width 35 height 16
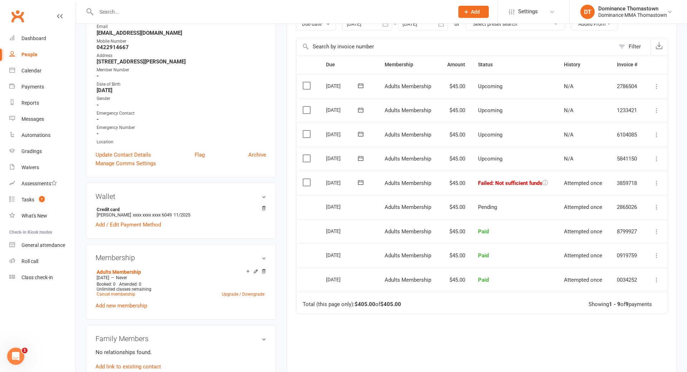
scroll to position [131, 0]
click at [363, 181] on icon at bounding box center [360, 181] width 5 height 5
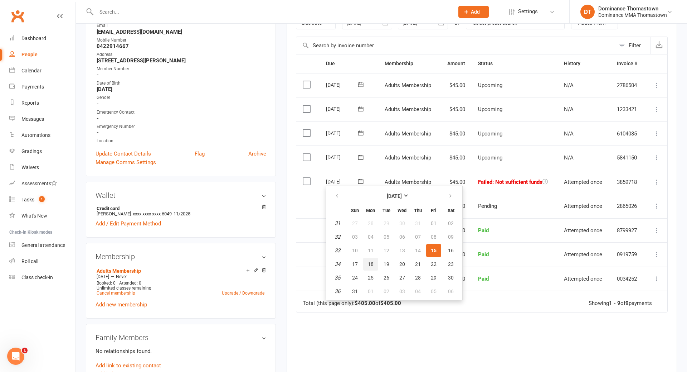
click at [370, 263] on span "18" at bounding box center [371, 264] width 6 height 6
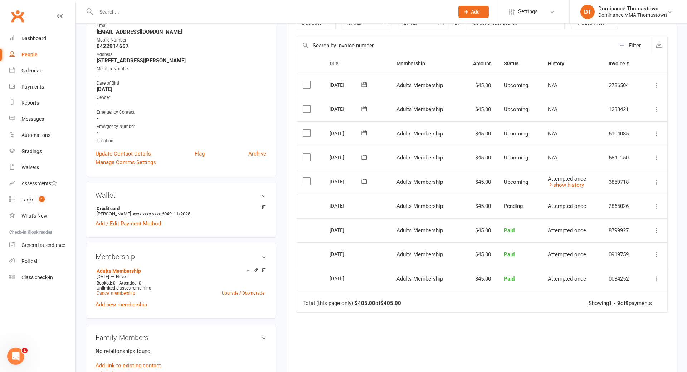
scroll to position [0, 0]
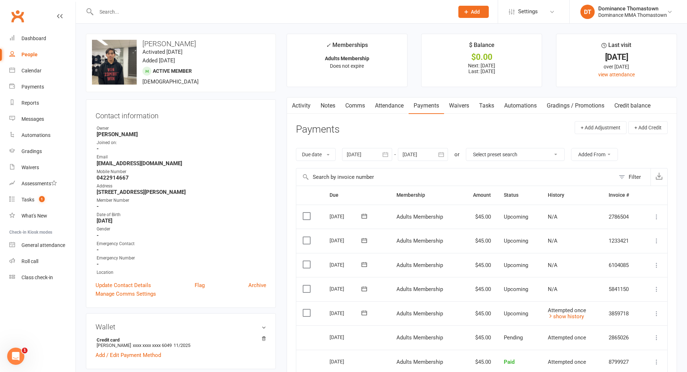
click at [116, 13] on input "text" at bounding box center [271, 12] width 355 height 10
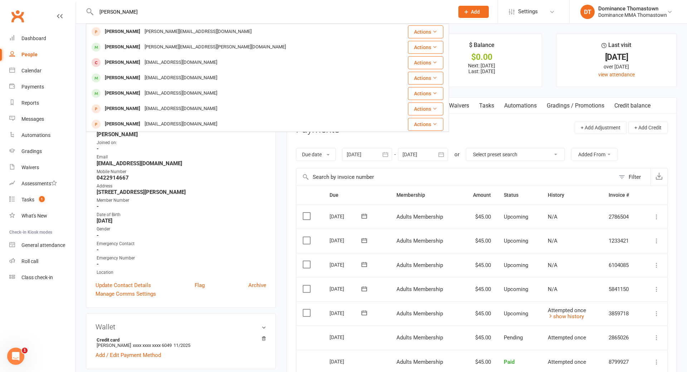
click at [142, 77] on div "Corey Saylor-Brunskill" at bounding box center [123, 78] width 40 height 10
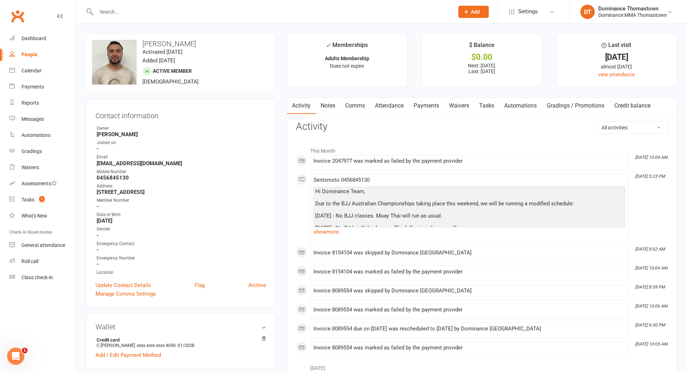
click at [457, 106] on link "Waivers" at bounding box center [459, 105] width 30 height 16
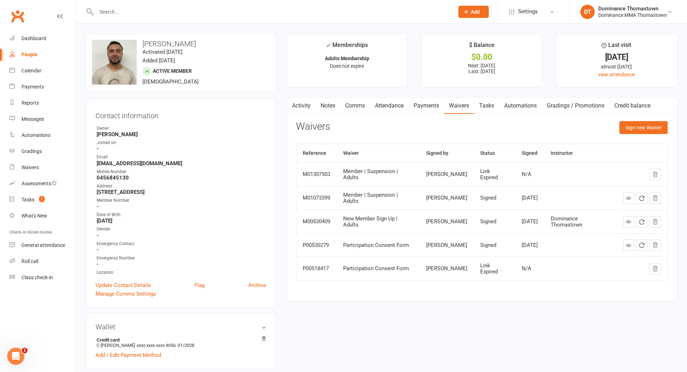
scroll to position [2, 0]
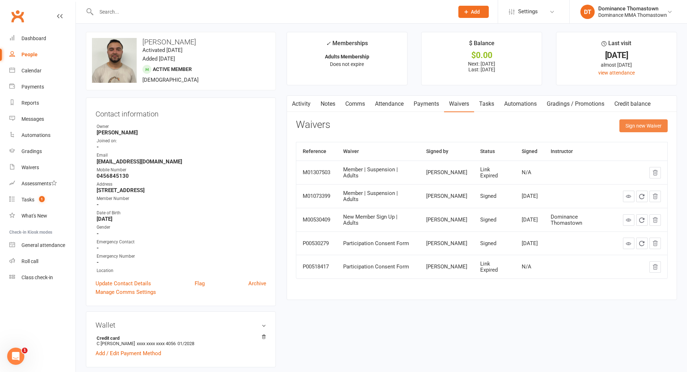
click at [632, 126] on button "Sign new Waiver" at bounding box center [644, 125] width 48 height 13
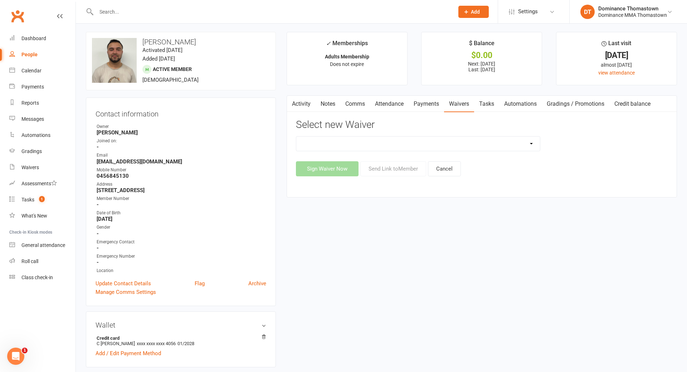
click at [424, 149] on select "Member | Cancellation | Adults Member | Injury Report Form (FOH staff use only)…" at bounding box center [418, 143] width 244 height 14
click at [296, 136] on select "Member | Cancellation | Adults Member | Injury Report Form (FOH staff use only)…" at bounding box center [418, 143] width 244 height 14
click at [387, 168] on button "Send Link to Member" at bounding box center [393, 168] width 66 height 15
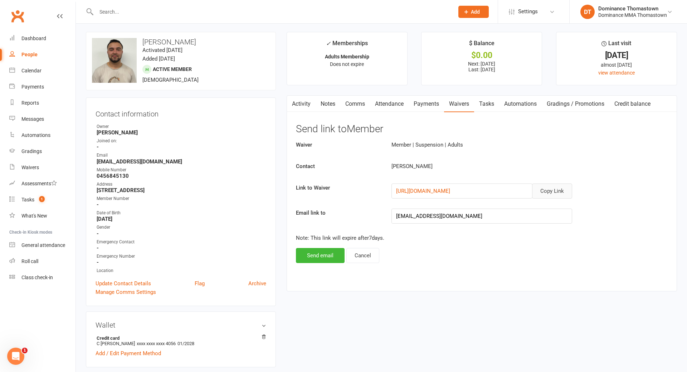
click at [549, 191] on button "Copy Link" at bounding box center [552, 190] width 40 height 15
click at [128, 10] on input "text" at bounding box center [271, 12] width 355 height 10
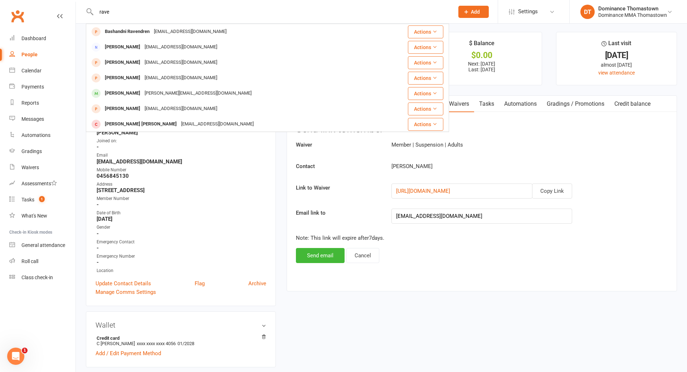
click at [154, 92] on div "James.ravalli@gmail.com" at bounding box center [197, 93] width 111 height 10
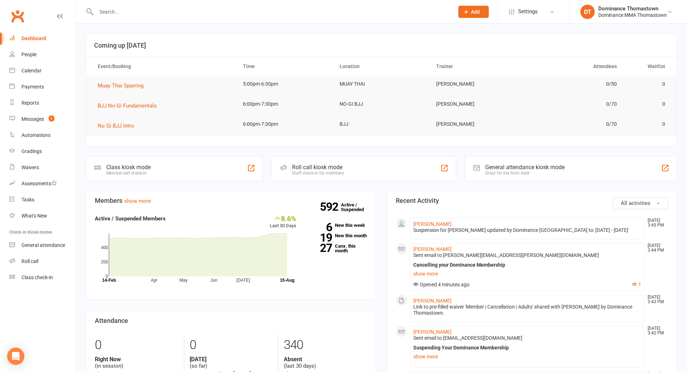
click at [162, 9] on input "text" at bounding box center [271, 12] width 355 height 10
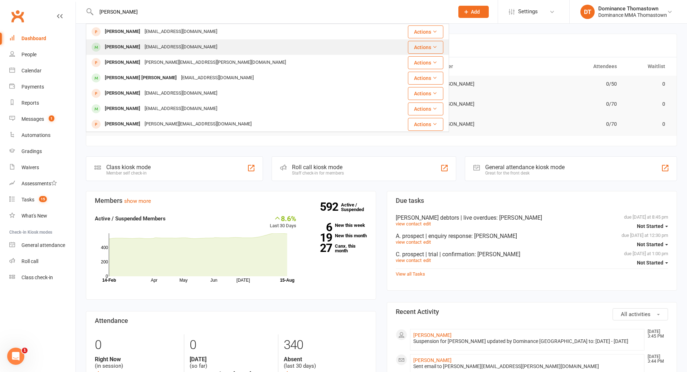
type input "katherin"
click at [150, 42] on div "kwokyvonnede@gmail.com" at bounding box center [180, 47] width 77 height 10
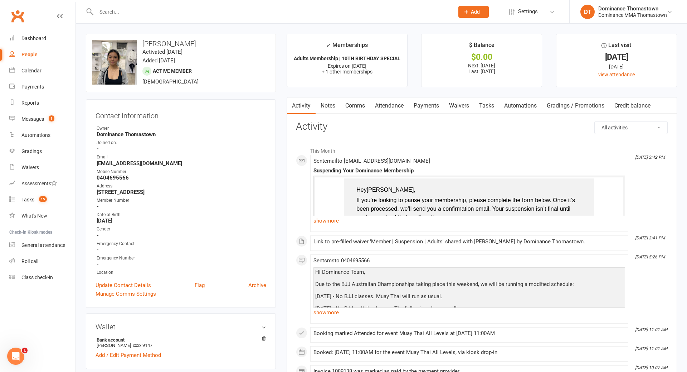
click at [437, 108] on link "Payments" at bounding box center [426, 105] width 35 height 16
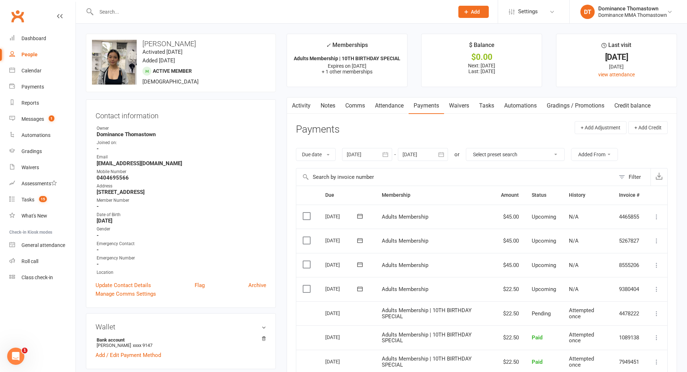
scroll to position [124, 0]
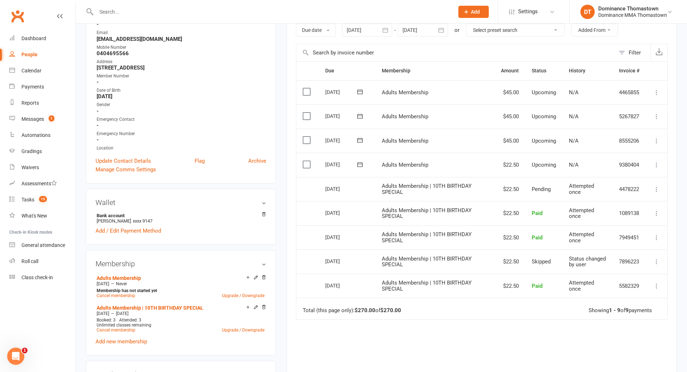
click at [117, 11] on input "text" at bounding box center [271, 12] width 355 height 10
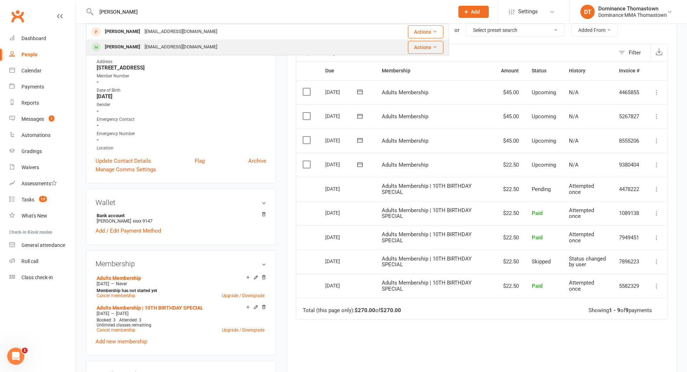
type input "kwok"
click at [121, 45] on div "[PERSON_NAME]" at bounding box center [123, 47] width 40 height 10
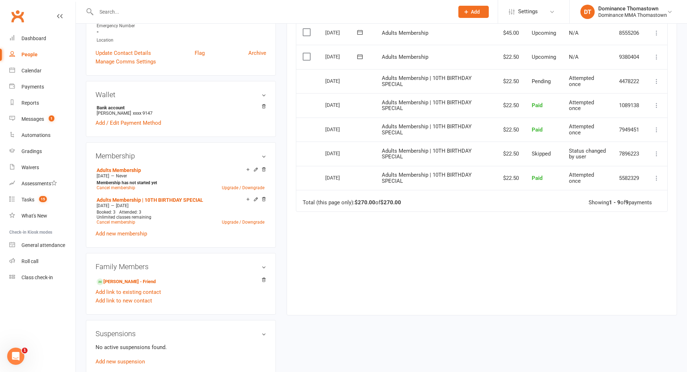
scroll to position [328, 0]
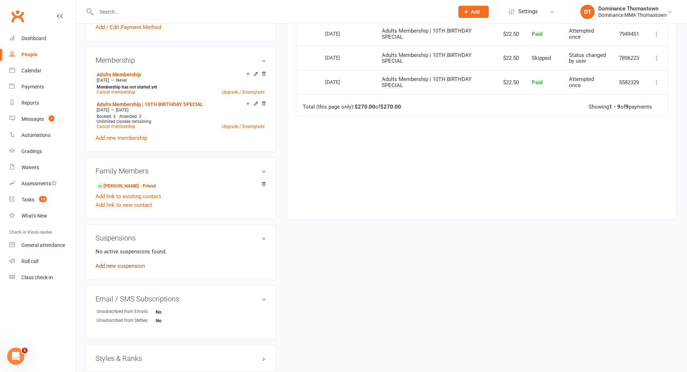
click at [124, 263] on link "Add new suspension" at bounding box center [120, 265] width 49 height 6
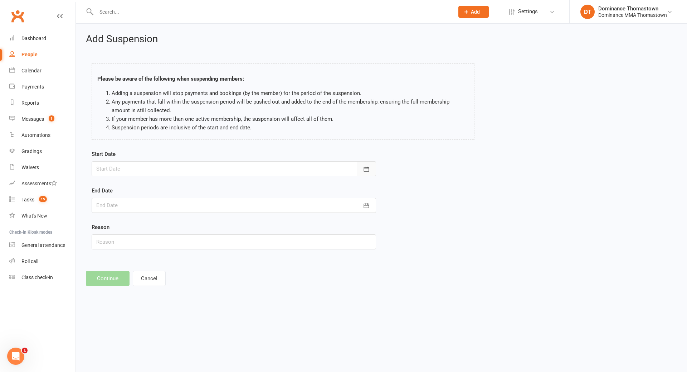
click at [375, 171] on button "button" at bounding box center [366, 168] width 19 height 15
click at [139, 255] on button "18" at bounding box center [136, 254] width 15 height 13
type input "18 Aug 2025"
click at [365, 206] on icon "button" at bounding box center [366, 205] width 7 height 7
click at [137, 302] on span "25" at bounding box center [137, 305] width 6 height 6
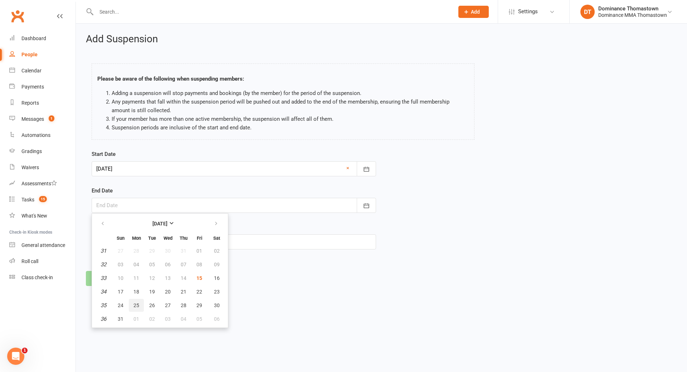
type input "25 Aug 2025"
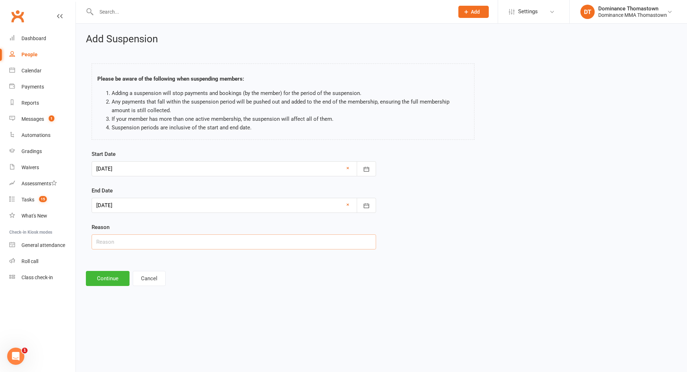
click at [123, 242] on input "text" at bounding box center [234, 241] width 285 height 15
click at [114, 242] on input "text" at bounding box center [234, 241] width 285 height 15
type input "Work"
click at [101, 277] on button "Continue" at bounding box center [108, 278] width 44 height 15
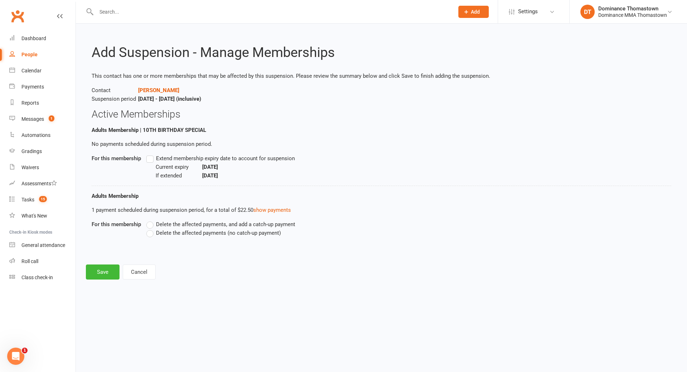
click at [152, 159] on label "Extend membership expiry date to account for suspension" at bounding box center [220, 158] width 149 height 9
click at [151, 154] on input "Extend membership expiry date to account for suspension" at bounding box center [148, 154] width 5 height 0
click at [153, 235] on label "Delete the affected payments (no catch-up payment)" at bounding box center [213, 232] width 135 height 9
click at [151, 228] on input "Delete the affected payments (no catch-up payment)" at bounding box center [148, 228] width 5 height 0
click at [103, 271] on button "Save" at bounding box center [103, 271] width 34 height 15
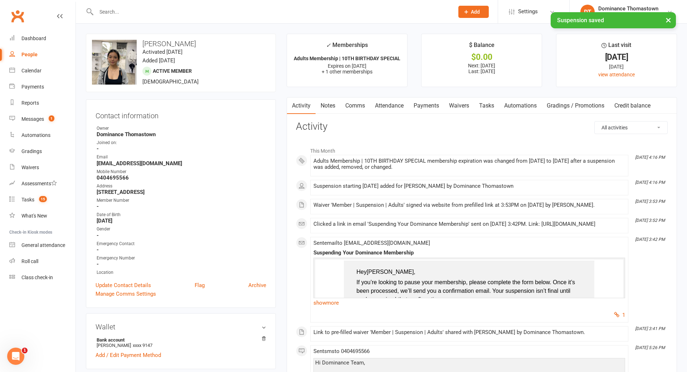
click at [422, 103] on link "Payments" at bounding box center [426, 105] width 35 height 16
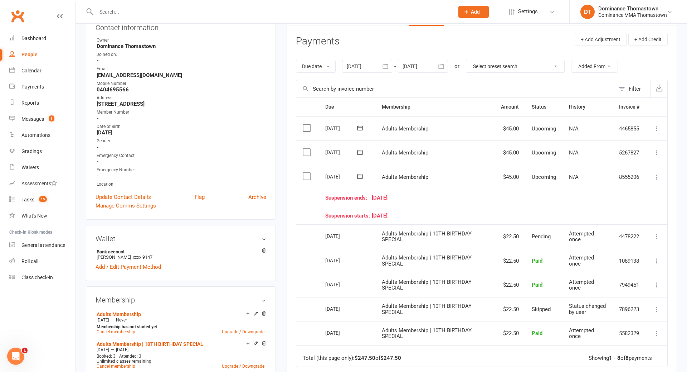
scroll to position [88, 0]
click at [657, 176] on icon at bounding box center [656, 176] width 7 height 7
click at [592, 249] on link "Change amount" at bounding box center [618, 248] width 84 height 14
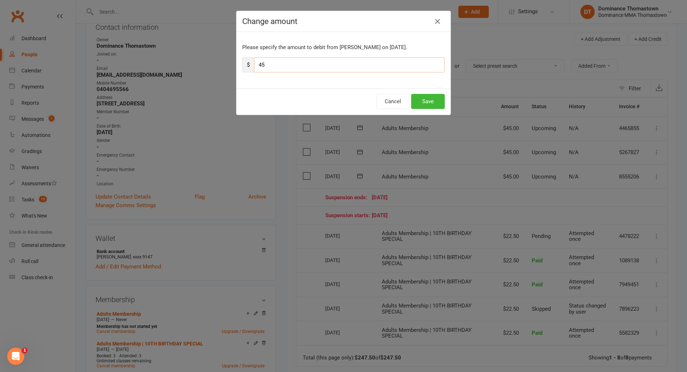
click at [338, 64] on input "45" at bounding box center [349, 64] width 191 height 15
type input "4"
type input "22.50"
click at [444, 105] on button "Save" at bounding box center [428, 101] width 34 height 15
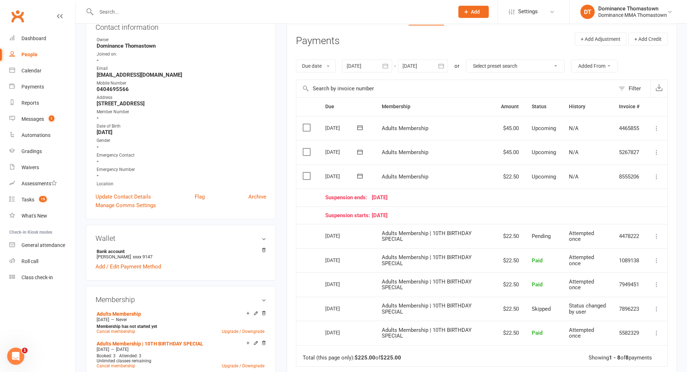
scroll to position [0, 0]
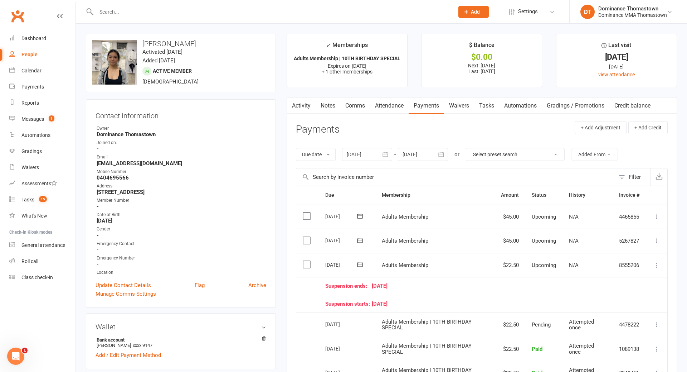
click at [132, 9] on input "text" at bounding box center [271, 12] width 355 height 10
type input "aiman"
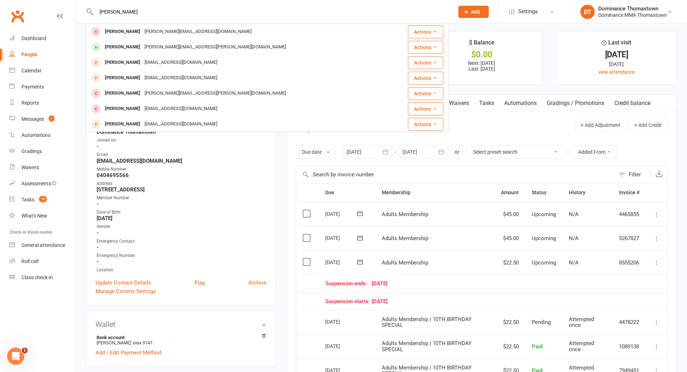
scroll to position [1, 0]
click at [147, 45] on div "aiman.s.hamoud@gmail.com" at bounding box center [215, 47] width 146 height 10
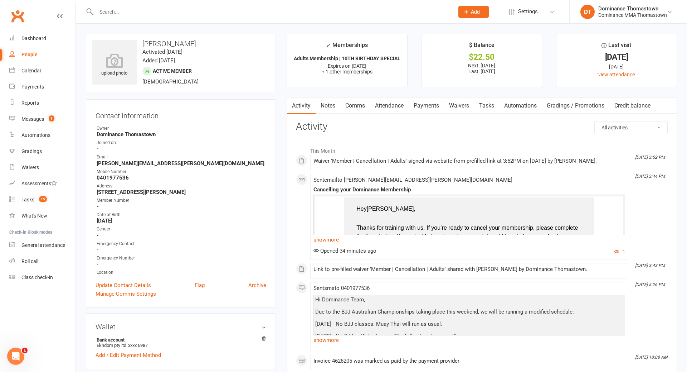
click at [431, 110] on link "Payments" at bounding box center [426, 105] width 35 height 16
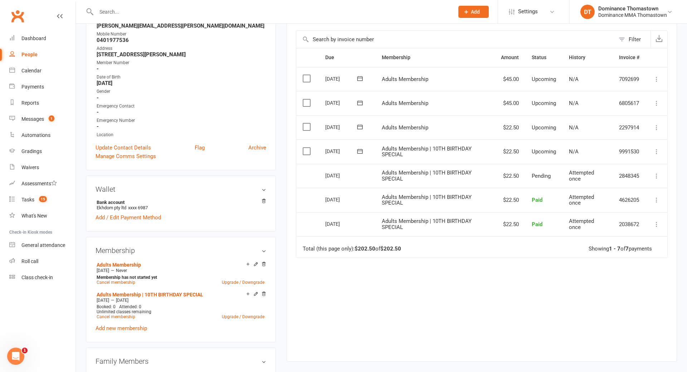
scroll to position [266, 0]
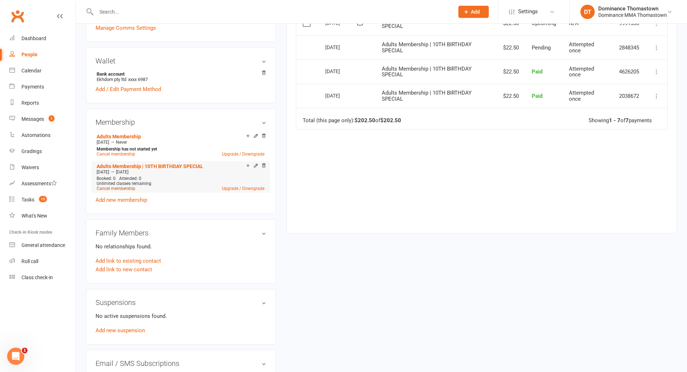
click at [111, 186] on link "Cancel membership" at bounding box center [116, 188] width 39 height 5
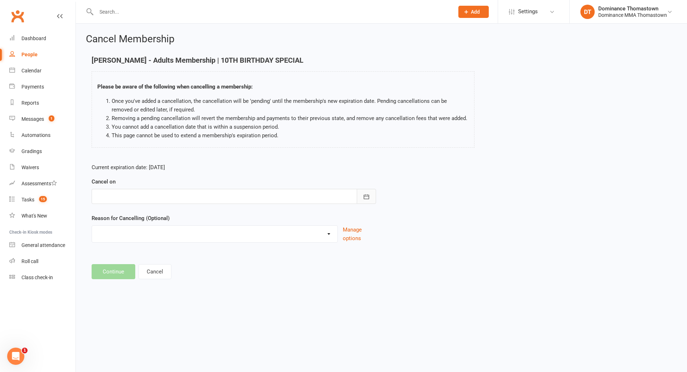
click at [360, 197] on button "button" at bounding box center [366, 196] width 19 height 15
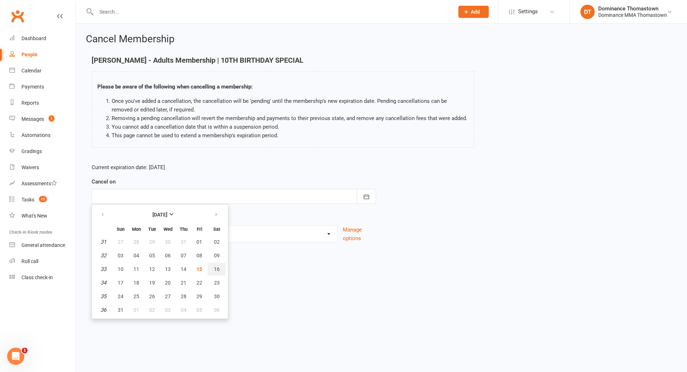
click at [220, 271] on button "16" at bounding box center [217, 268] width 18 height 13
type input "16 Aug 2025"
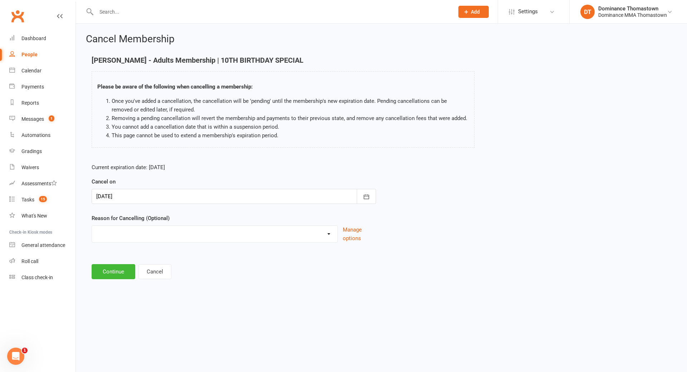
click at [109, 231] on select "Holiday Injury Other reason" at bounding box center [215, 233] width 246 height 14
select select "2"
click at [92, 226] on select "Holiday Injury Other reason" at bounding box center [215, 233] width 246 height 14
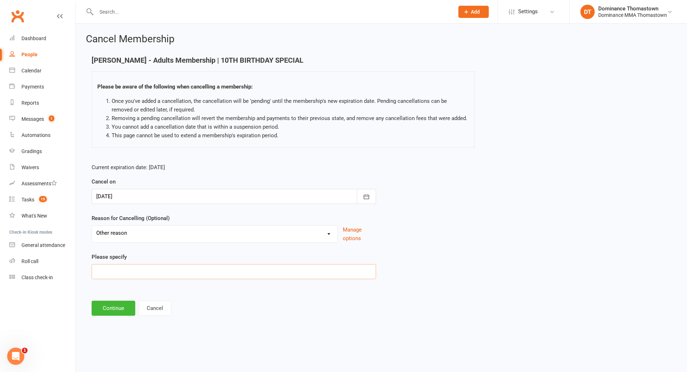
paste input "Travel difficulties"
type input "Travel difficulties"
click at [110, 313] on button "Continue" at bounding box center [114, 307] width 44 height 15
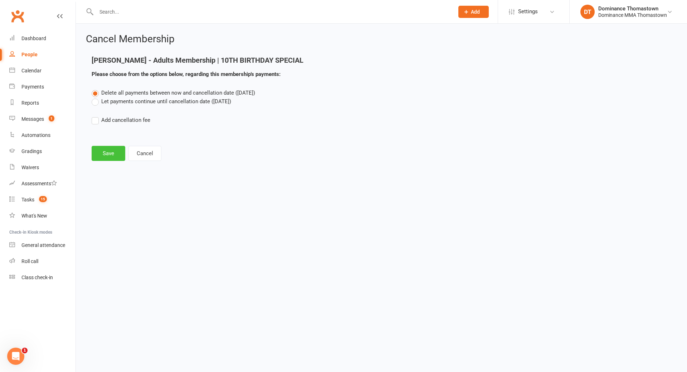
click at [117, 153] on button "Save" at bounding box center [109, 153] width 34 height 15
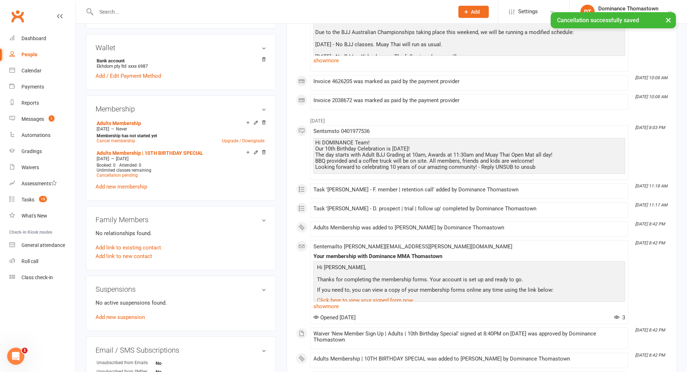
scroll to position [306, 0]
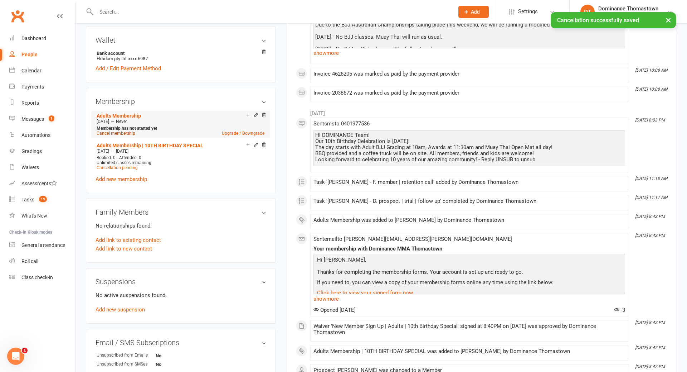
click at [120, 132] on link "Cancel membership" at bounding box center [116, 133] width 39 height 5
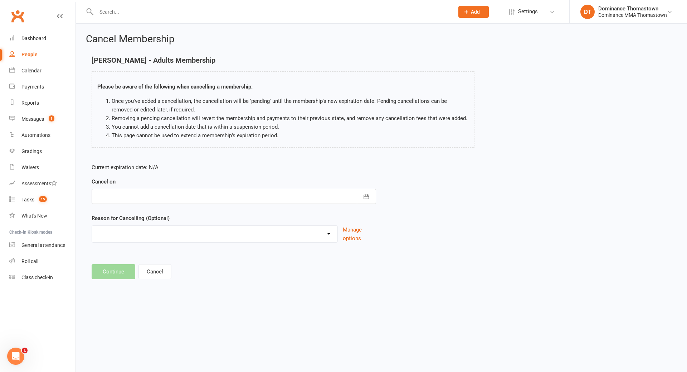
click at [151, 194] on div at bounding box center [234, 196] width 285 height 15
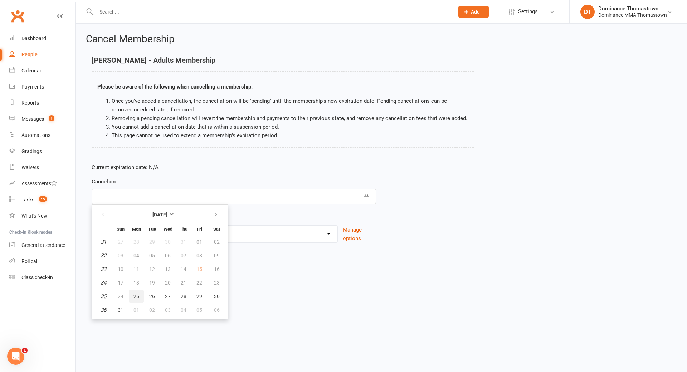
click at [134, 295] on span "25" at bounding box center [137, 296] width 6 height 6
type input "25 Aug 2025"
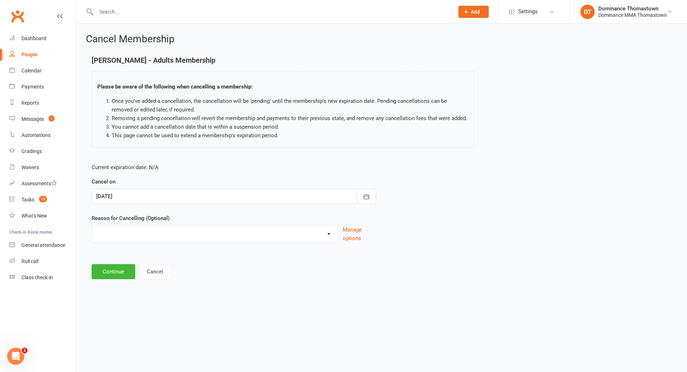
click at [101, 228] on select "Holiday Injury Other reason" at bounding box center [215, 233] width 246 height 14
select select "2"
click at [92, 226] on select "Holiday Injury Other reason" at bounding box center [215, 233] width 246 height 14
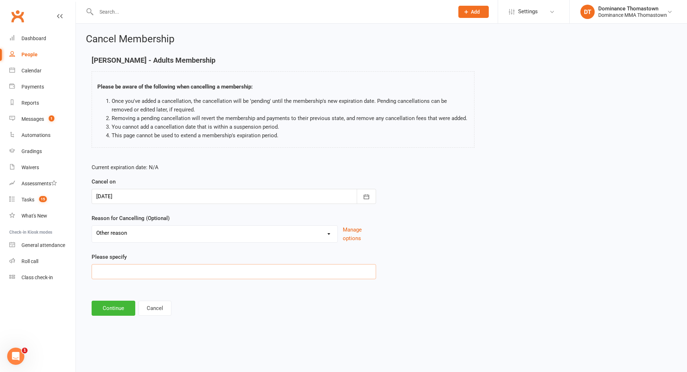
click at [101, 271] on input at bounding box center [234, 271] width 285 height 15
click at [110, 272] on input at bounding box center [234, 271] width 285 height 15
paste input "Travel difficulties"
type input "Travel difficulties"
click at [114, 310] on button "Continue" at bounding box center [114, 307] width 44 height 15
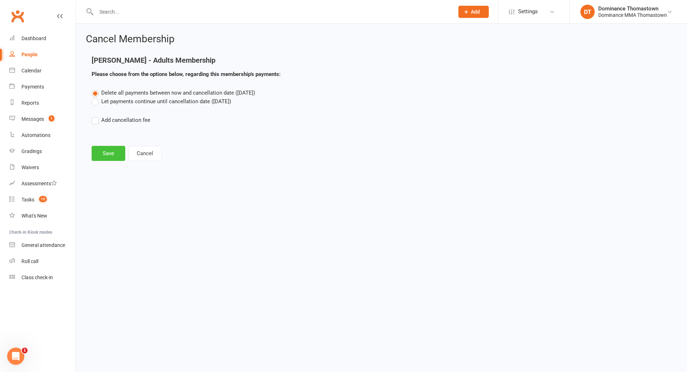
click at [111, 151] on button "Save" at bounding box center [109, 153] width 34 height 15
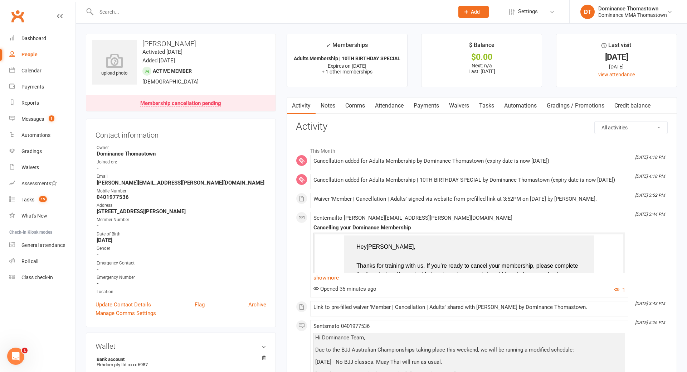
click at [123, 19] on div at bounding box center [267, 11] width 363 height 23
click at [112, 4] on div at bounding box center [267, 11] width 363 height 23
click at [112, 10] on input "text" at bounding box center [271, 12] width 355 height 10
type input "about"
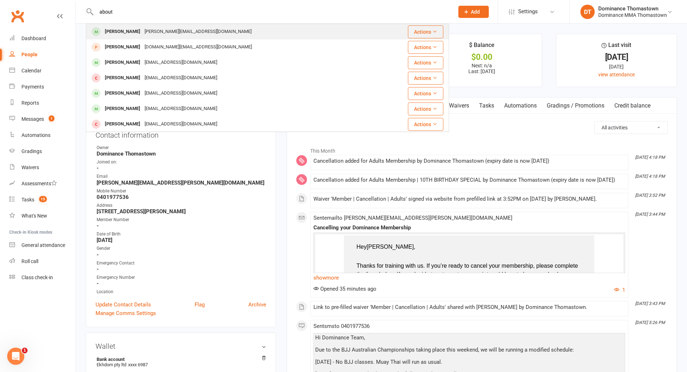
click at [138, 33] on div "Hussein Abbout" at bounding box center [123, 31] width 40 height 10
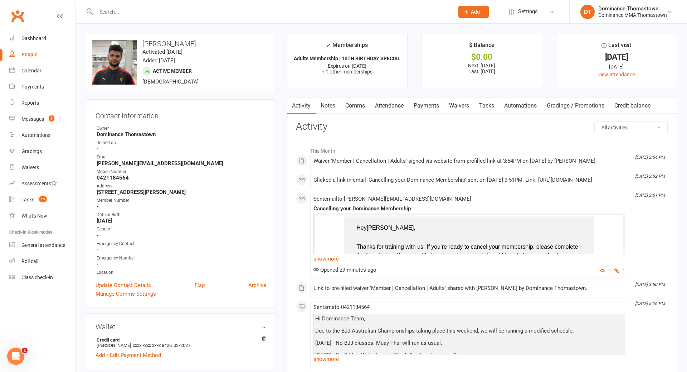
click at [438, 109] on link "Payments" at bounding box center [426, 105] width 35 height 16
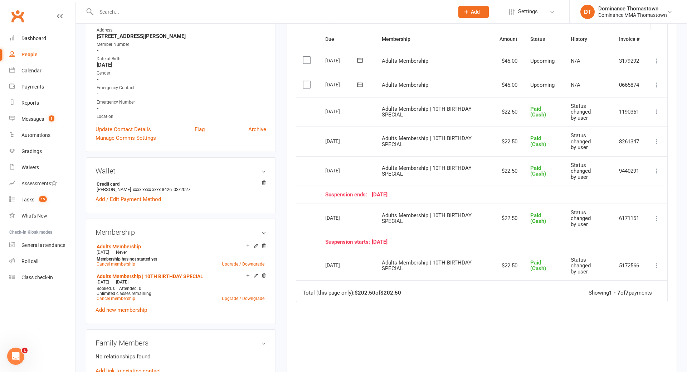
scroll to position [166, 0]
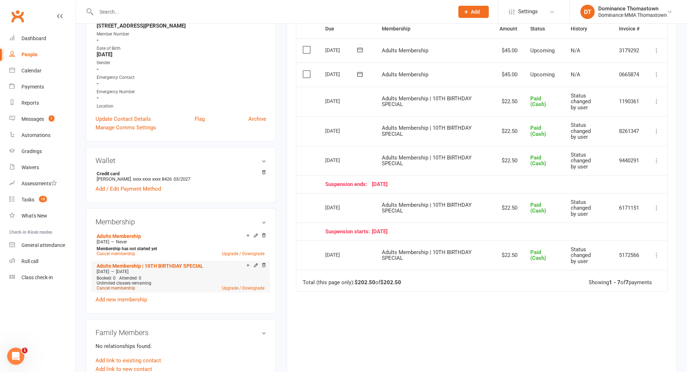
click at [122, 287] on link "Cancel membership" at bounding box center [116, 287] width 39 height 5
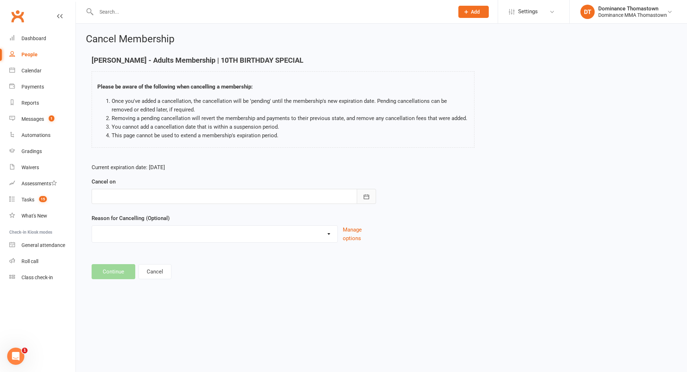
click at [366, 198] on icon "button" at bounding box center [366, 196] width 7 height 7
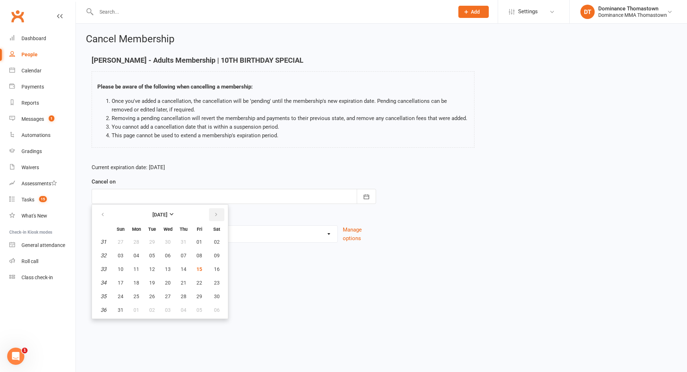
click at [215, 214] on icon "button" at bounding box center [216, 215] width 5 height 6
click at [137, 242] on span "01" at bounding box center [137, 242] width 6 height 6
type input "01 Sep 2025"
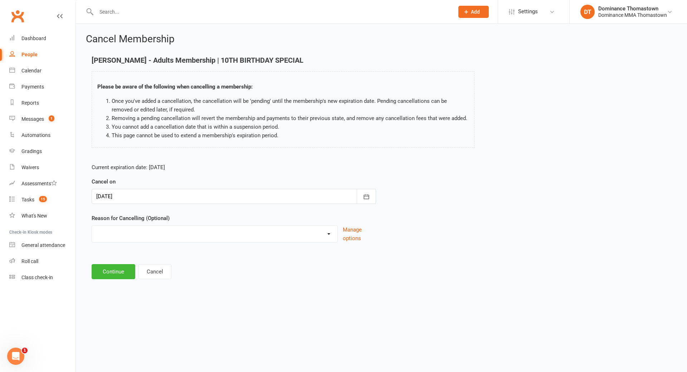
click at [116, 234] on select "Holiday Injury Other reason" at bounding box center [215, 233] width 246 height 14
select select "2"
click at [92, 226] on select "Holiday Injury Other reason" at bounding box center [215, 233] width 246 height 14
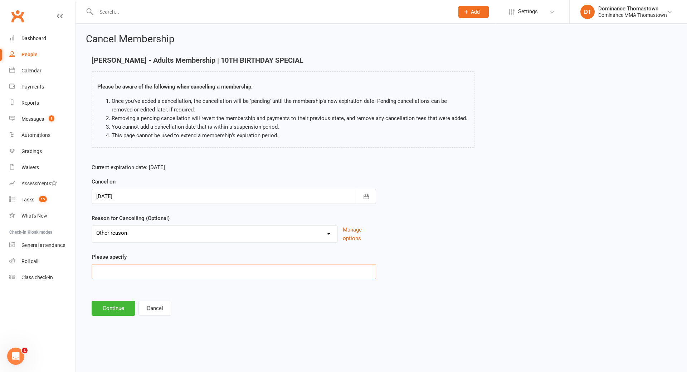
paste input "Times not flexible with my uni and work"
type input "Times not flexible with my uni and work"
click at [112, 312] on button "Continue" at bounding box center [114, 307] width 44 height 15
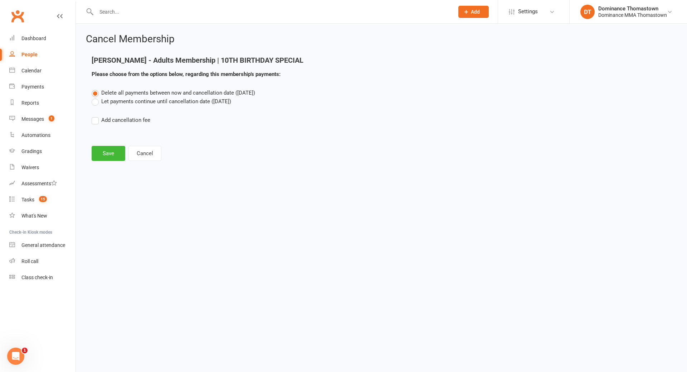
click at [97, 103] on label "Let payments continue until cancellation date (Sep 1, 2025)" at bounding box center [162, 101] width 140 height 9
click at [96, 97] on input "Let payments continue until cancellation date (Sep 1, 2025)" at bounding box center [94, 97] width 5 height 0
click at [108, 157] on button "Save" at bounding box center [109, 153] width 34 height 15
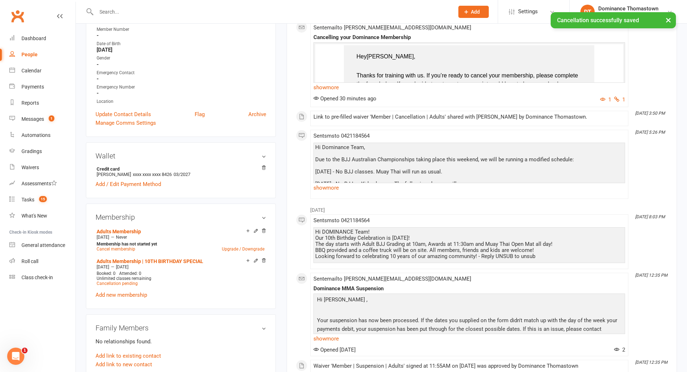
scroll to position [265, 0]
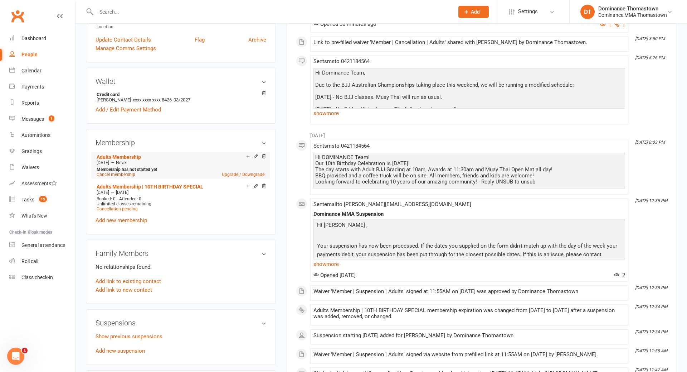
click at [124, 173] on link "Cancel membership" at bounding box center [116, 174] width 39 height 5
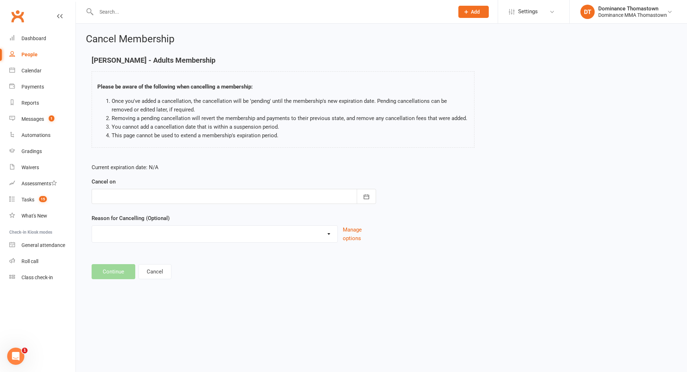
click at [193, 196] on div at bounding box center [234, 196] width 285 height 15
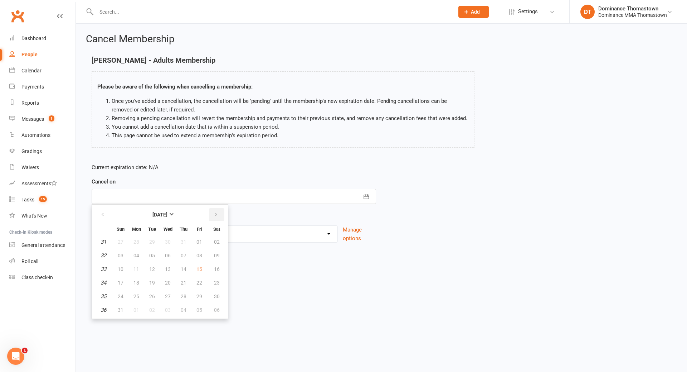
drag, startPoint x: 218, startPoint y: 213, endPoint x: 214, endPoint y: 215, distance: 4.7
click at [218, 213] on icon "button" at bounding box center [216, 215] width 5 height 6
click at [180, 240] on button "04" at bounding box center [183, 241] width 15 height 13
type input "04 Sep 2025"
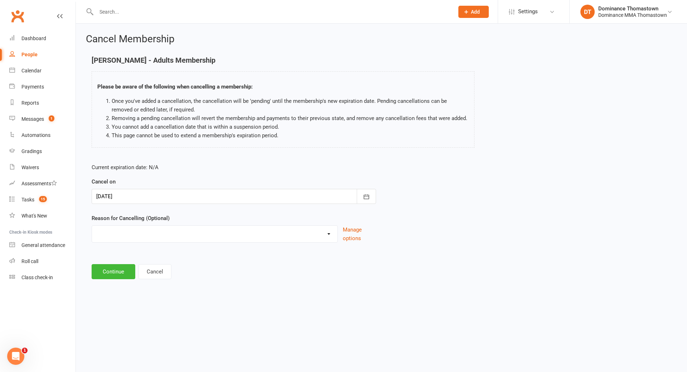
click at [113, 232] on select "Holiday Injury Other reason" at bounding box center [215, 233] width 246 height 14
select select "2"
click at [92, 226] on select "Holiday Injury Other reason" at bounding box center [215, 233] width 246 height 14
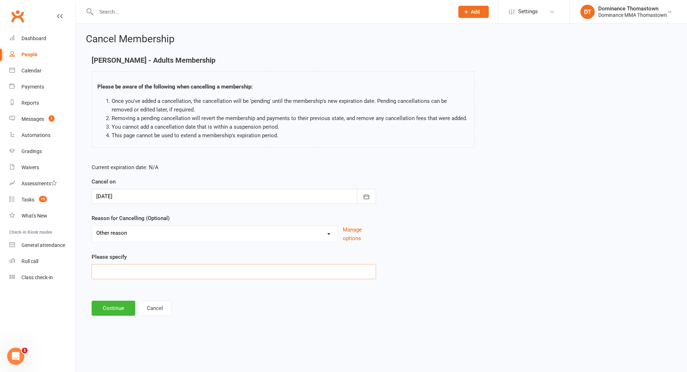
paste input "Times not flexible with my uni and work"
type input "Times not flexible with my uni and work"
click at [114, 309] on button "Continue" at bounding box center [114, 307] width 44 height 15
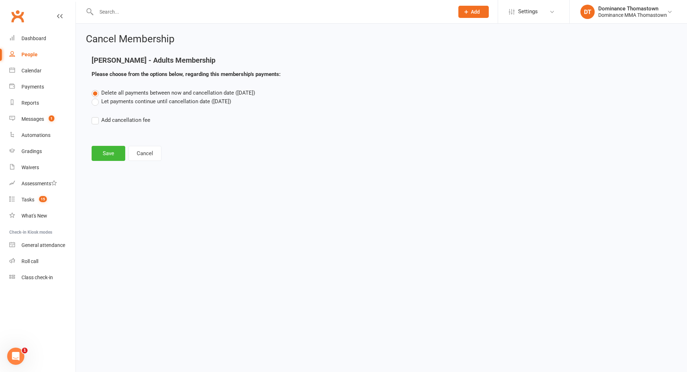
click at [93, 102] on label "Let payments continue until cancellation date (Sep 4, 2025)" at bounding box center [162, 101] width 140 height 9
click at [93, 97] on input "Let payments continue until cancellation date (Sep 4, 2025)" at bounding box center [94, 97] width 5 height 0
click at [117, 155] on button "Save" at bounding box center [109, 153] width 34 height 15
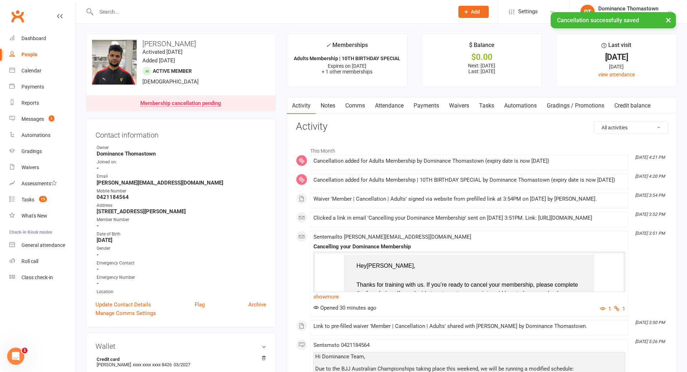
click at [432, 107] on link "Payments" at bounding box center [426, 105] width 35 height 16
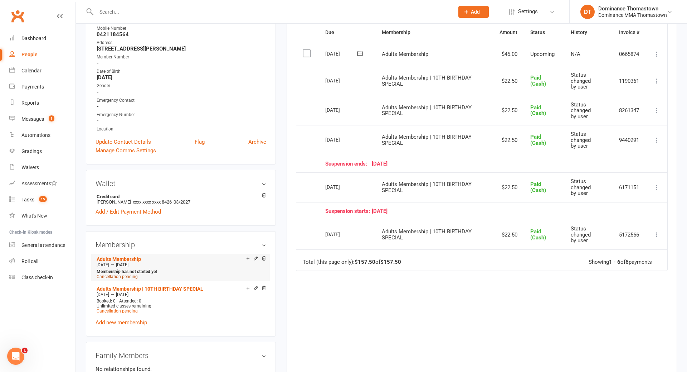
scroll to position [161, 0]
click at [126, 276] on span "Cancellation pending" at bounding box center [117, 277] width 41 height 5
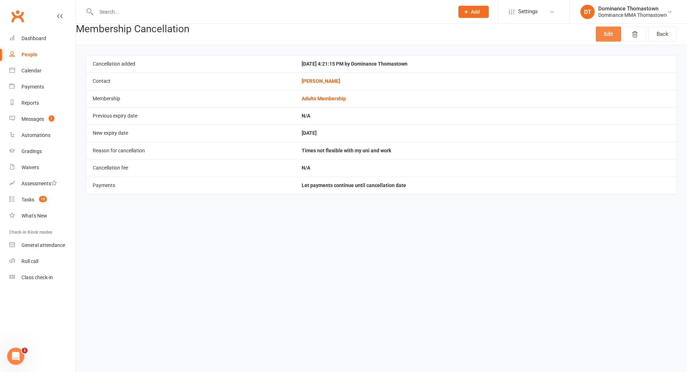
click at [608, 35] on link "Edit" at bounding box center [608, 33] width 25 height 15
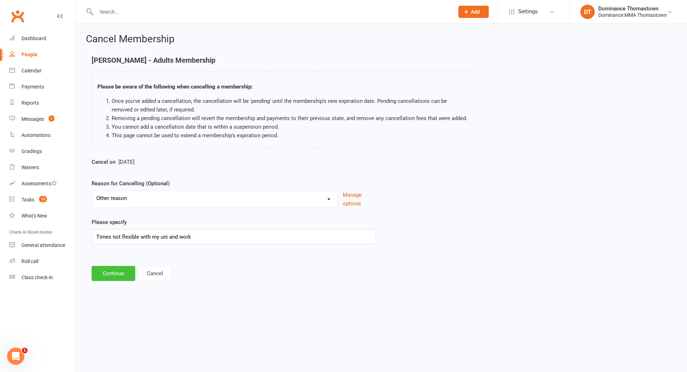
click at [112, 272] on button "Continue" at bounding box center [114, 273] width 44 height 15
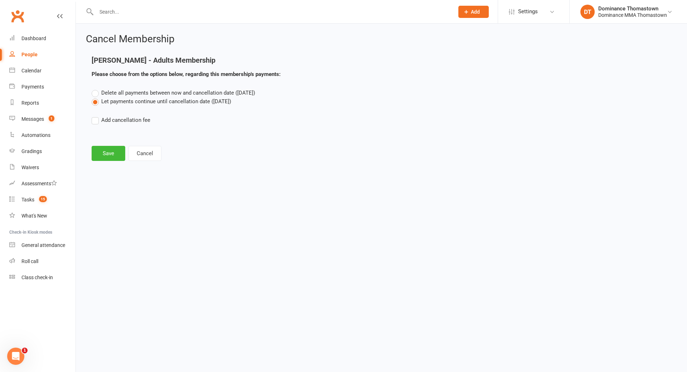
click at [98, 93] on label "Delete all payments between now and cancellation date (Sep 4, 2025)" at bounding box center [174, 92] width 164 height 9
click at [96, 88] on input "Delete all payments between now and cancellation date (Sep 4, 2025)" at bounding box center [94, 88] width 5 height 0
click at [104, 151] on button "Save" at bounding box center [109, 153] width 34 height 15
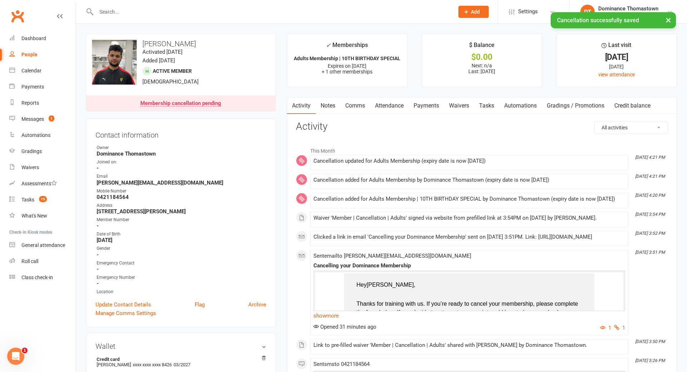
click at [423, 106] on link "Payments" at bounding box center [426, 105] width 35 height 16
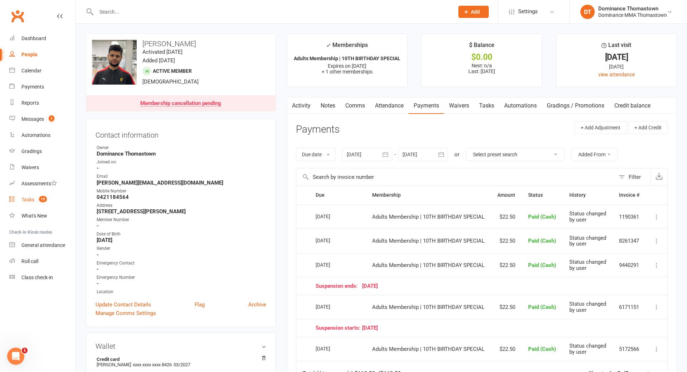
click at [27, 199] on div "Tasks" at bounding box center [27, 200] width 13 height 6
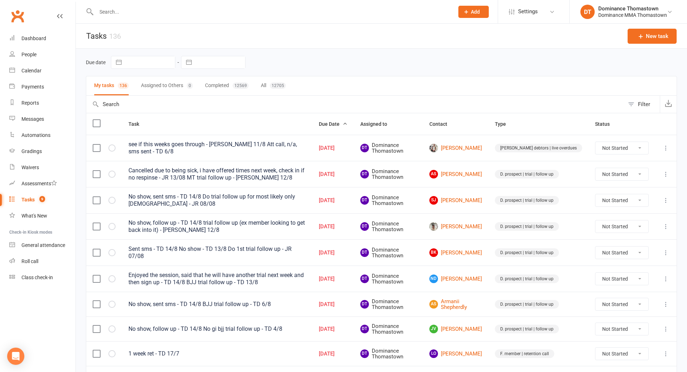
click at [30, 200] on div "Tasks" at bounding box center [27, 200] width 13 height 6
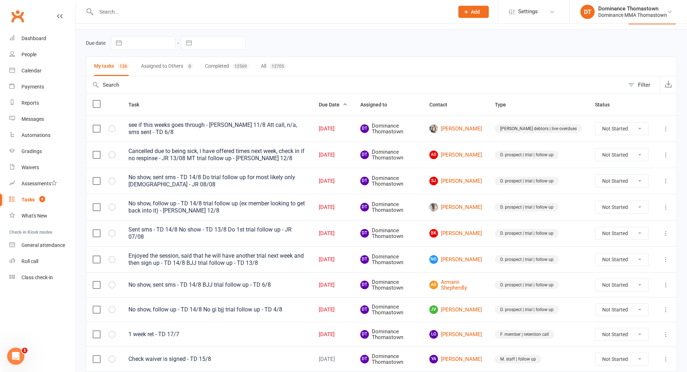
scroll to position [26, 0]
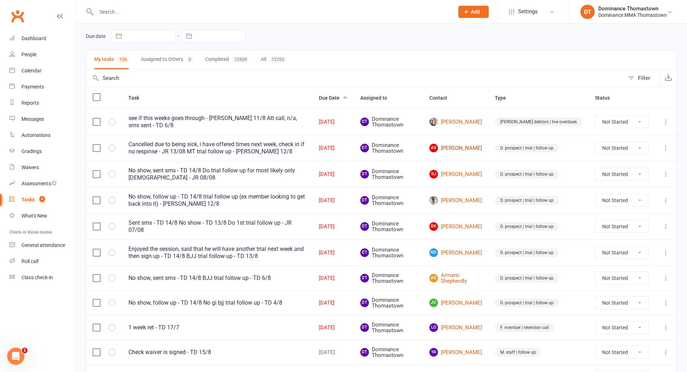
click at [471, 146] on link "AS Aisha Sellami" at bounding box center [456, 148] width 53 height 9
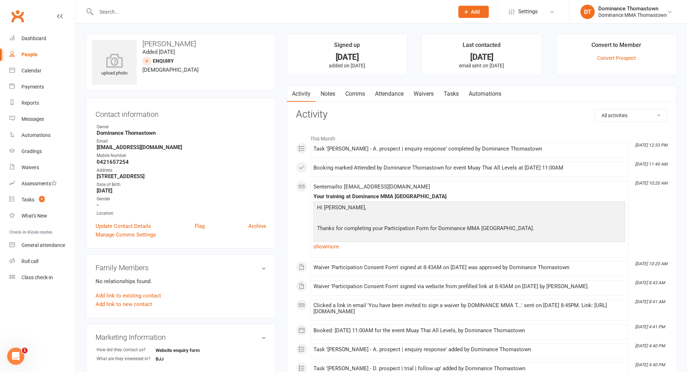
drag, startPoint x: 455, startPoint y: 94, endPoint x: 456, endPoint y: 101, distance: 7.2
click at [455, 94] on link "Tasks" at bounding box center [451, 94] width 25 height 16
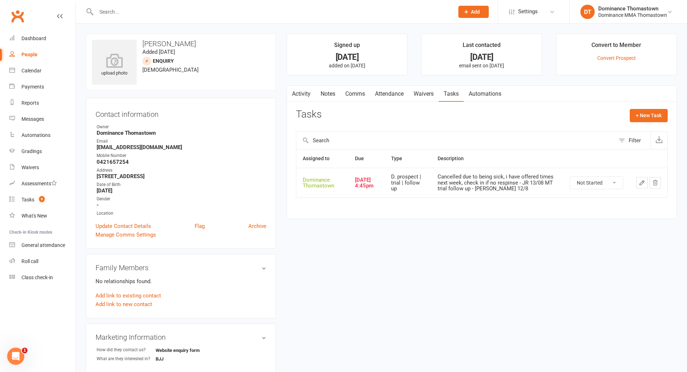
click at [646, 181] on button "button" at bounding box center [641, 182] width 11 height 11
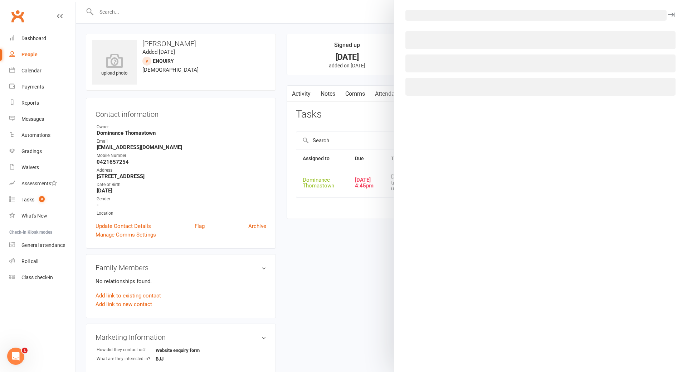
select select "12547"
select select "3812"
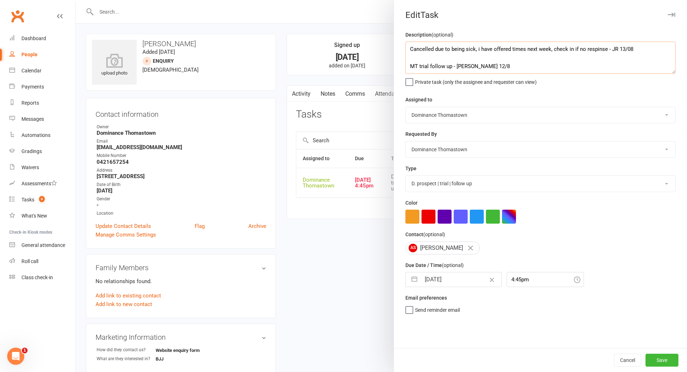
click at [445, 58] on textarea "Cancelled due to being sick, i have offered times next week, check in if no res…" at bounding box center [541, 58] width 270 height 32
click at [410, 48] on textarea "Cancelled due to being sick, i have offered times next week, check in if no res…" at bounding box center [541, 58] width 270 height 32
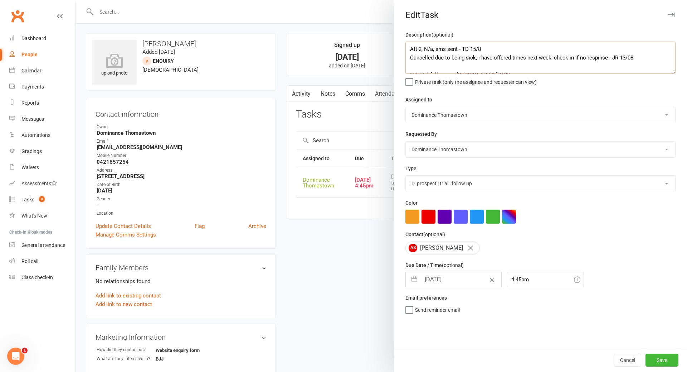
type textarea "Att 2, N/a, sms sent - TD 15/8 Cancelled due to being sick, i have offered time…"
select select "6"
select select "2025"
select select "7"
select select "2025"
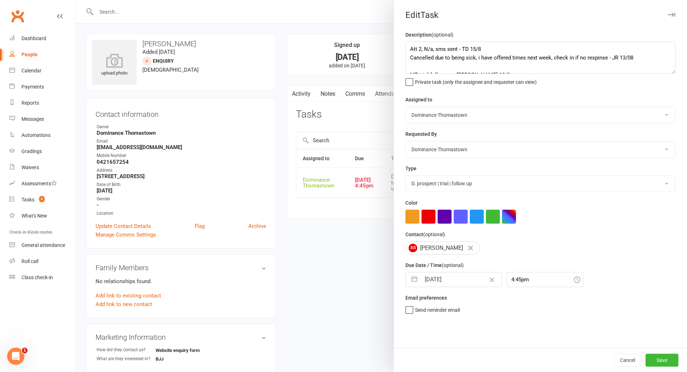
select select "8"
select select "2025"
click at [454, 280] on input "15 Aug 2025" at bounding box center [461, 279] width 81 height 14
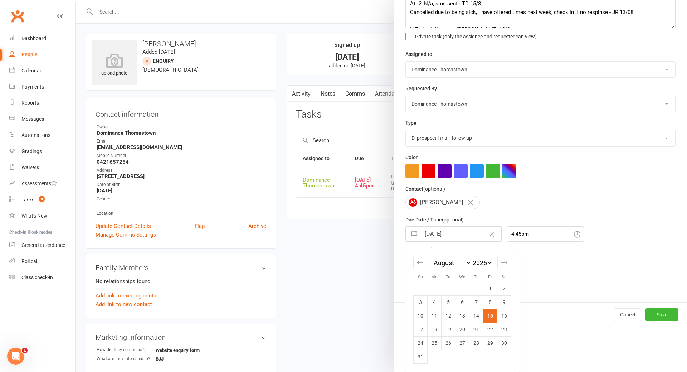
click at [435, 326] on td "18" at bounding box center [435, 329] width 14 height 14
type input "18 Aug 2025"
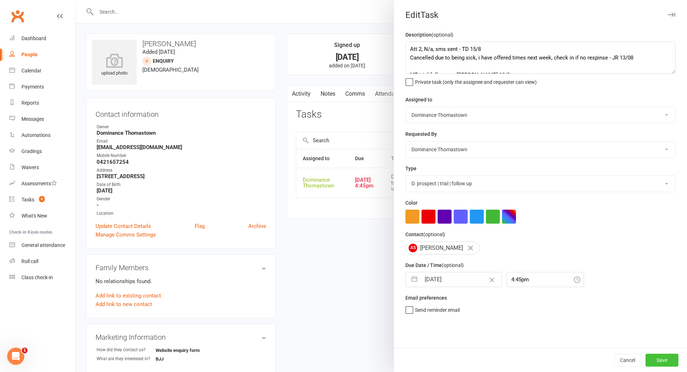
click at [670, 359] on button "Save" at bounding box center [662, 359] width 33 height 13
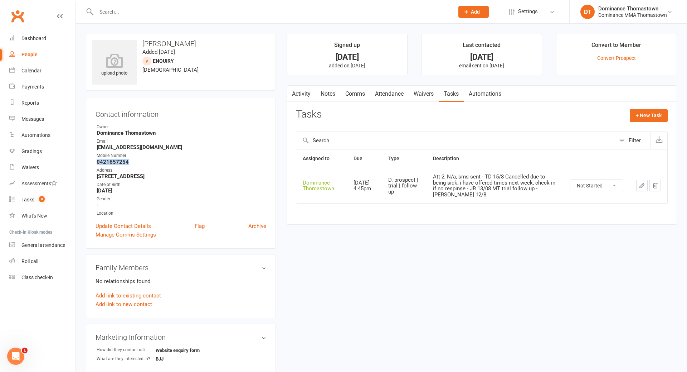
copy strong "0421657254"
click at [30, 200] on div "Tasks" at bounding box center [27, 200] width 13 height 6
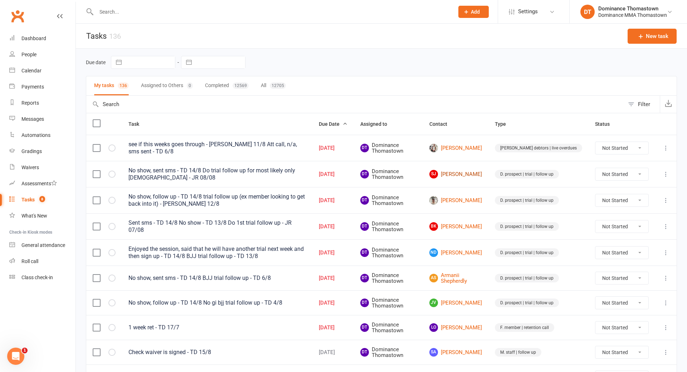
click at [479, 173] on link "SJ Sandy Juresic" at bounding box center [456, 174] width 53 height 9
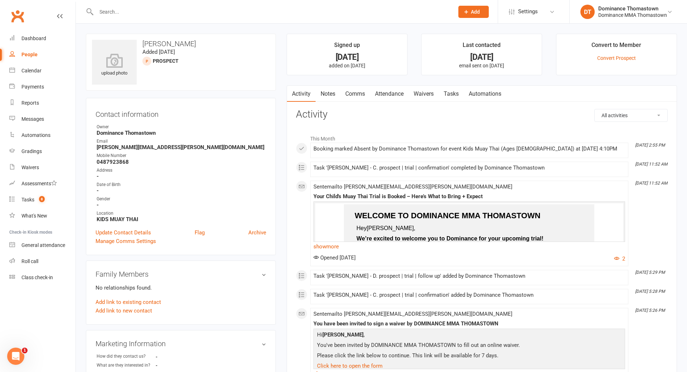
click at [452, 94] on link "Tasks" at bounding box center [451, 94] width 25 height 16
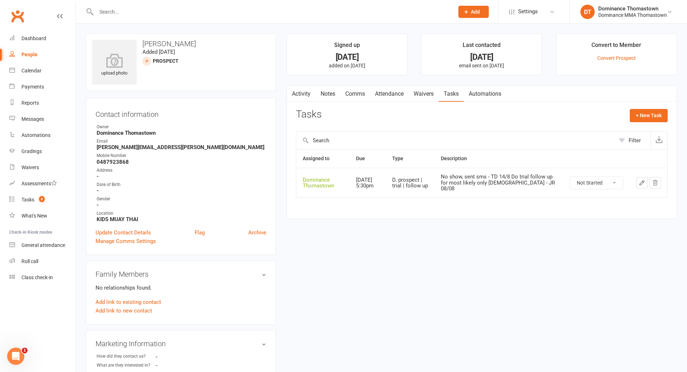
click at [329, 93] on link "Notes" at bounding box center [328, 94] width 25 height 16
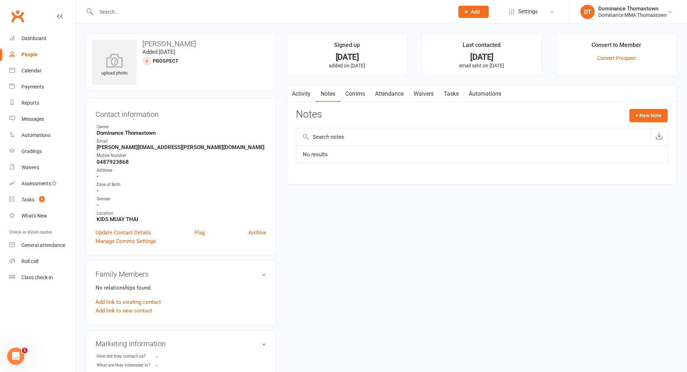
click at [354, 94] on link "Comms" at bounding box center [355, 94] width 30 height 16
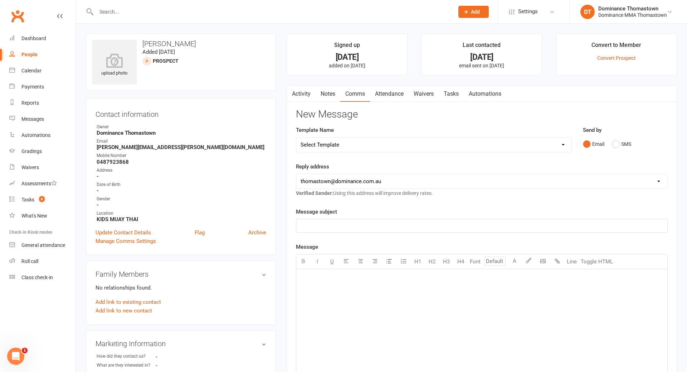
click at [385, 95] on link "Attendance" at bounding box center [389, 94] width 39 height 16
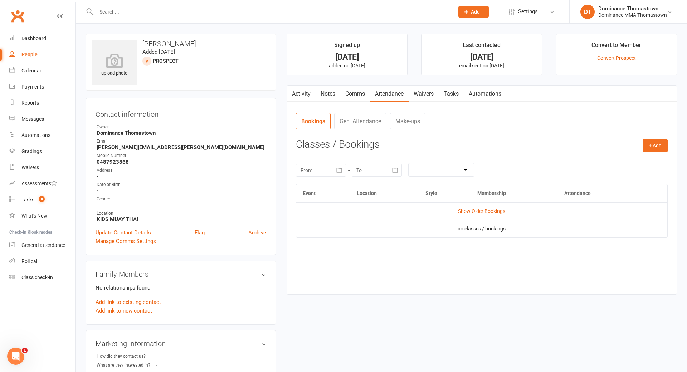
click at [326, 96] on link "Notes" at bounding box center [328, 94] width 25 height 16
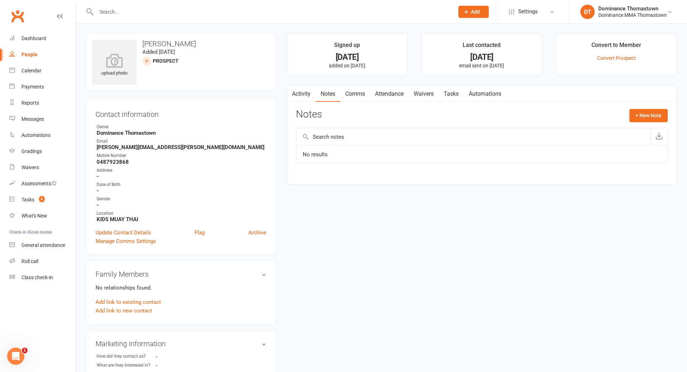
click at [350, 93] on link "Comms" at bounding box center [355, 94] width 30 height 16
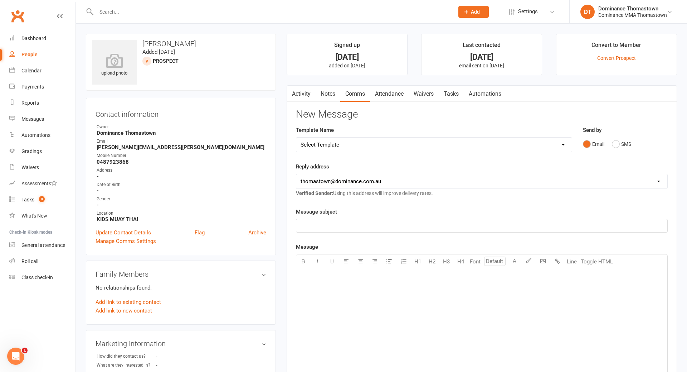
click at [387, 96] on link "Attendance" at bounding box center [389, 94] width 39 height 16
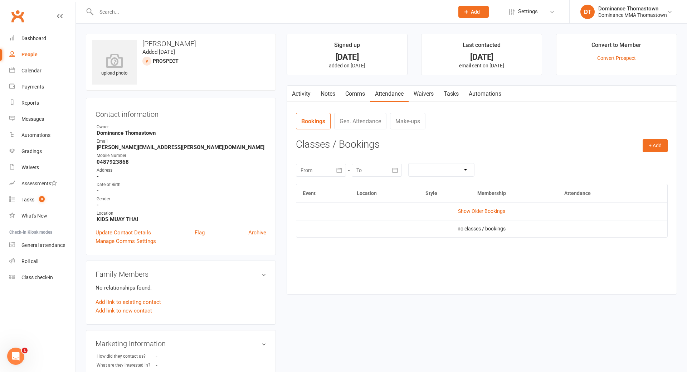
click at [423, 93] on link "Waivers" at bounding box center [424, 94] width 30 height 16
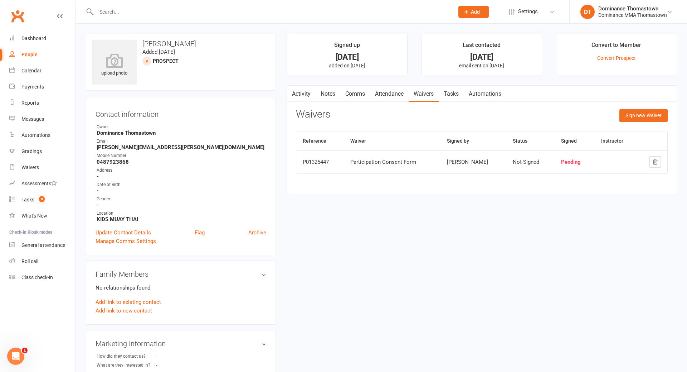
click at [301, 91] on link "Activity" at bounding box center [301, 94] width 29 height 16
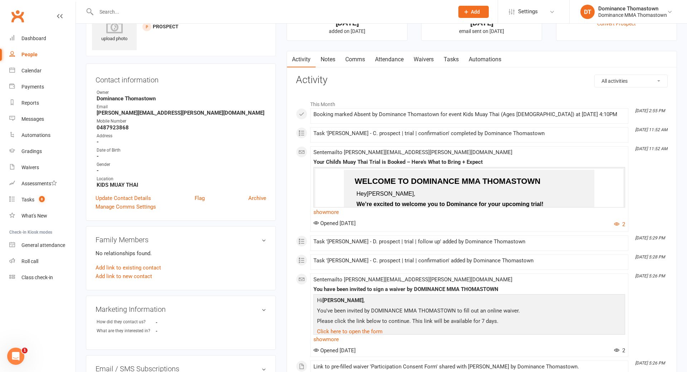
scroll to position [37, 0]
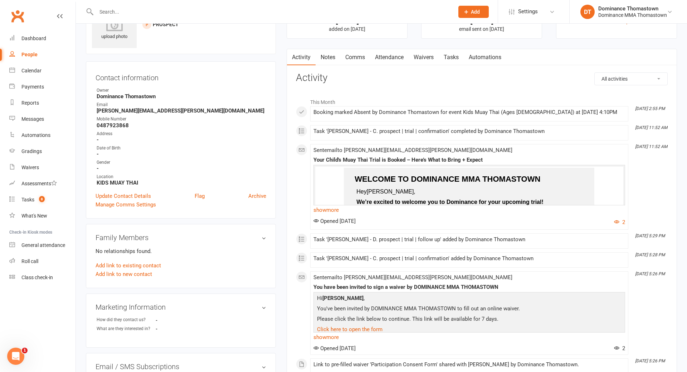
click at [328, 54] on link "Notes" at bounding box center [328, 57] width 25 height 16
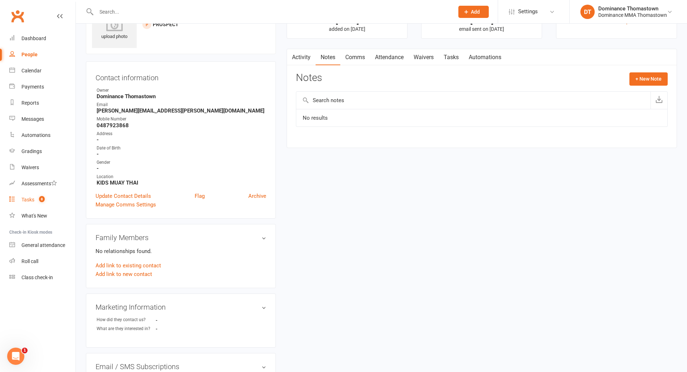
click at [26, 200] on div "Tasks" at bounding box center [27, 200] width 13 height 6
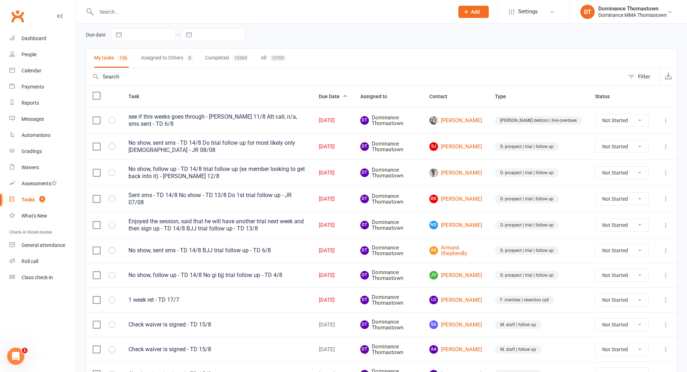
scroll to position [75, 0]
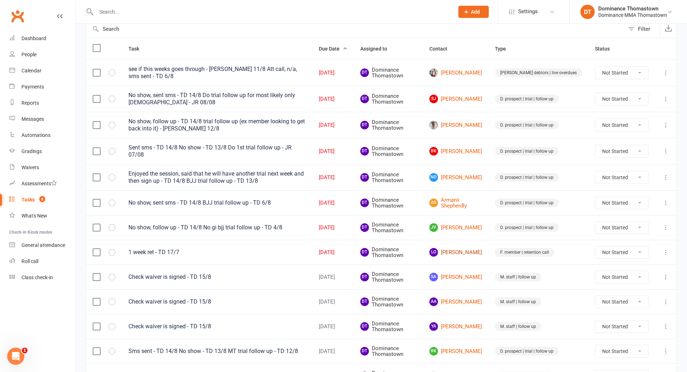
click at [470, 253] on link "LO Luis Obamwonyi" at bounding box center [456, 252] width 53 height 9
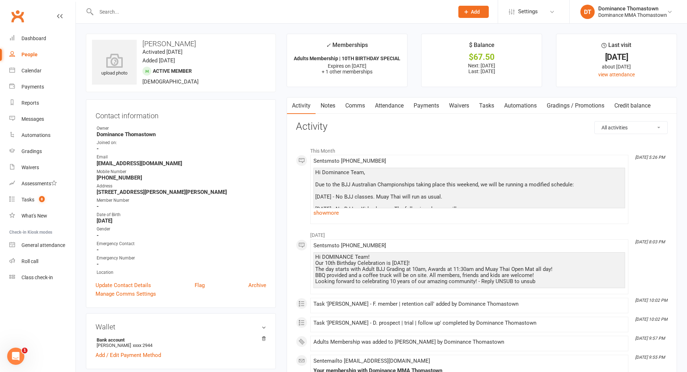
drag, startPoint x: 483, startPoint y: 107, endPoint x: 478, endPoint y: 112, distance: 7.6
click at [483, 107] on link "Tasks" at bounding box center [486, 105] width 25 height 16
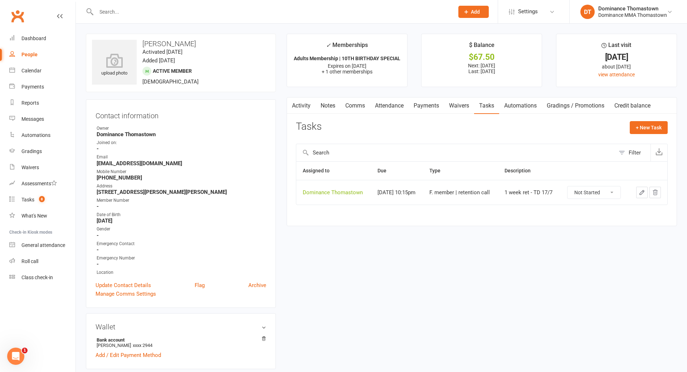
click at [641, 194] on icon "button" at bounding box center [642, 192] width 4 height 4
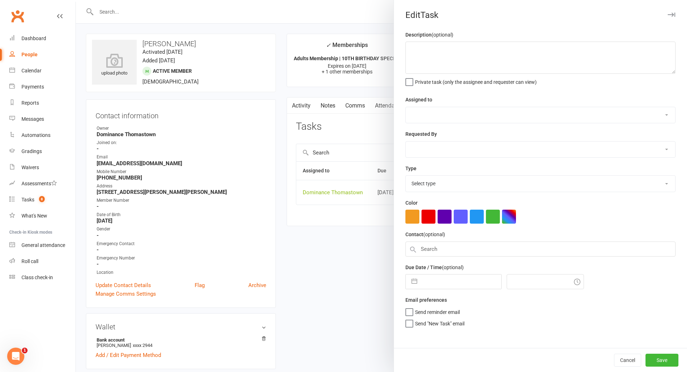
type textarea "1 week ret - TD 17/7"
select select "12547"
type input "15 Aug 2025"
type input "10:15pm"
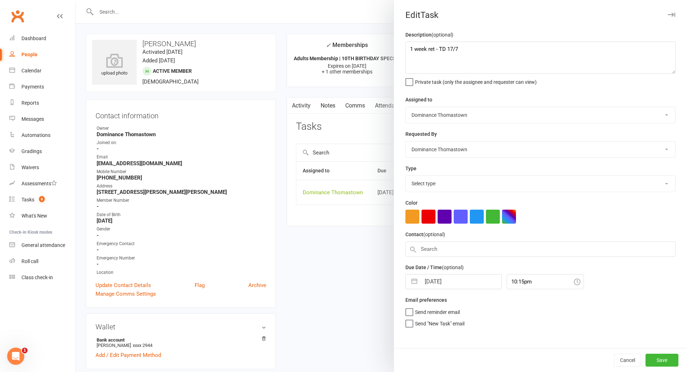
select select "3814"
click at [408, 49] on textarea "1 week ret - TD 17/7" at bounding box center [541, 58] width 270 height 32
type textarea "2 week ret - TD 15/8 1 week ret - TD 17/7"
select select "6"
select select "2025"
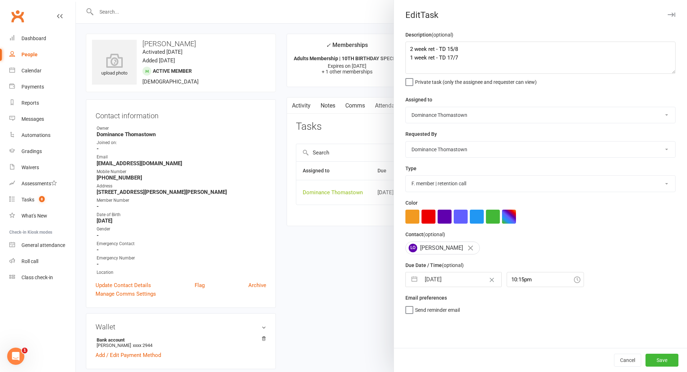
select select "7"
select select "2025"
select select "8"
select select "2025"
click at [455, 281] on input "15 Aug 2025" at bounding box center [461, 279] width 81 height 14
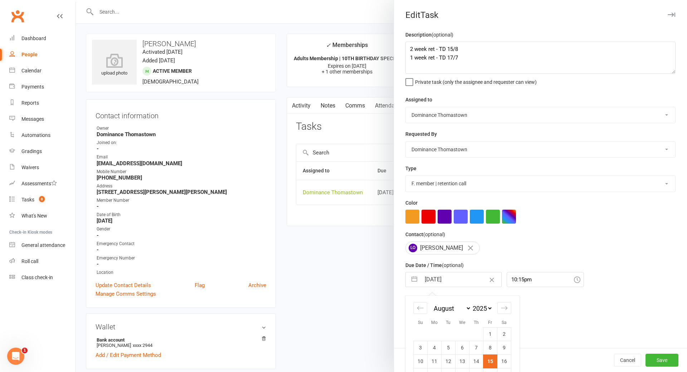
scroll to position [47, 0]
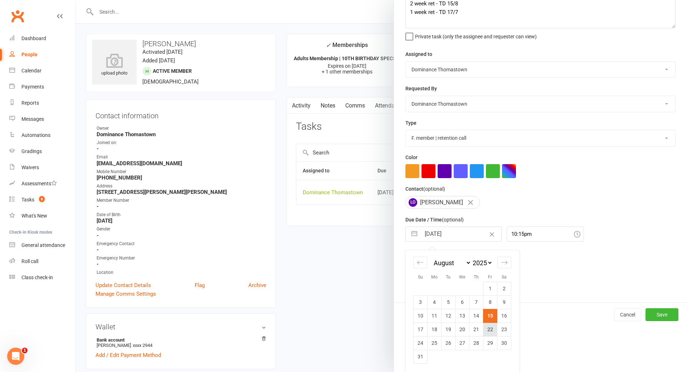
click at [492, 332] on td "22" at bounding box center [491, 329] width 14 height 14
type input "22 Aug 2025"
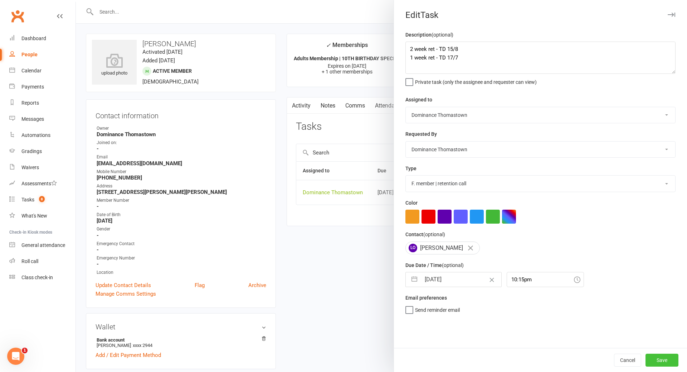
click at [663, 360] on button "Save" at bounding box center [662, 359] width 33 height 13
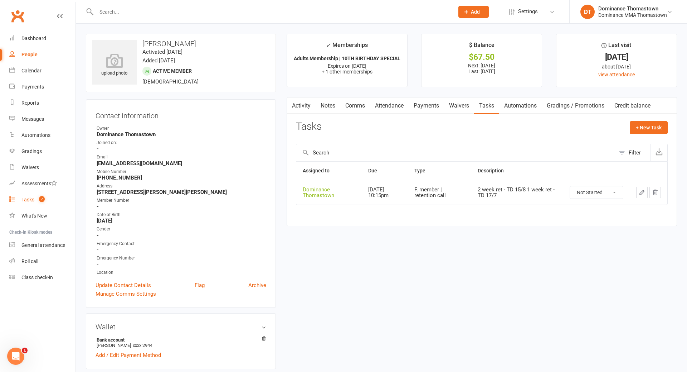
click at [28, 200] on div "Tasks" at bounding box center [27, 200] width 13 height 6
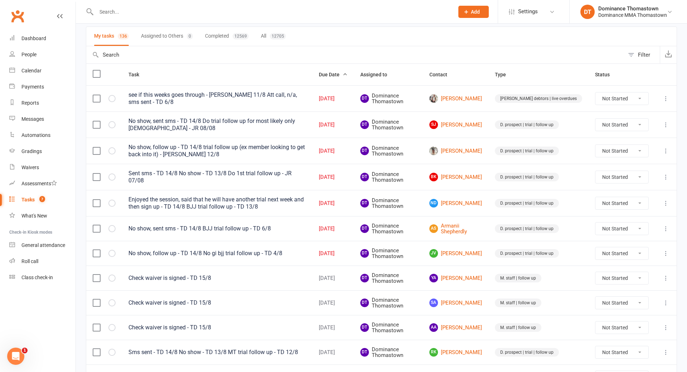
scroll to position [49, 0]
click at [474, 203] on link "ND Nick Dodds" at bounding box center [456, 203] width 53 height 9
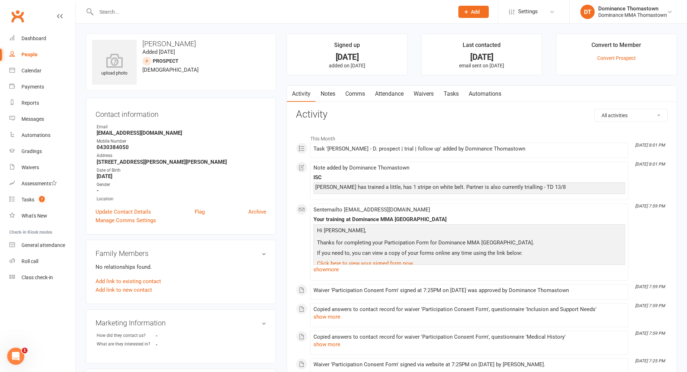
click at [452, 93] on link "Tasks" at bounding box center [451, 94] width 25 height 16
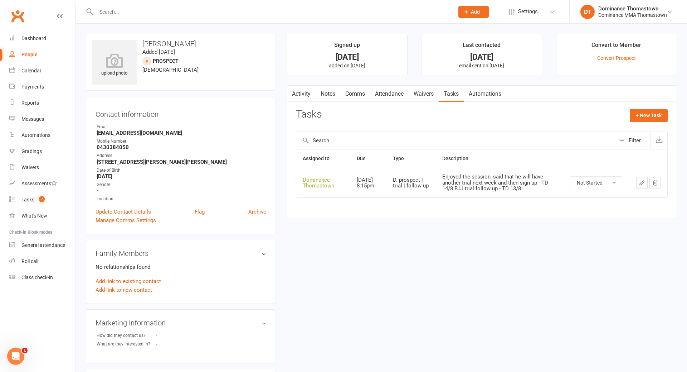
click at [640, 184] on icon "button" at bounding box center [642, 182] width 4 height 4
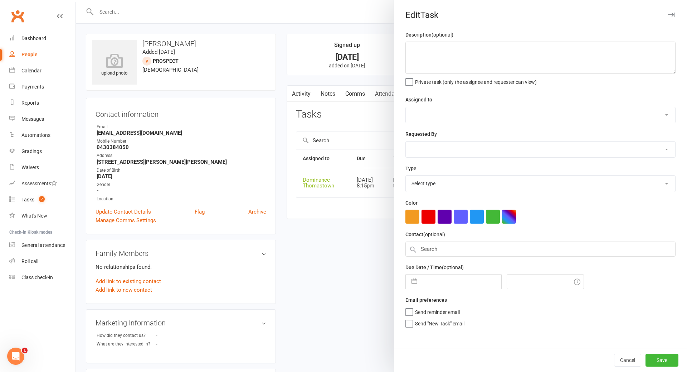
type textarea "Enjoyed the session, said that he will have another trial next week and then si…"
select select "12547"
type input "15 Aug 2025"
type input "8:15pm"
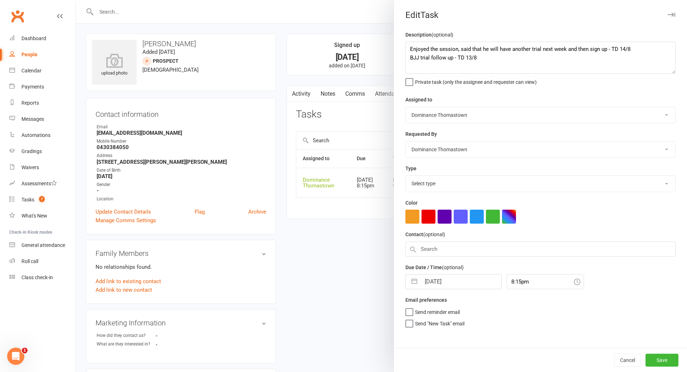
select select "3812"
click at [432, 282] on input "15 Aug 2025" at bounding box center [461, 279] width 81 height 14
select select "6"
select select "2025"
select select "7"
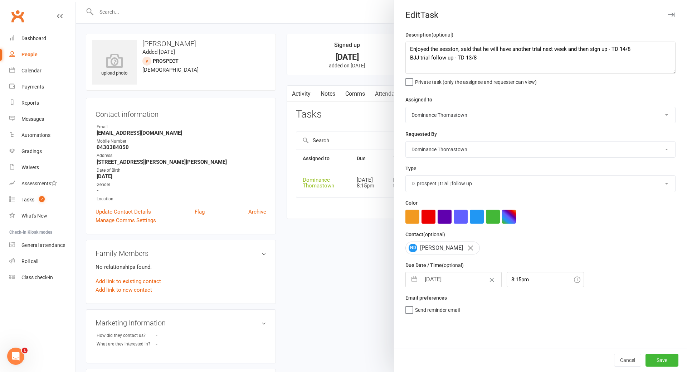
select select "2025"
select select "8"
select select "2025"
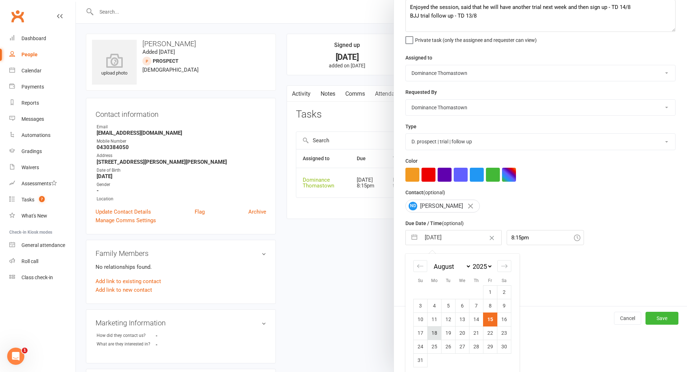
scroll to position [42, 0]
click at [436, 338] on td "18" at bounding box center [435, 332] width 14 height 14
type input "18 Aug 2025"
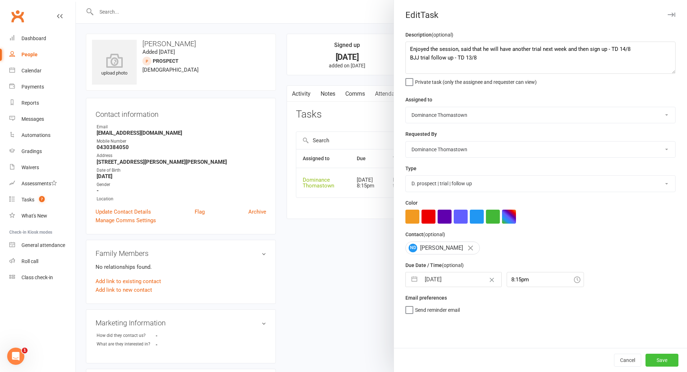
click at [670, 360] on button "Save" at bounding box center [662, 359] width 33 height 13
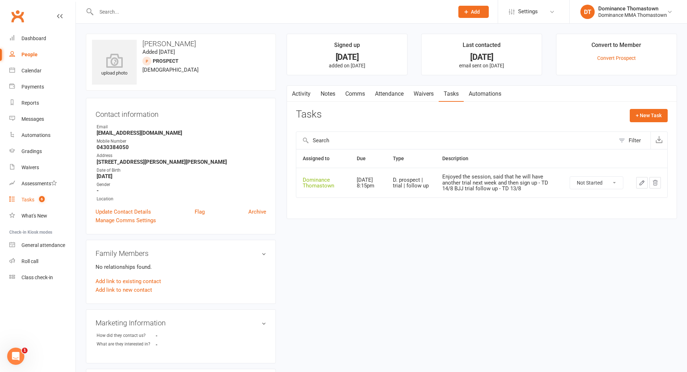
click at [31, 198] on div "Tasks" at bounding box center [27, 200] width 13 height 6
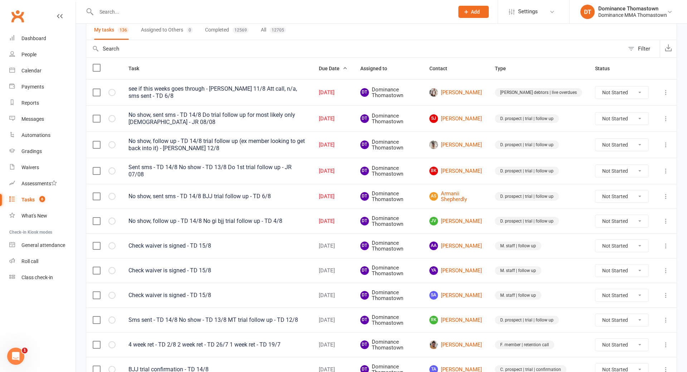
scroll to position [89, 0]
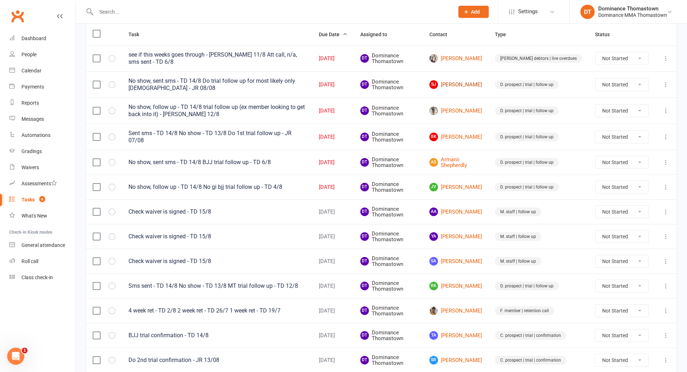
click at [478, 85] on link "SJ Sandy Juresic" at bounding box center [456, 84] width 53 height 9
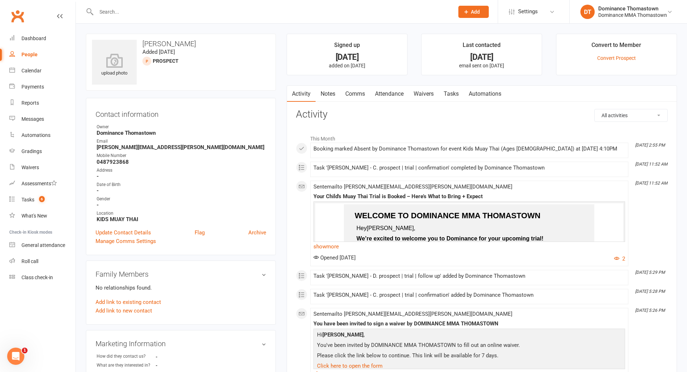
click at [457, 95] on link "Tasks" at bounding box center [451, 94] width 25 height 16
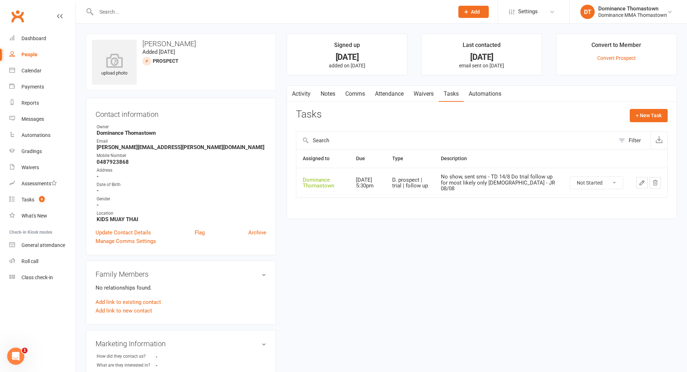
click at [645, 182] on button "button" at bounding box center [641, 182] width 11 height 11
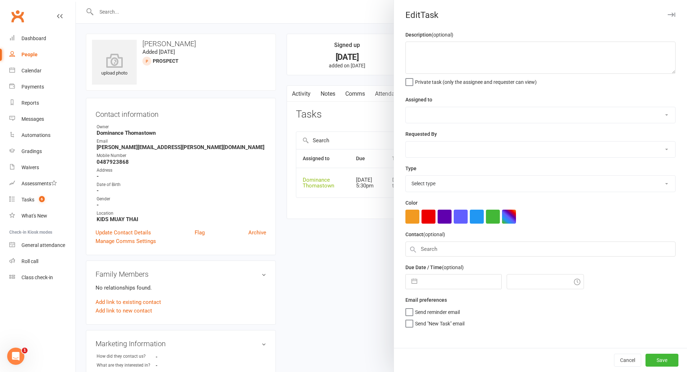
type textarea "No show, sent sms - TD 14/8 Do trial follow up for most likely only 7 year old …"
select select "12547"
type input "15 Aug 2025"
type input "5:30pm"
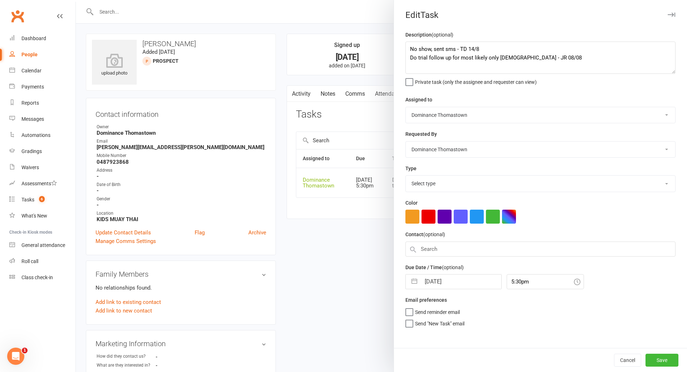
select select "3812"
drag, startPoint x: 407, startPoint y: 47, endPoint x: 420, endPoint y: 48, distance: 12.9
click at [408, 47] on textarea "No show, sent sms - TD 14/8 Do trial follow up for most likely only 7 year old …" at bounding box center [541, 58] width 270 height 32
type textarea "No show, sent sms - TD 14/8 Do trial follow up for most likely only 7 year old …"
click at [667, 363] on button "Save" at bounding box center [662, 359] width 33 height 13
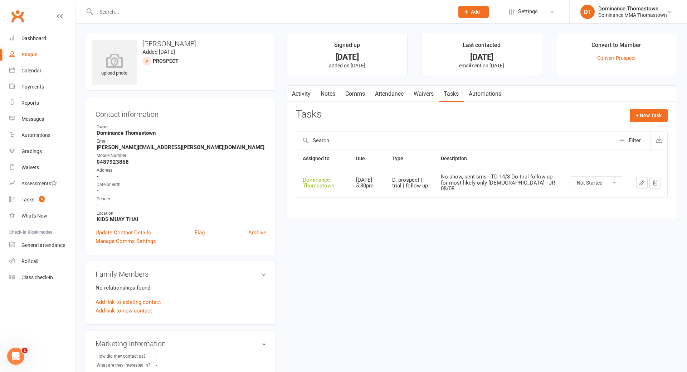
click at [583, 184] on select "Not Started In Progress Waiting Complete" at bounding box center [596, 182] width 53 height 12
click at [327, 95] on link "Notes" at bounding box center [328, 94] width 25 height 16
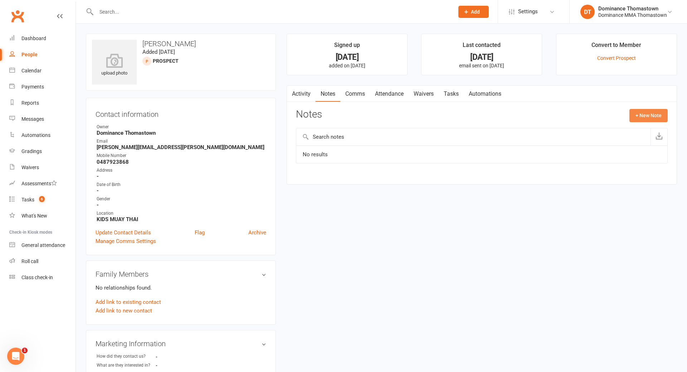
click at [645, 112] on button "+ New Note" at bounding box center [649, 115] width 38 height 13
drag, startPoint x: 358, startPoint y: 142, endPoint x: 386, endPoint y: 148, distance: 28.2
click at [360, 142] on input "text" at bounding box center [482, 144] width 372 height 15
type input "Kids"
click at [131, 232] on link "Update Contact Details" at bounding box center [123, 232] width 55 height 9
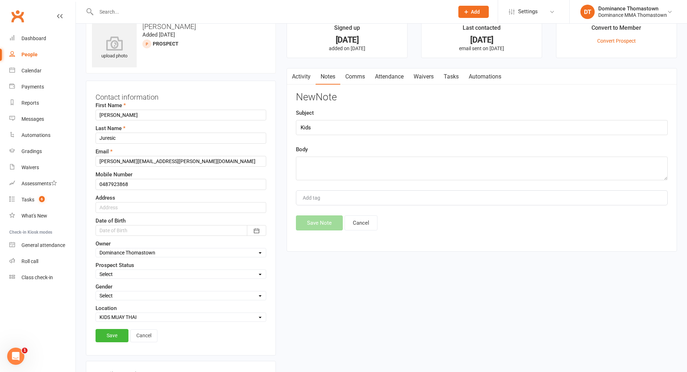
scroll to position [34, 0]
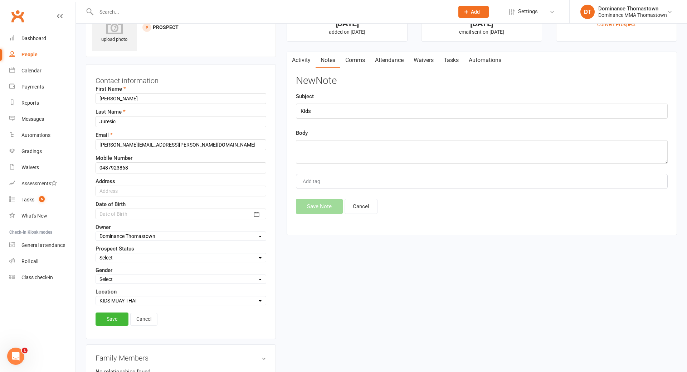
click at [145, 257] on select "Select ENQUIRY WEBSITE ENQUIRY META ADS ENQUIRY DROPPED PROSPECT DROP-IN VISITO…" at bounding box center [181, 257] width 170 height 8
select select "KIDS WAITLIST"
click at [96, 253] on select "Select ENQUIRY WEBSITE ENQUIRY META ADS ENQUIRY DROPPED PROSPECT DROP-IN VISITO…" at bounding box center [181, 257] width 170 height 8
click at [320, 154] on textarea at bounding box center [482, 152] width 372 height 24
click at [343, 108] on input "Kids" at bounding box center [482, 110] width 372 height 15
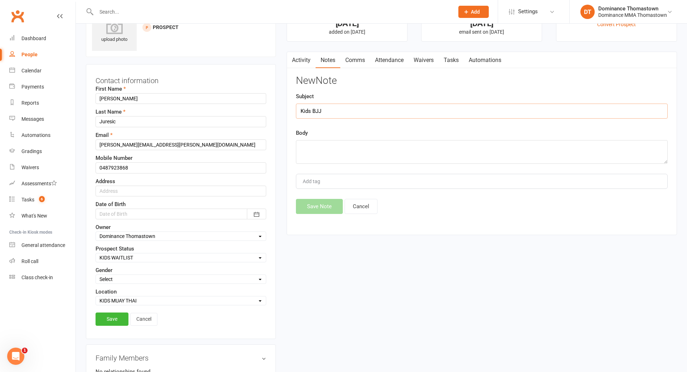
click at [300, 109] on input "Kids BJJ" at bounding box center [482, 110] width 372 height 15
type input "Jnr Kids BJJ"
click at [345, 158] on textarea at bounding box center [482, 152] width 372 height 24
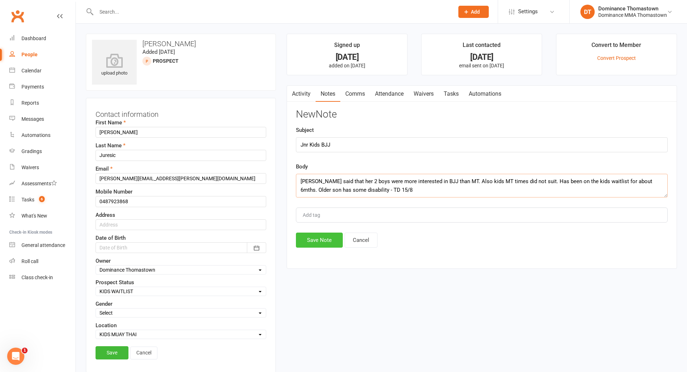
type textarea "Sandy said that her 2 boys were more interested in BJJ than MT. Also kids MT ti…"
click at [320, 239] on button "Save Note" at bounding box center [319, 239] width 47 height 15
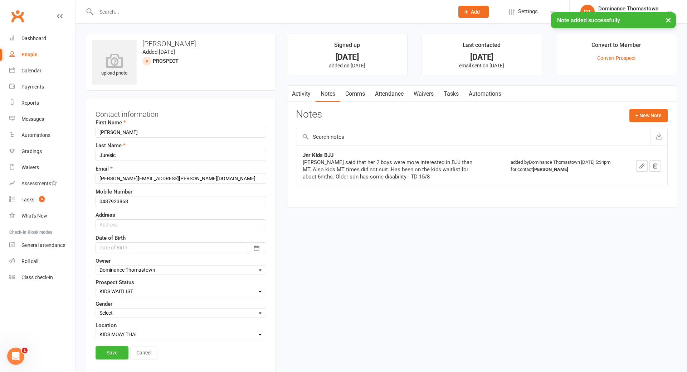
click at [113, 353] on link "Save" at bounding box center [112, 352] width 33 height 13
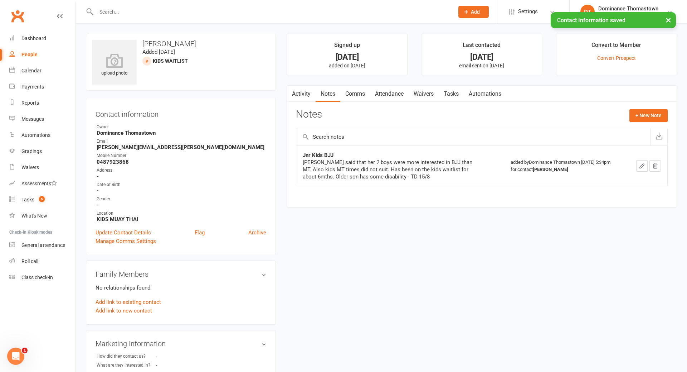
click at [452, 94] on link "Tasks" at bounding box center [451, 94] width 25 height 16
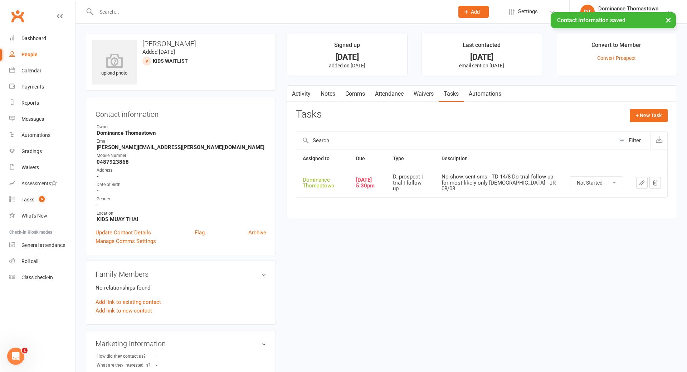
click at [643, 186] on button "button" at bounding box center [641, 182] width 11 height 11
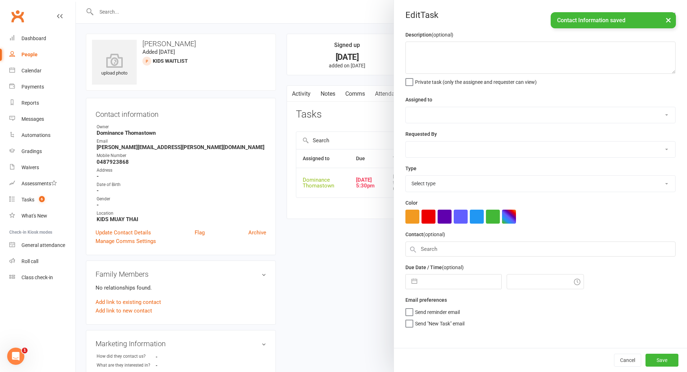
type textarea "No show, sent sms - TD 14/8 Do trial follow up for most likely only 7 year old …"
select select "12547"
type input "15 Aug 2025"
type input "5:30pm"
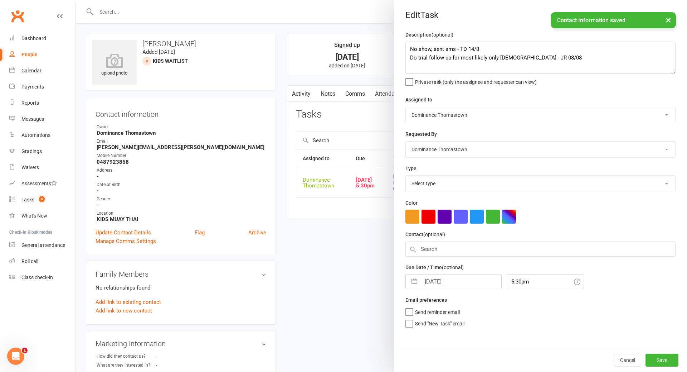
select select "3812"
click at [409, 49] on textarea "No show, sent sms - TD 14/8 Do trial follow up for most likely only 7 year old …" at bounding box center [541, 58] width 270 height 32
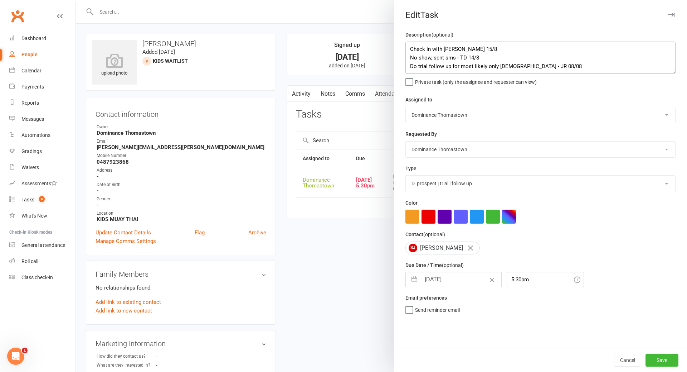
drag, startPoint x: 410, startPoint y: 50, endPoint x: 419, endPoint y: 49, distance: 9.0
click at [411, 50] on textarea "Check in with Ivan - TD 15/8 No show, sent sms - TD 14/8 Do trial follow up for…" at bounding box center [541, 58] width 270 height 32
type textarea "Read notes, Check in with Ivan - TD 15/8 No show, sent sms - TD 14/8 Do trial f…"
click at [437, 280] on input "15 Aug 2025" at bounding box center [461, 279] width 81 height 14
select select "6"
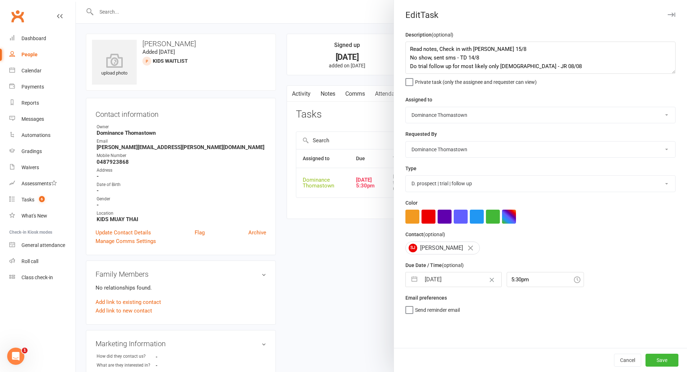
select select "2025"
select select "7"
select select "2025"
select select "8"
select select "2025"
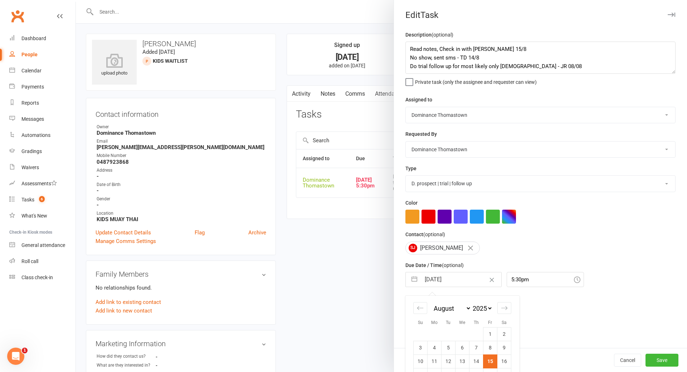
scroll to position [47, 0]
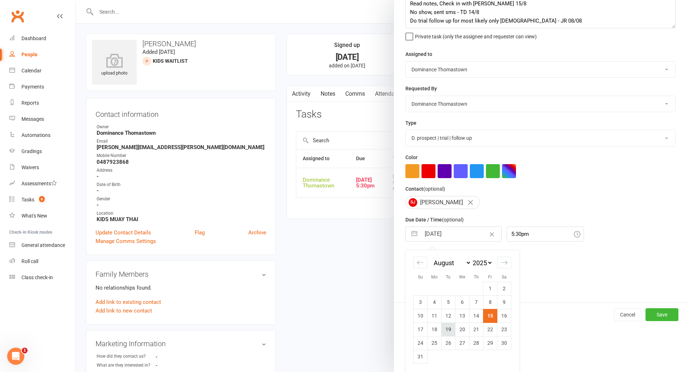
click at [450, 324] on td "19" at bounding box center [449, 329] width 14 height 14
type input "[DATE]"
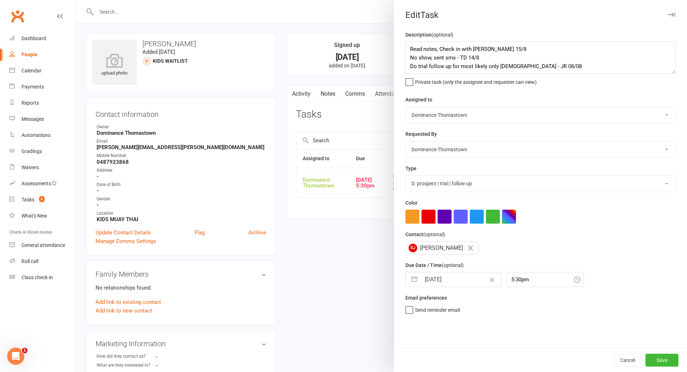
scroll to position [0, 0]
click at [663, 361] on button "Save" at bounding box center [662, 359] width 33 height 13
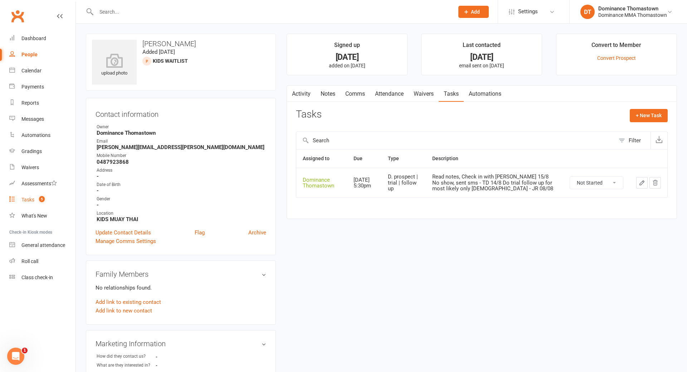
click at [27, 199] on div "Tasks" at bounding box center [27, 200] width 13 height 6
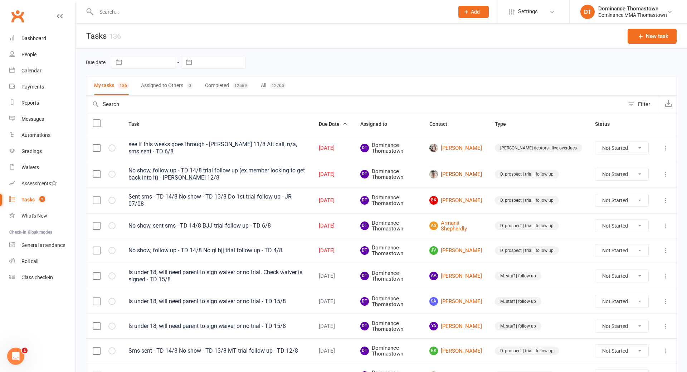
click at [471, 175] on link "Hudson Freeman" at bounding box center [456, 174] width 53 height 9
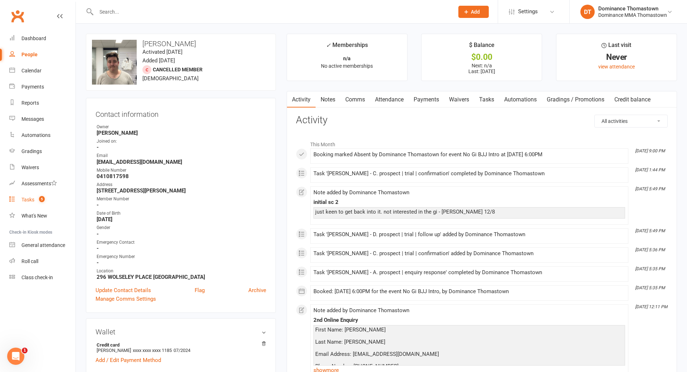
click at [26, 199] on div "Tasks" at bounding box center [27, 200] width 13 height 6
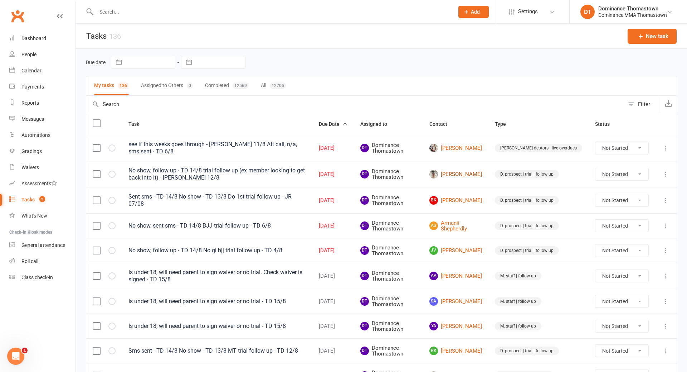
click at [478, 174] on link "Hudson Freeman" at bounding box center [456, 174] width 53 height 9
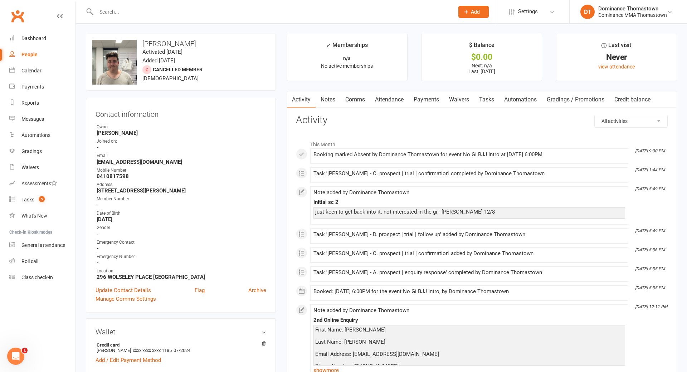
click at [490, 96] on link "Tasks" at bounding box center [486, 99] width 25 height 16
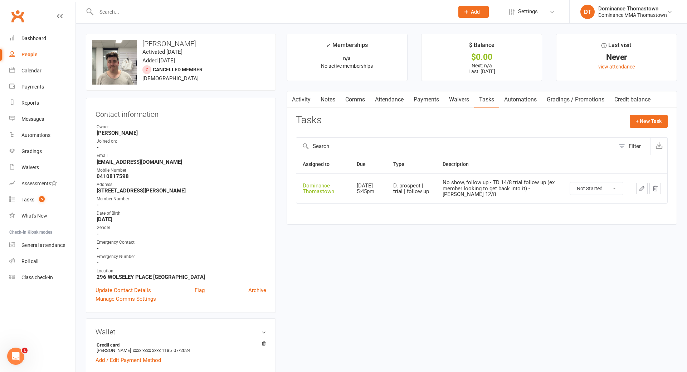
click at [642, 186] on icon "button" at bounding box center [642, 188] width 6 height 6
type textarea "No show, follow up - TD 14/8 trial follow up (ex member looking to get back int…"
select select "12547"
type input "15 Aug 2025"
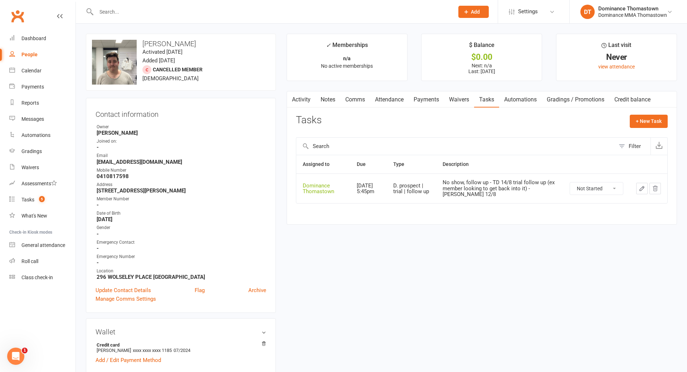
type input "5:45pm"
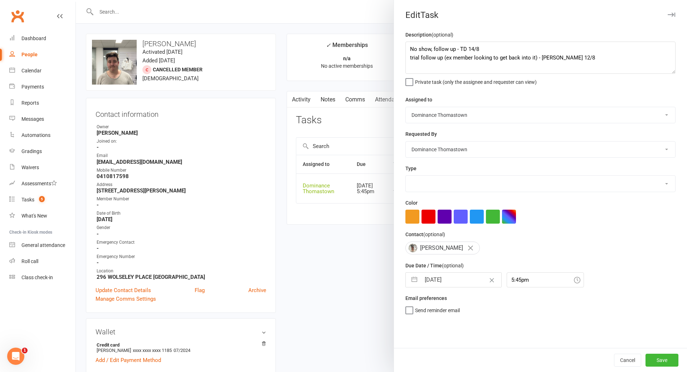
select select "3812"
click at [281, 194] on div at bounding box center [381, 186] width 611 height 372
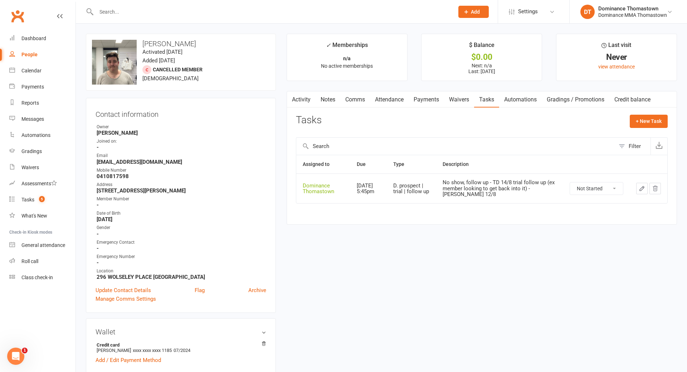
click at [648, 190] on button "button" at bounding box center [641, 188] width 11 height 11
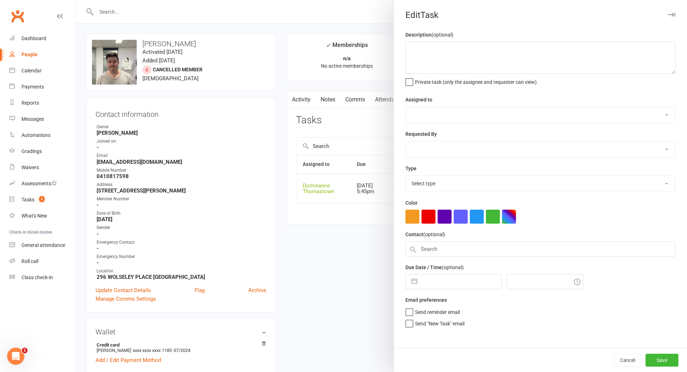
type textarea "No show, follow up - TD 14/8 trial follow up (ex member looking to get back int…"
select select "12547"
type input "15 Aug 2025"
type input "5:45pm"
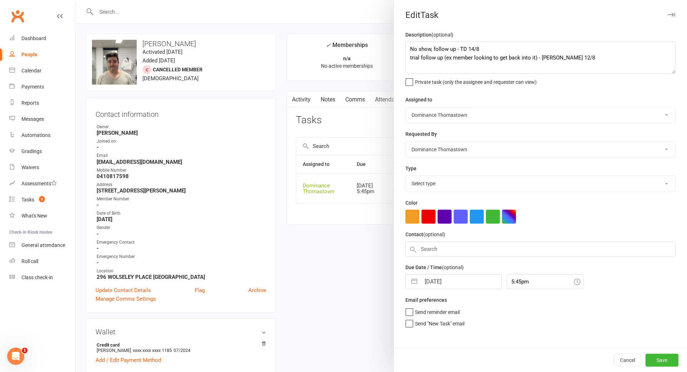
select select "3812"
drag, startPoint x: 407, startPoint y: 48, endPoint x: 425, endPoint y: 47, distance: 17.2
click at [407, 48] on textarea "No show, follow up - TD 14/8 trial follow up (ex member looking to get back int…" at bounding box center [541, 58] width 270 height 32
type textarea "No show, follow up - TD 14/8 trial follow up (ex member looking to get back int…"
click at [663, 360] on button "Save" at bounding box center [662, 359] width 33 height 13
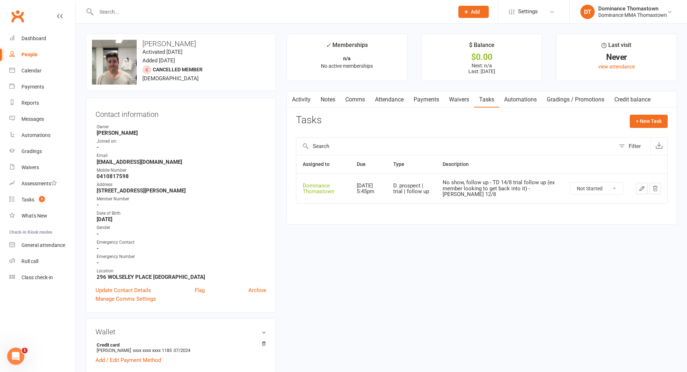
scroll to position [1, 0]
click at [588, 188] on select "Not Started In Progress Waiting Complete" at bounding box center [596, 187] width 53 height 12
click at [570, 181] on select "Not Started In Progress Waiting Complete" at bounding box center [596, 187] width 53 height 12
select select "unstarted"
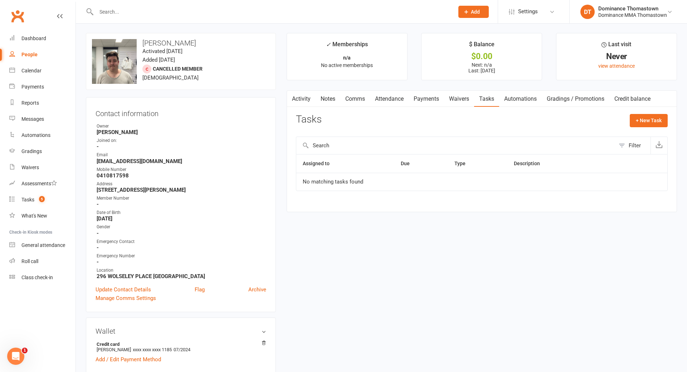
click at [332, 100] on link "Notes" at bounding box center [328, 99] width 25 height 16
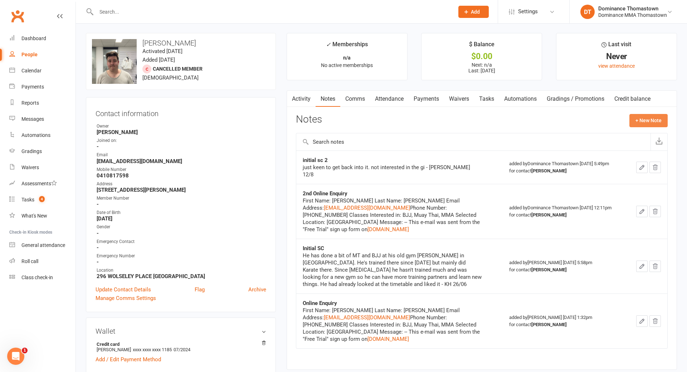
click at [655, 117] on button "+ New Note" at bounding box center [649, 120] width 38 height 13
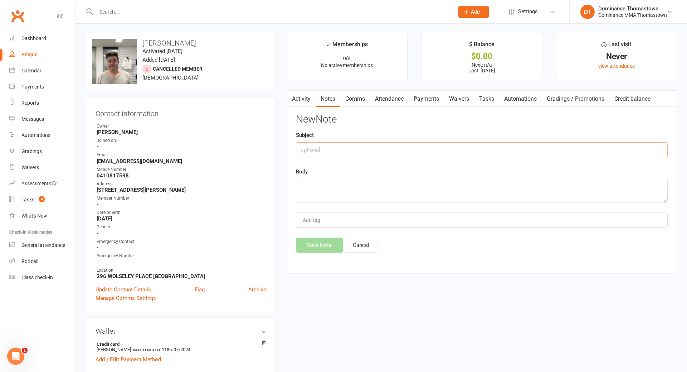
click at [369, 145] on input "text" at bounding box center [482, 149] width 372 height 15
type input "Looking to rejoin"
click at [327, 182] on textarea at bounding box center [482, 191] width 372 height 24
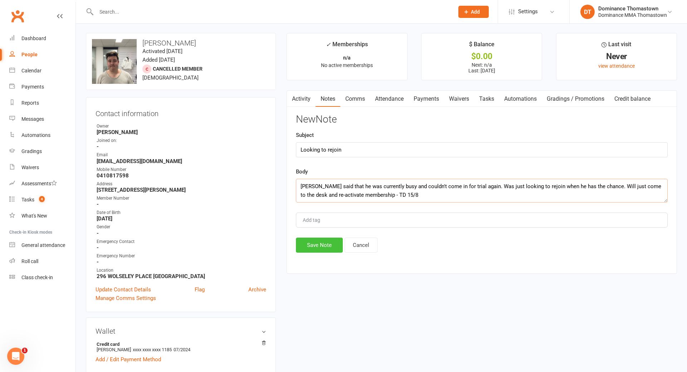
type textarea "Hudson said that he was currently busy and couldn't come in for trial again. Wa…"
click at [330, 244] on button "Save Note" at bounding box center [319, 244] width 47 height 15
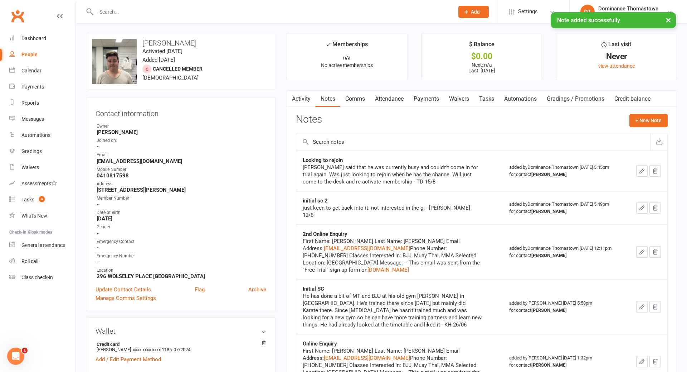
drag, startPoint x: 452, startPoint y: 99, endPoint x: 468, endPoint y: 99, distance: 16.5
click at [454, 99] on link "Waivers" at bounding box center [459, 99] width 30 height 16
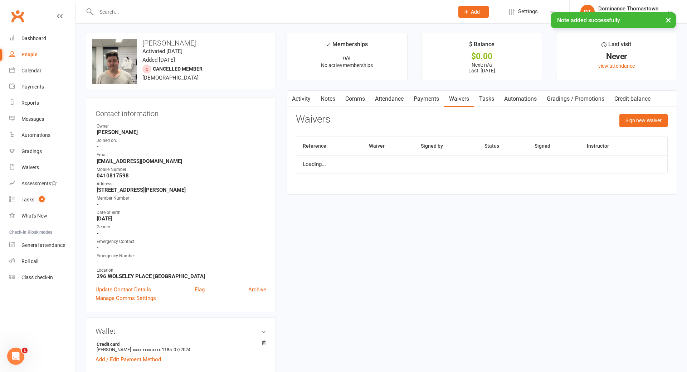
click at [493, 99] on link "Tasks" at bounding box center [486, 99] width 25 height 16
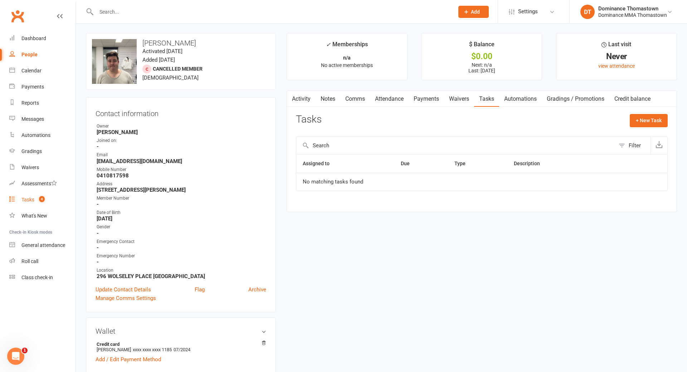
click at [27, 199] on div "Tasks" at bounding box center [27, 200] width 13 height 6
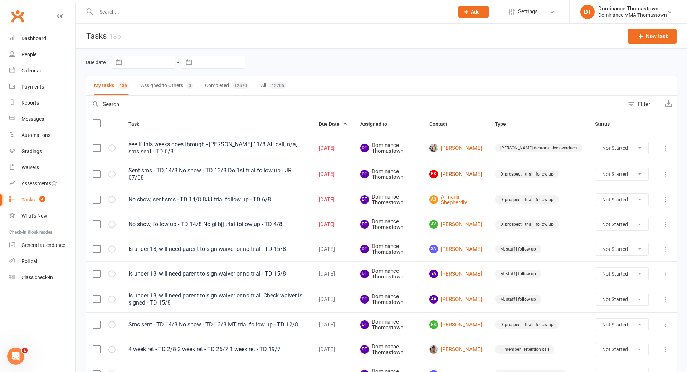
click at [477, 172] on link "BK Bikram Khanna" at bounding box center [456, 174] width 53 height 9
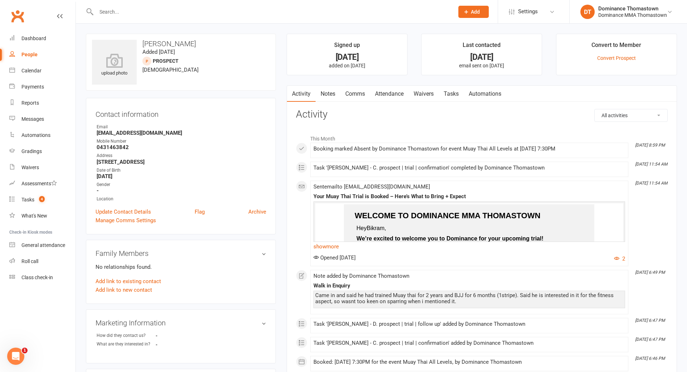
click at [453, 93] on link "Tasks" at bounding box center [451, 94] width 25 height 16
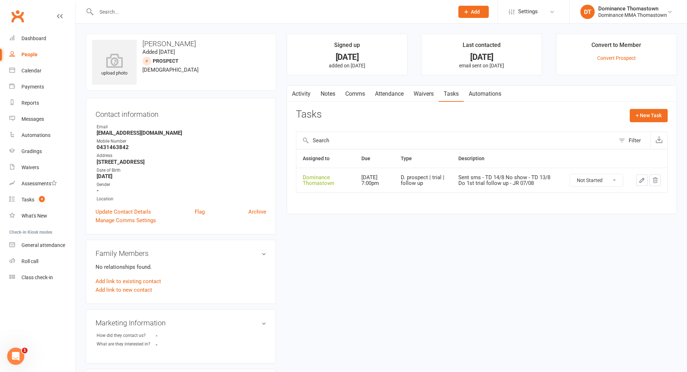
click at [641, 181] on icon "button" at bounding box center [642, 180] width 6 height 6
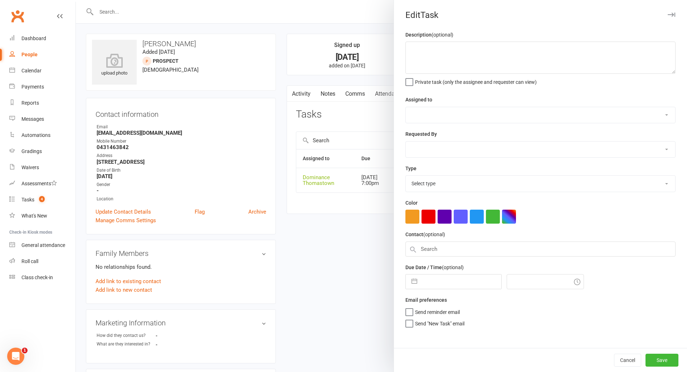
type textarea "Sent sms - TD 14/8 No show - TD 13/8 Do 1st trial follow up - JR 07/08"
select select "12547"
type input "15 Aug 2025"
type input "7:00pm"
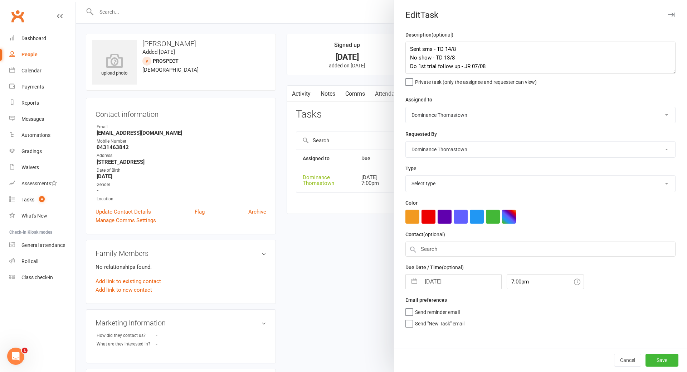
select select "3812"
click at [407, 47] on textarea "Sent sms - TD 14/8 No show - TD 13/8 Do 1st trial follow up - JR 07/08" at bounding box center [541, 58] width 270 height 32
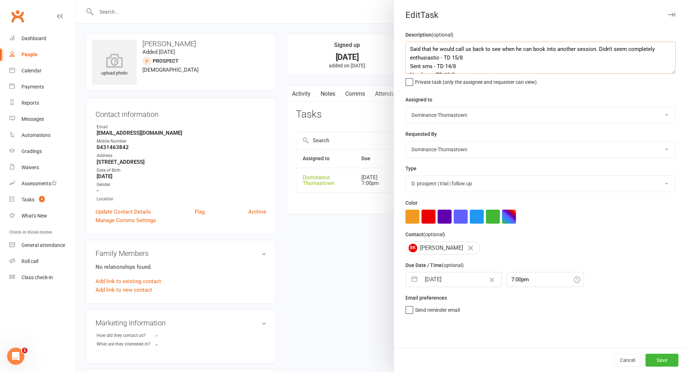
type textarea "Said that he would call us back to see when he can book into another session. D…"
select select "6"
select select "2025"
select select "7"
select select "2025"
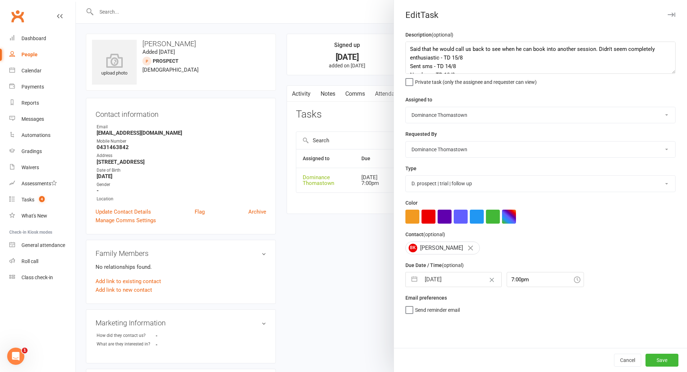
select select "8"
select select "2025"
click at [441, 282] on input "15 Aug 2025" at bounding box center [461, 279] width 81 height 14
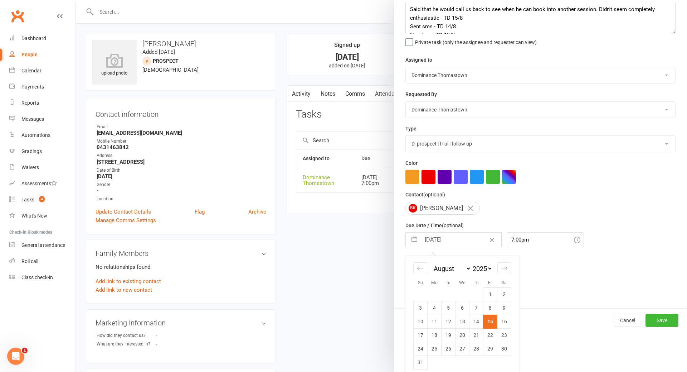
scroll to position [47, 0]
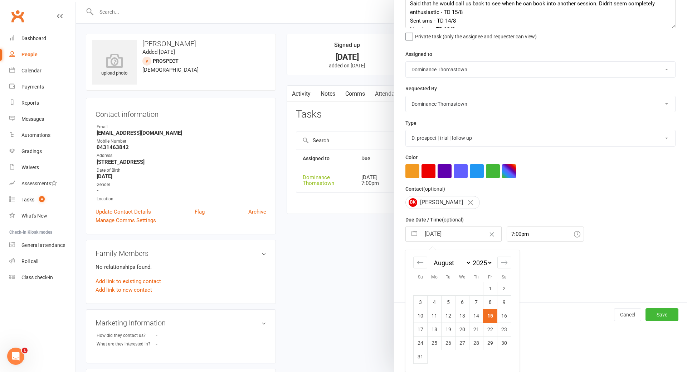
drag, startPoint x: 478, startPoint y: 329, endPoint x: 481, endPoint y: 324, distance: 5.9
click at [478, 329] on td "21" at bounding box center [477, 329] width 14 height 14
type input "21 Aug 2025"
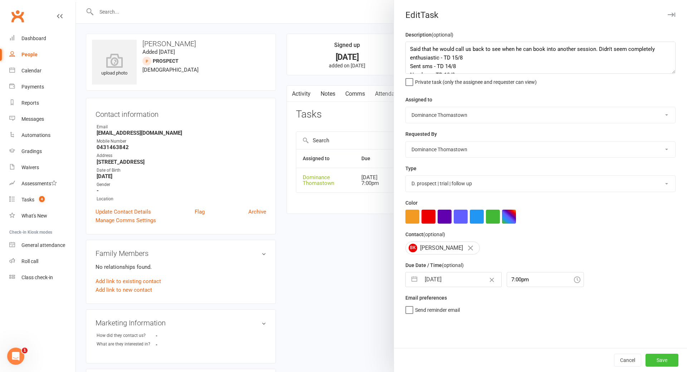
click at [663, 362] on button "Save" at bounding box center [662, 359] width 33 height 13
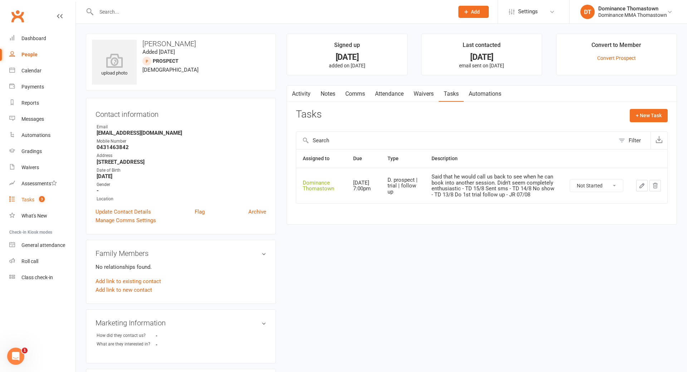
click at [27, 201] on div "Tasks" at bounding box center [27, 200] width 13 height 6
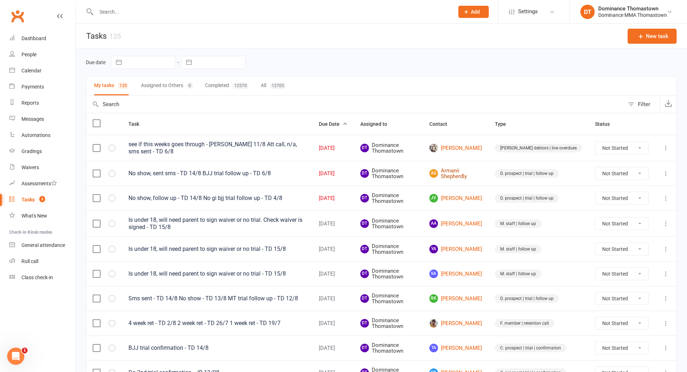
click at [477, 172] on link "AS Armanii Shepherdly" at bounding box center [456, 174] width 53 height 12
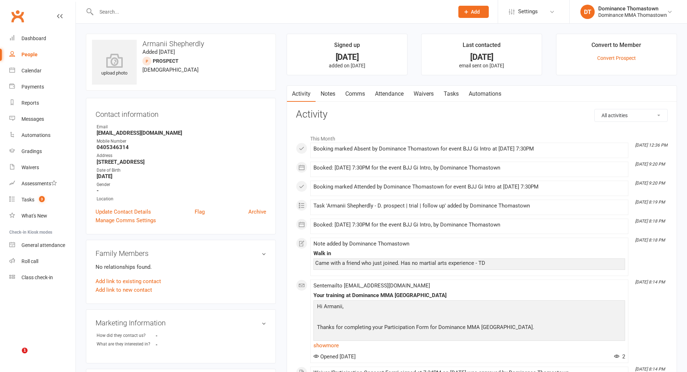
click at [169, 5] on div at bounding box center [267, 11] width 363 height 23
drag, startPoint x: 169, startPoint y: 6, endPoint x: 170, endPoint y: 10, distance: 4.8
click at [169, 6] on div at bounding box center [267, 11] width 363 height 23
click at [170, 15] on input "text" at bounding box center [271, 12] width 355 height 10
click at [162, 13] on input "text" at bounding box center [271, 12] width 355 height 10
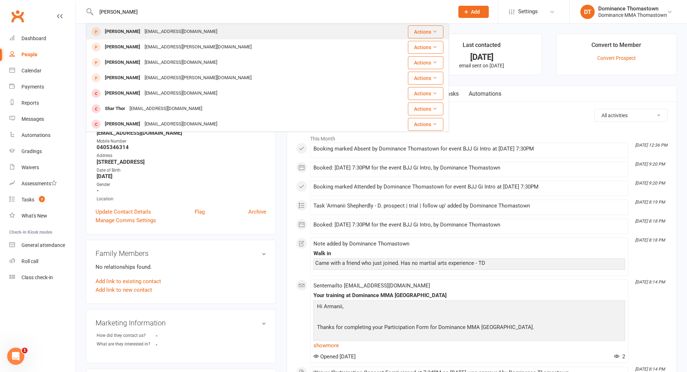
type input "[PERSON_NAME]"
click at [153, 30] on div "[EMAIL_ADDRESS][DOMAIN_NAME]" at bounding box center [180, 31] width 77 height 10
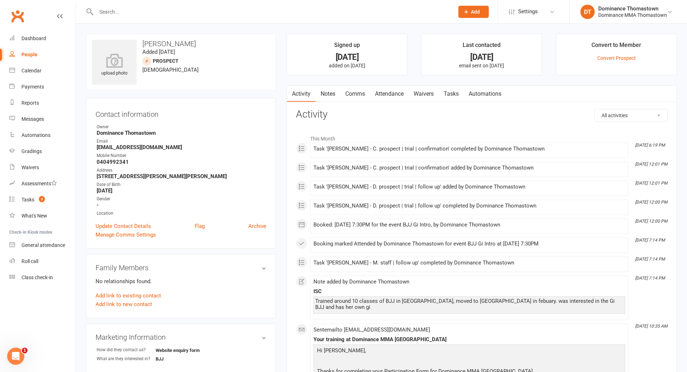
click at [456, 94] on link "Tasks" at bounding box center [451, 94] width 25 height 16
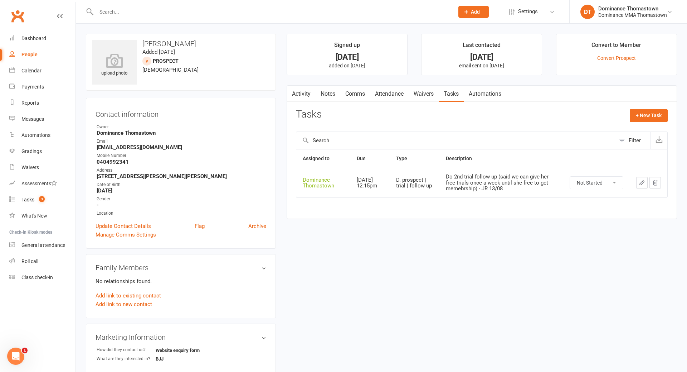
click at [644, 184] on icon "button" at bounding box center [642, 182] width 6 height 6
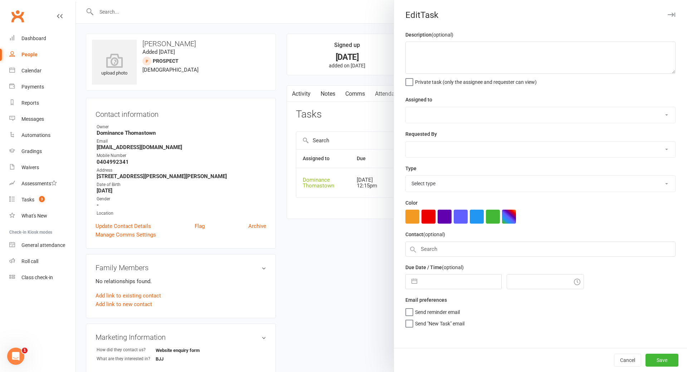
type textarea "Do 2nd trial follow up (said we can give her free trials once a week until she …"
select select "12547"
type input "[DATE]"
type input "12:15pm"
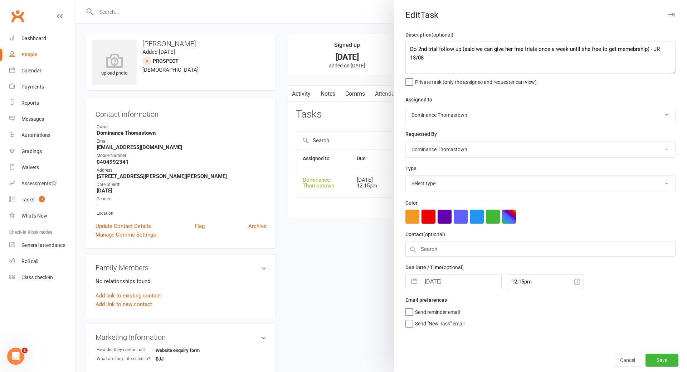
select select "3812"
drag, startPoint x: 408, startPoint y: 47, endPoint x: 466, endPoint y: 45, distance: 57.6
click at [410, 47] on textarea "Do 2nd trial follow up (said we can give her free trials once a week until she …" at bounding box center [541, 58] width 270 height 32
drag, startPoint x: 408, startPoint y: 63, endPoint x: 454, endPoint y: 62, distance: 45.5
click at [409, 63] on textarea "Do 2nd trial follow up (said we can give her free trials once a week until she …" at bounding box center [541, 58] width 270 height 32
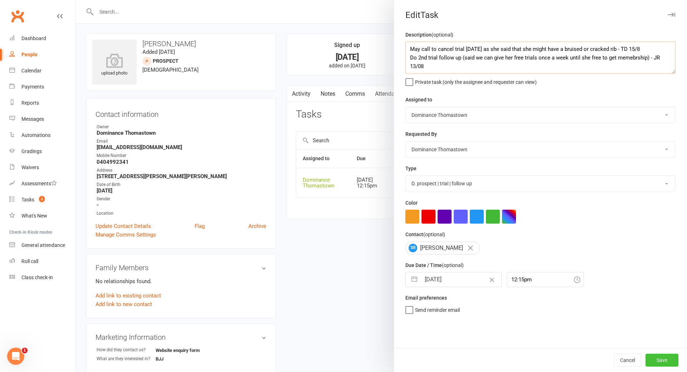
type textarea "May call to cancel trial [DATE] as she said that she might have a bruised or cr…"
click at [659, 363] on button "Save" at bounding box center [662, 359] width 33 height 13
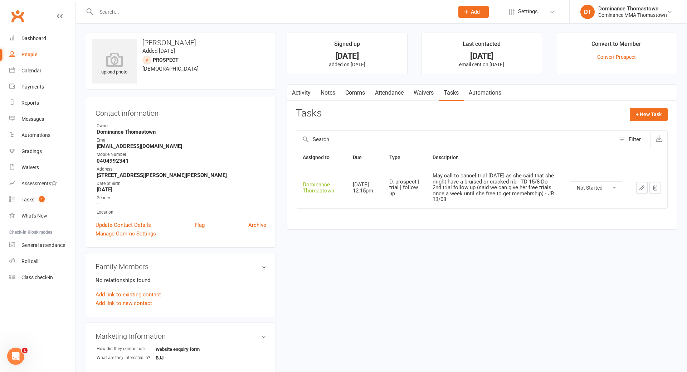
scroll to position [1, 0]
